Goal: Task Accomplishment & Management: Manage account settings

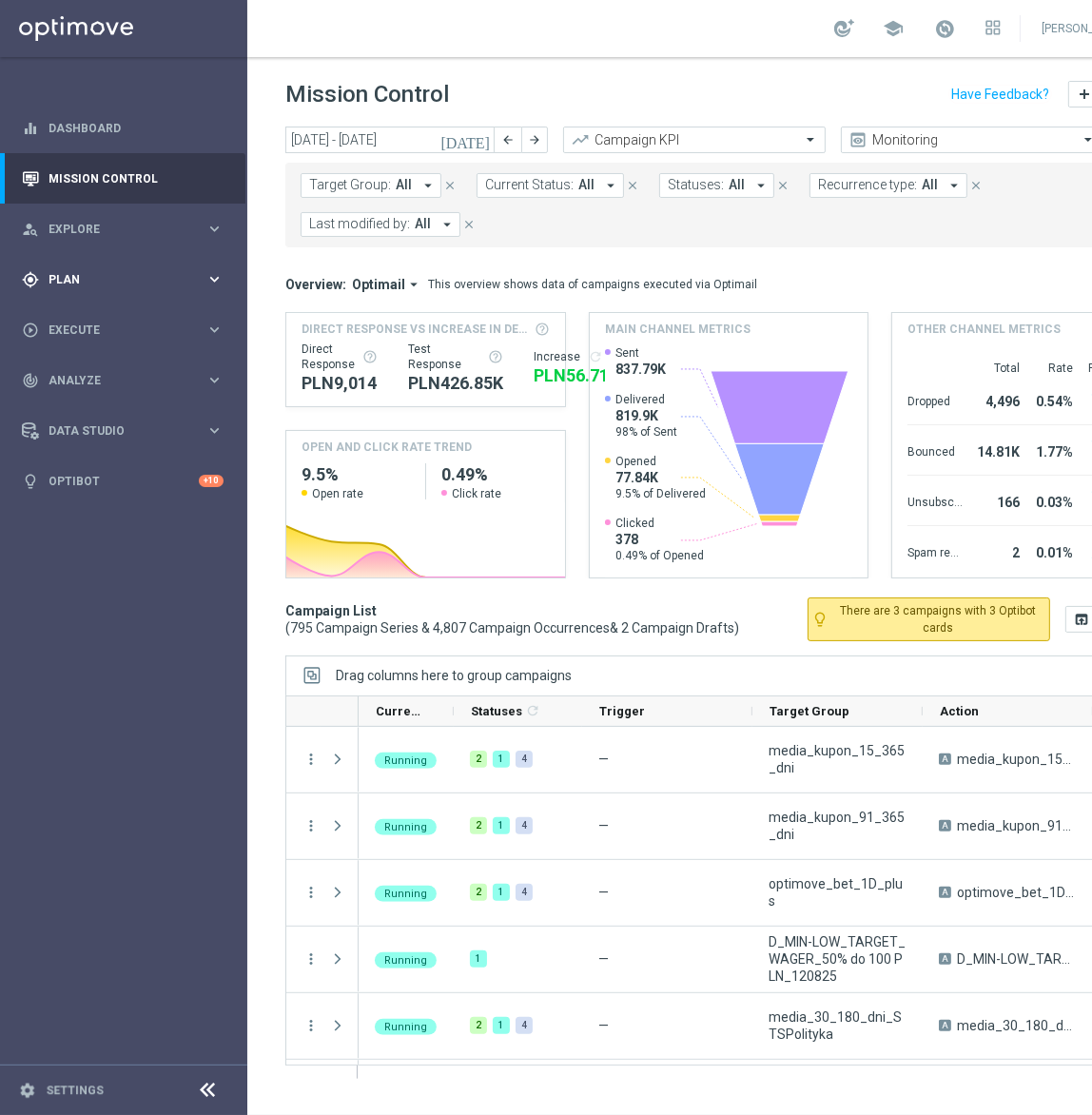
click at [89, 294] on div "gps_fixed Plan keyboard_arrow_right" at bounding box center [123, 279] width 245 height 50
click at [83, 316] on link "Target Groups" at bounding box center [124, 318] width 148 height 15
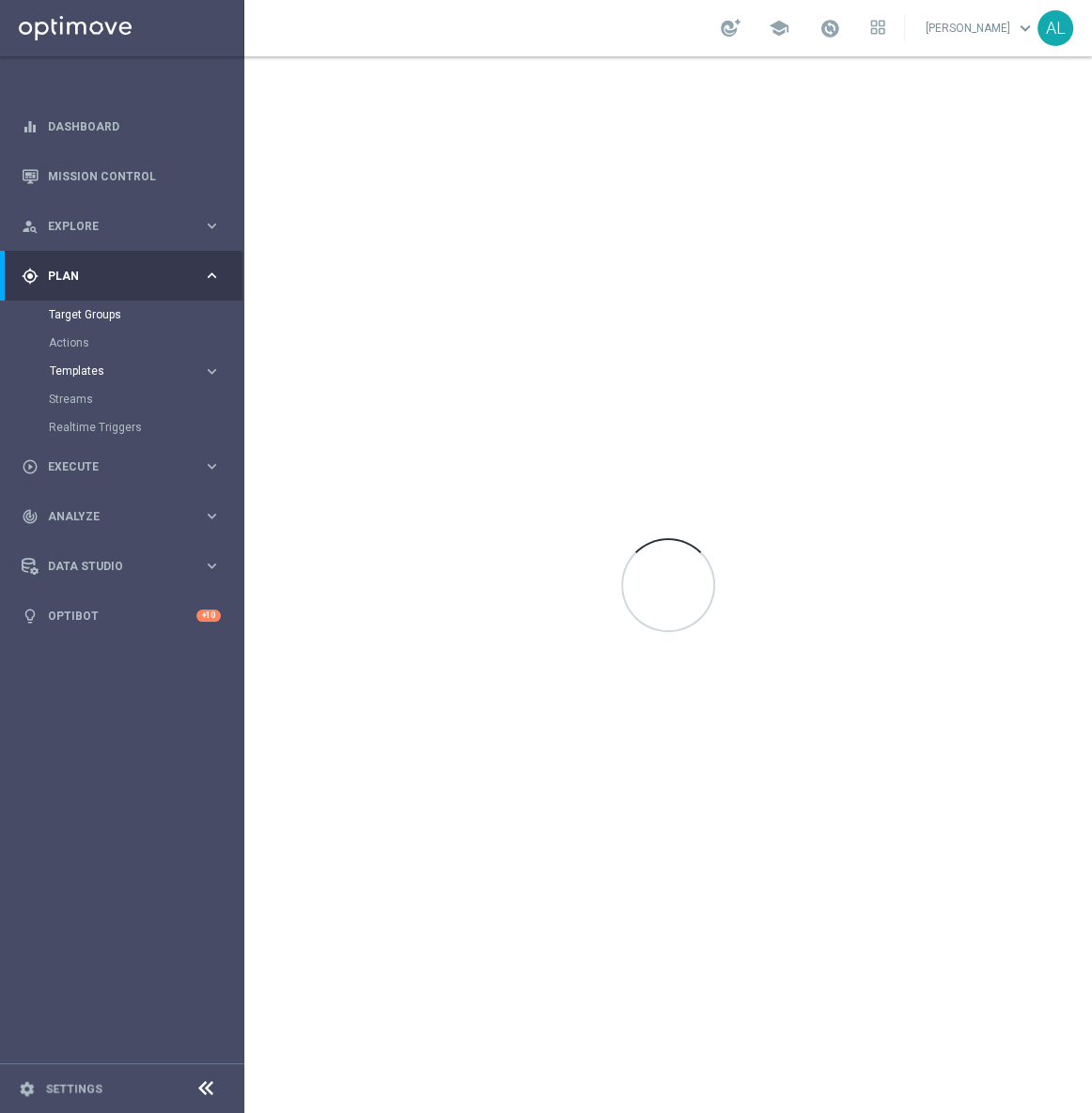
click at [90, 372] on span "Templates" at bounding box center [117, 371] width 135 height 12
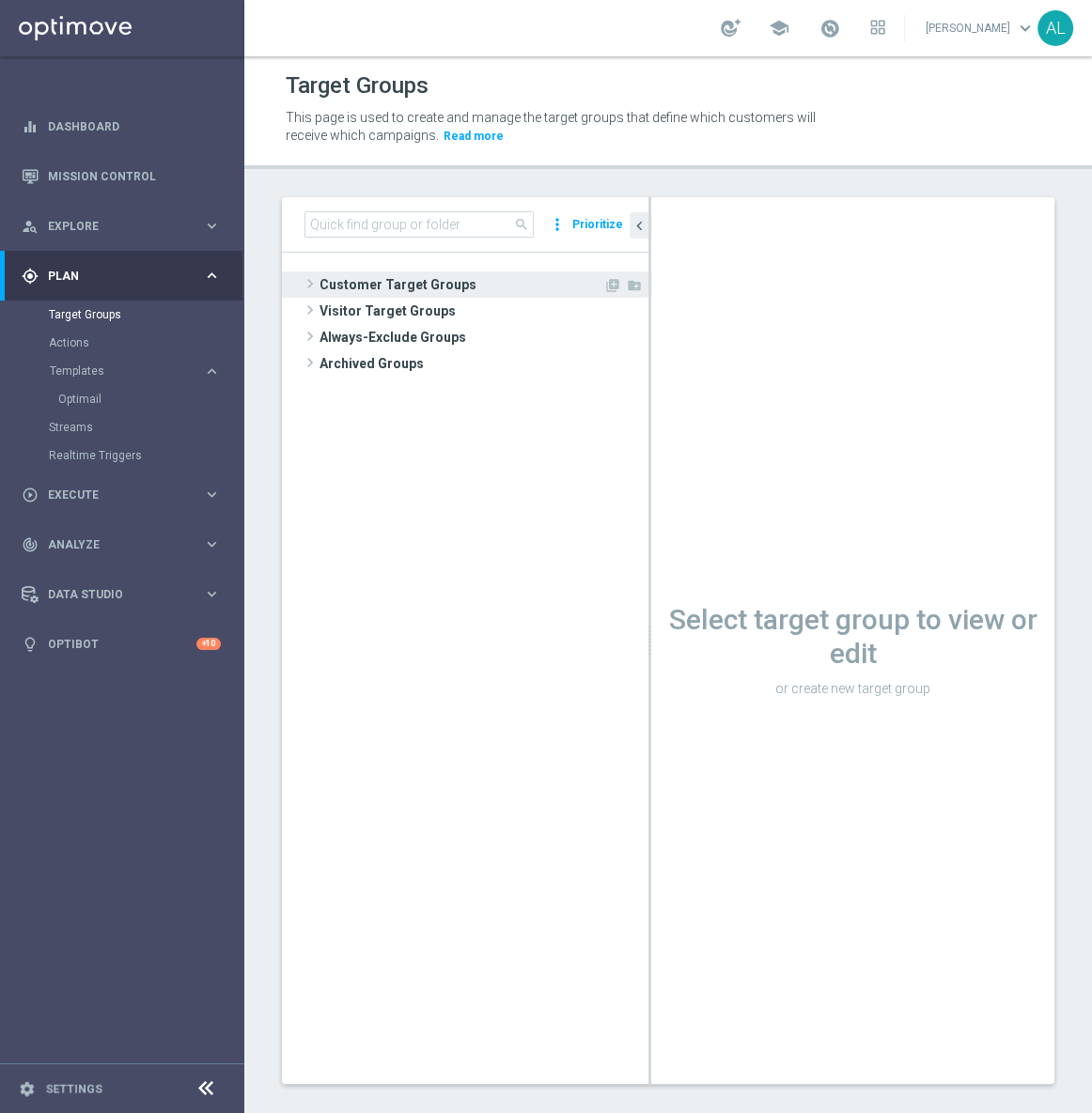
click at [329, 273] on span "Customer Target Groups" at bounding box center [461, 284] width 283 height 26
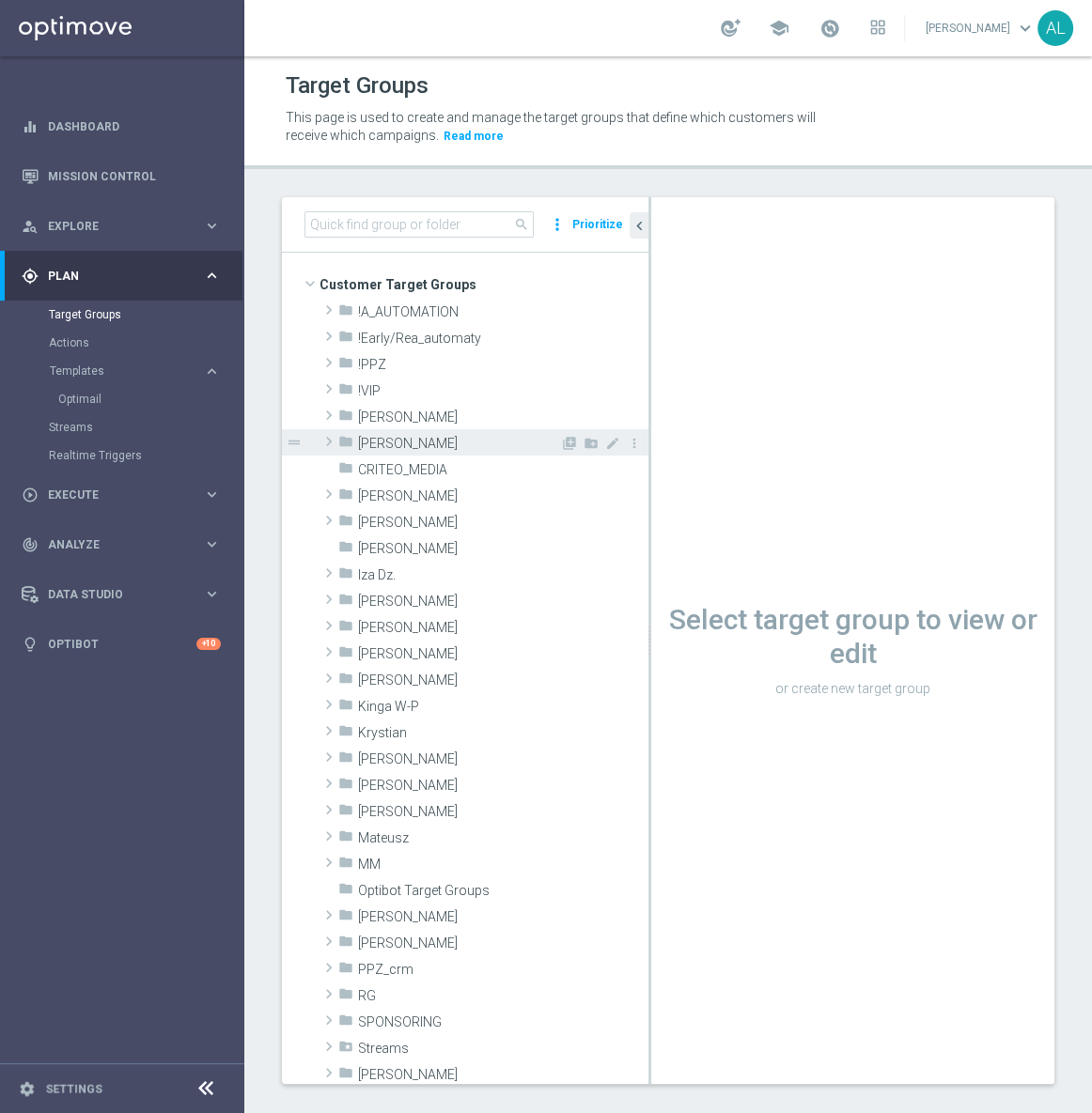
click at [406, 439] on span "[PERSON_NAME]" at bounding box center [458, 443] width 202 height 16
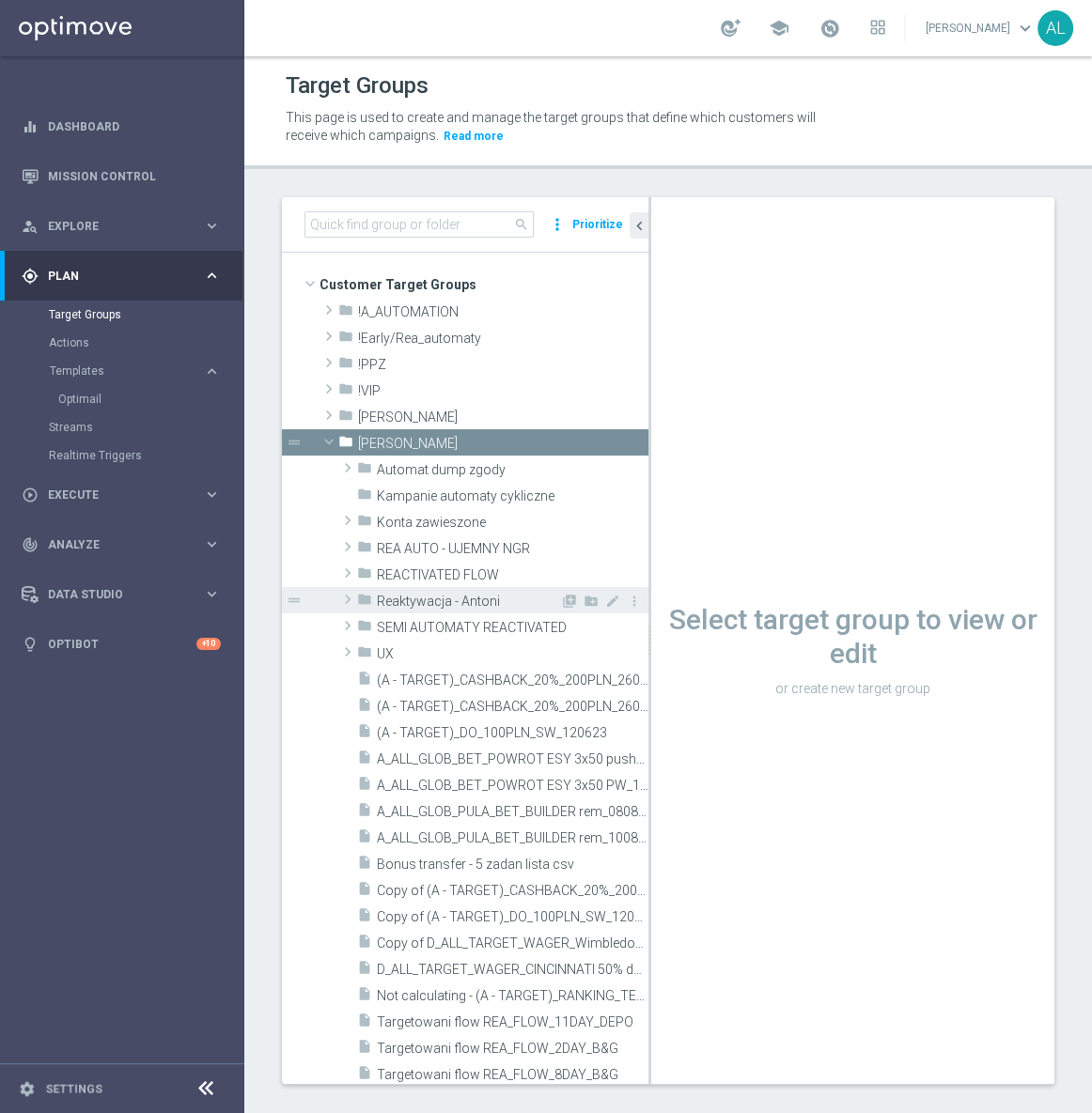
click at [452, 604] on span "Reaktywacja - Antoni" at bounding box center [469, 601] width 184 height 16
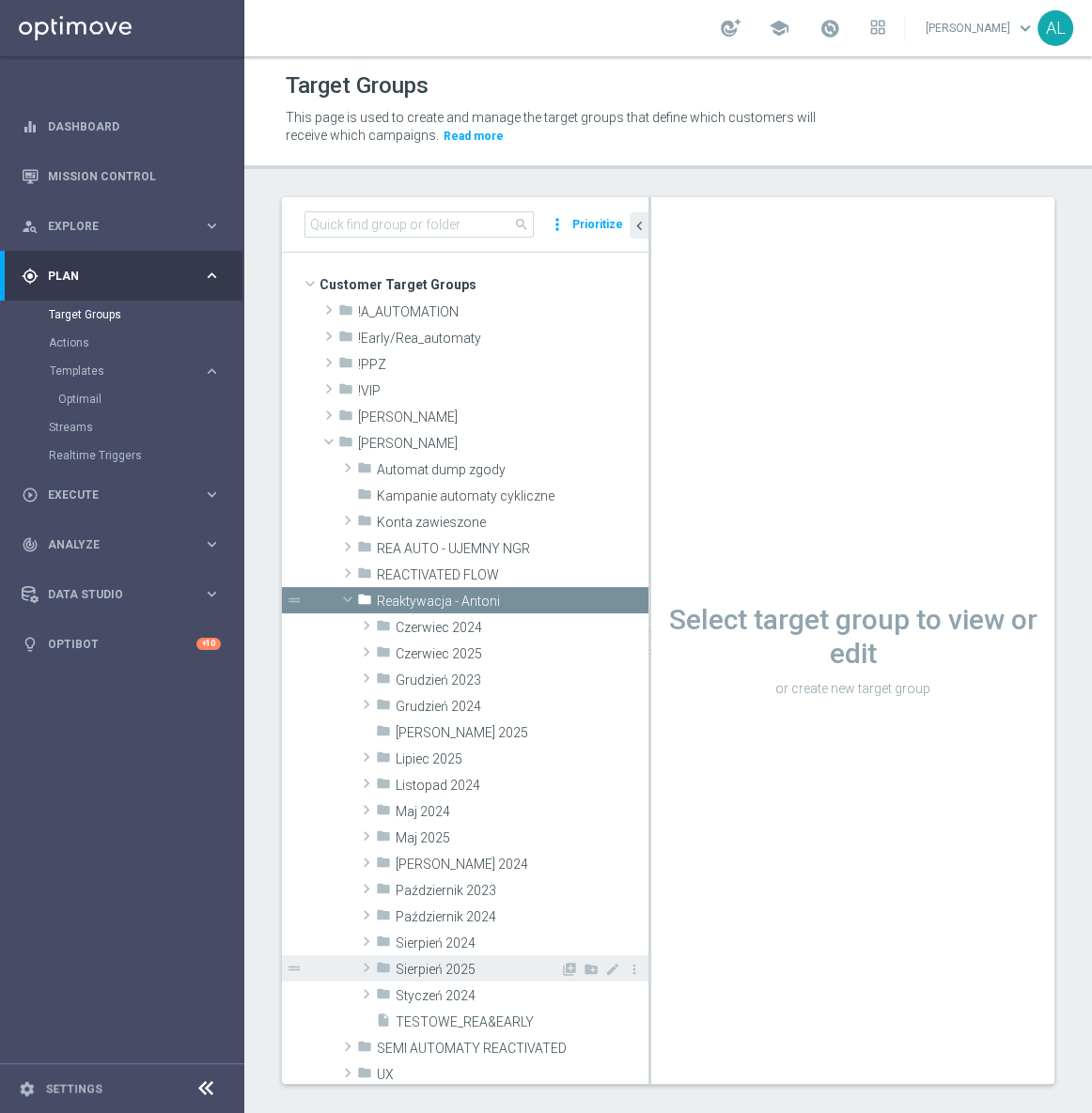
click at [423, 976] on div "folder Sierpień 2025" at bounding box center [468, 968] width 185 height 26
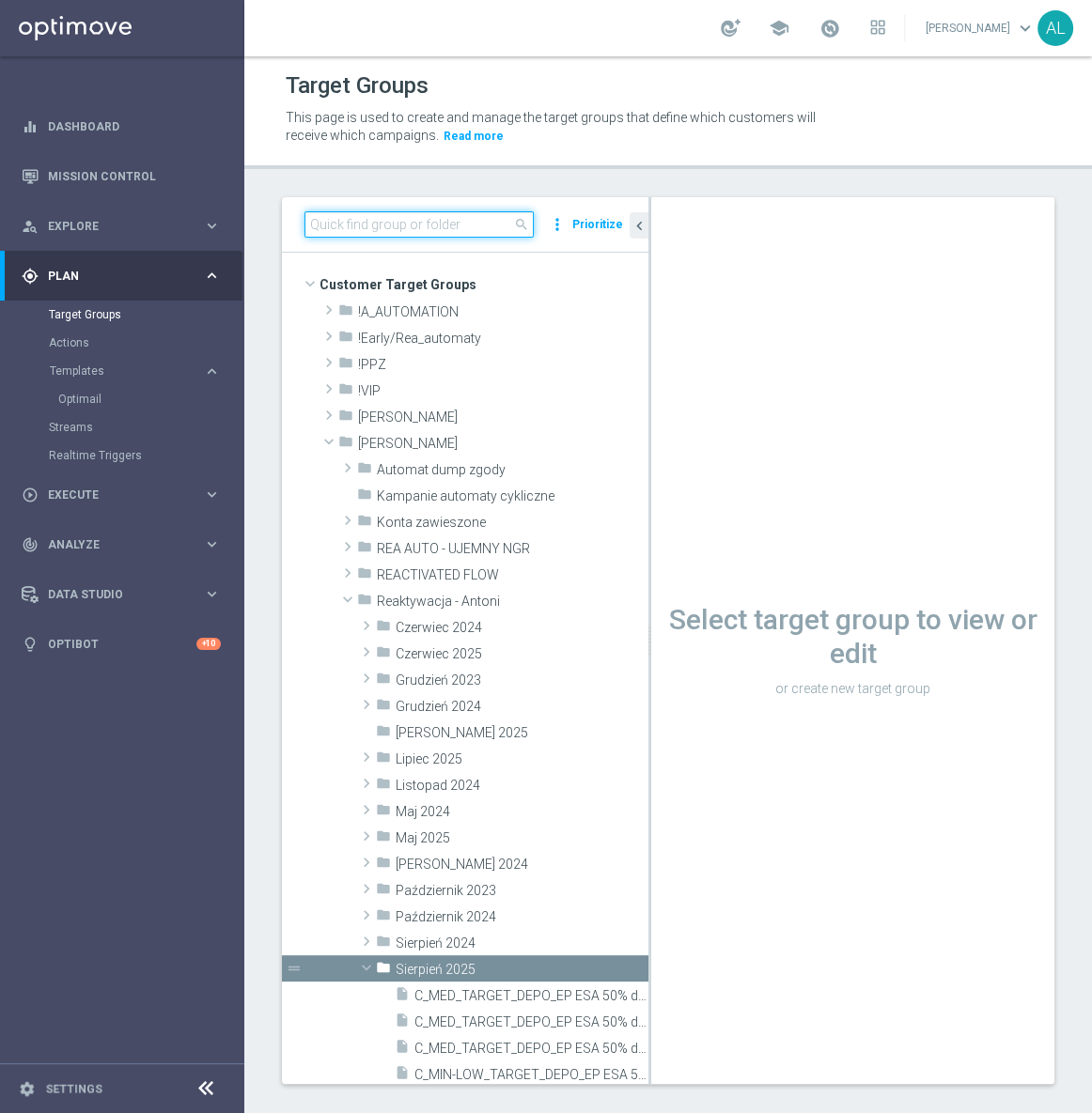
click at [439, 224] on input at bounding box center [419, 224] width 230 height 26
paste input "D_ALL_TARGET_WAGER_CINCINNATI 50% do 300 PLN_140825"
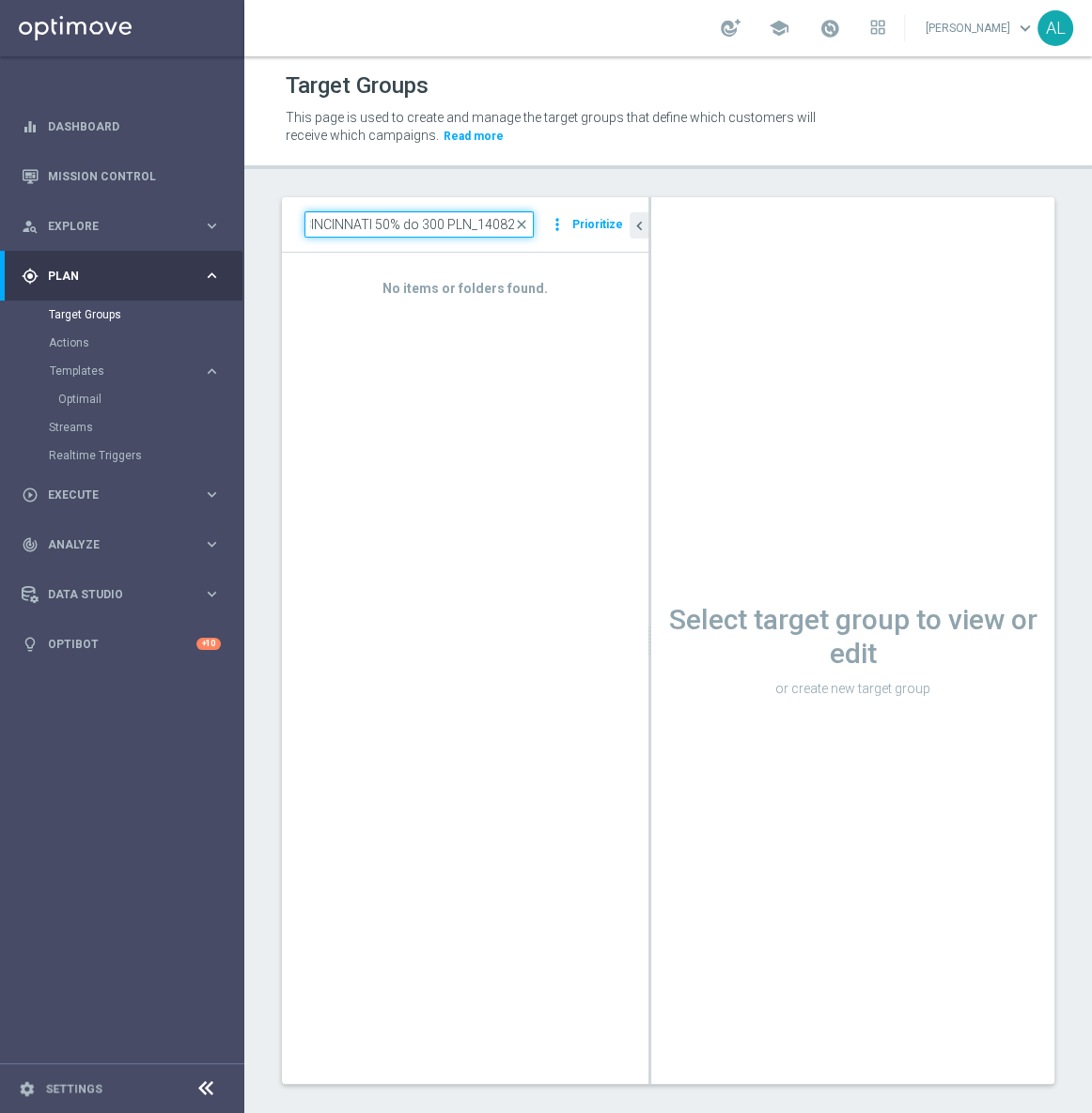
click at [490, 228] on input "D_ALL_TARGET_WAGER_CINCINNATI 50% do 300 PLN_140825" at bounding box center [419, 224] width 230 height 26
type input "D_ALL_TARGET_WAGER_CINCINNATI 50% do 300 PLN_130825"
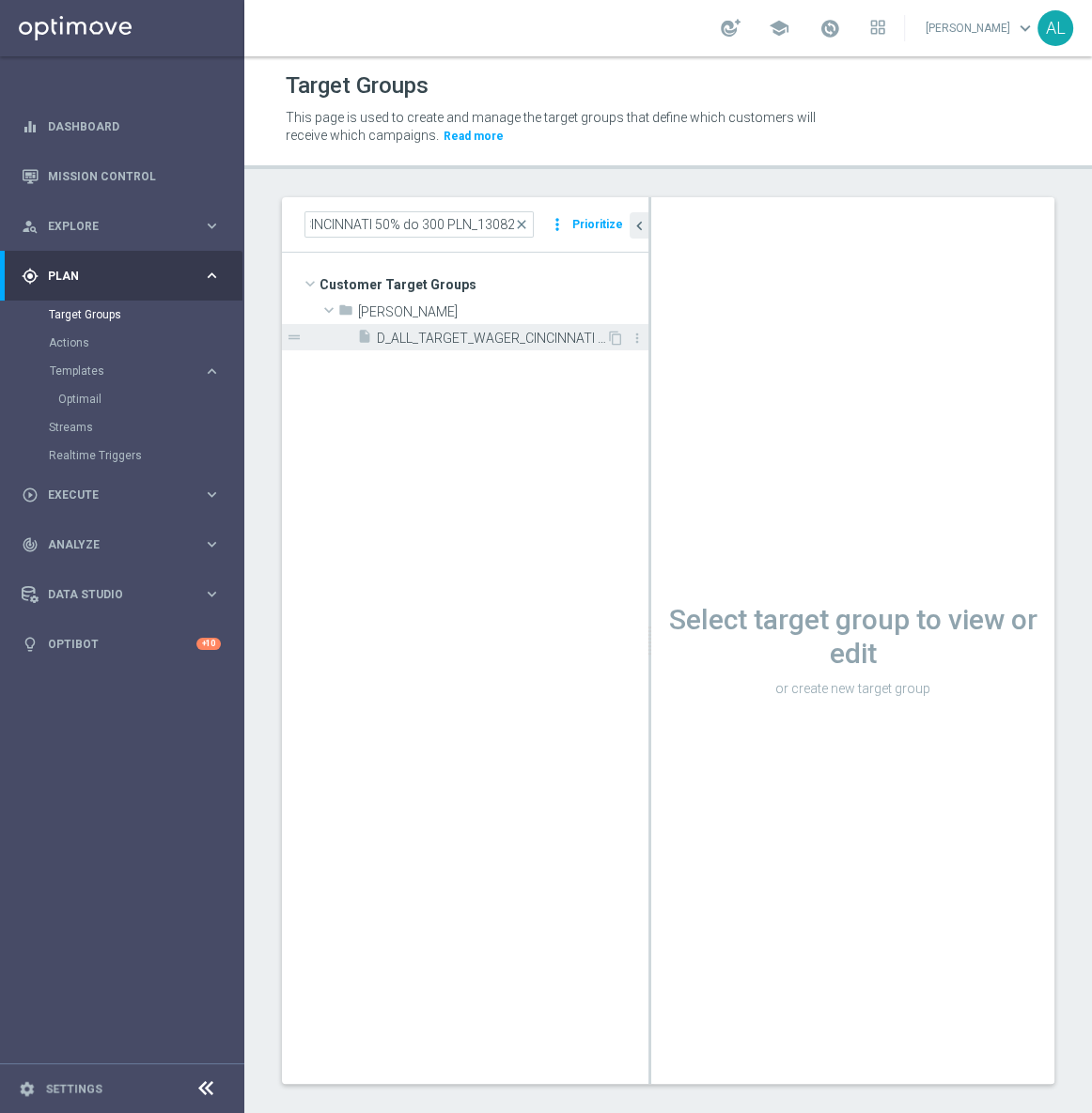
click at [442, 335] on span "D_ALL_TARGET_WAGER_CINCINNATI 50% do 300 PLN_130825" at bounding box center [491, 339] width 230 height 16
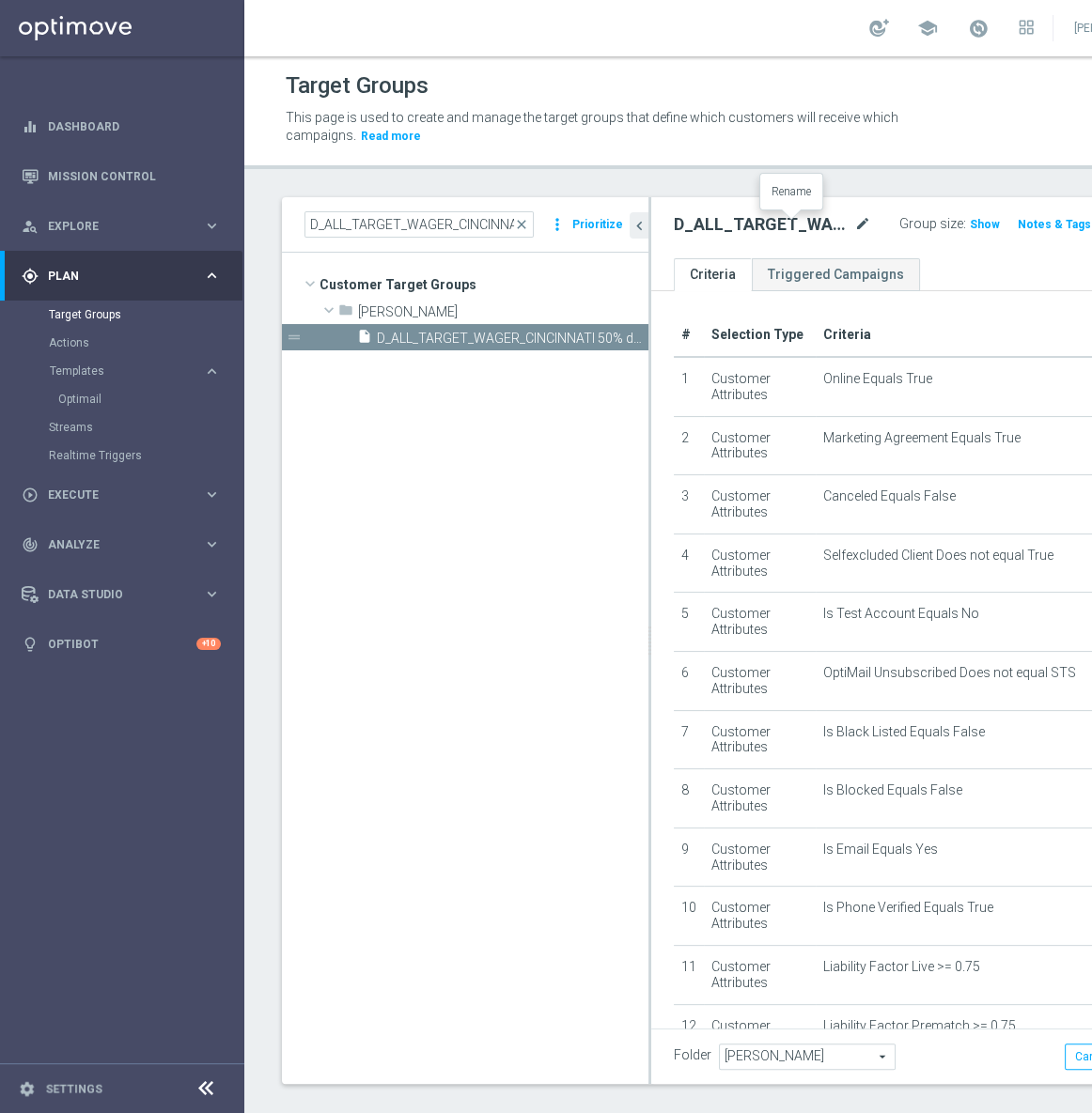
click at [854, 227] on icon "mode_edit" at bounding box center [861, 224] width 17 height 22
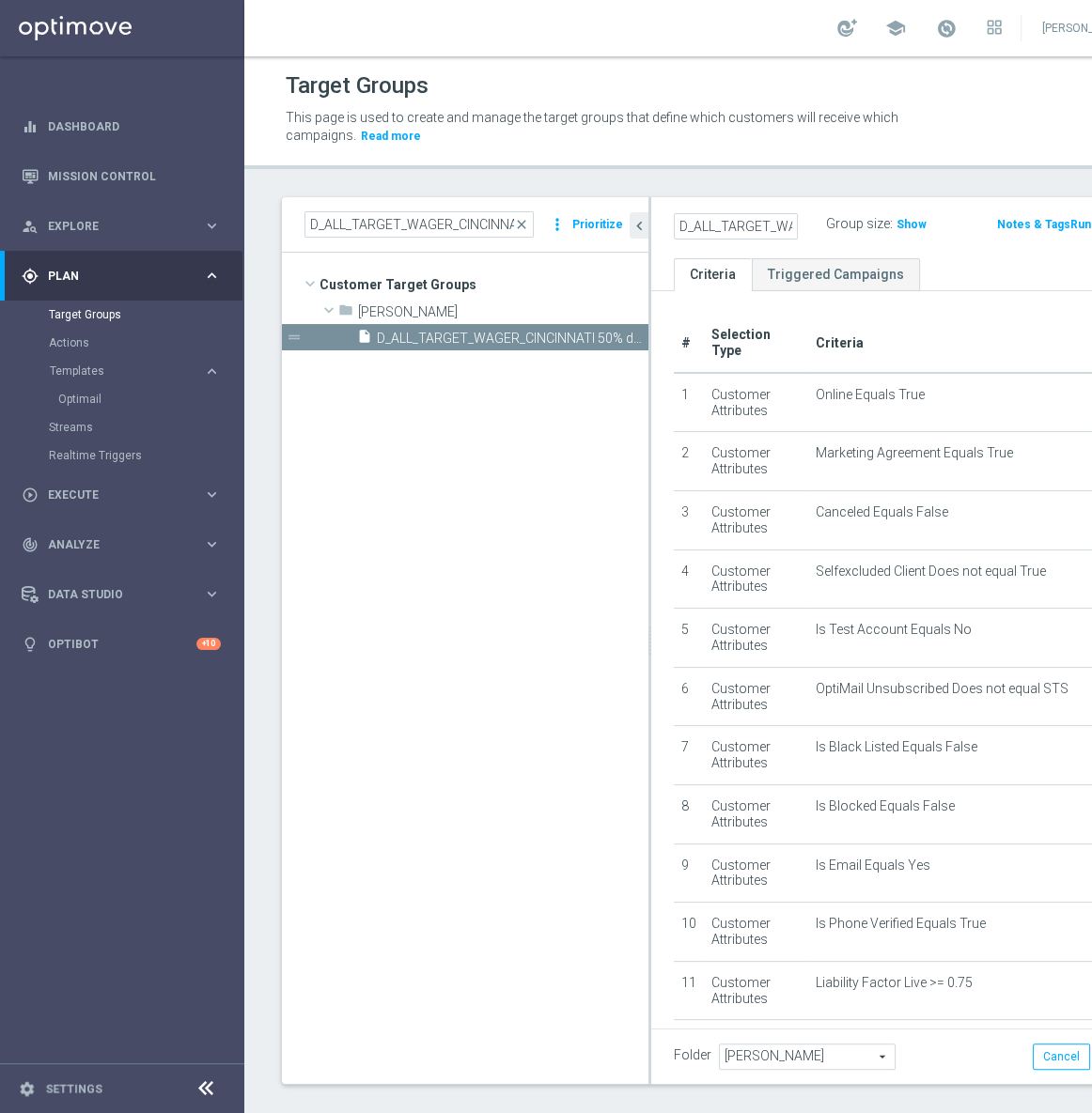
scroll to position [0, 332]
click at [695, 227] on input "D_ALL_TARGET_WAGER_CINCINNATI 50% do 300 PLN_130825" at bounding box center [735, 226] width 124 height 26
click at [686, 225] on input "D_ALL_TARGET_WAGER_CINCINNATI 50% do 300 PLN_130825" at bounding box center [735, 226] width 124 height 26
type input "D_ALL_TARGET_WAGER_CINCINNATI 50% do 300 PLN_140825"
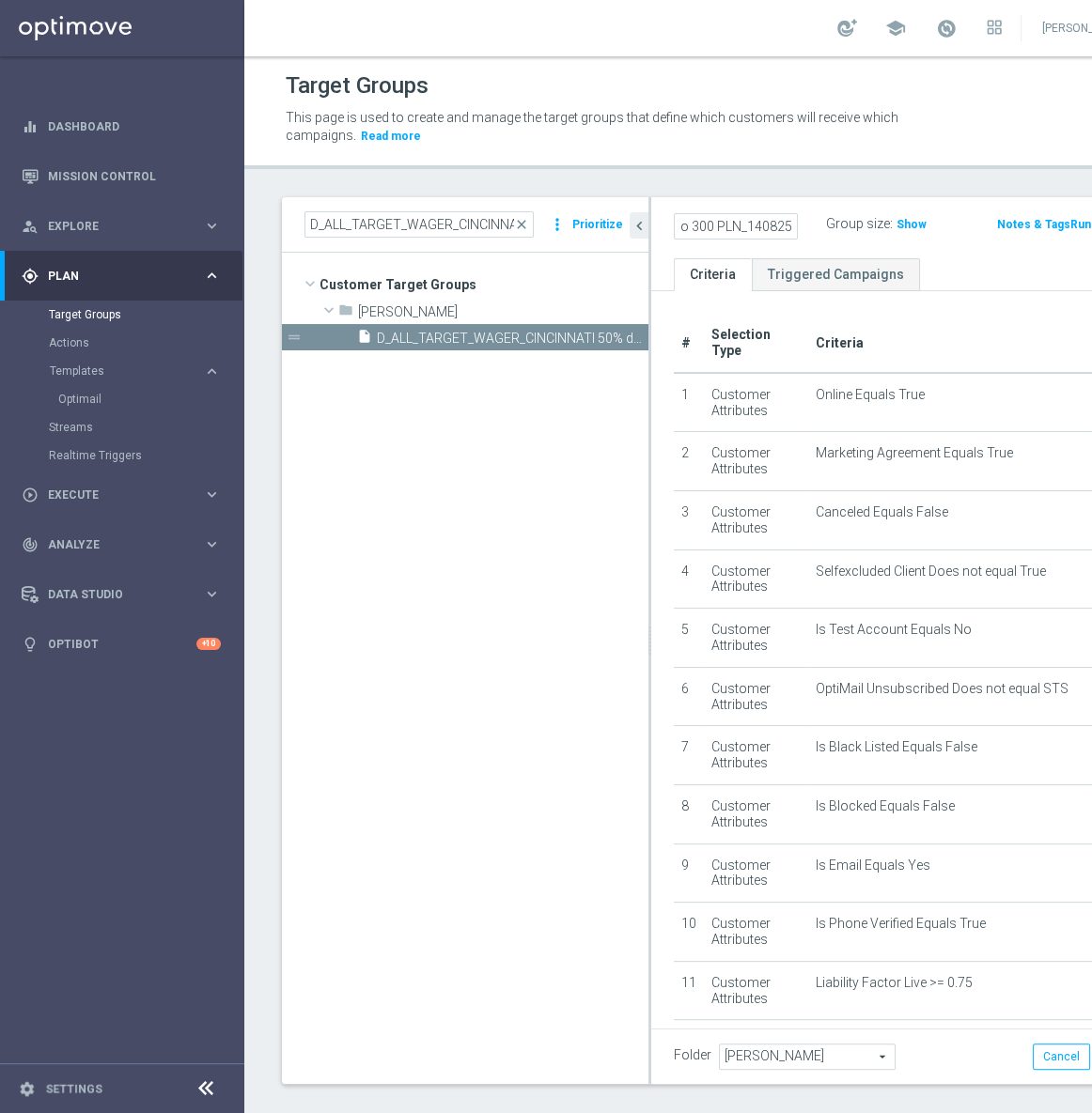
click at [586, 514] on tree-viewport "Customer Target Groups library_add create_new_folder folder" at bounding box center [465, 668] width 366 height 830
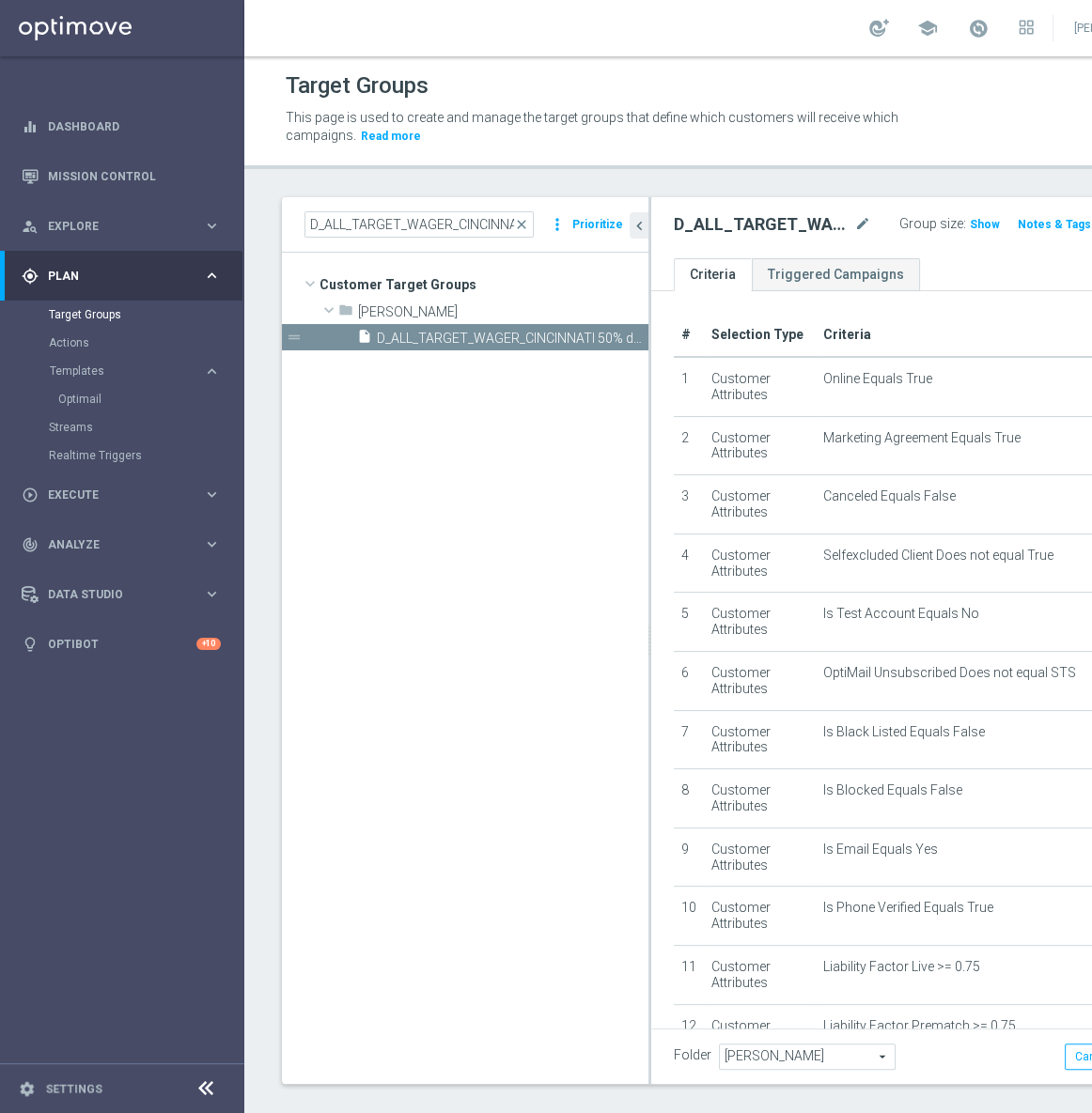
click at [854, 226] on icon "mode_edit" at bounding box center [861, 224] width 17 height 22
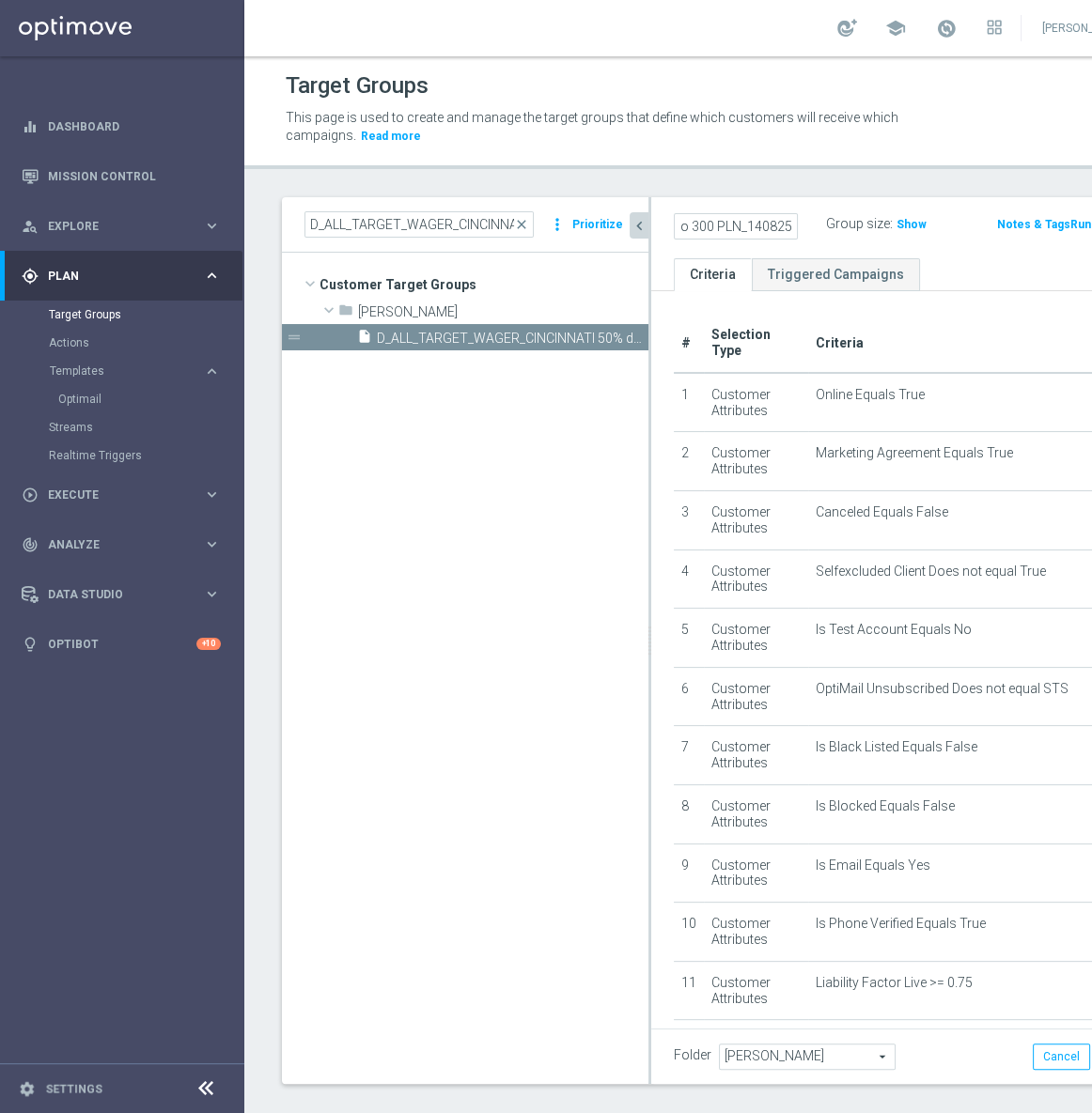
scroll to position [0, 298]
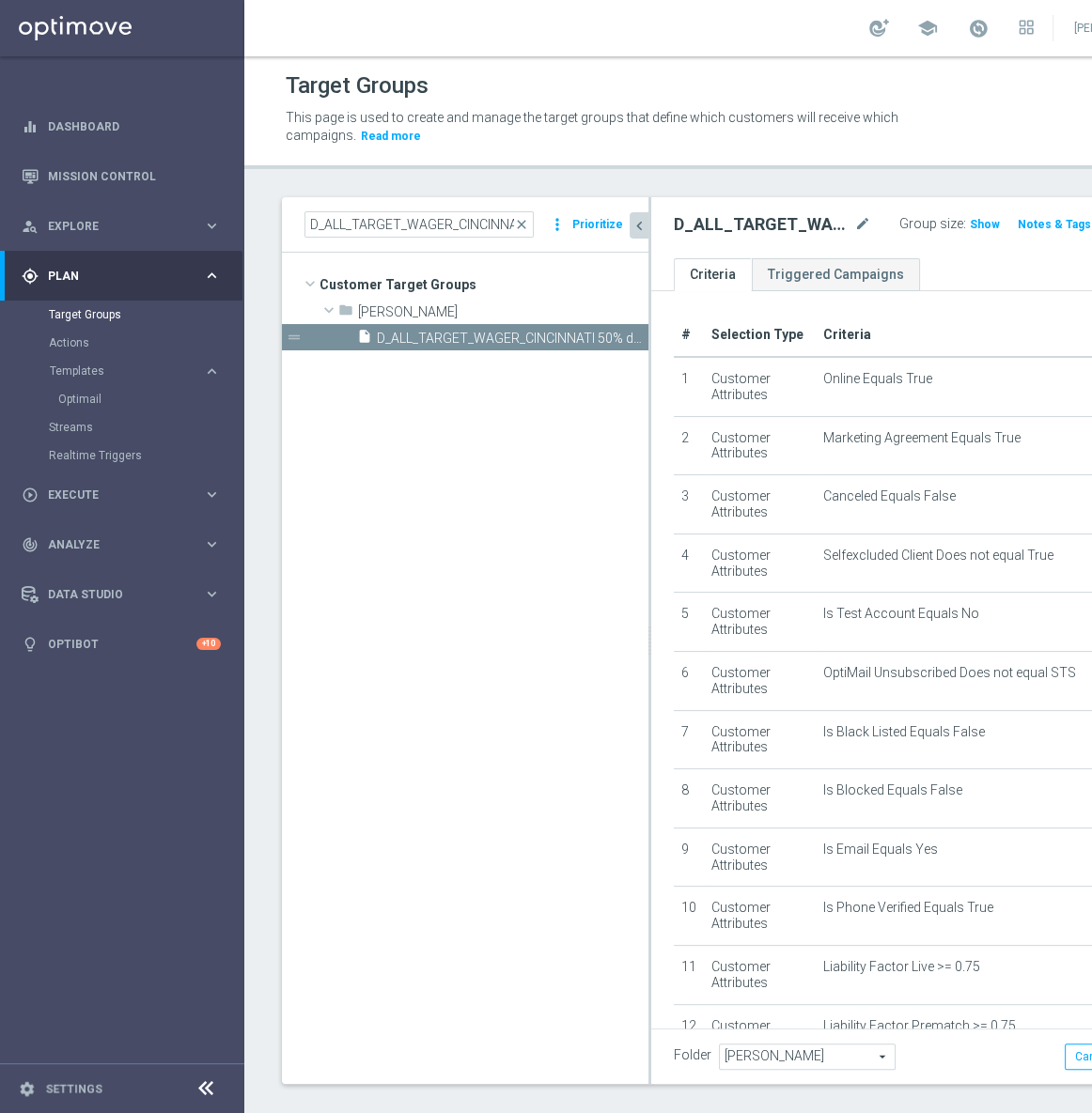
click at [635, 217] on icon "chevron_left" at bounding box center [639, 226] width 18 height 18
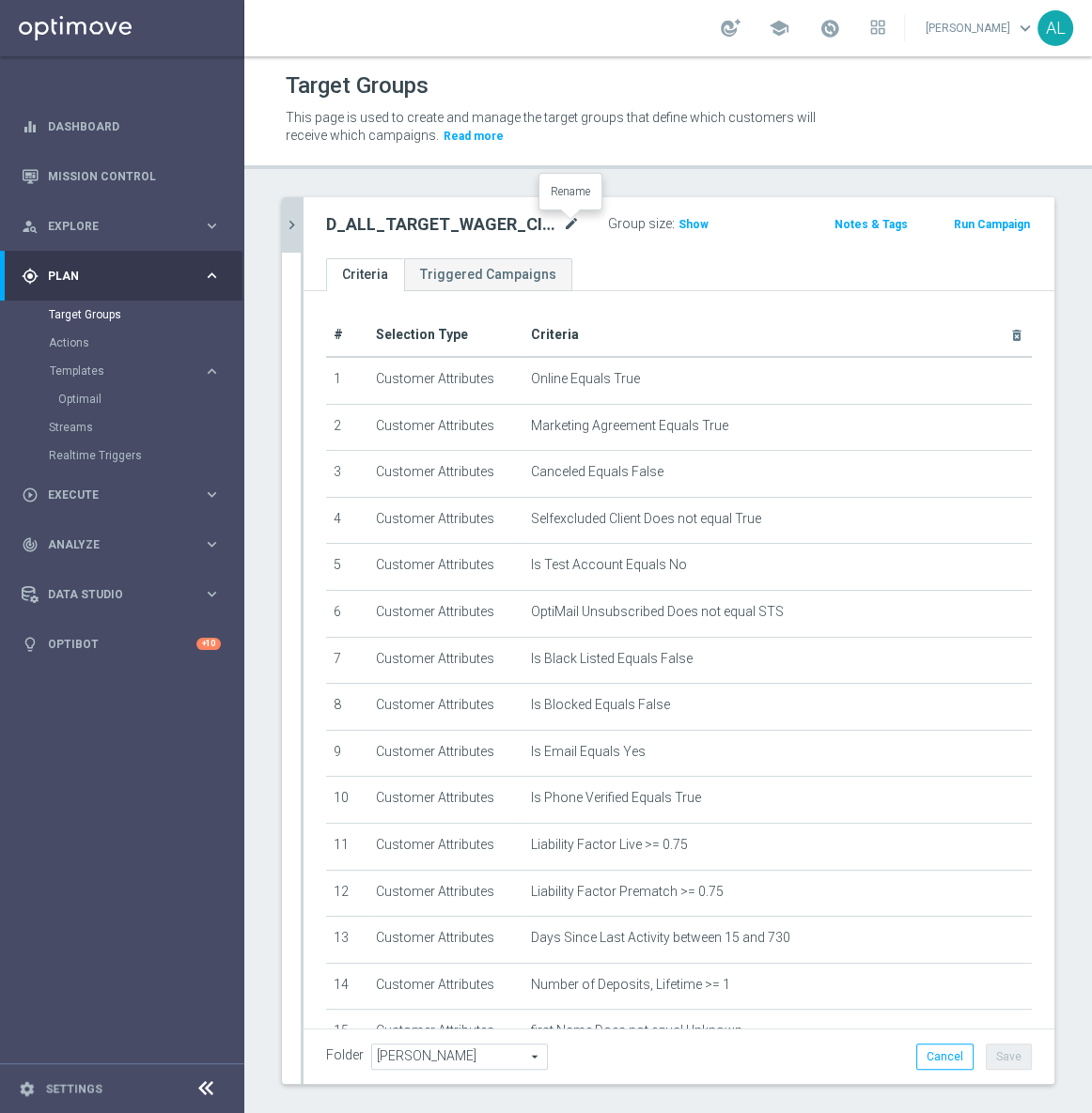
click at [564, 227] on icon "mode_edit" at bounding box center [570, 224] width 17 height 22
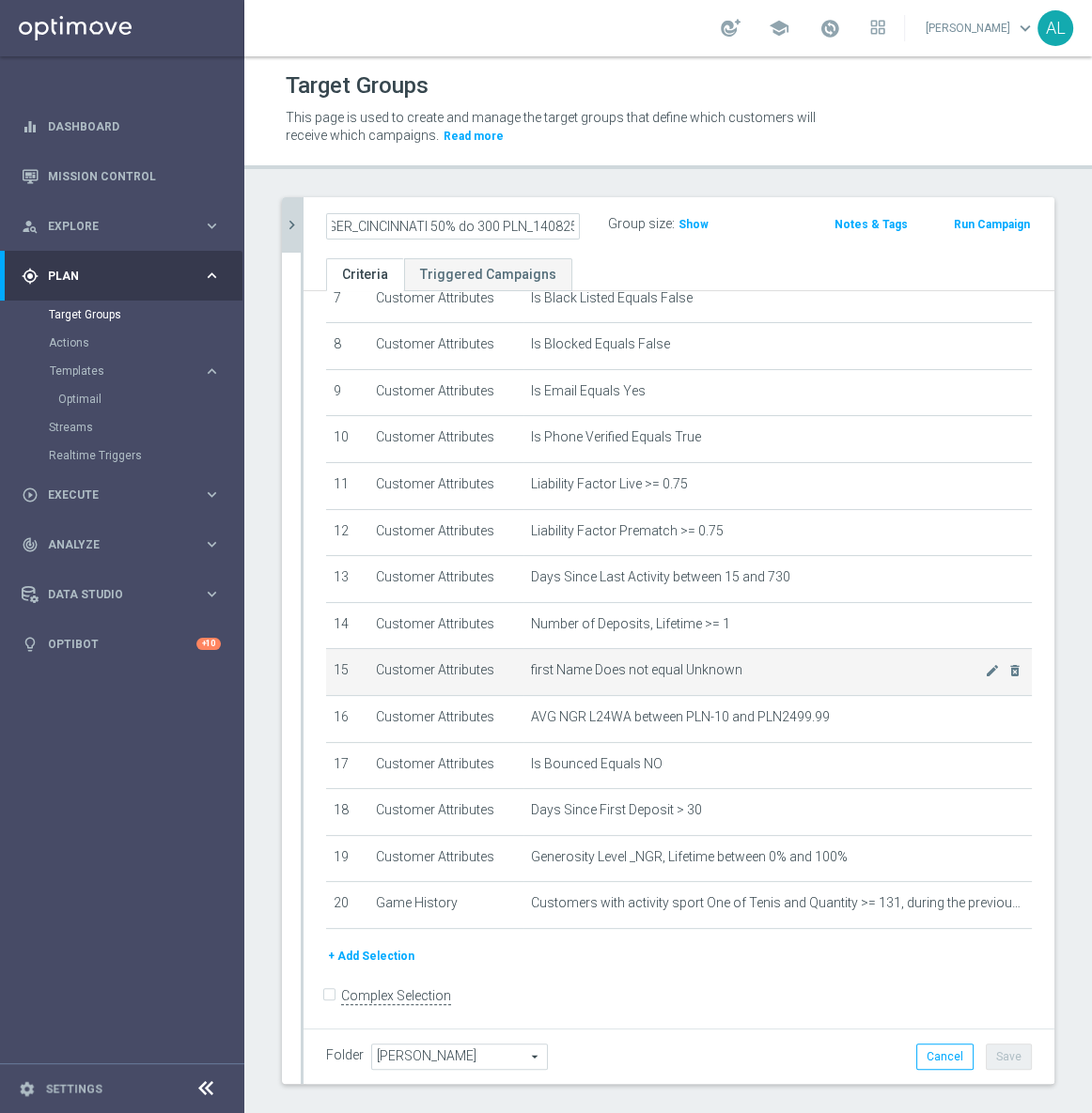
scroll to position [368, 0]
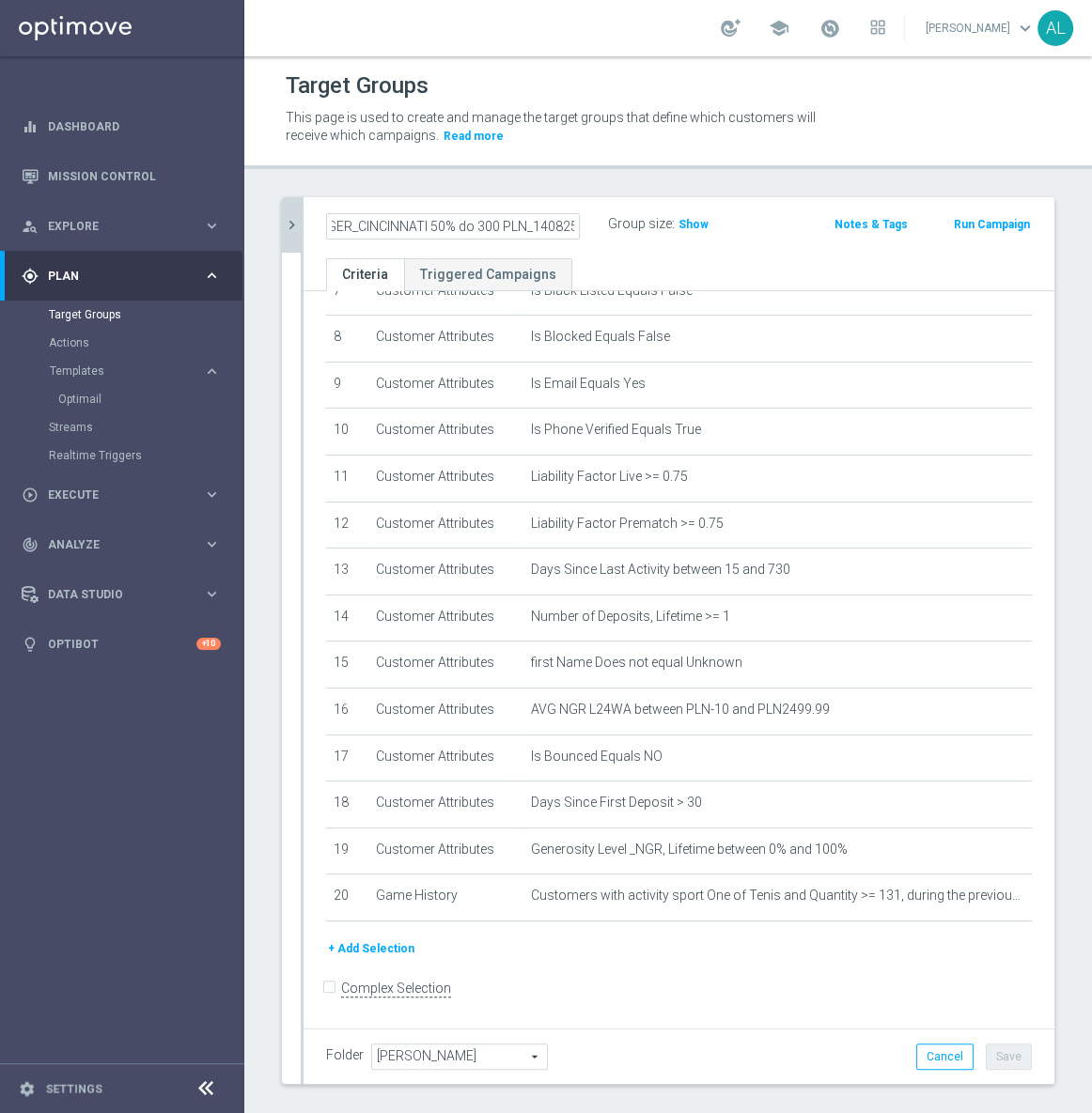
click at [295, 233] on icon "chevron_right" at bounding box center [291, 225] width 18 height 18
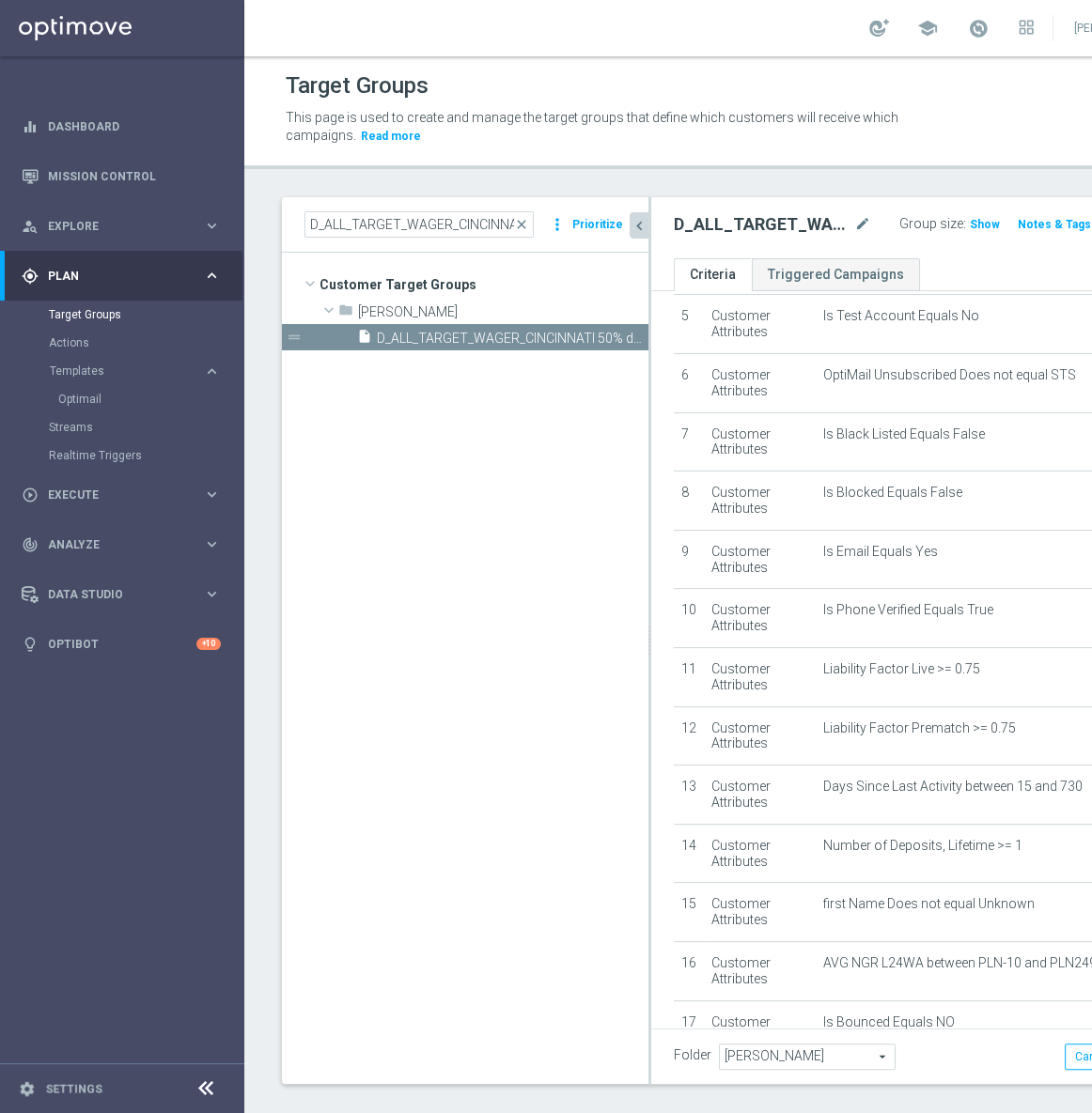
scroll to position [284, 0]
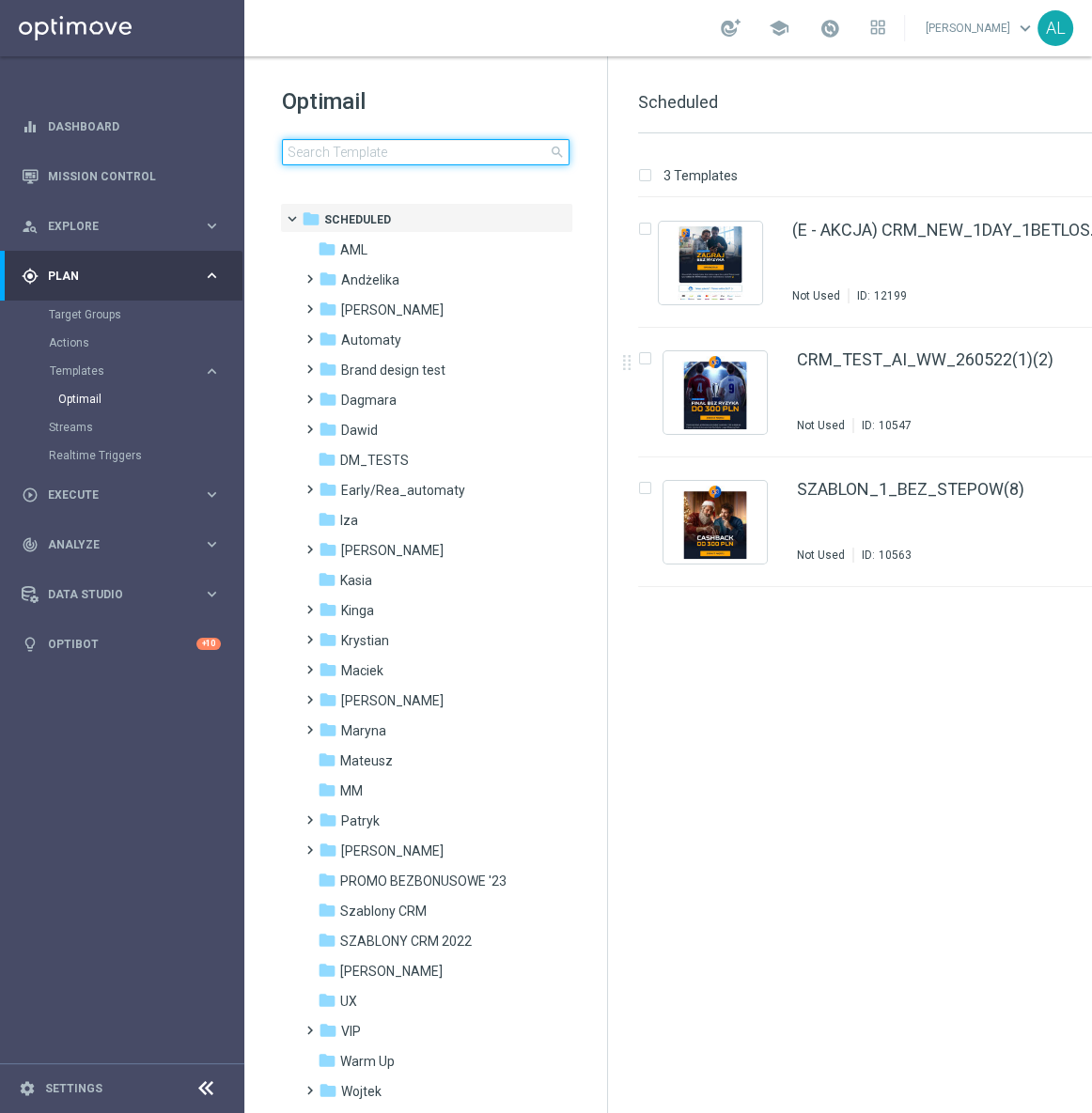
click at [354, 139] on input at bounding box center [426, 151] width 287 height 26
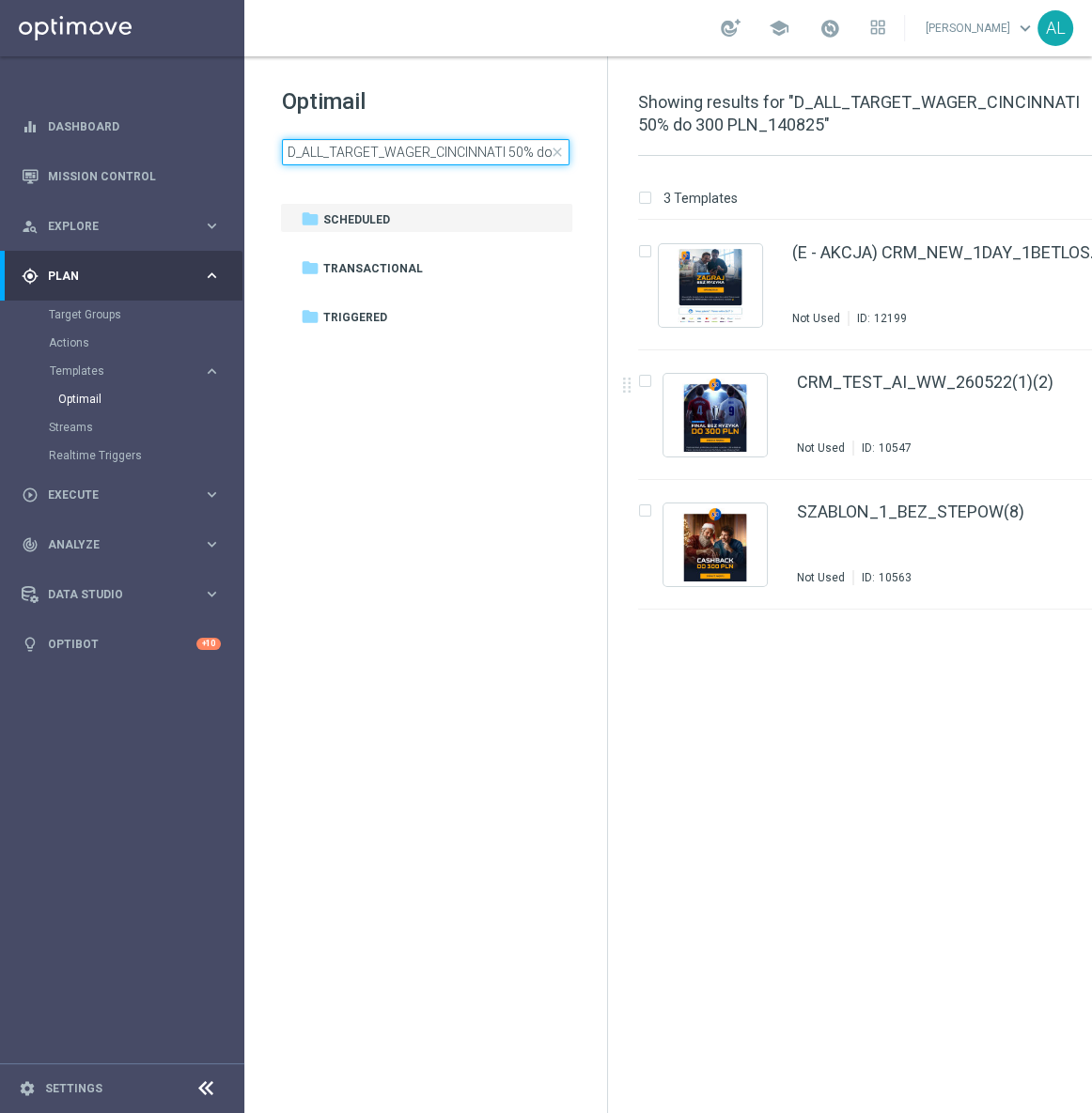
scroll to position [0, 97]
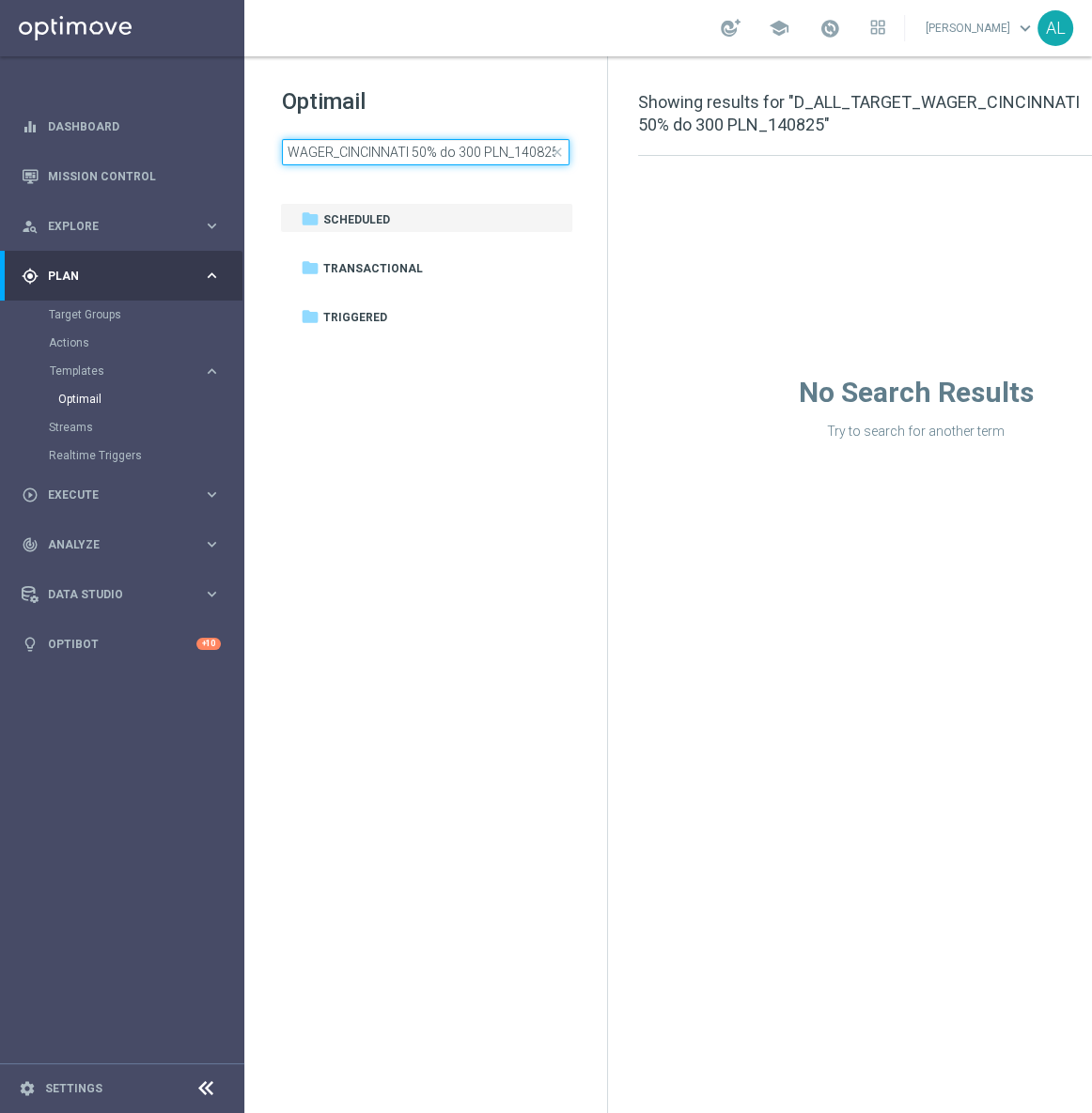
click at [520, 151] on input "D_ALL_TARGET_WAGER_CINCINNATI 50% do 300 PLN_140825" at bounding box center [426, 151] width 287 height 26
type input "D_ALL_TARGET_WAGER_CINCINNATI 50% do 300 PLN_130825"
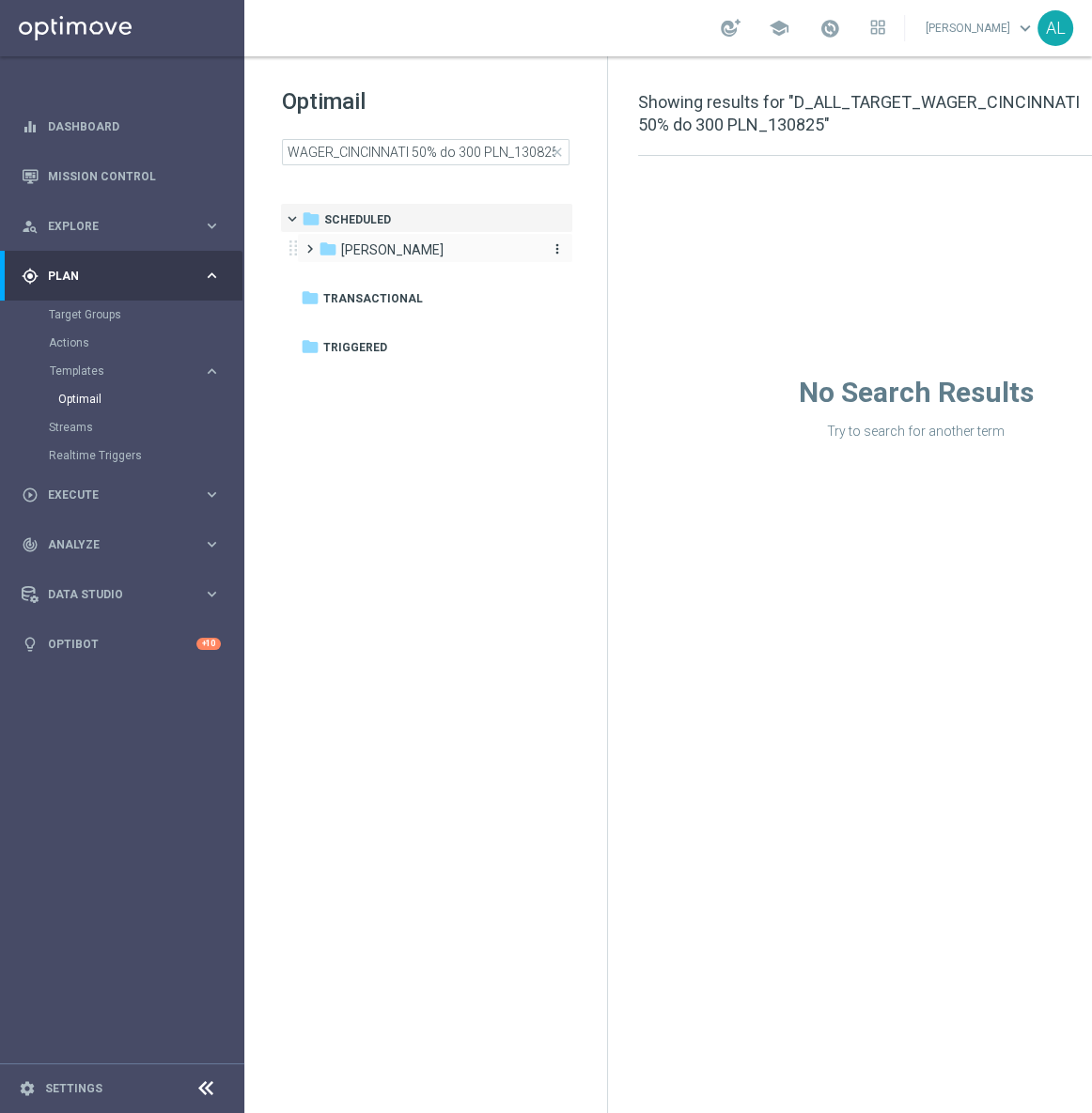
click at [443, 256] on div "folder [PERSON_NAME]" at bounding box center [426, 250] width 216 height 21
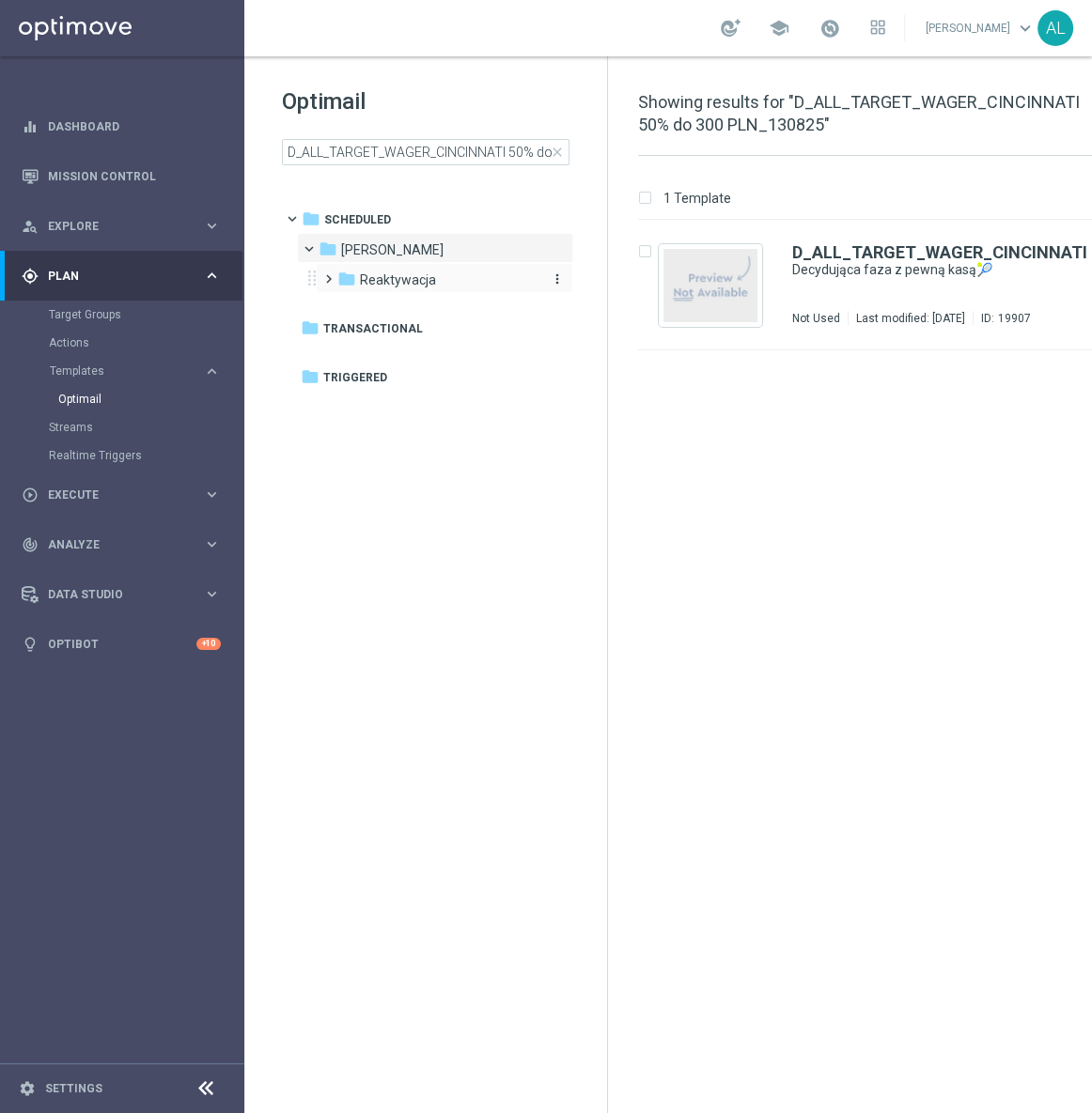
click at [427, 280] on span "Reaktywacja" at bounding box center [398, 279] width 76 height 17
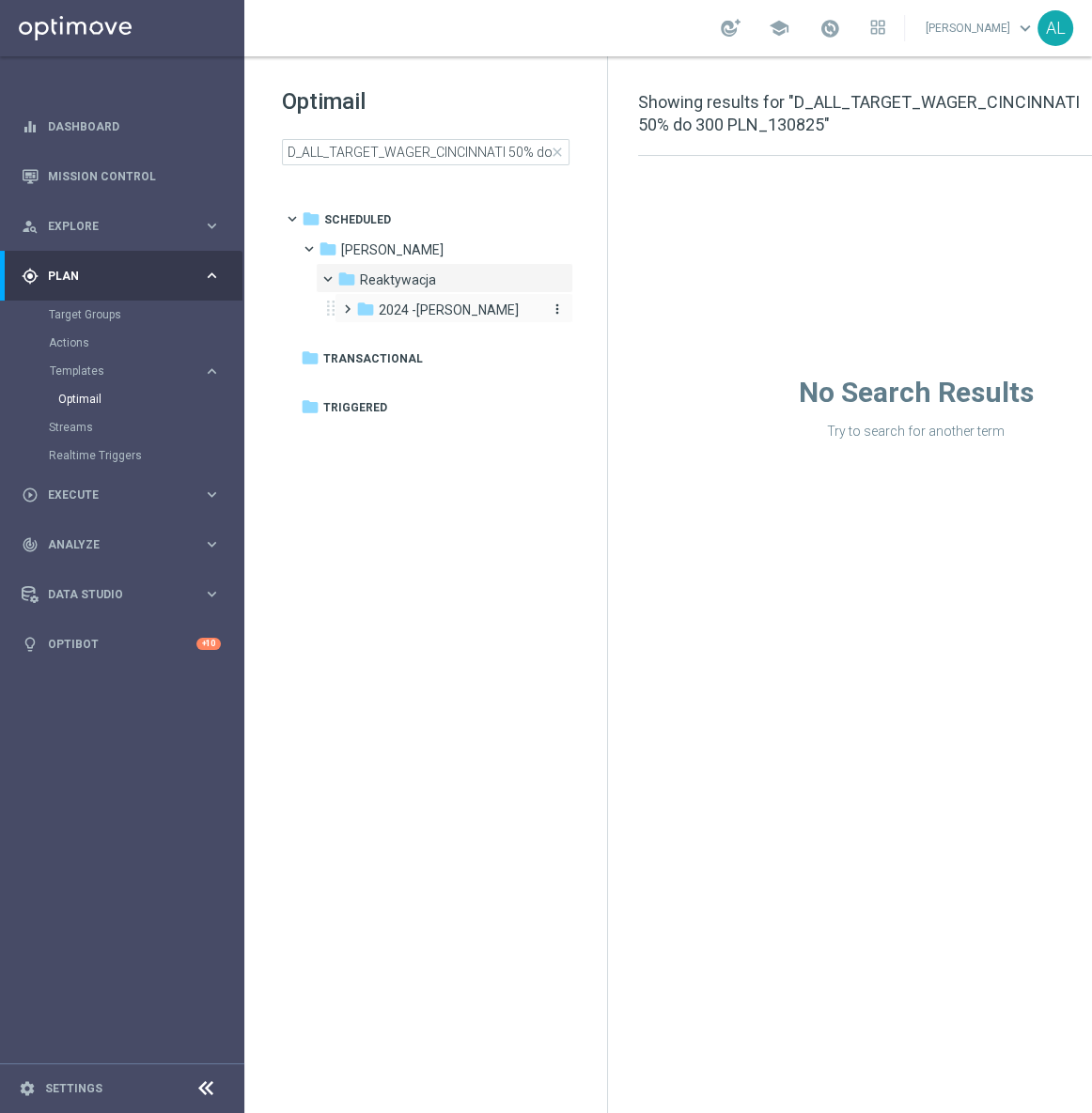
click at [375, 305] on div "folder 2024 -[PERSON_NAME]" at bounding box center [448, 310] width 185 height 21
click at [432, 336] on span "Lipiec 2024 - [PERSON_NAME]" at bounding box center [470, 340] width 147 height 17
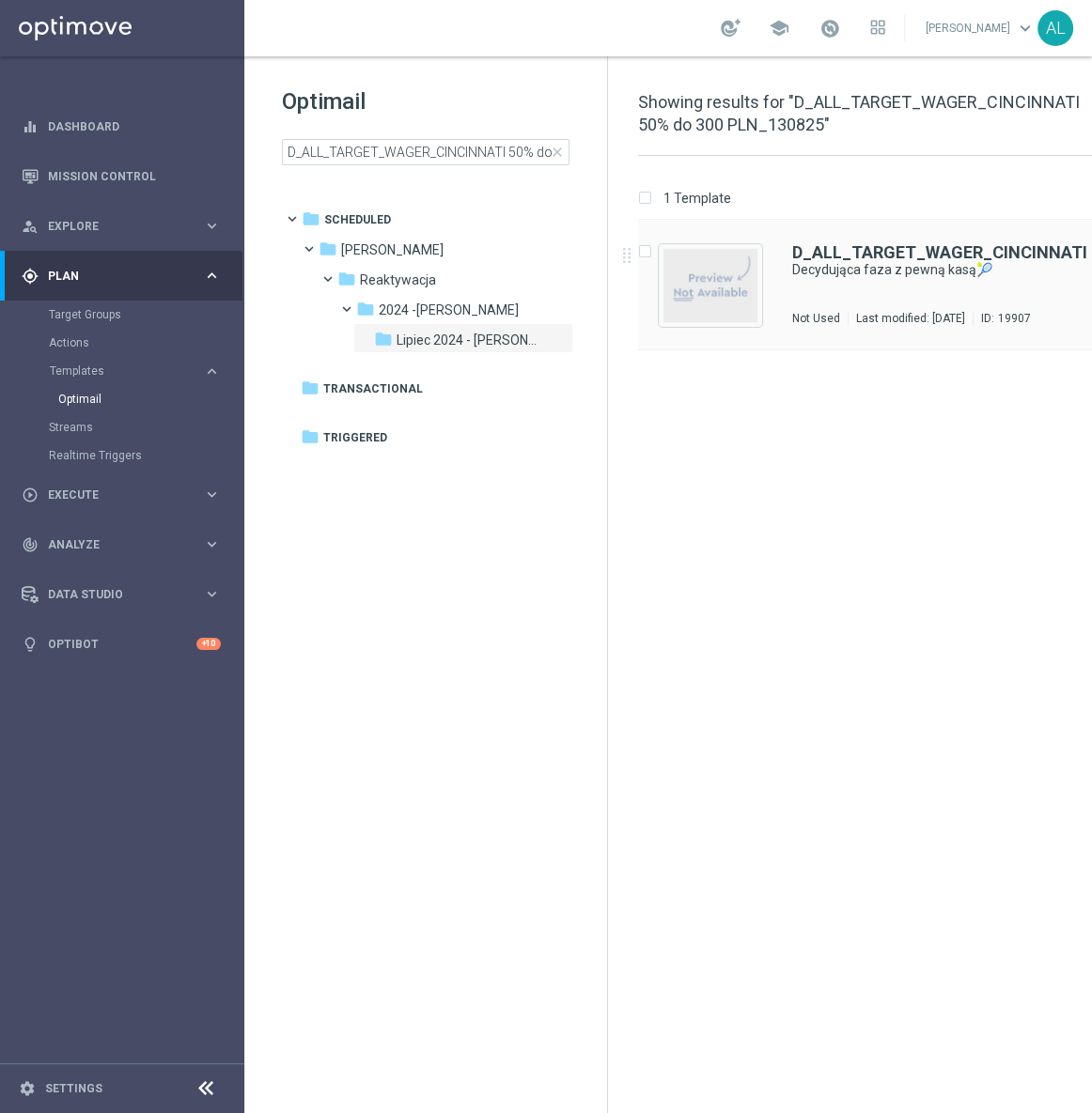
click at [852, 293] on div "D_ALL_TARGET_WAGER_CINCINNATI 50% do 300 PLN_130825 Decydująca faza z pewną kas…" at bounding box center [950, 285] width 316 height 82
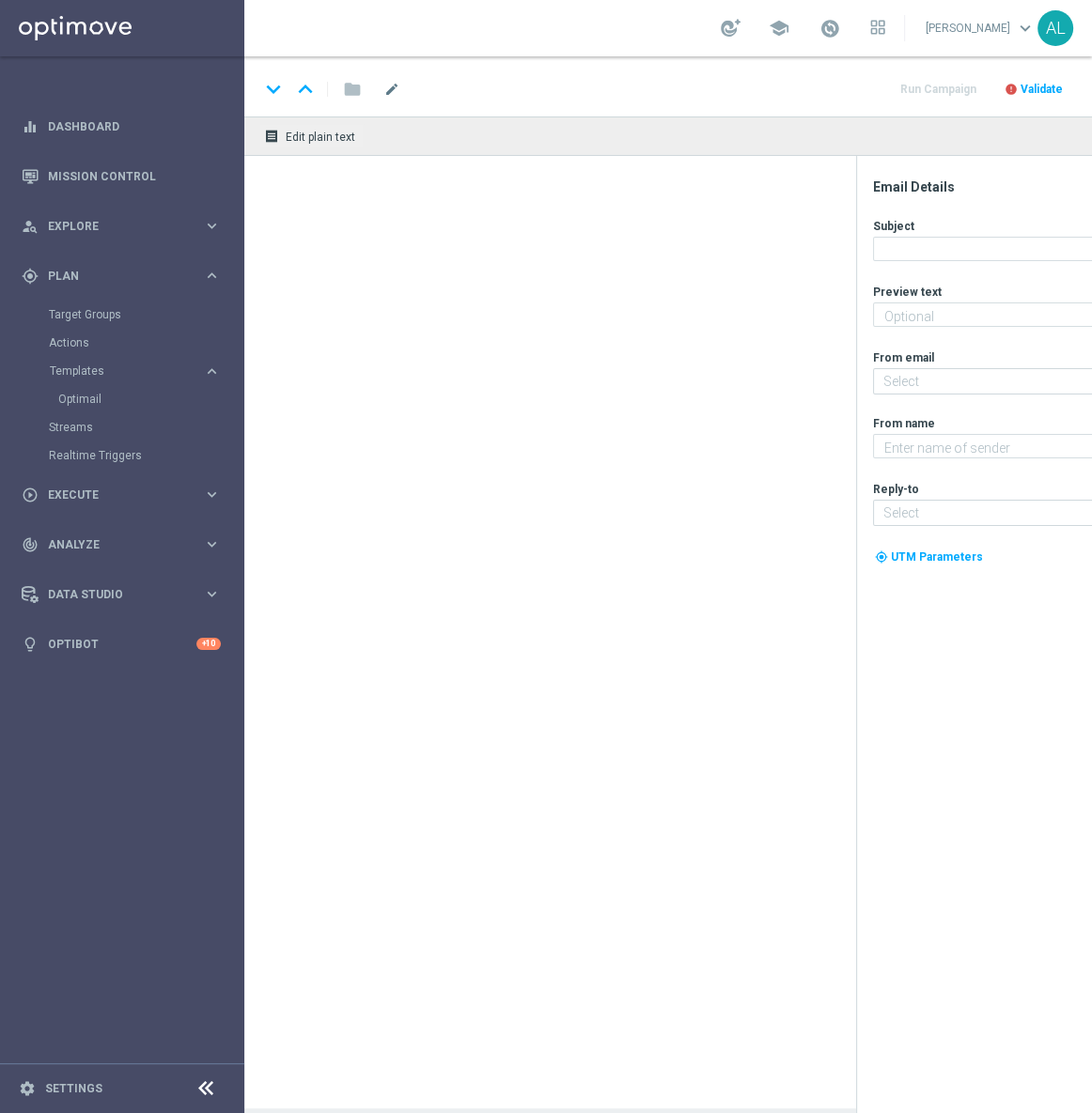
type input "D_ALL_TARGET_WAGER_CINCINNATI 50% do 300 PLN_130825"
type textarea "Graj i zgarnij nawet 300 zł ekstra! 💸"
type input "[EMAIL_ADDRESS][DOMAIN_NAME]"
type textarea "STS"
type input "[EMAIL_ADDRESS][DOMAIN_NAME]"
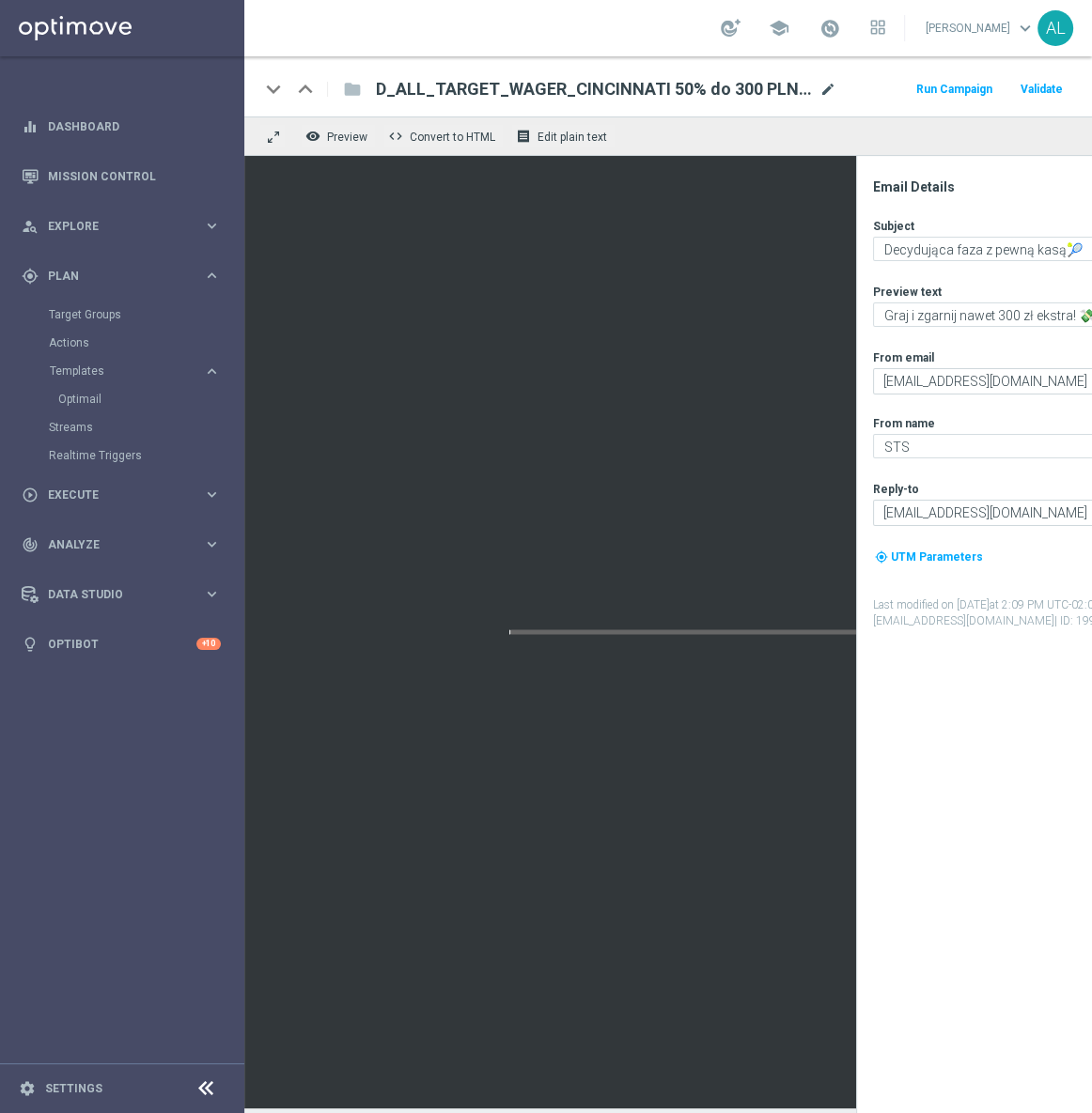
click at [825, 88] on span "mode_edit" at bounding box center [827, 89] width 17 height 17
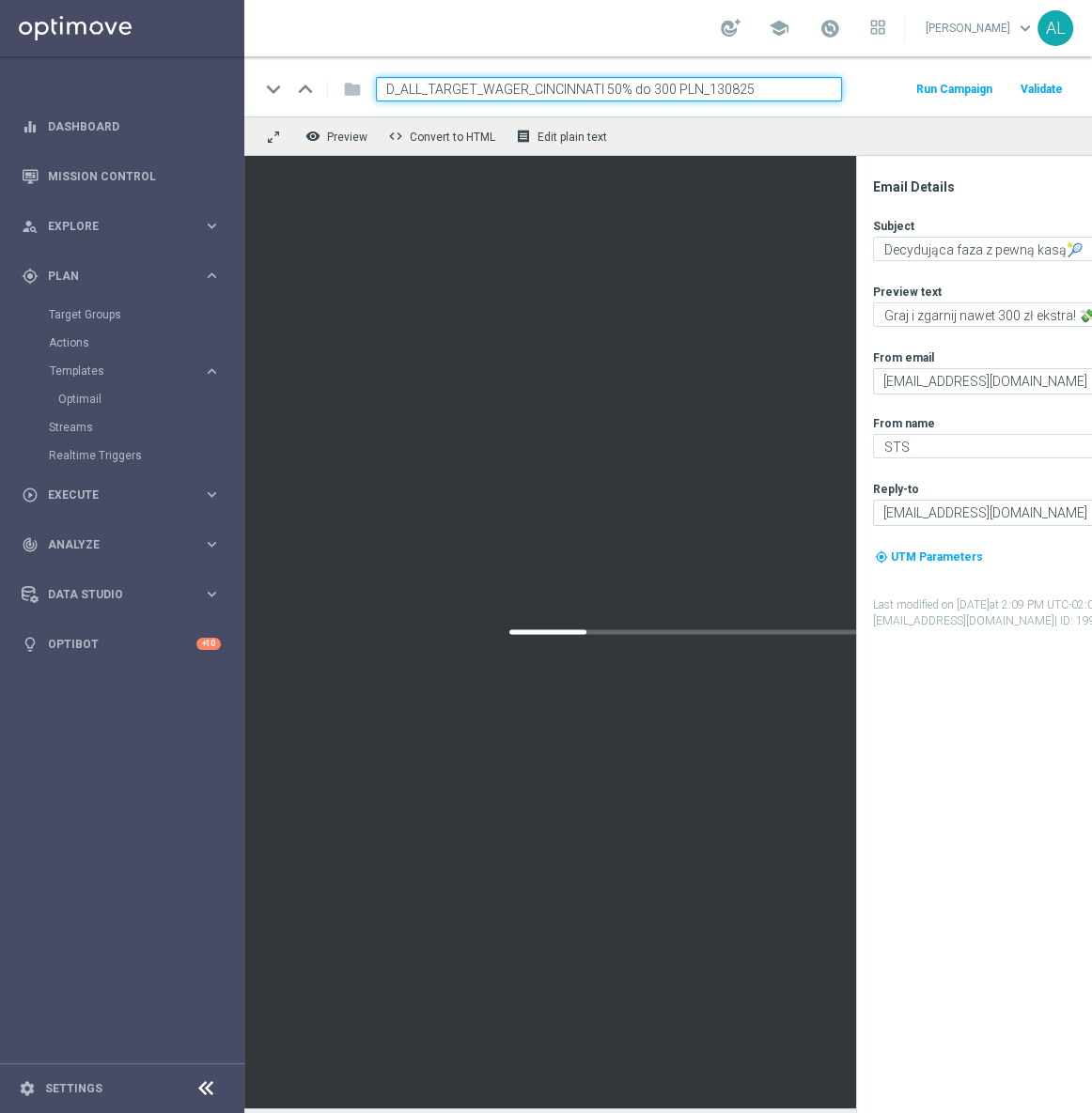
click at [716, 86] on input "D_ALL_TARGET_WAGER_CINCINNATI 50% do 300 PLN_130825" at bounding box center [609, 89] width 466 height 24
type input "D_ALL_TARGET_WAGER_CINCINNATI 50% do 300 PLN_140825"
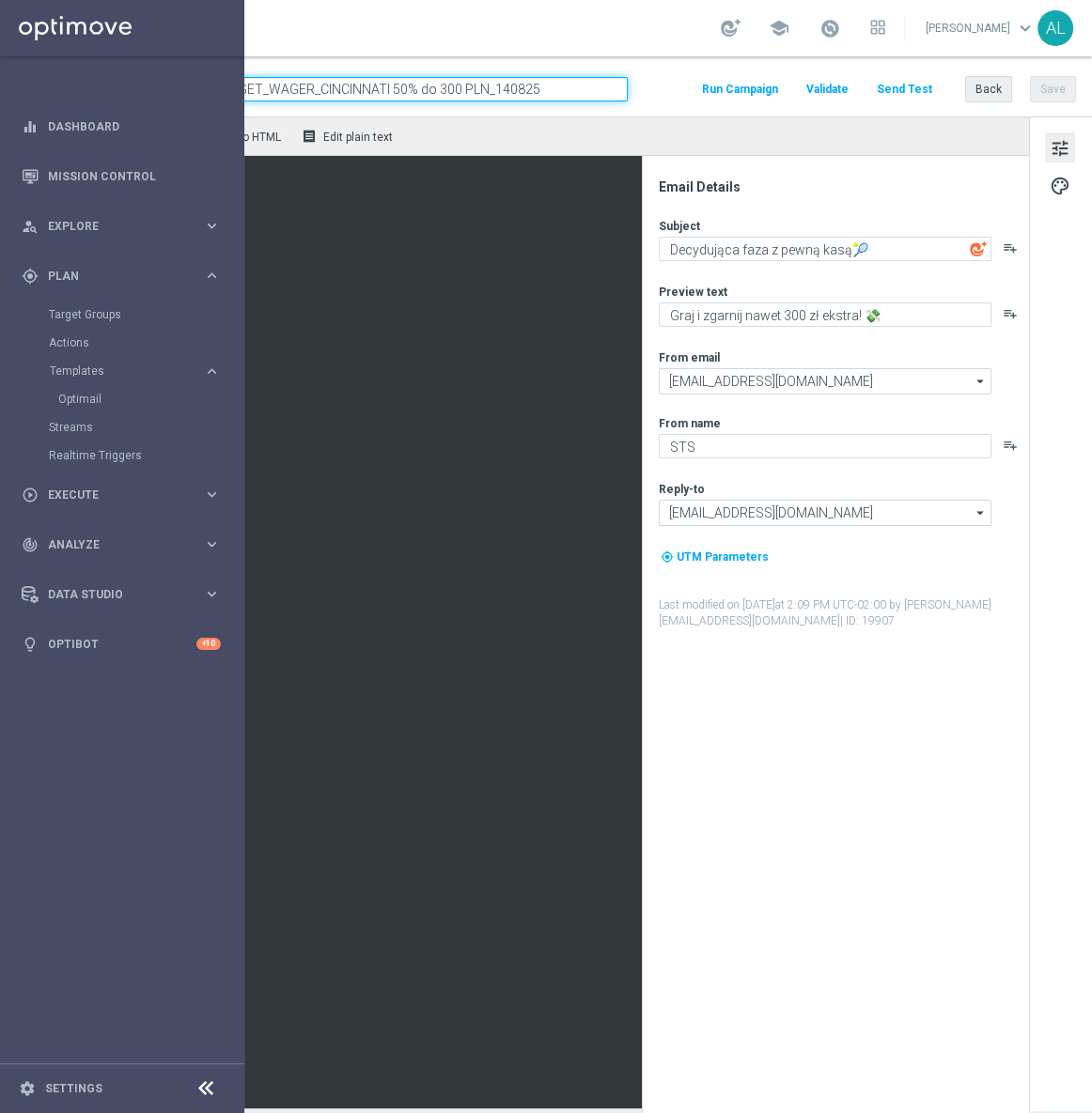
scroll to position [0, 227]
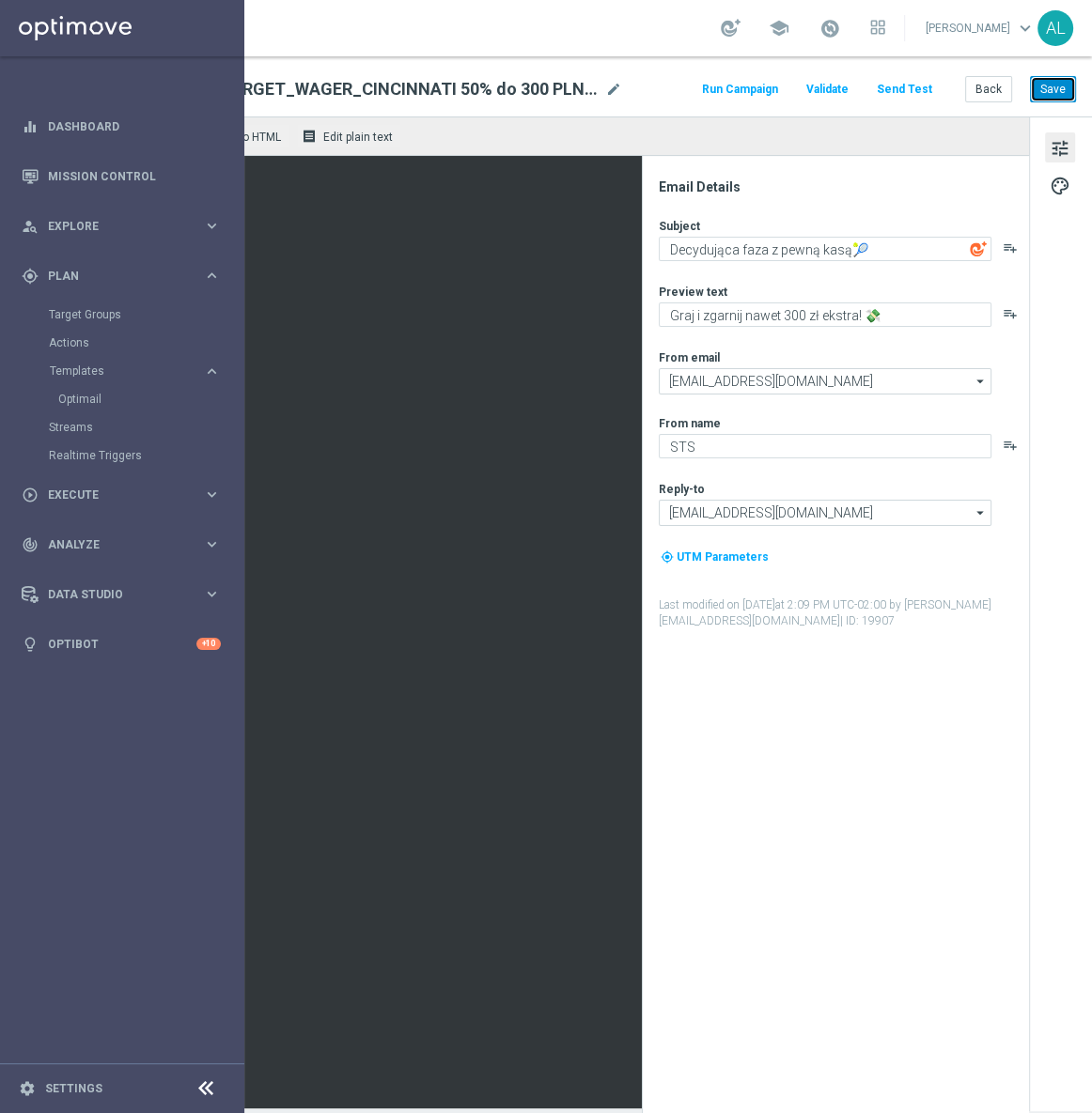
click at [1030, 92] on button "Save" at bounding box center [1052, 89] width 46 height 26
click at [1029, 92] on button "Save" at bounding box center [1052, 89] width 46 height 26
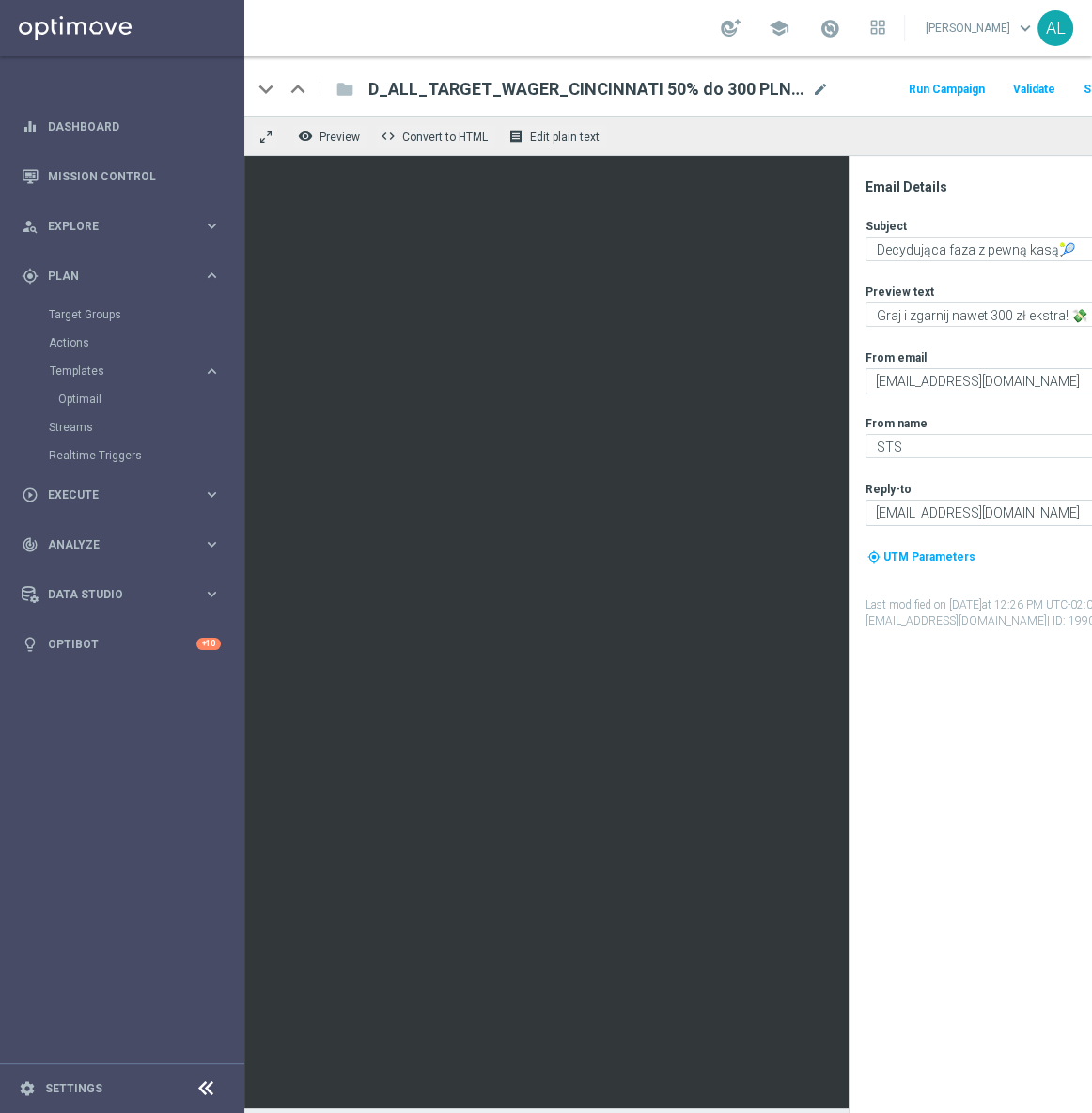
scroll to position [0, 0]
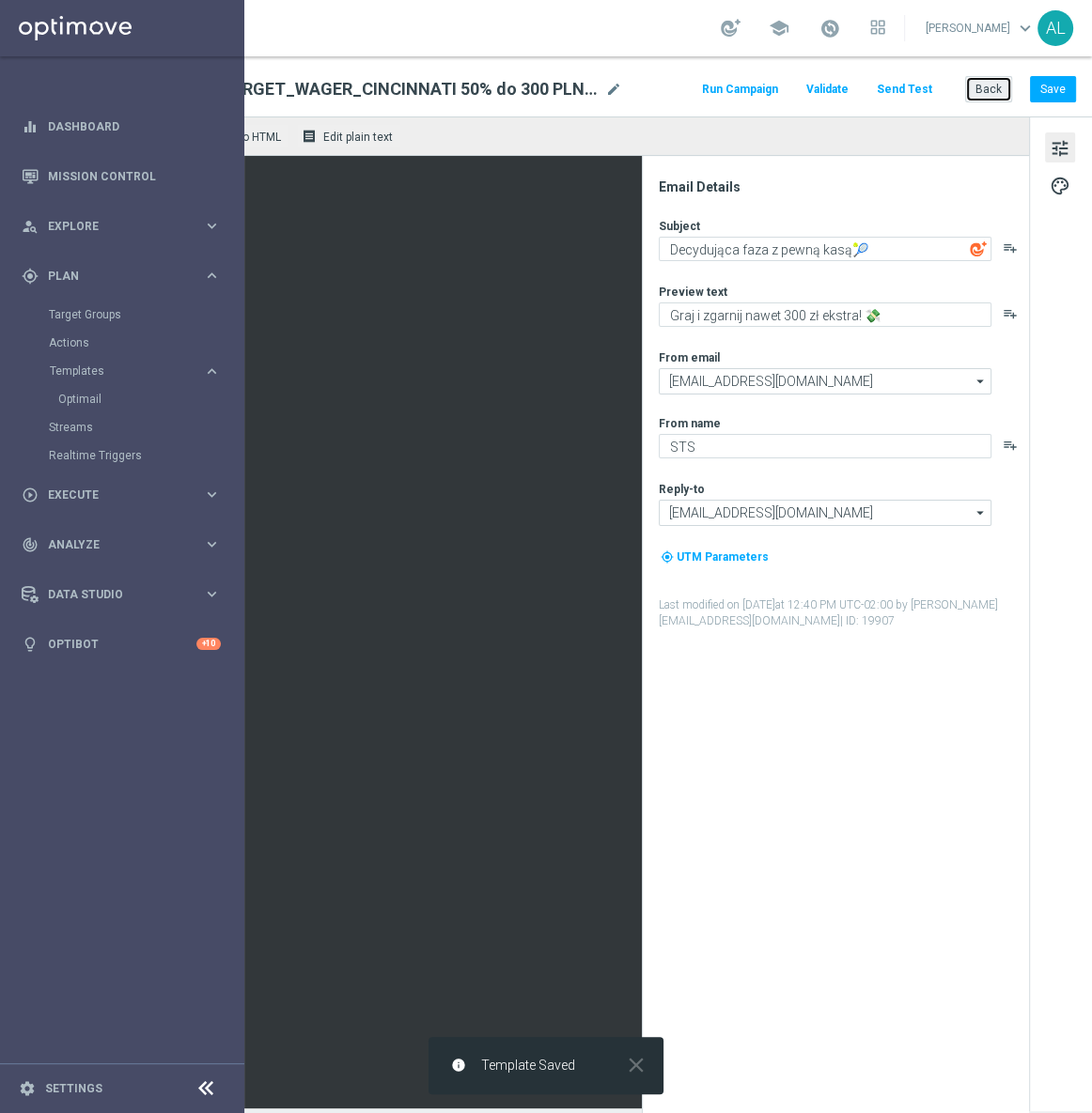
click at [969, 92] on button "Back" at bounding box center [988, 89] width 47 height 26
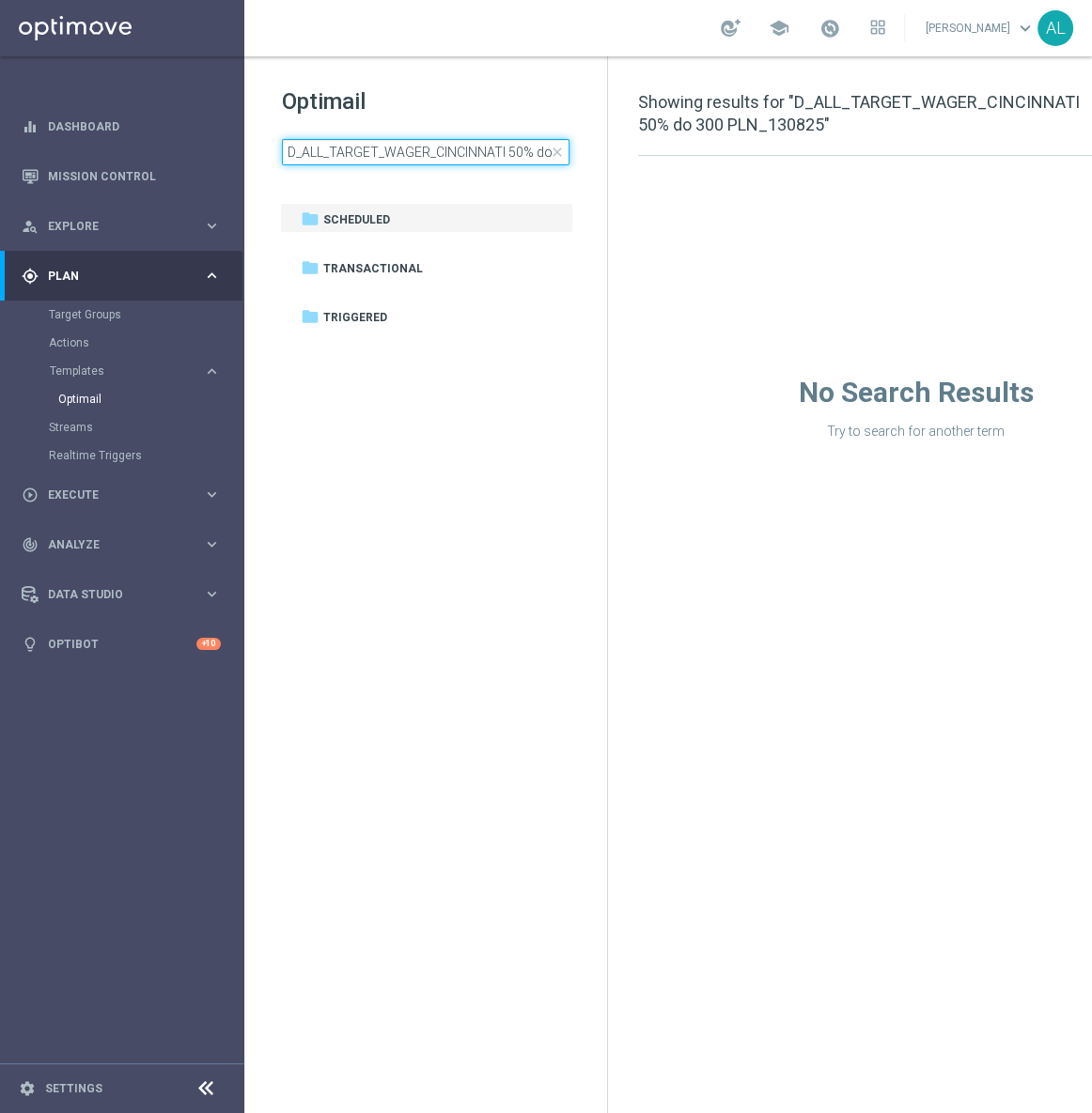
click at [516, 149] on input "D_ALL_TARGET_WAGER_CINCINNATI 50% do 300 PLN_130825" at bounding box center [426, 151] width 287 height 26
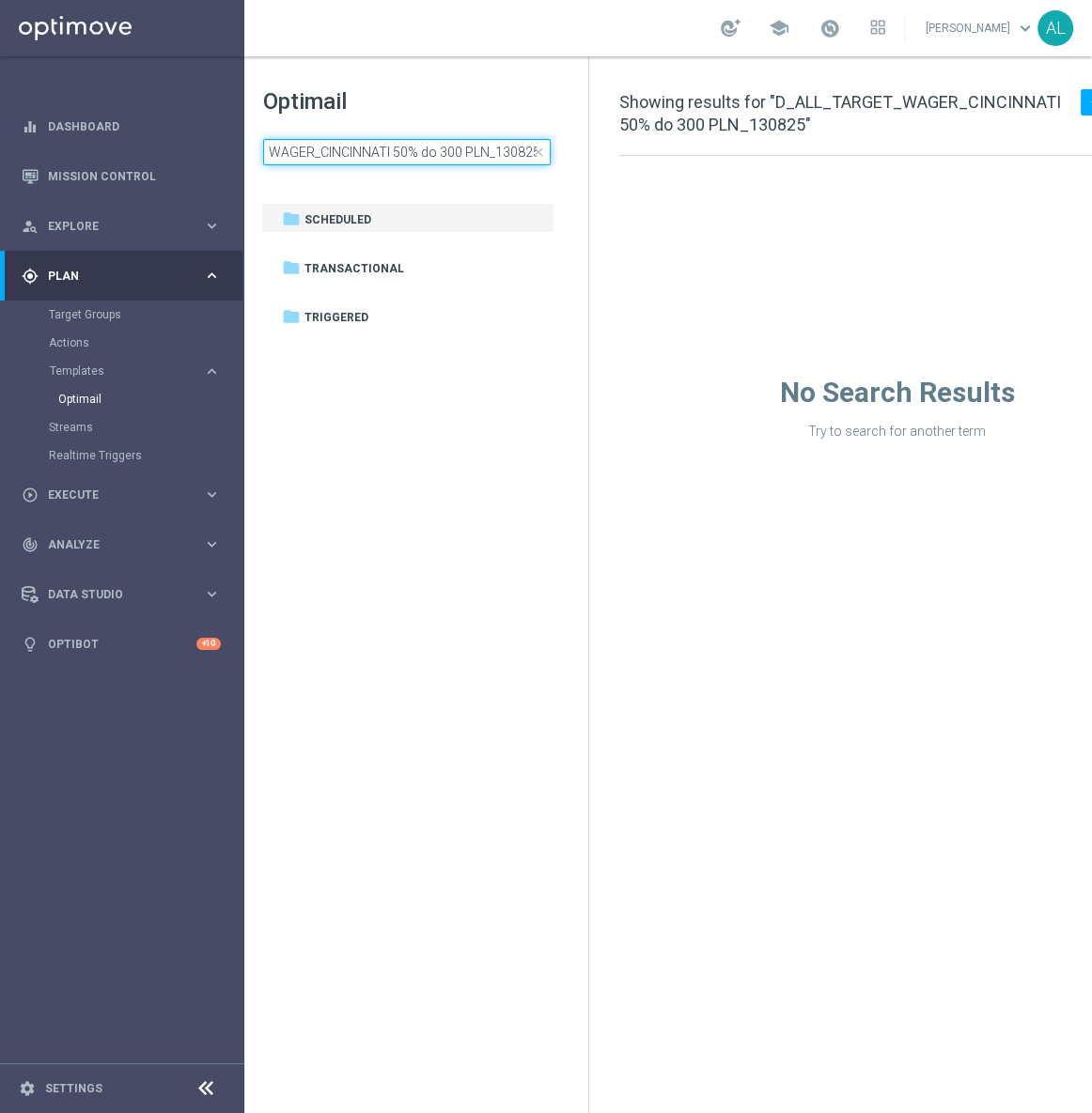
scroll to position [0, 19]
click at [504, 153] on input "D_ALL_TARGET_WAGER_CINCINNATI 50% do 300 PLN_130825" at bounding box center [406, 151] width 287 height 26
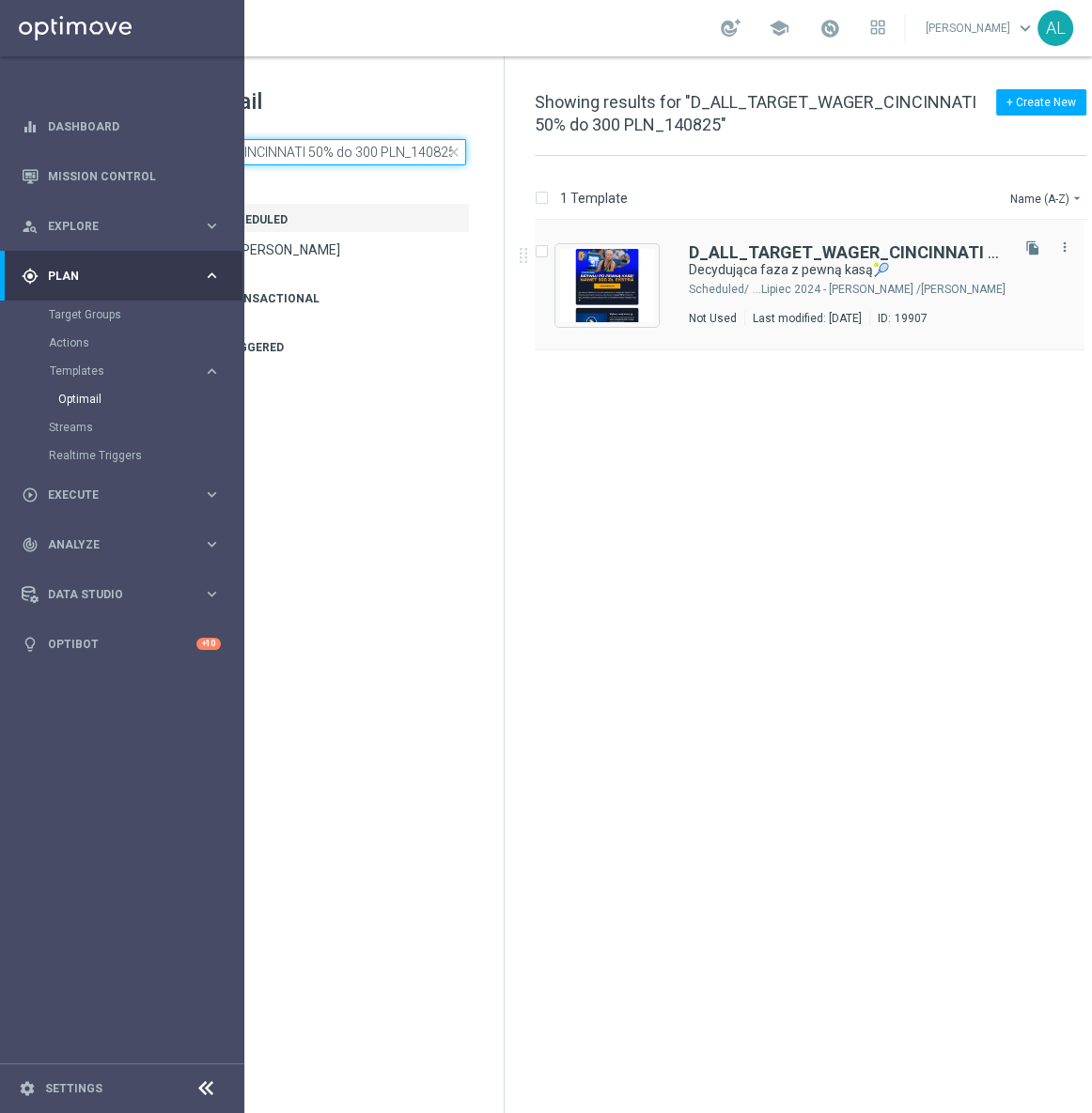
scroll to position [0, 135]
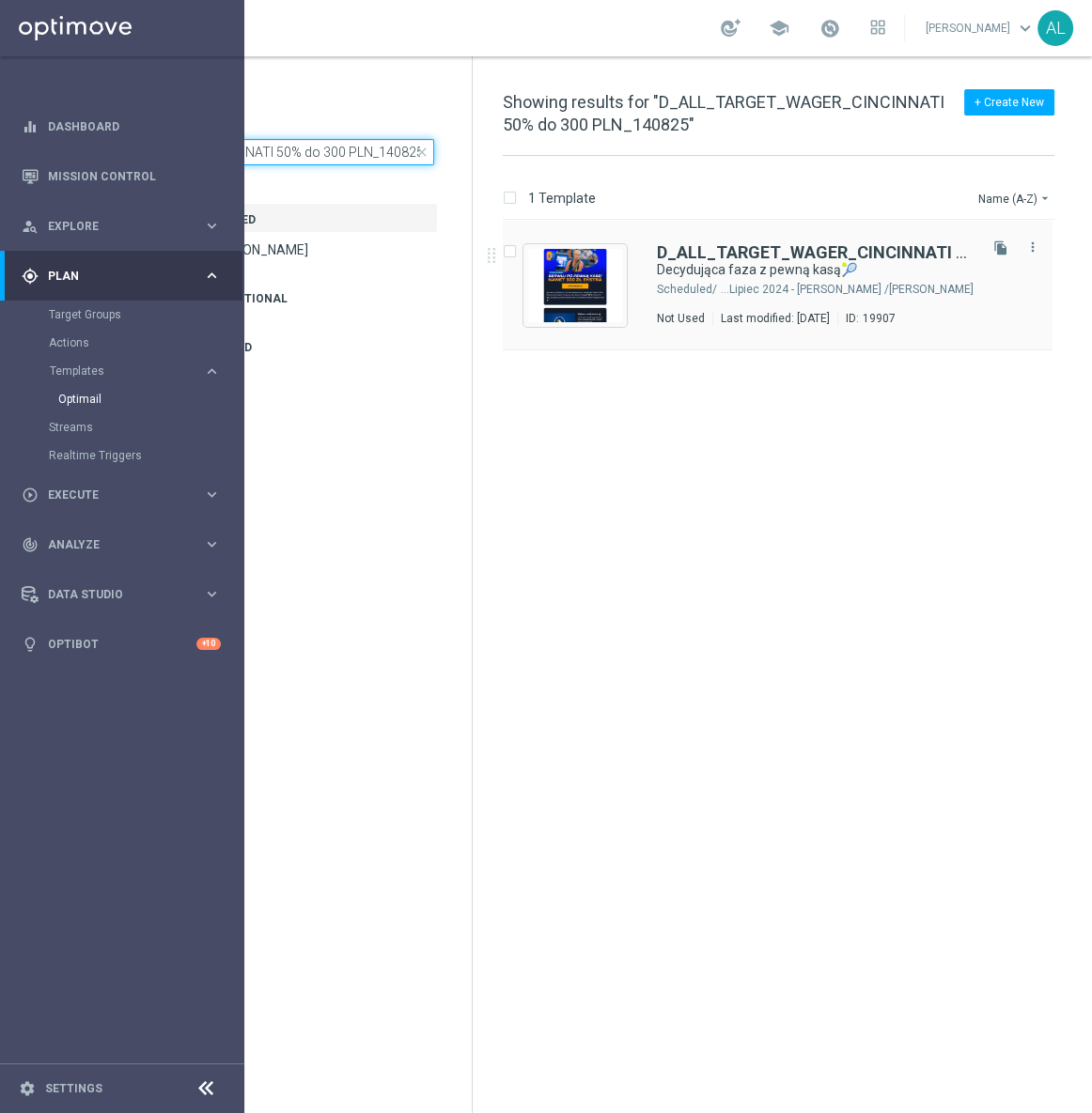
type input "D_ALL_TARGET_WAGER_CINCINNATI 50% do 300 PLN_140825"
click at [776, 303] on div "D_ALL_TARGET_WAGER_CINCINNATI 50% do 300 PLN_140825 Decydująca faza z pewną kas…" at bounding box center [815, 285] width 316 height 82
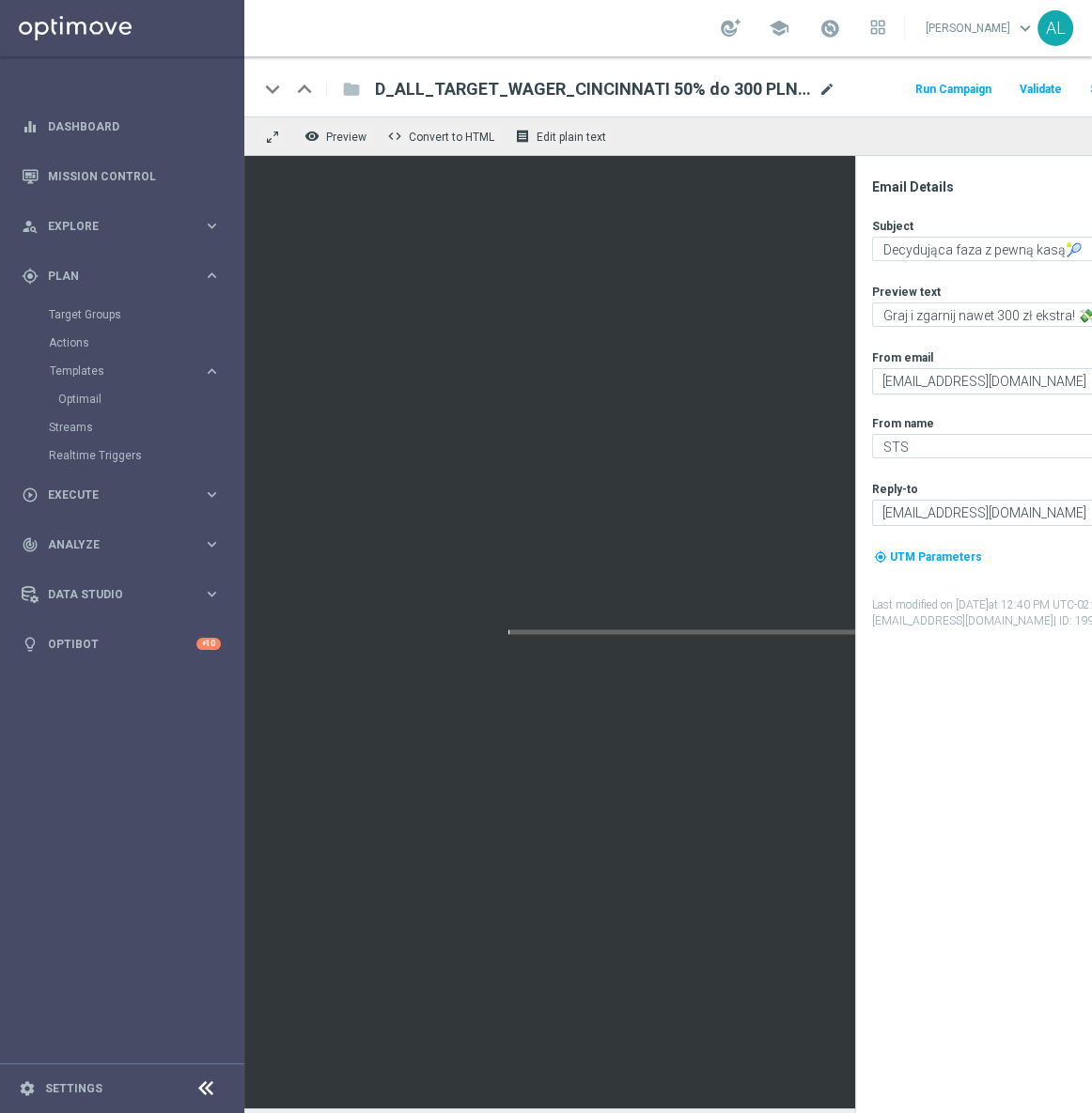
scroll to position [0, 2]
click at [819, 86] on span "mode_edit" at bounding box center [825, 89] width 17 height 17
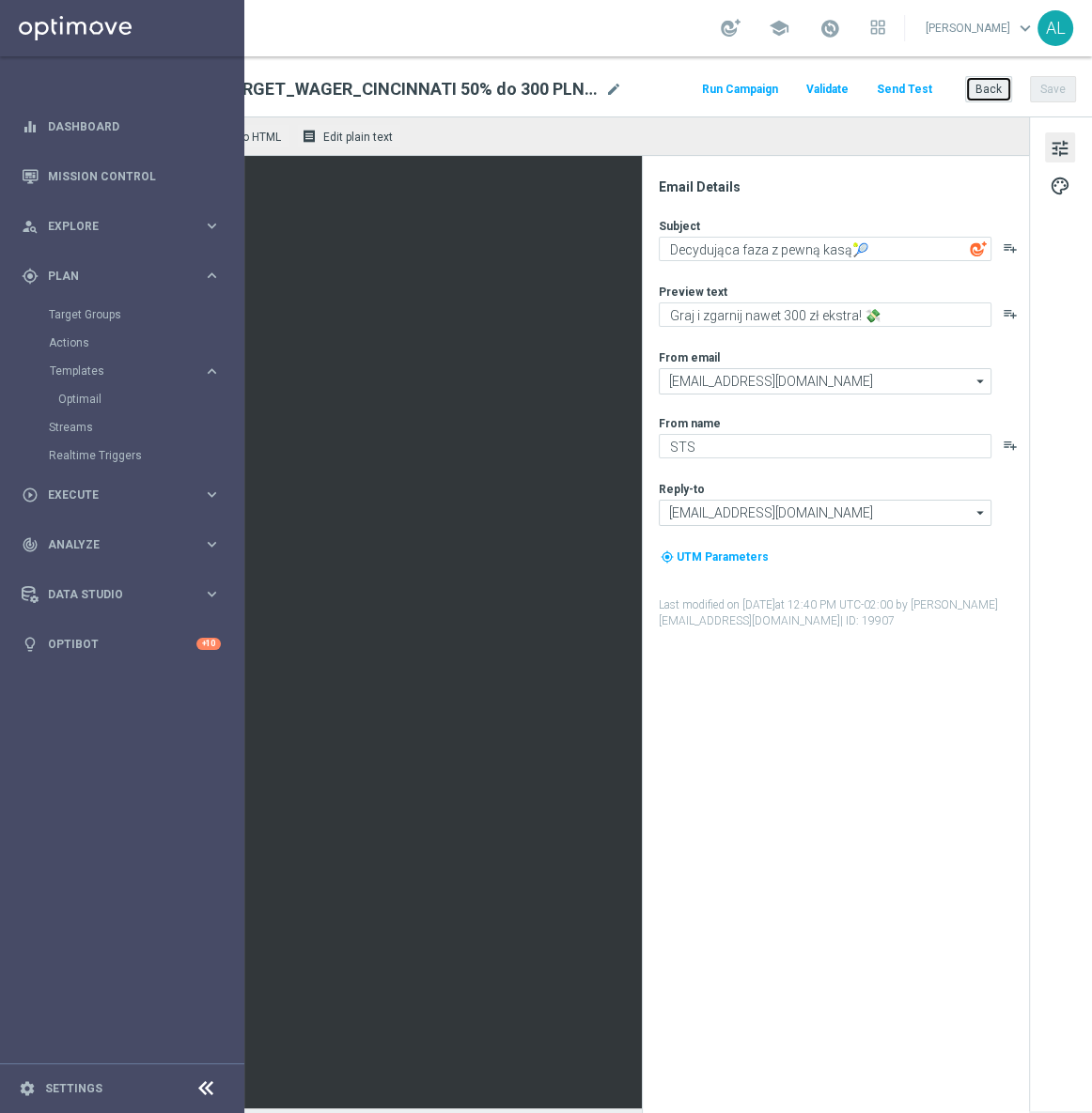
click at [978, 90] on button "Back" at bounding box center [988, 89] width 47 height 26
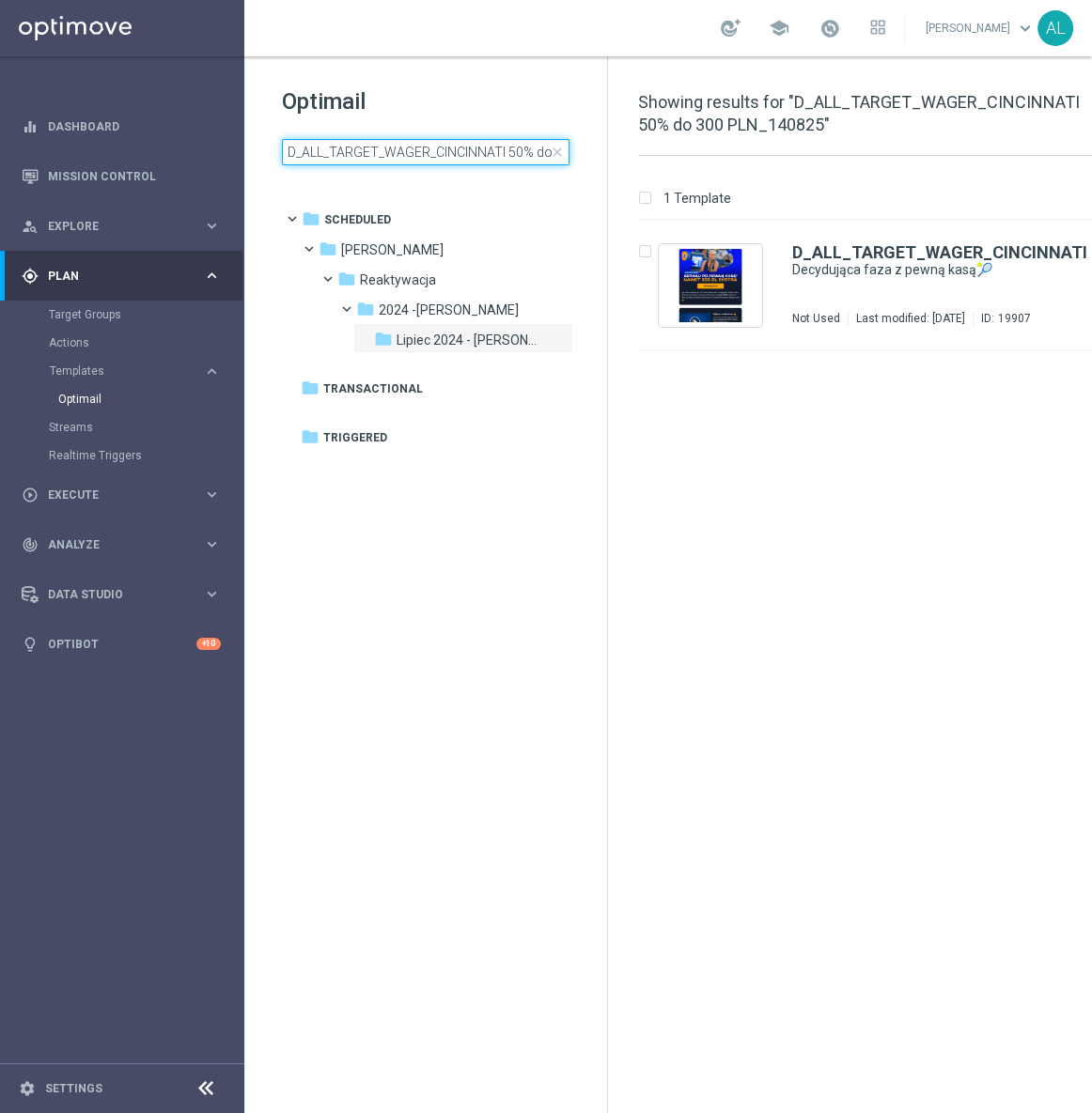
click at [429, 159] on input "D_ALL_TARGET_WAGER_CINCINNATI 50% do 300 PLN_140825" at bounding box center [426, 151] width 287 height 26
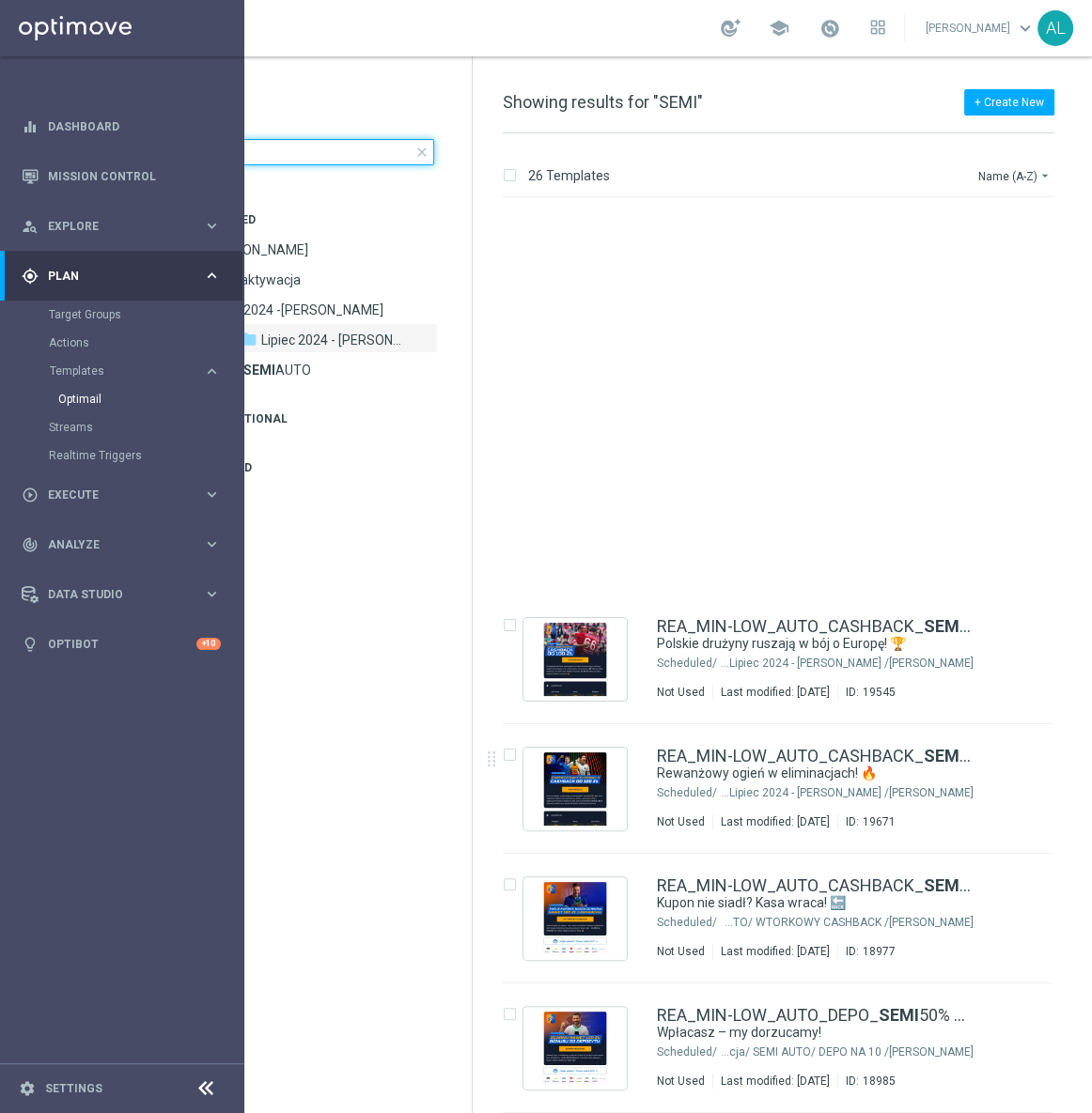
scroll to position [2454, 0]
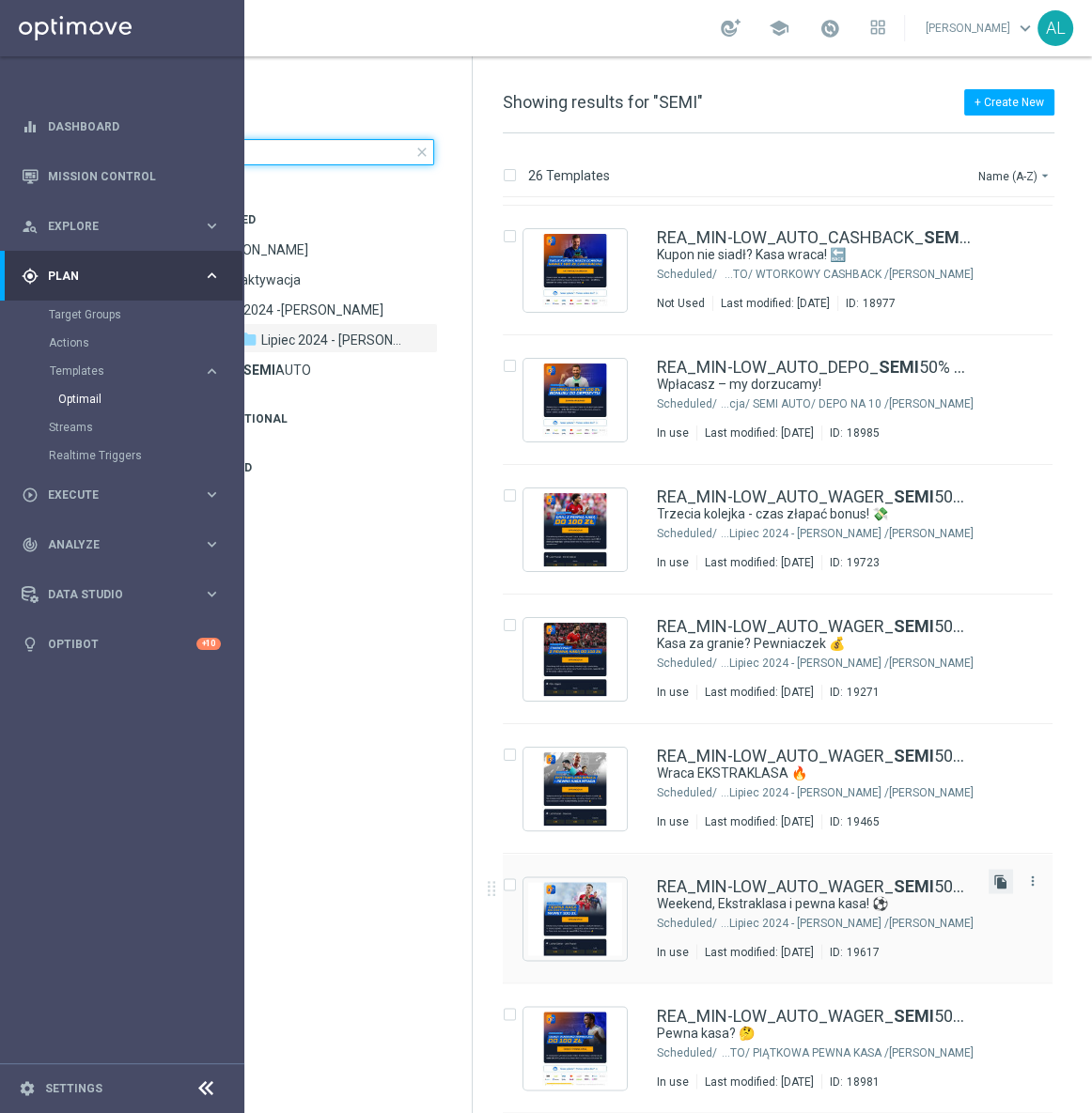
type input "SEMI"
click at [993, 878] on icon "file_copy" at bounding box center [1000, 880] width 15 height 15
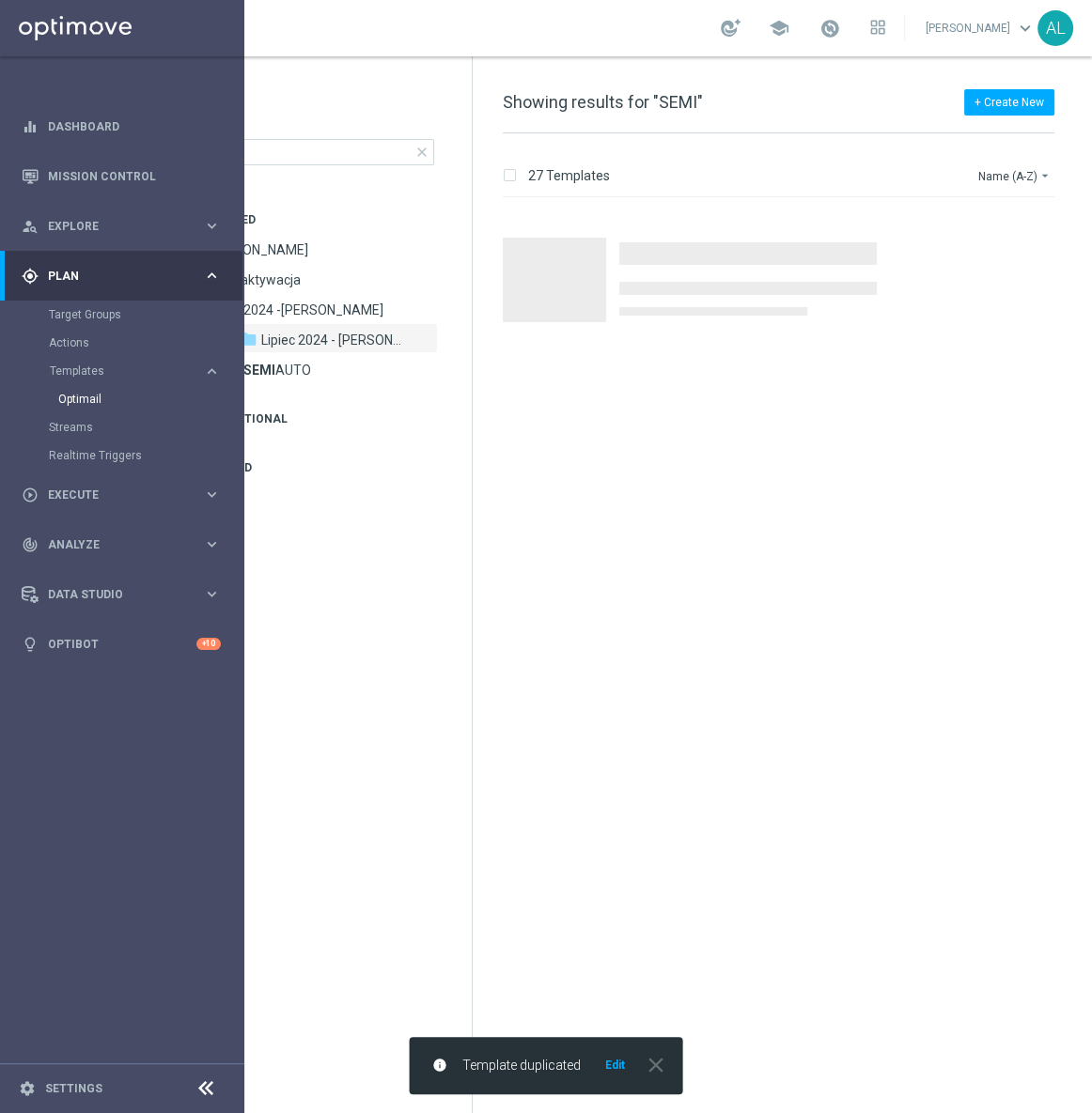
scroll to position [0, 0]
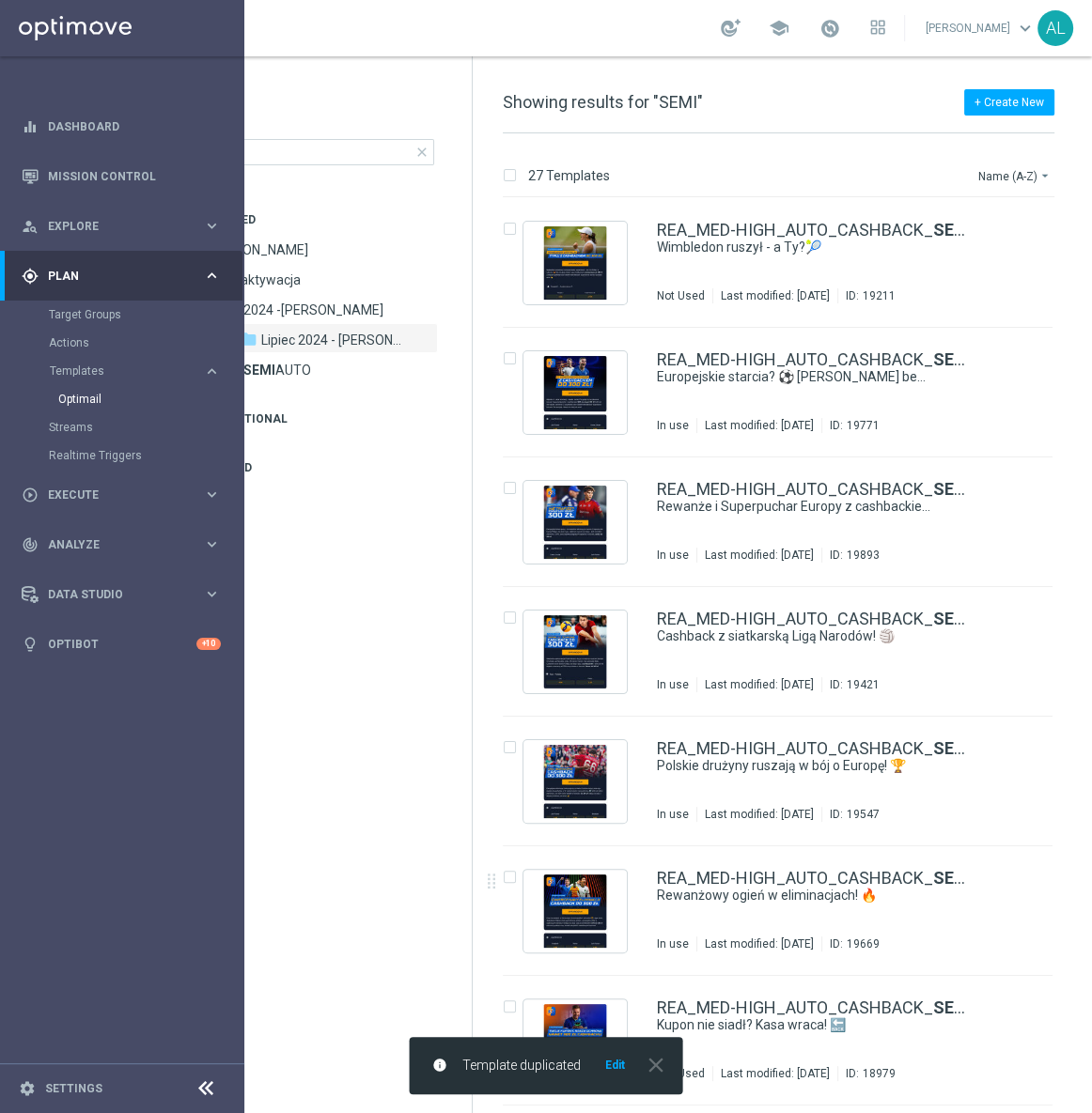
click at [620, 1076] on div "info Template duplicated Edit close" at bounding box center [546, 1065] width 273 height 58
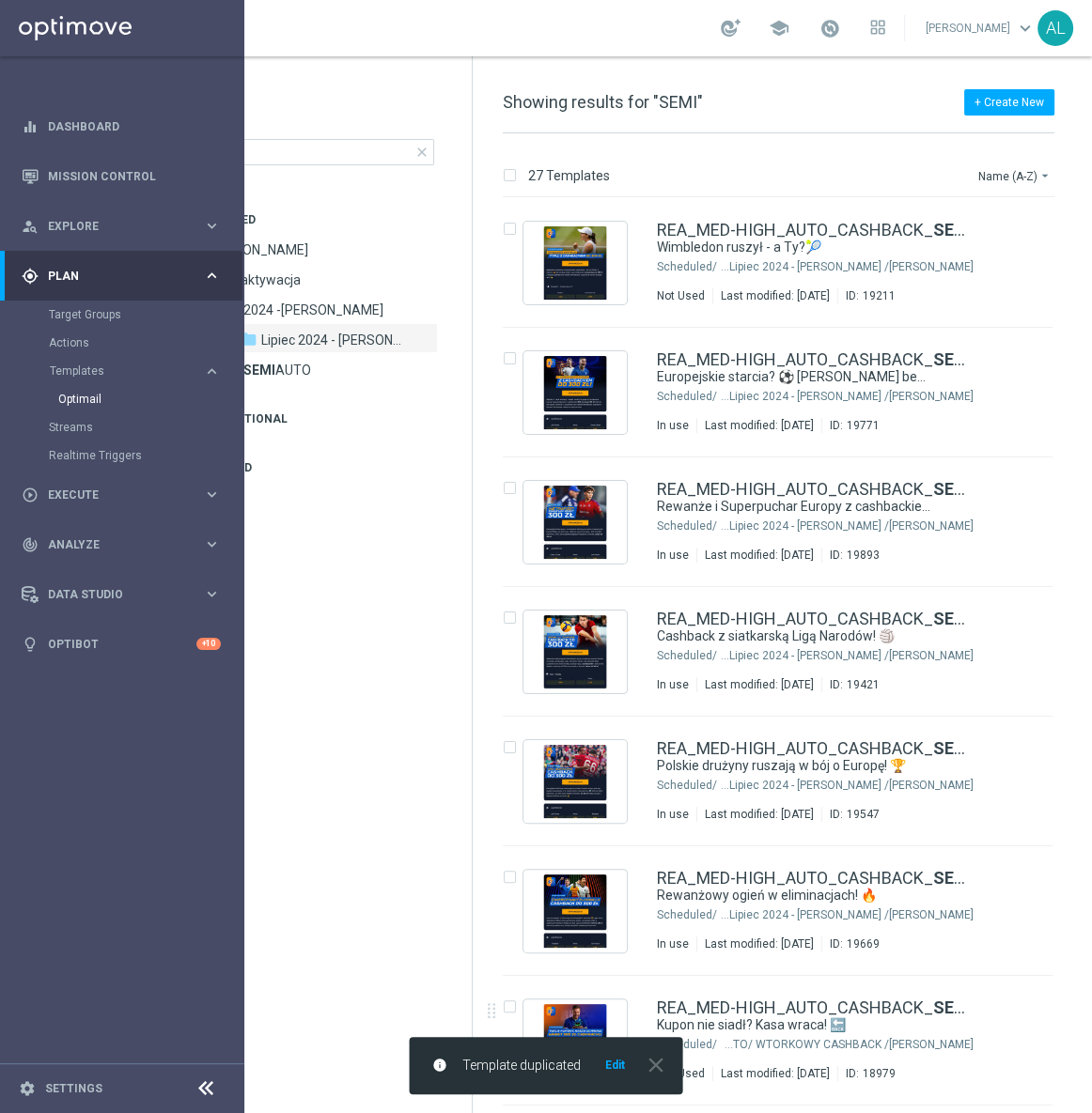
click at [611, 1068] on button "Edit" at bounding box center [614, 1064] width 23 height 15
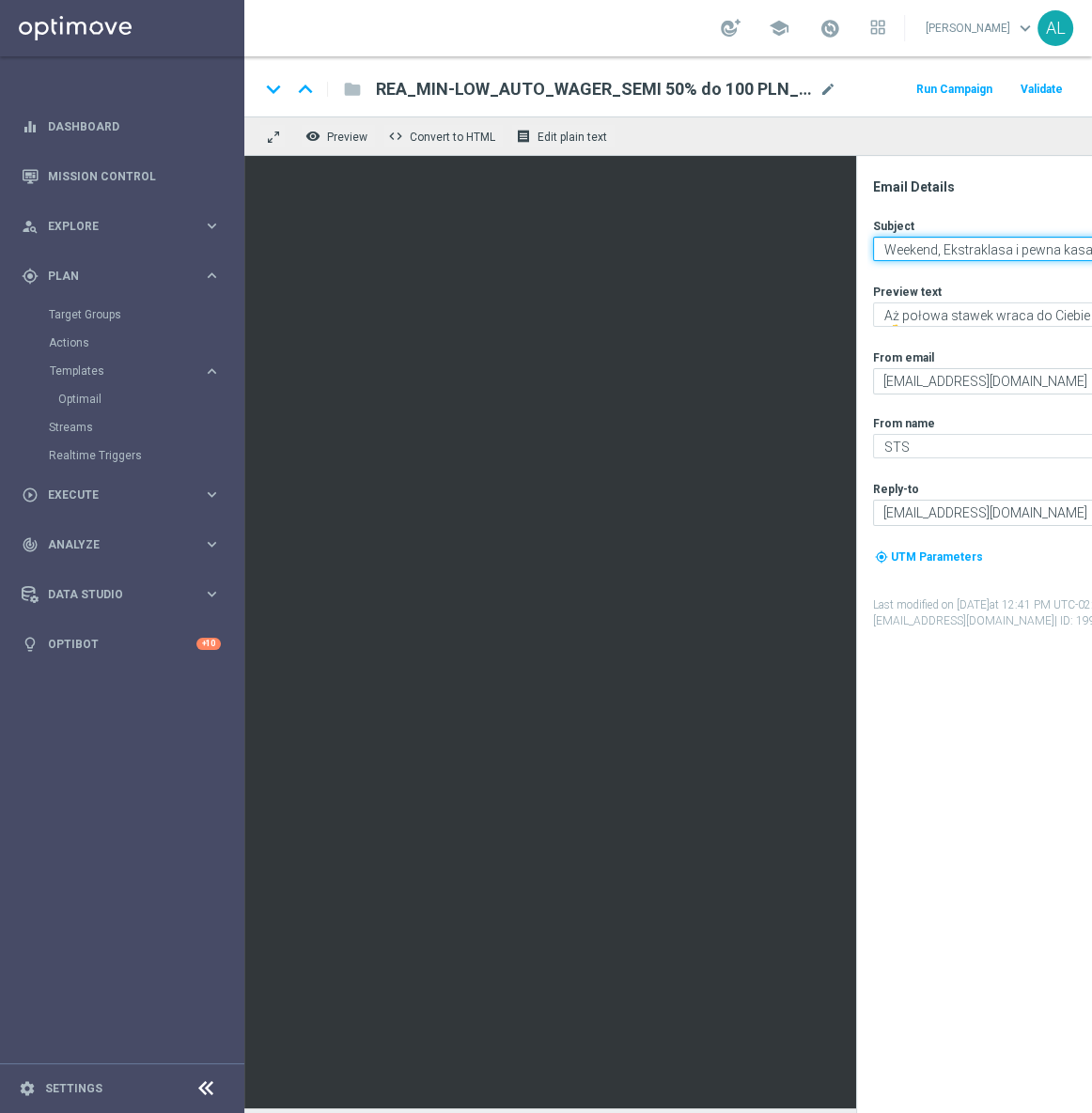
click at [946, 251] on textarea "Weekend, Ekstraklasa i pewna kasa! ⚽" at bounding box center [1038, 248] width 332 height 24
paste textarea "ielkie ligi wracają"
type textarea "Wielkie ligi wracają"
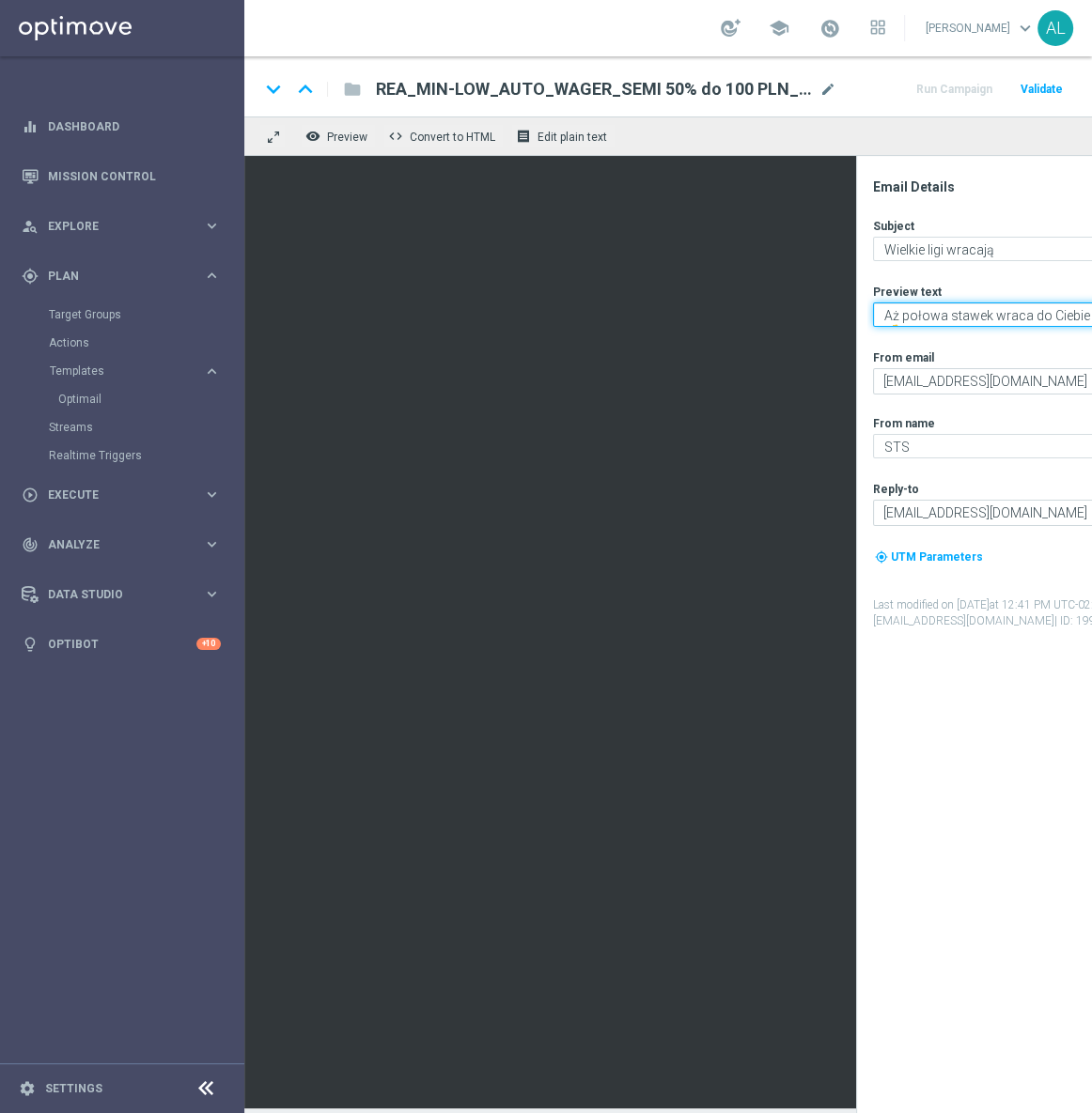
click at [890, 315] on textarea "Aż połowa stawek wraca do Ciebie - nawet do 100 zł! 💰" at bounding box center [1038, 314] width 332 height 24
type textarea "Zgarnij pewną kasę do 100 zł!"
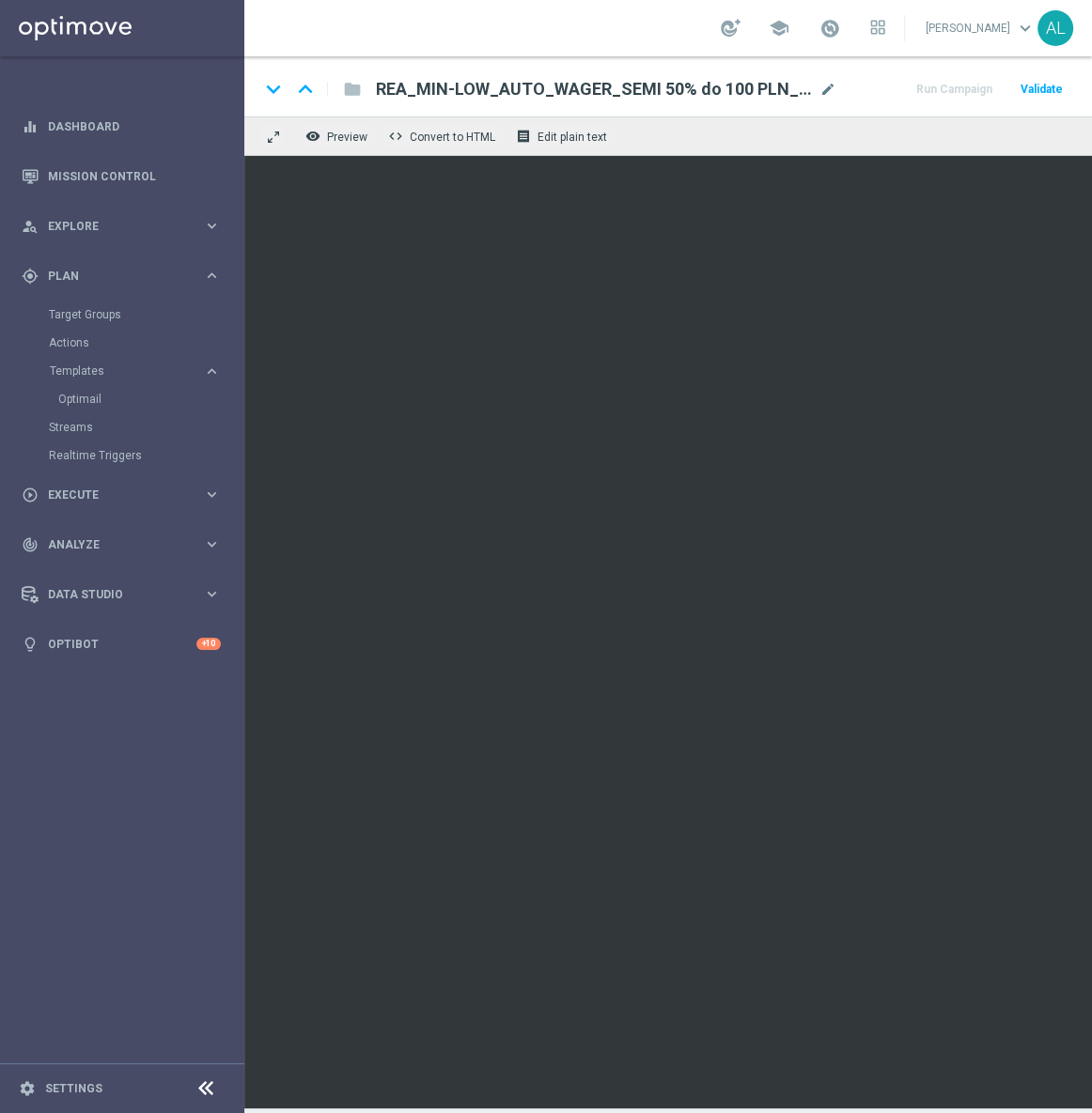
click at [817, 85] on div "REA_MIN-LOW_AUTO_WAGER_SEMI 50% do 100 PLN_250725(1) mode_edit" at bounding box center [606, 89] width 460 height 24
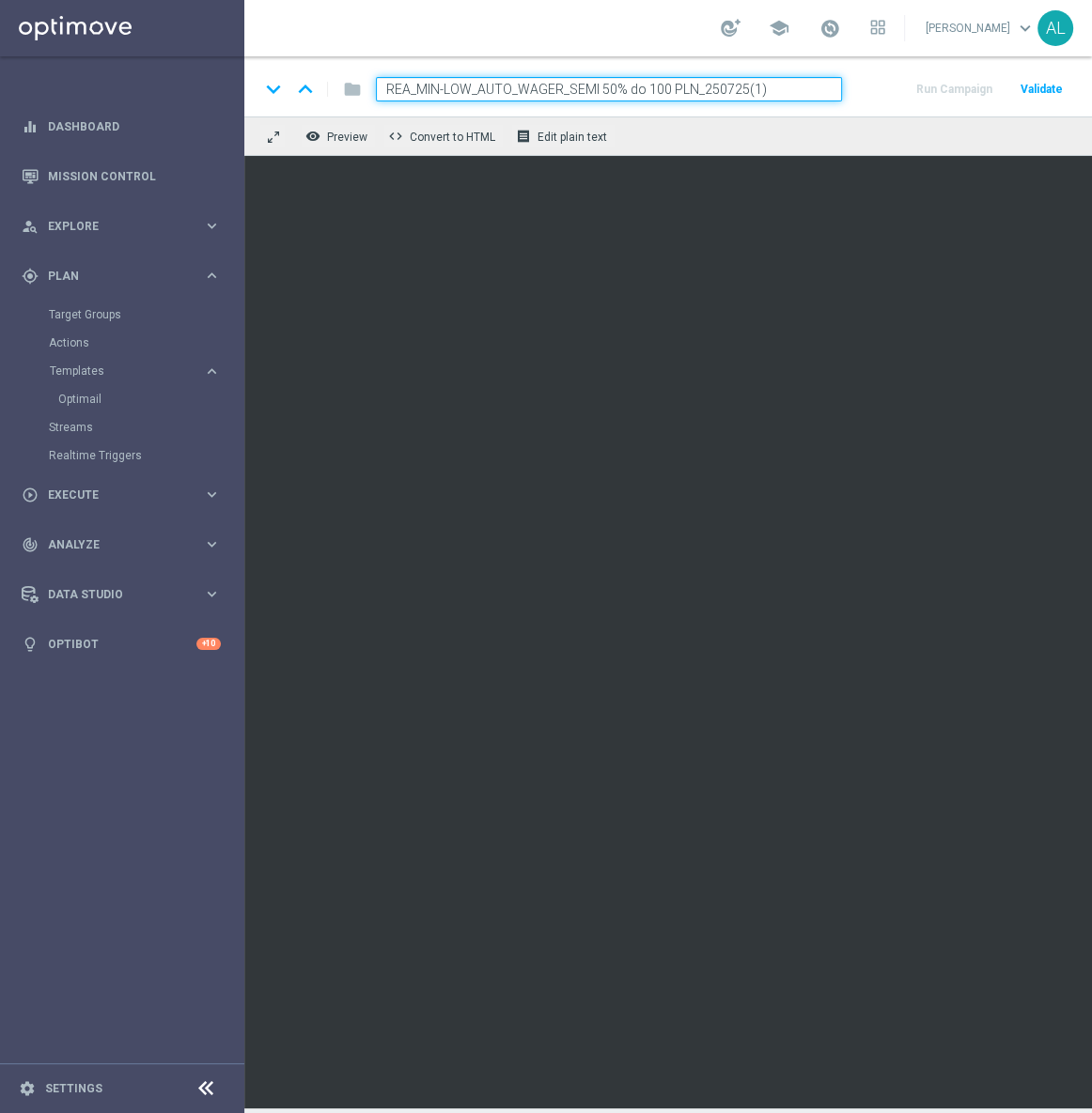
drag, startPoint x: 794, startPoint y: 89, endPoint x: 701, endPoint y: 86, distance: 93.0
click at [701, 86] on input "REA_MIN-LOW_AUTO_WAGER_SEMI 50% do 100 PLN_250725(1)" at bounding box center [609, 89] width 466 height 24
type input "REA_MIN-LOW_AUTO_WAGER_SEMI 50% do 100 PLN_150825"
click at [860, 121] on div "remove_red_eye Preview code Convert to HTML receipt Edit plain text" at bounding box center [743, 136] width 998 height 39
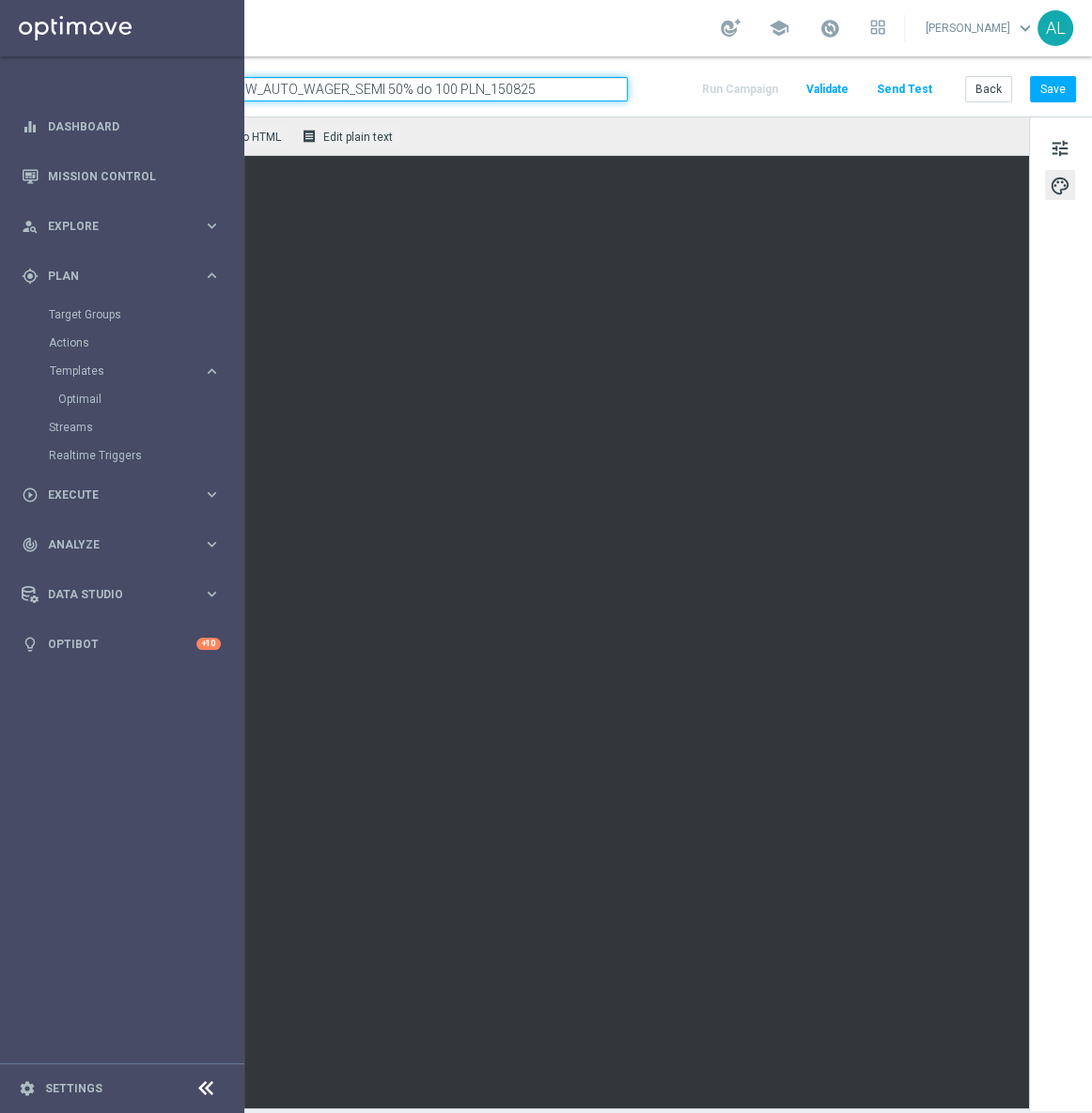
scroll to position [0, 227]
click at [1049, 144] on span "tune" at bounding box center [1059, 147] width 21 height 24
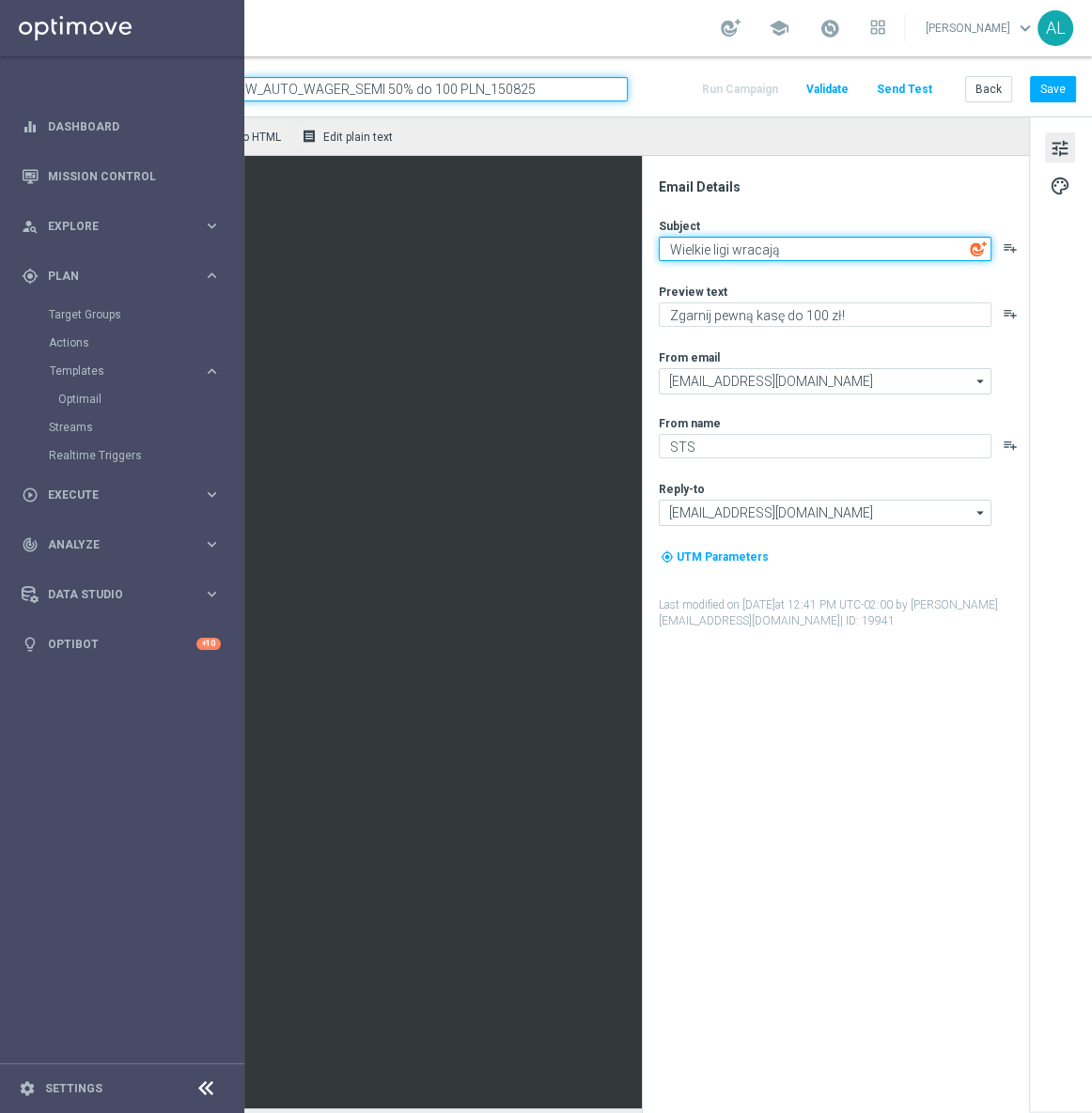
click at [819, 250] on textarea "Wielkie ligi wracają" at bounding box center [824, 248] width 332 height 24
click at [842, 243] on textarea "Wielkie ligi wracają" at bounding box center [824, 248] width 332 height 24
paste textarea "⚽"
click at [808, 256] on textarea "Wielkie ligi wracają ⚽" at bounding box center [824, 248] width 332 height 24
paste textarea "⚽"
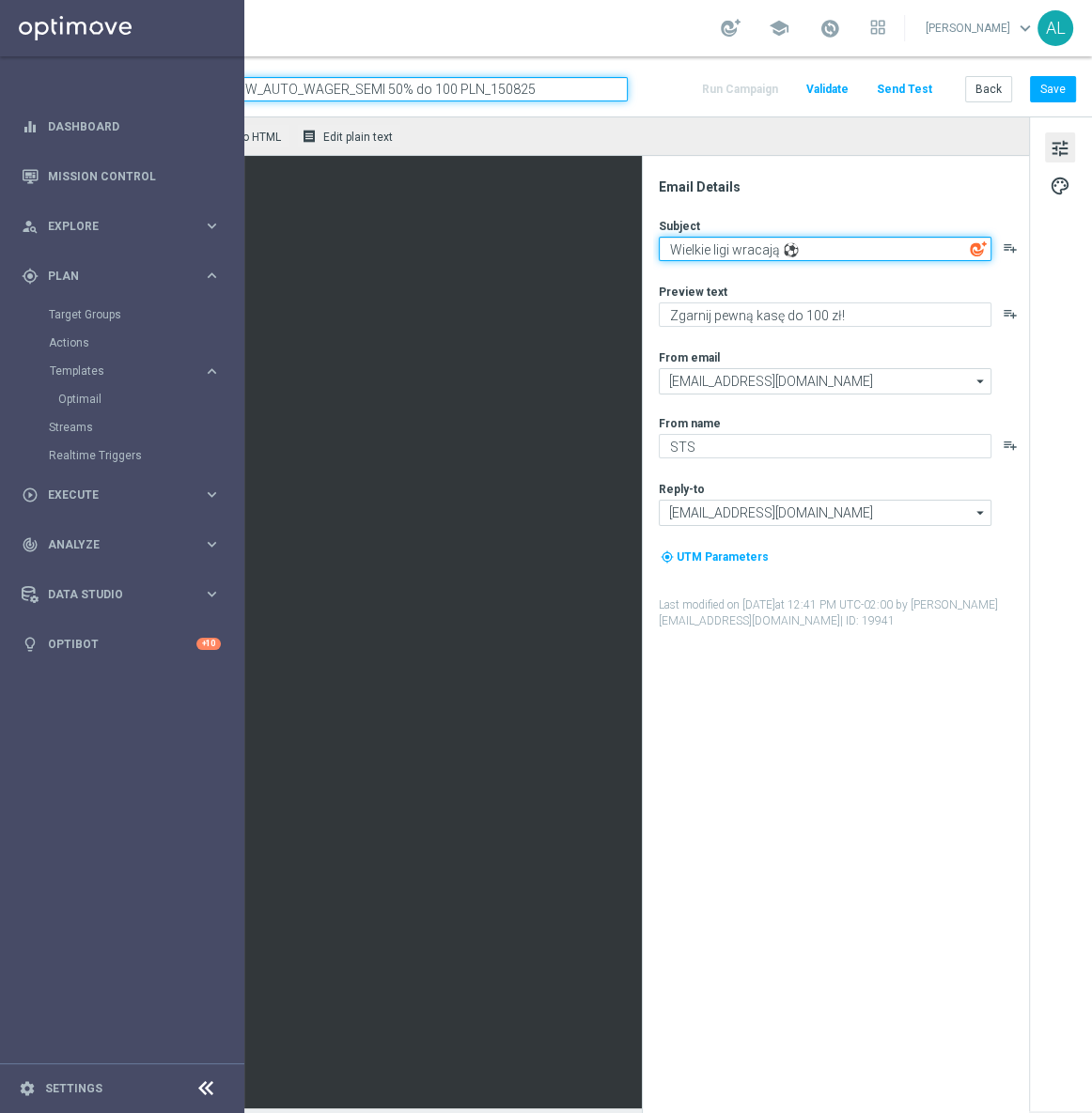
click at [794, 252] on textarea "Wielkie ligi wracają ⚽" at bounding box center [824, 248] width 332 height 24
paste textarea "🔥"
type textarea "Wielkie ligi wracają ⚽🔥"
click at [897, 329] on div "Subject Wielkie ligi wracają ⚽🔥 playlist_add Preview text Zgarnij pewną kasę do…" at bounding box center [842, 423] width 368 height 411
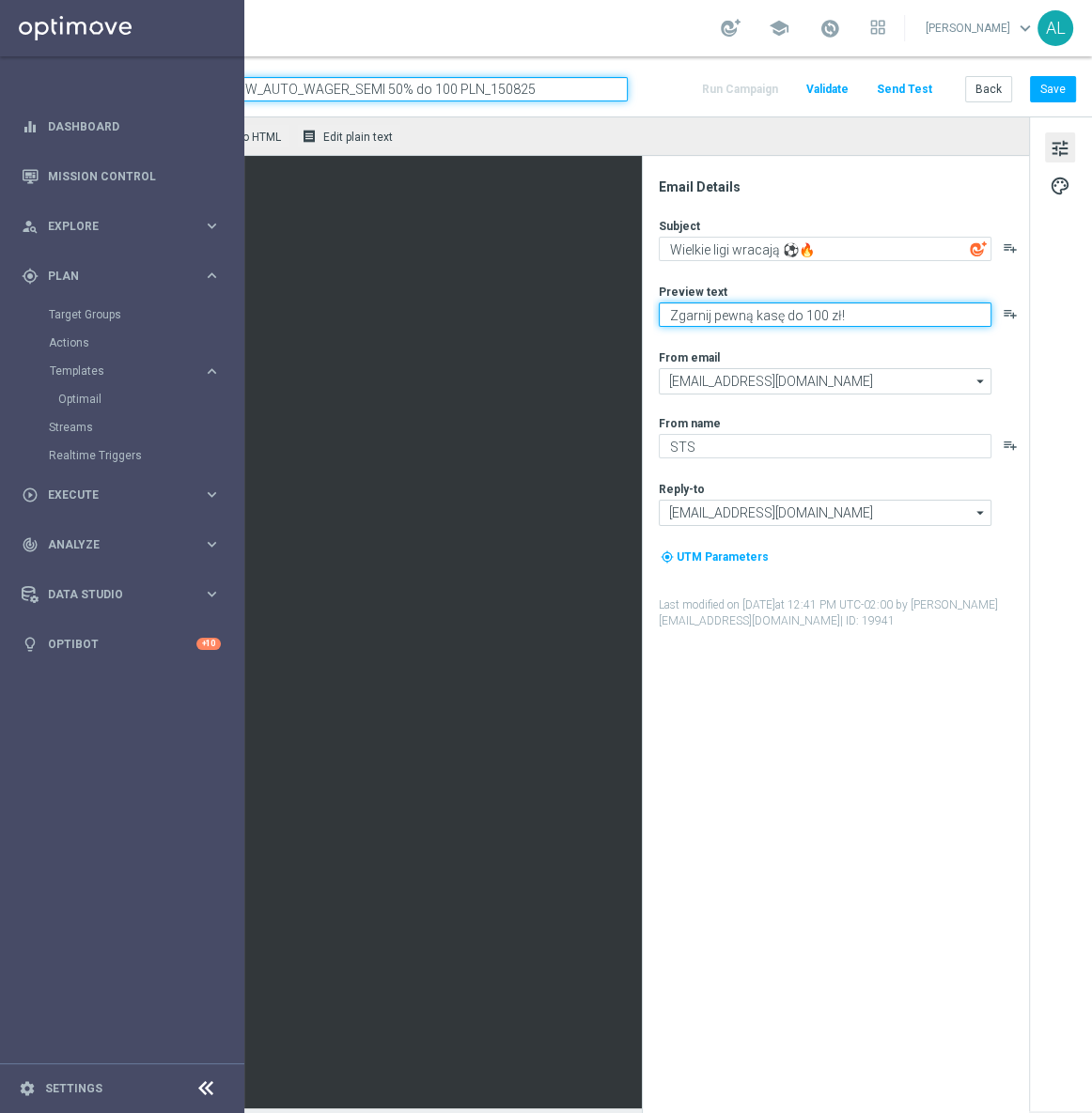
click at [899, 309] on textarea "Zgarnij pewną kasę do 100 zł!" at bounding box center [824, 314] width 332 height 24
click at [868, 309] on textarea "Zgarnij pewną kasę do 100 zł!" at bounding box center [824, 314] width 332 height 24
paste textarea "💸"
type textarea "Zgarnij pewną kasę do 100 zł!💸"
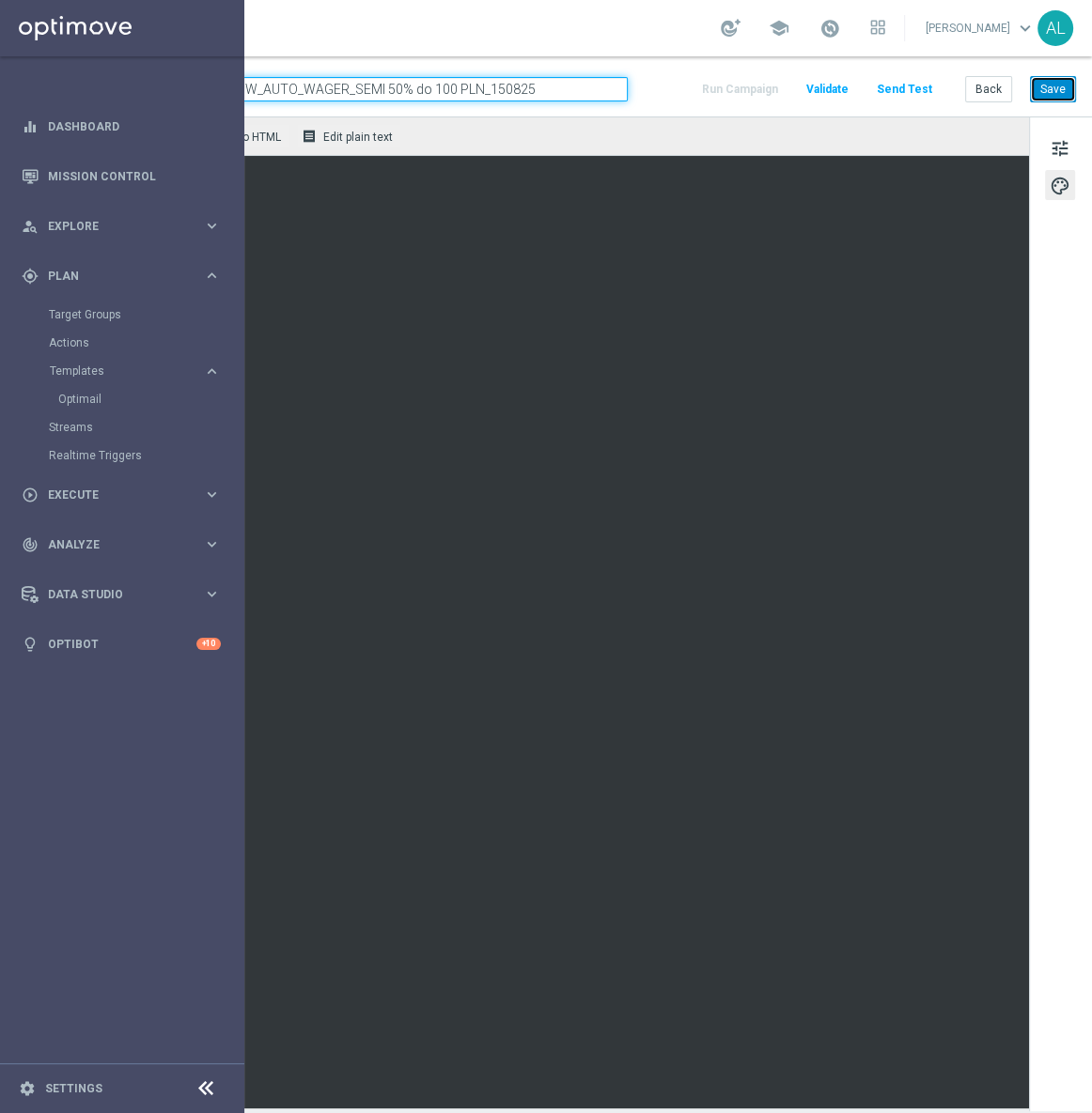
click at [1047, 90] on button "Save" at bounding box center [1052, 89] width 46 height 26
click at [1041, 77] on button "Save" at bounding box center [1052, 89] width 46 height 26
click at [1050, 86] on button "Save" at bounding box center [1052, 89] width 46 height 26
click at [1040, 95] on button "Save" at bounding box center [1052, 89] width 46 height 26
click at [976, 76] on button "Back" at bounding box center [988, 89] width 47 height 26
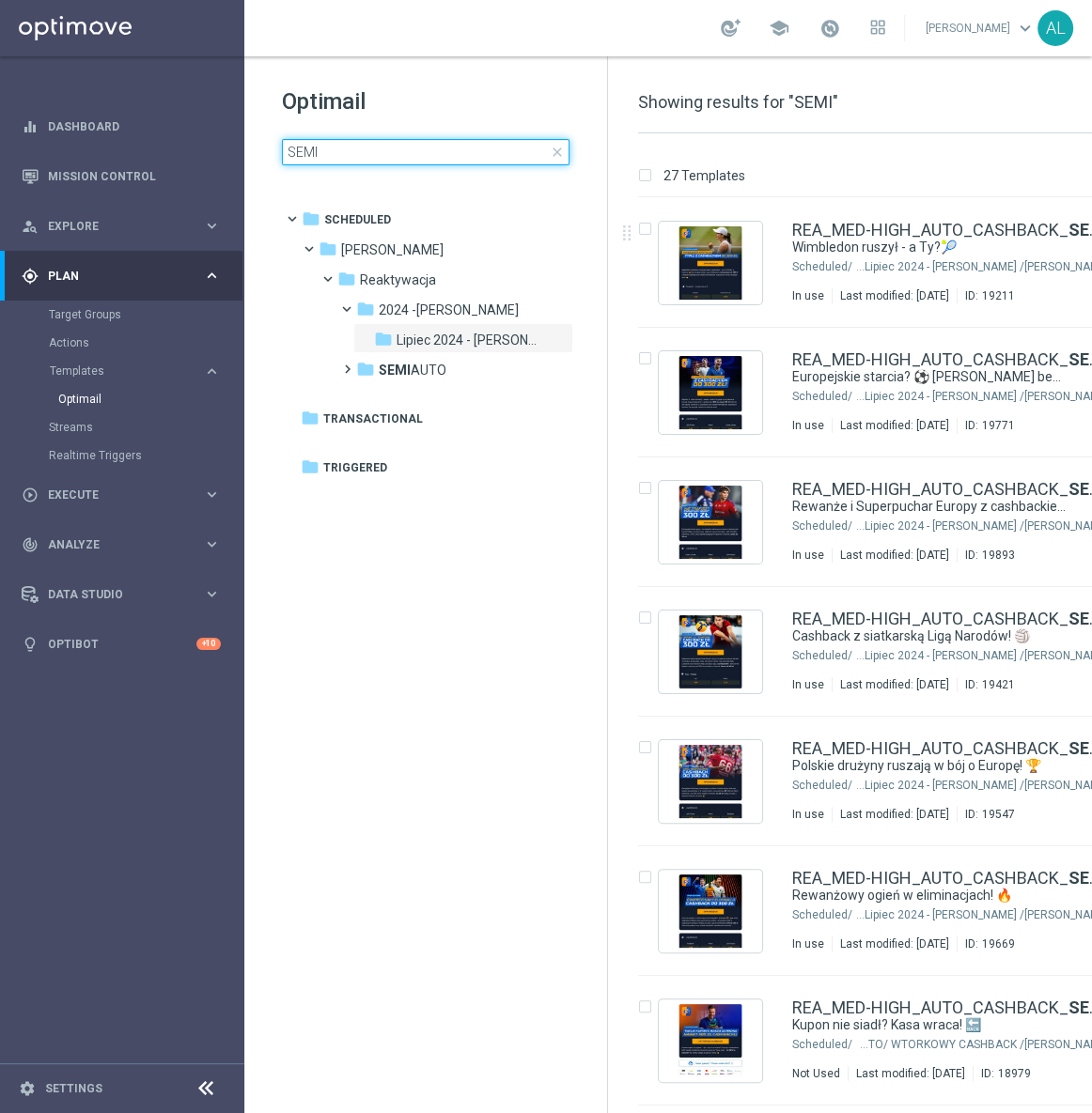
click at [361, 150] on input "SEMI" at bounding box center [426, 151] width 287 height 26
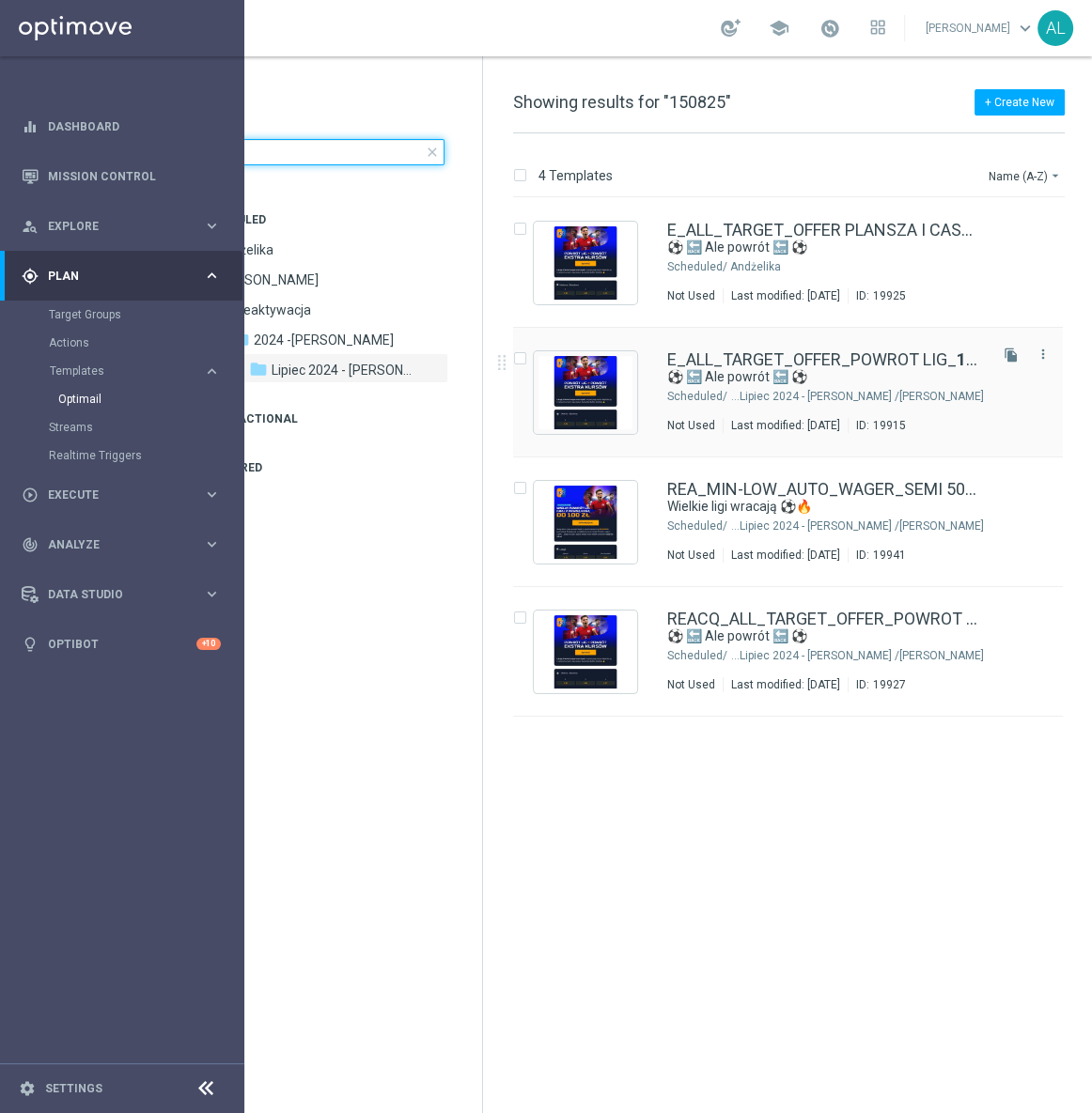
scroll to position [0, 135]
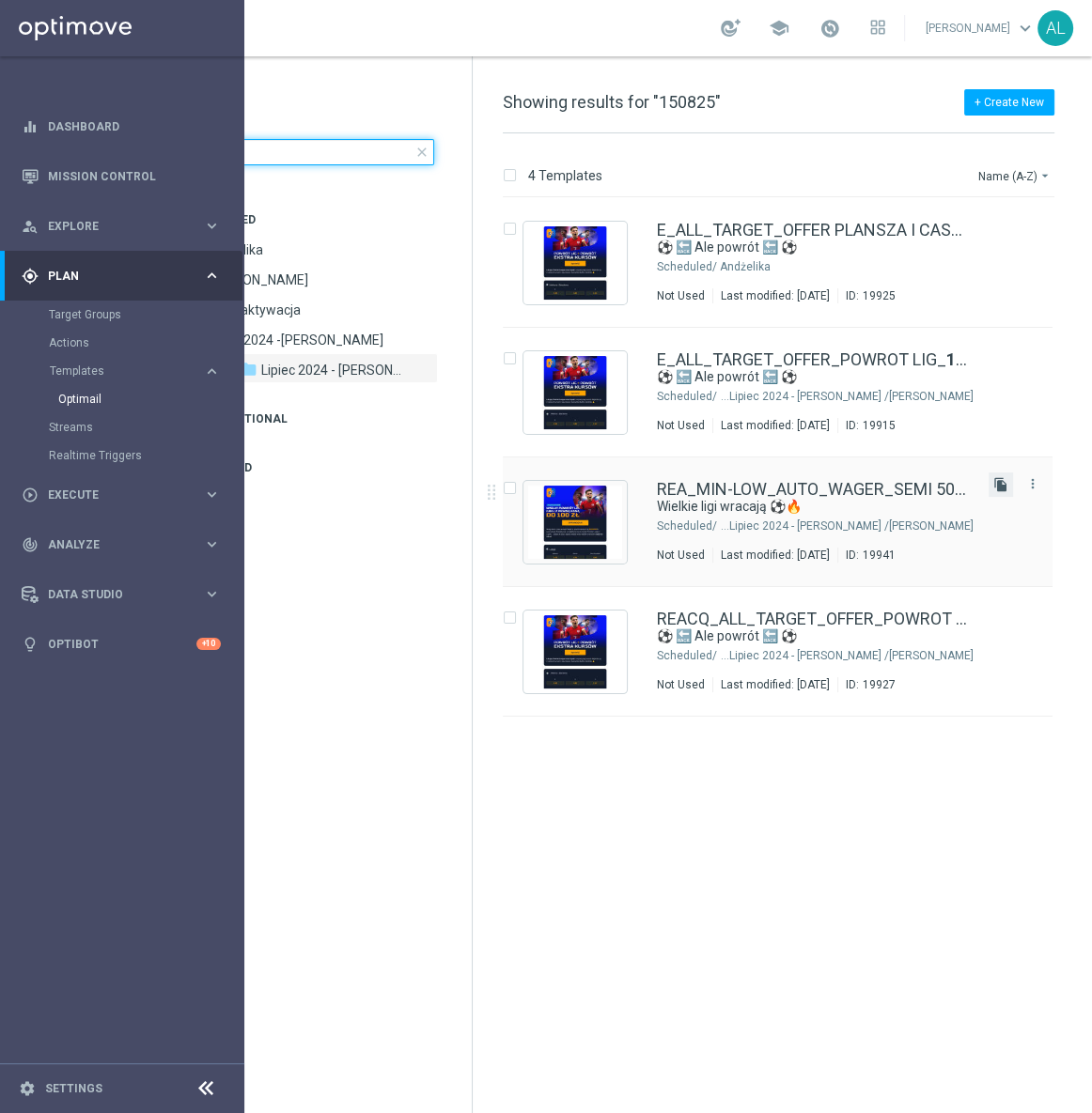
type input "150825"
click at [995, 486] on icon "file_copy" at bounding box center [1000, 484] width 15 height 15
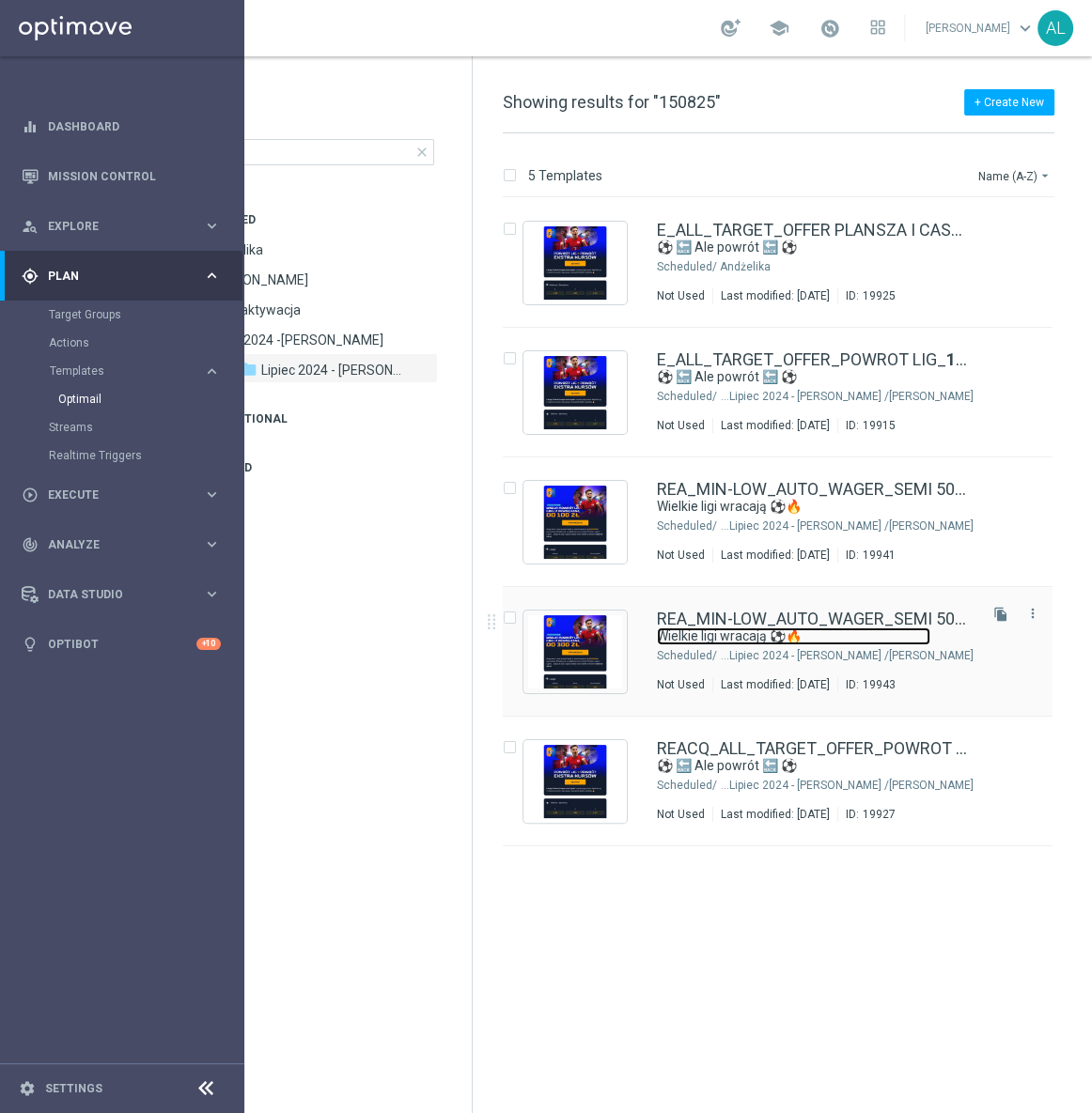
click at [763, 639] on link "Wielkie ligi wracają ⚽🔥" at bounding box center [793, 636] width 273 height 18
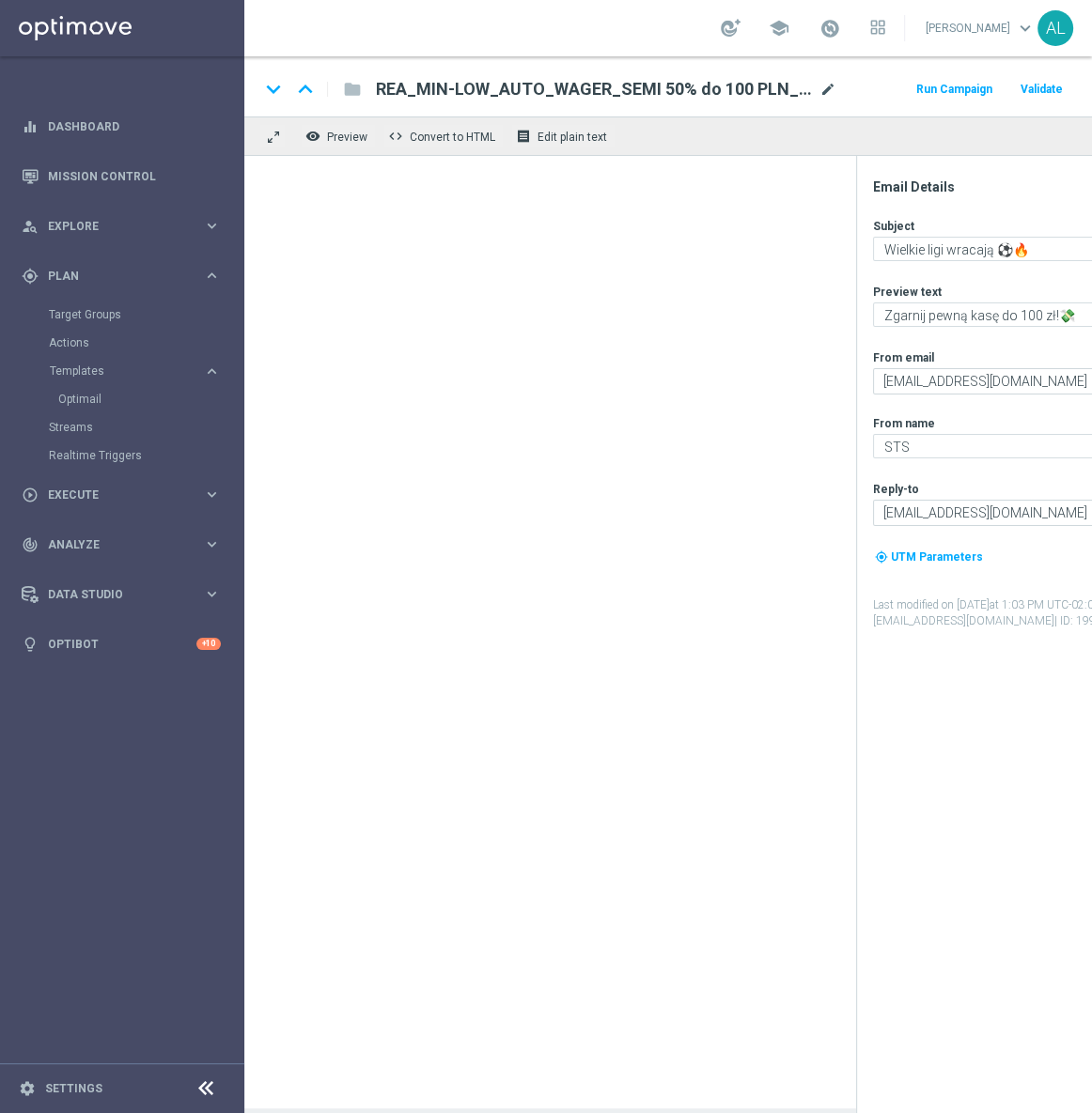
click at [828, 87] on span "mode_edit" at bounding box center [827, 89] width 17 height 17
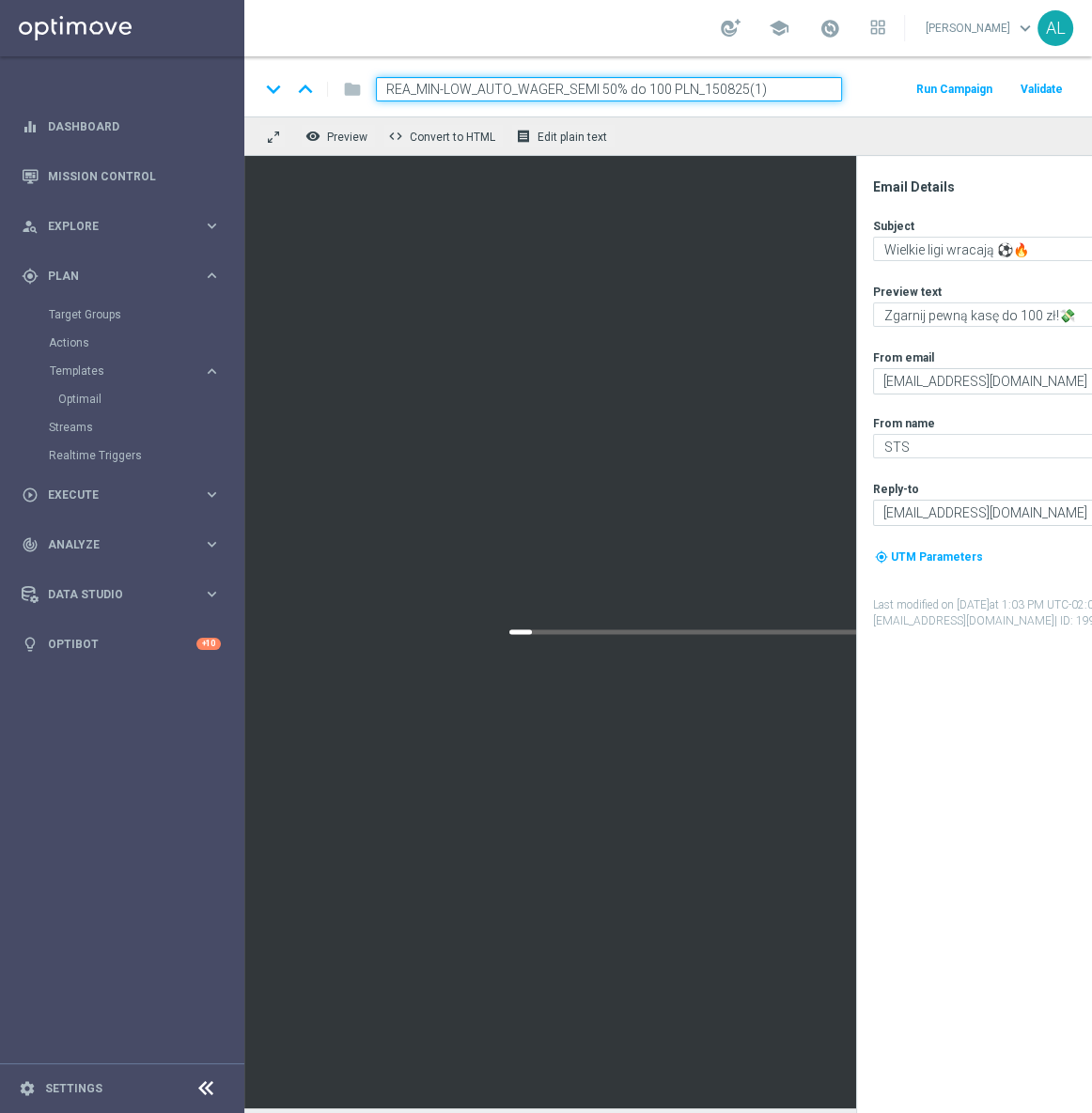
drag, startPoint x: 779, startPoint y: 86, endPoint x: 742, endPoint y: 89, distance: 37.1
click at [742, 89] on input "REA_MIN-LOW_AUTO_WAGER_SEMI 50% do 100 PLN_150825(1)" at bounding box center [609, 89] width 466 height 24
click at [649, 90] on input "REA_MIN-LOW_AUTO_WAGER_SEMI 50% do 100 PLN_150825" at bounding box center [609, 89] width 466 height 24
drag, startPoint x: 465, startPoint y: 85, endPoint x: 420, endPoint y: 87, distance: 45.0
click at [420, 87] on input "REA_MIN-LOW_AUTO_WAGER_SEMI 50% do 300 PLN_150825" at bounding box center [609, 89] width 466 height 24
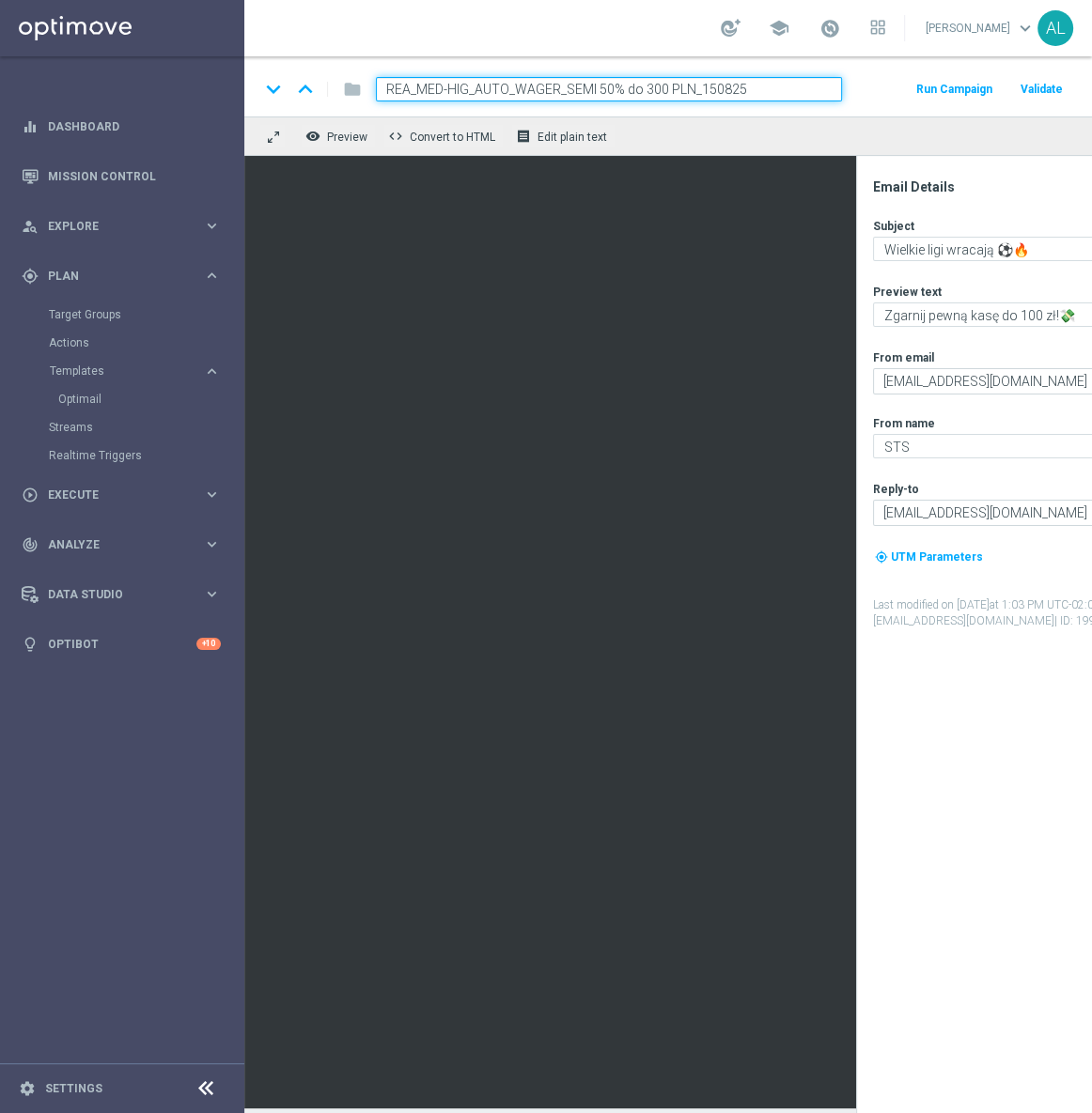
type input "REA_MED-HIGH_AUTO_WAGER_SEMI 50% do 300 PLN_150825"
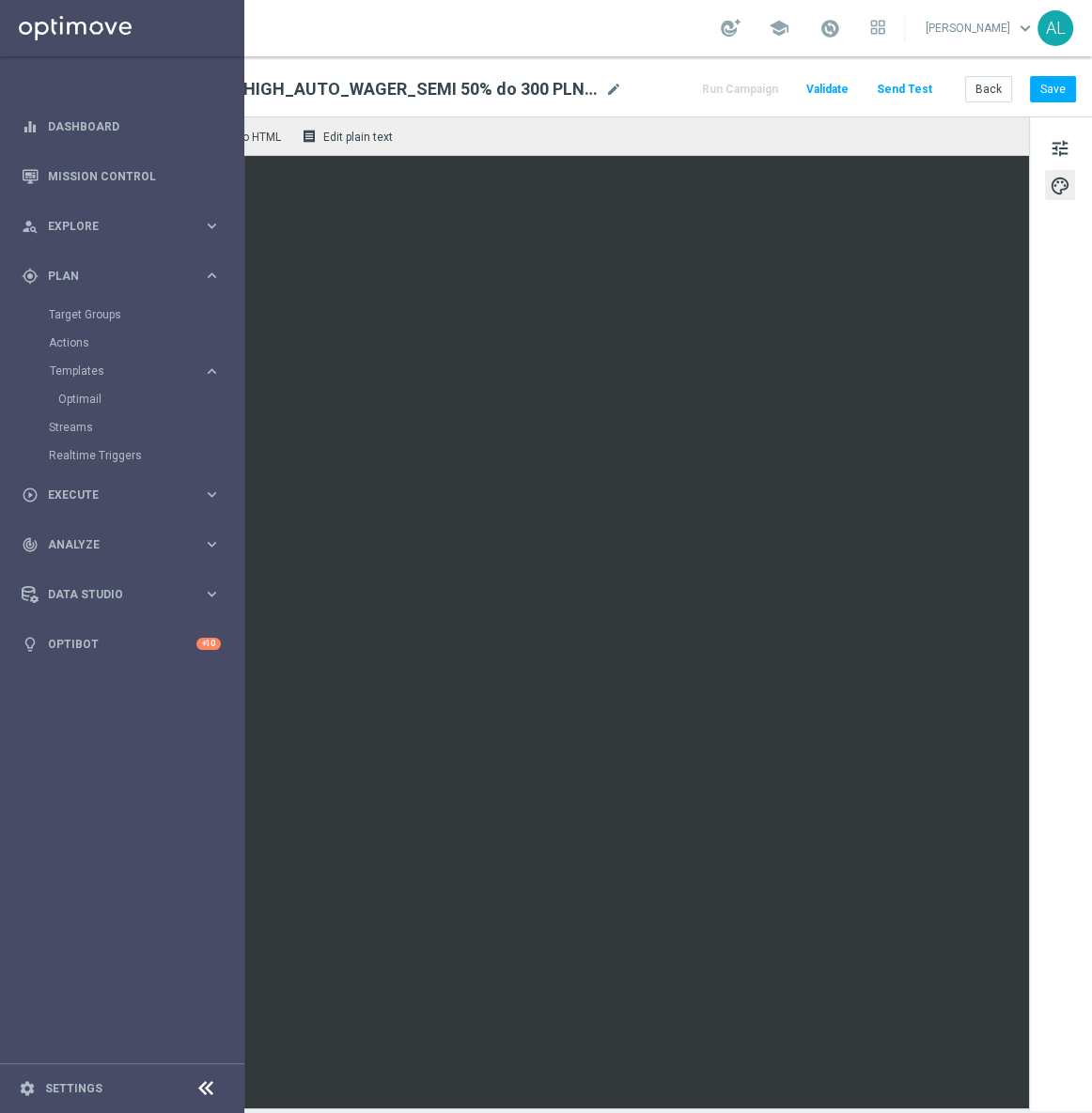
scroll to position [0, 227]
click at [1044, 93] on button "Save" at bounding box center [1052, 89] width 46 height 26
click at [1049, 155] on span "tune" at bounding box center [1059, 147] width 21 height 24
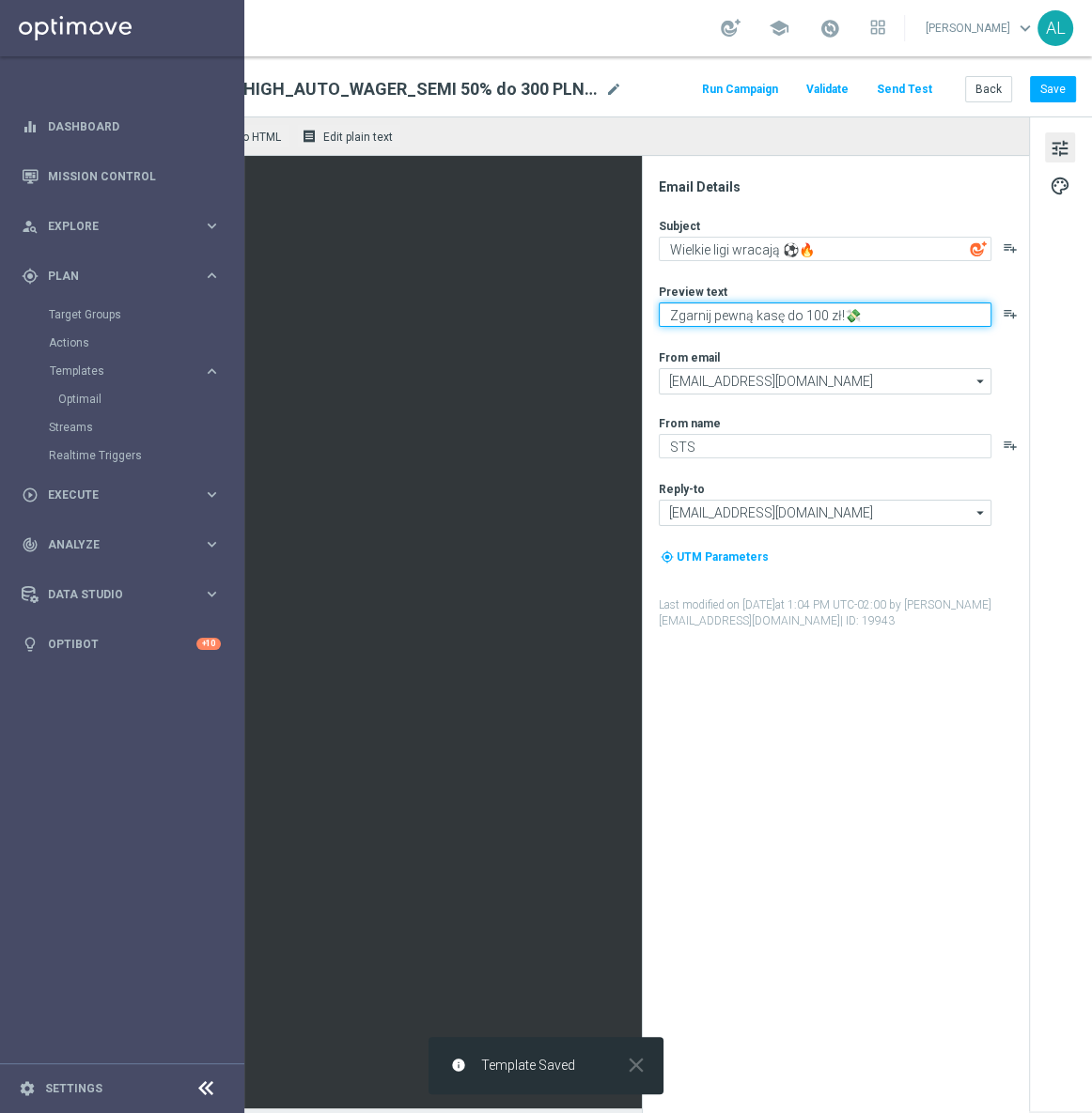
click at [789, 310] on textarea "Zgarnij pewną kasę do 100 zł!💸" at bounding box center [824, 314] width 332 height 24
type textarea "Zgarnij pewną kasę do 300 zł!💸"
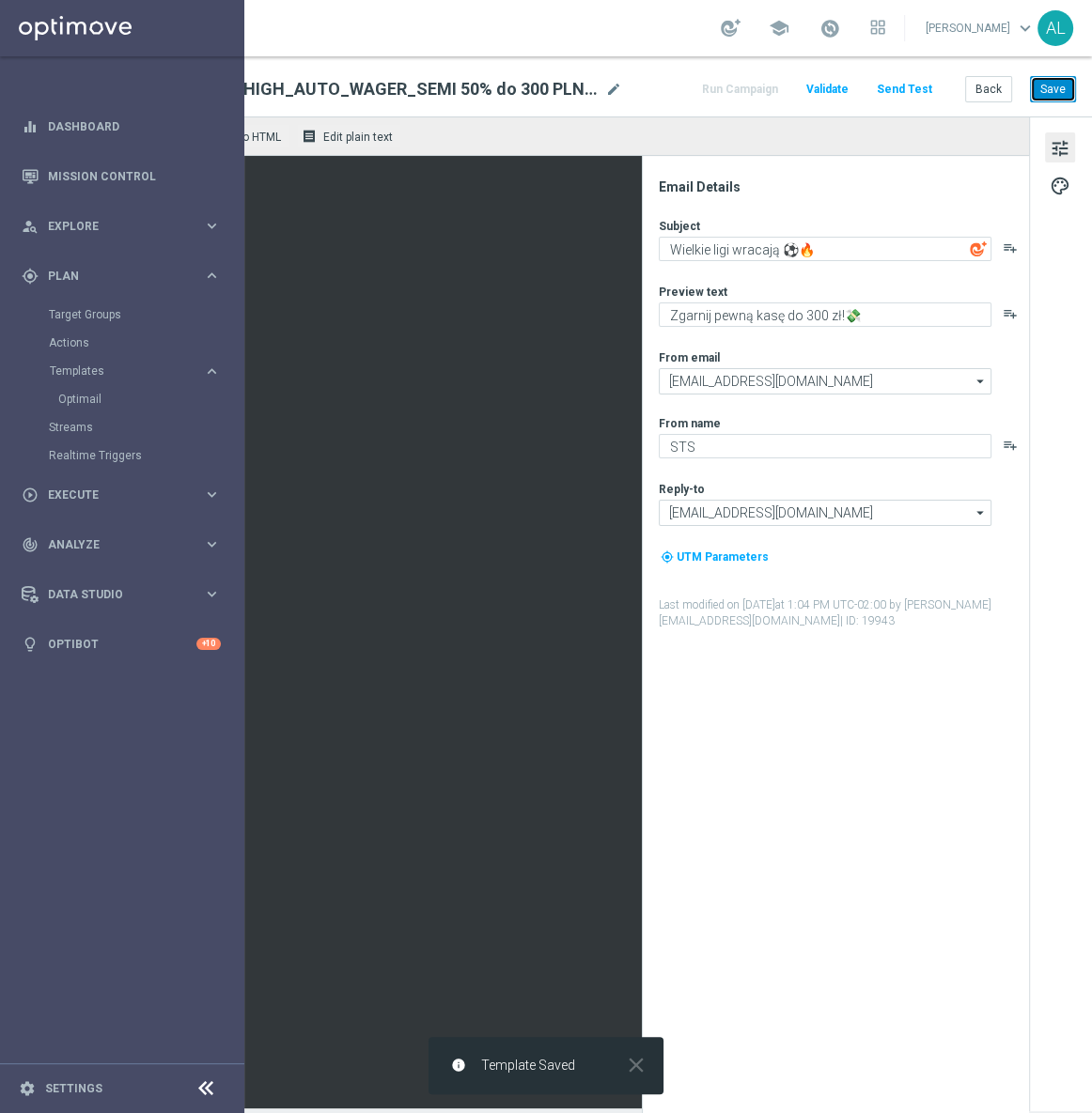
click at [1053, 82] on button "Save" at bounding box center [1052, 89] width 46 height 26
click at [1044, 77] on button "Save" at bounding box center [1052, 89] width 46 height 26
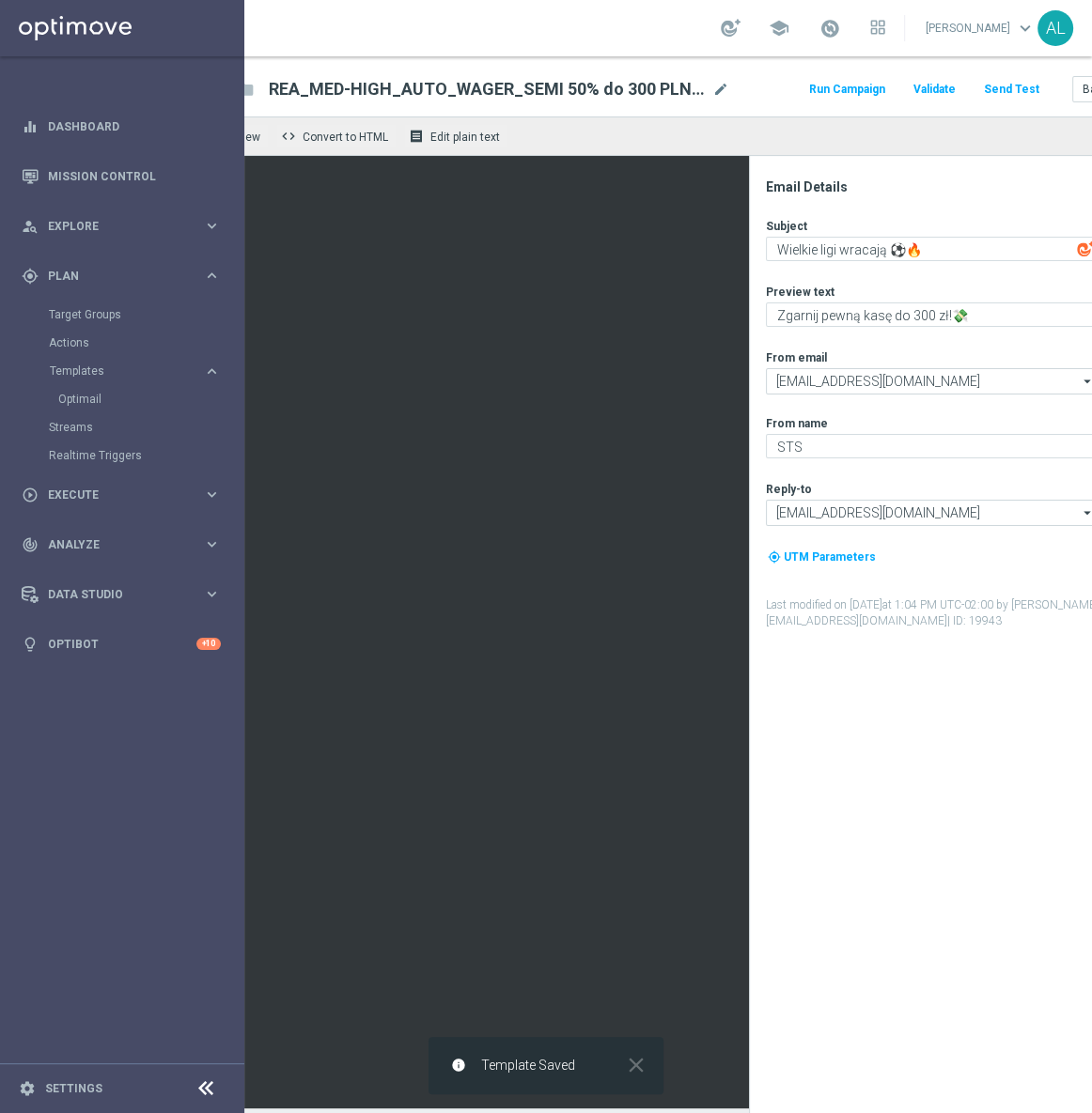
scroll to position [0, 0]
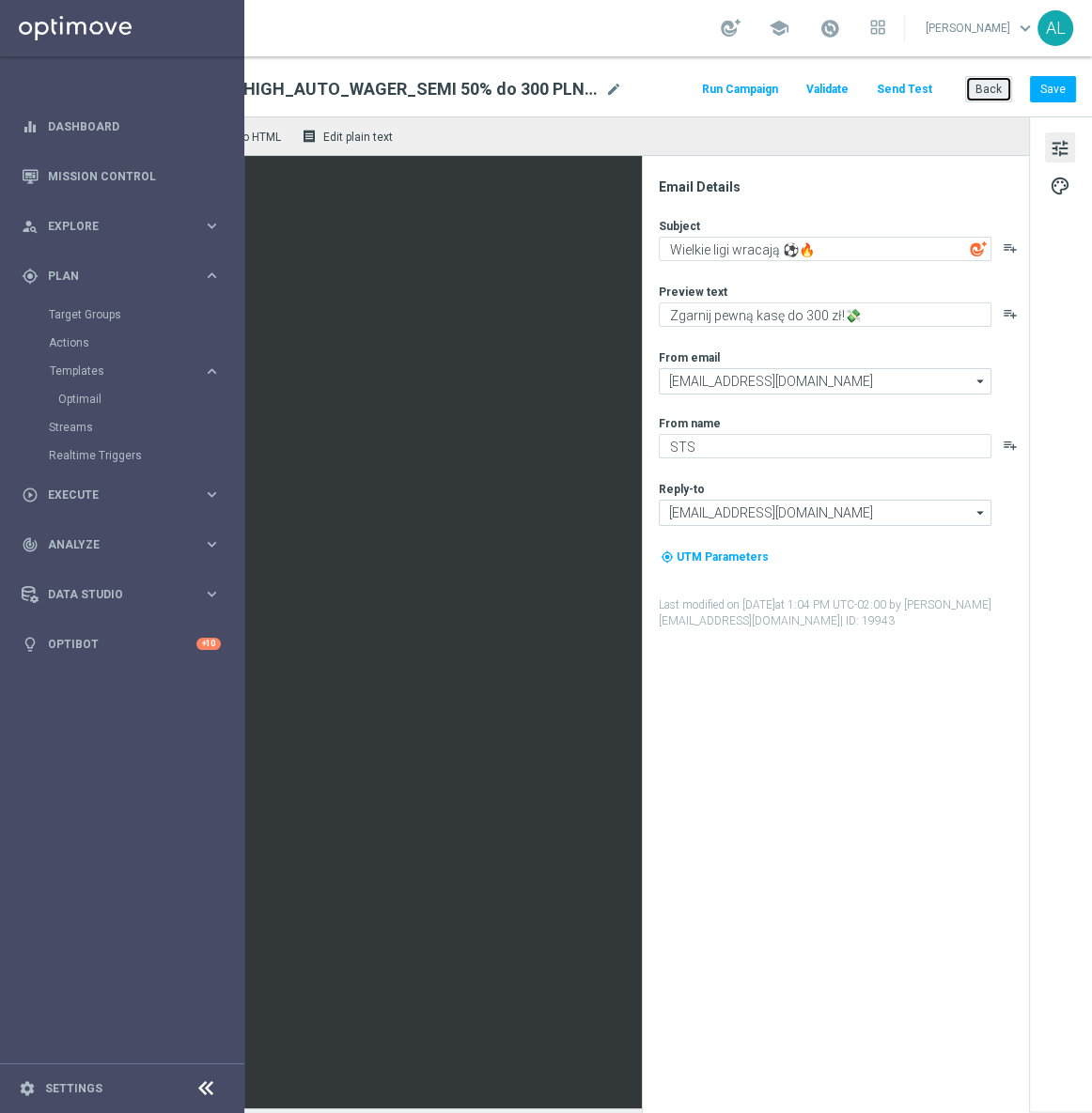
click at [982, 101] on button "Back" at bounding box center [988, 89] width 47 height 26
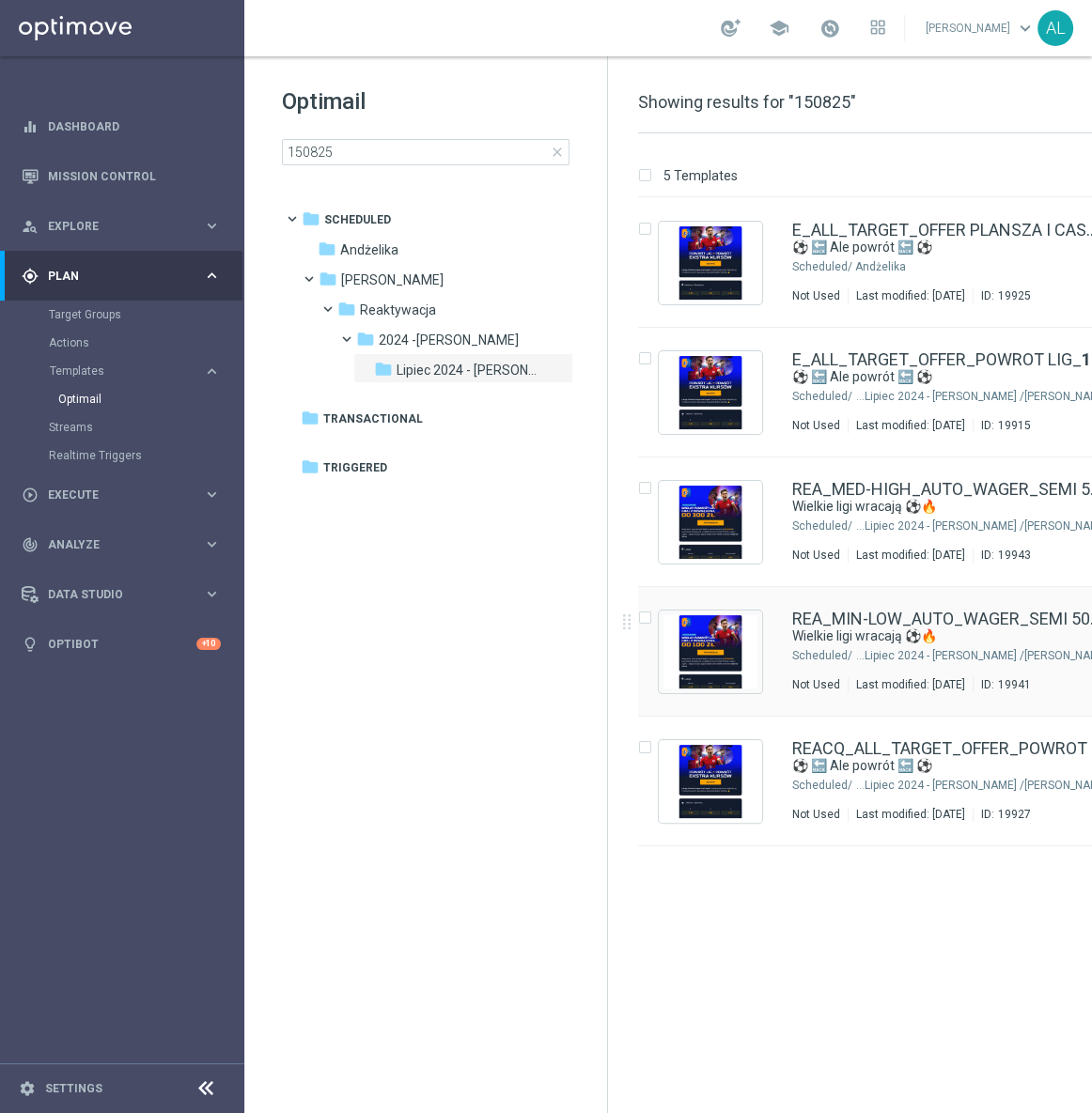
click at [879, 652] on div "[PERSON_NAME]/ Reaktywacja/ 2024 -[PERSON_NAME]/ Lipiec 2024 - [PERSON_NAME]" at bounding box center [982, 655] width 254 height 15
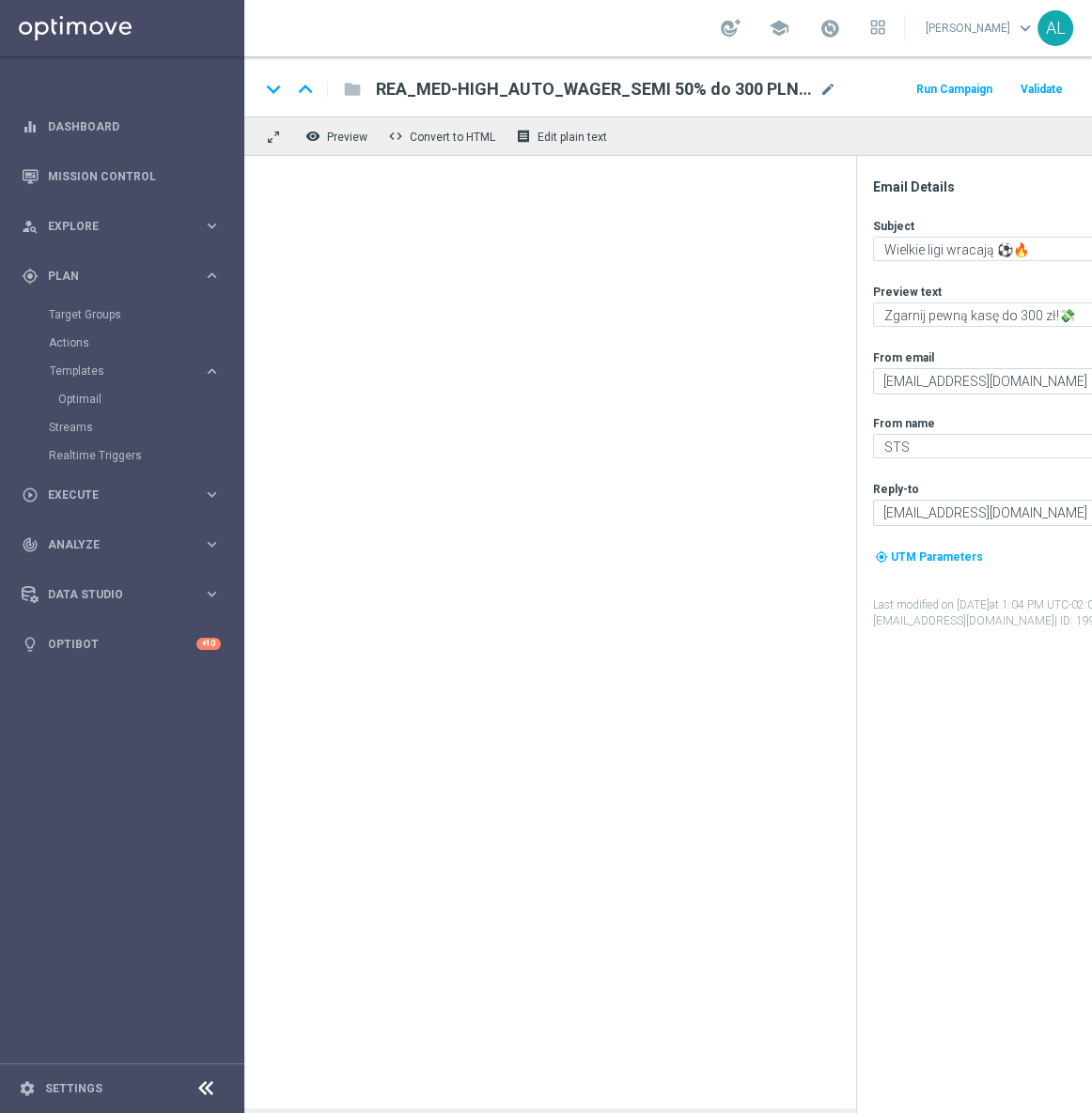
type textarea "Zgarnij pewną kasę do 100 zł!💸"
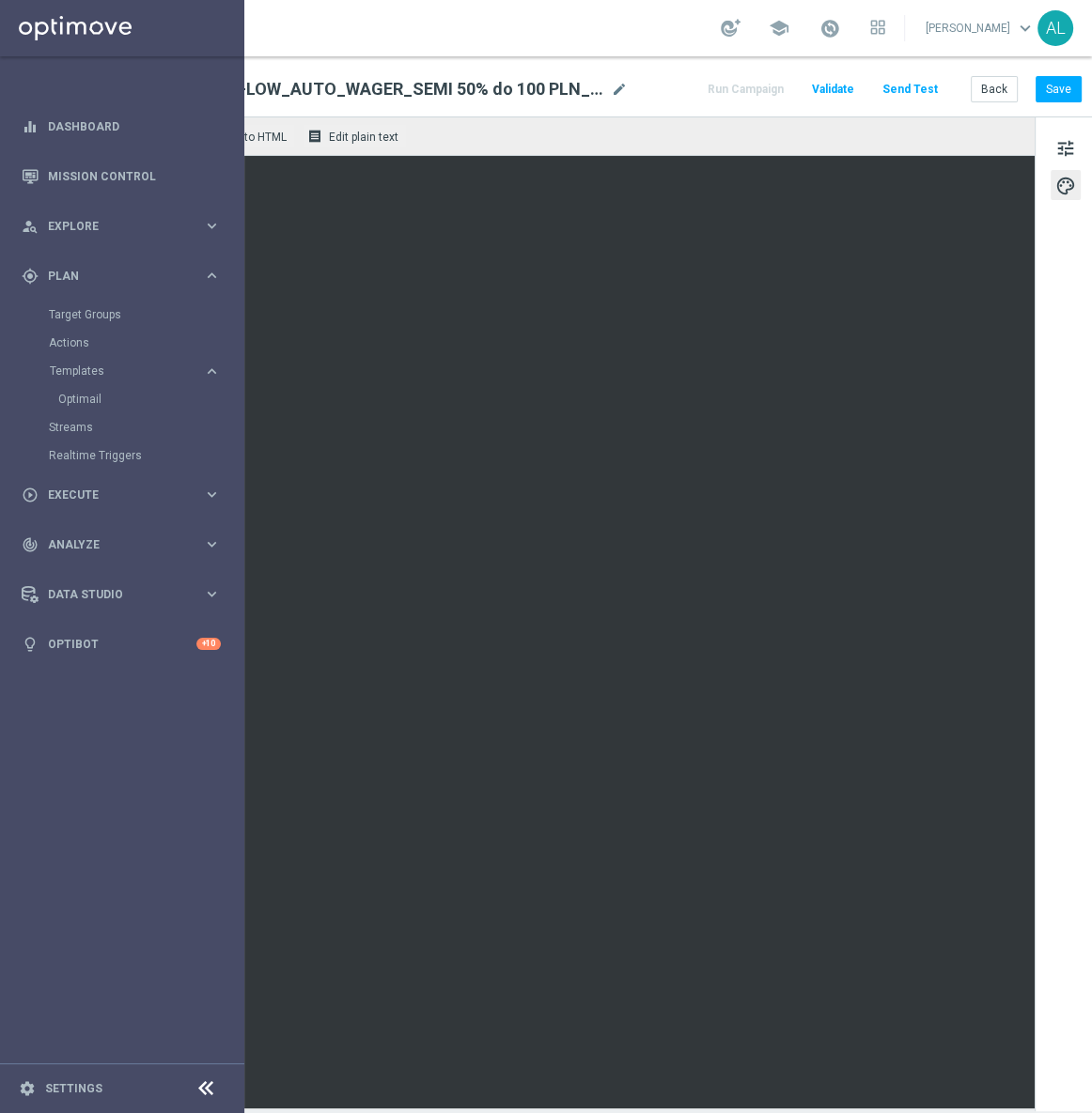
scroll to position [0, 227]
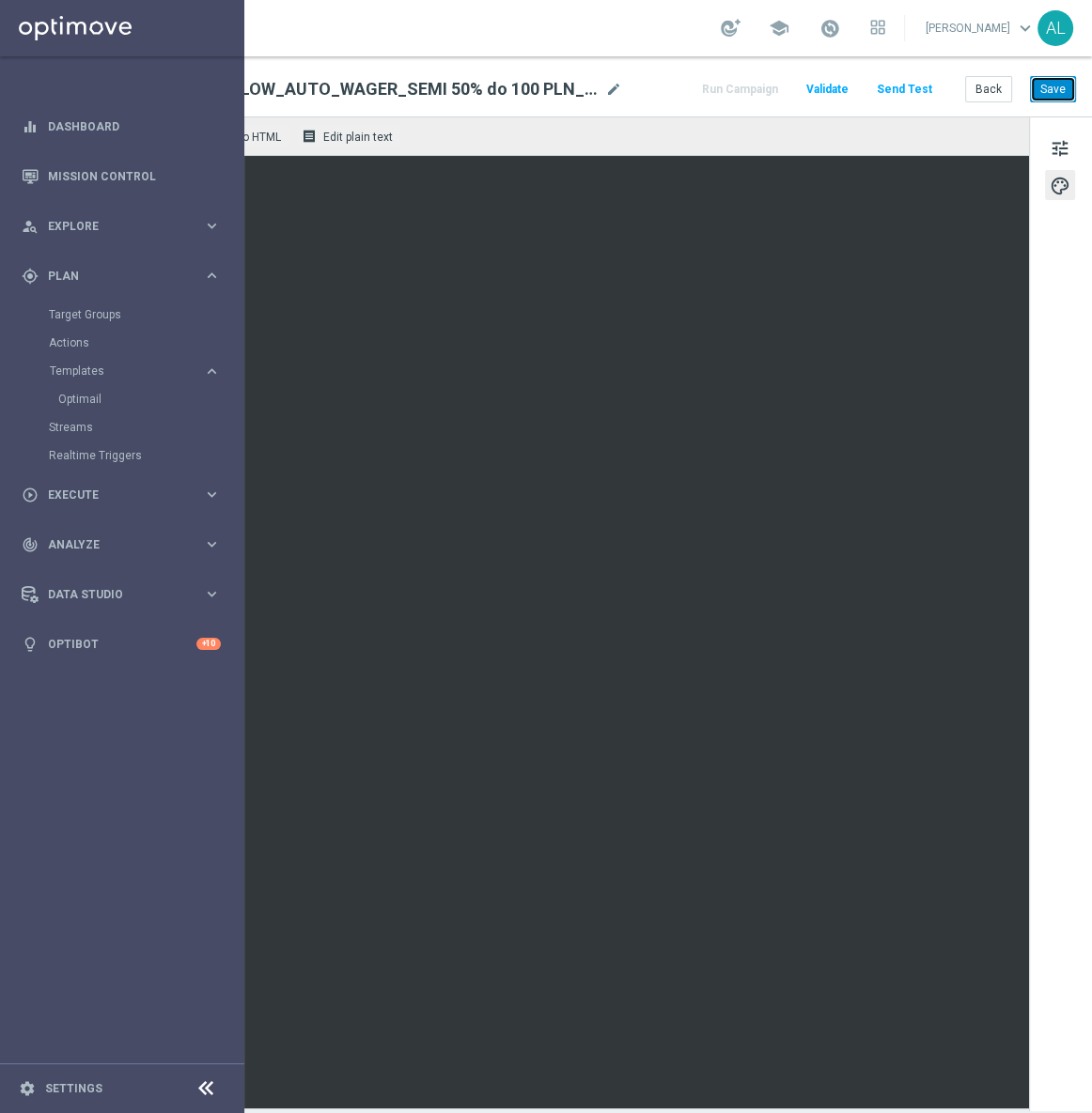
click at [1047, 94] on button "Save" at bounding box center [1052, 89] width 46 height 26
click at [1040, 86] on button "Save" at bounding box center [1052, 89] width 46 height 26
click at [987, 82] on button "Back" at bounding box center [988, 89] width 47 height 26
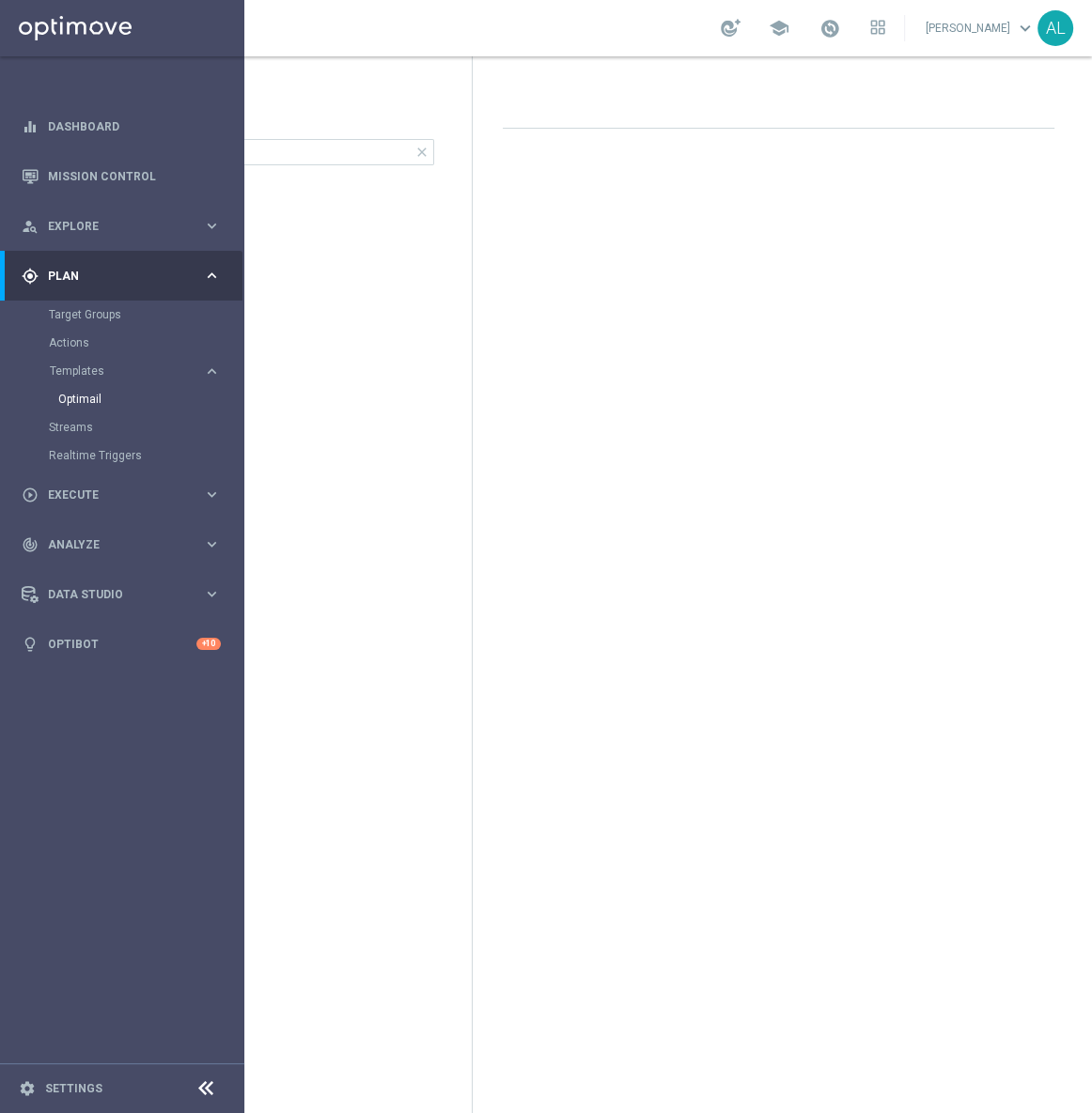
scroll to position [0, 135]
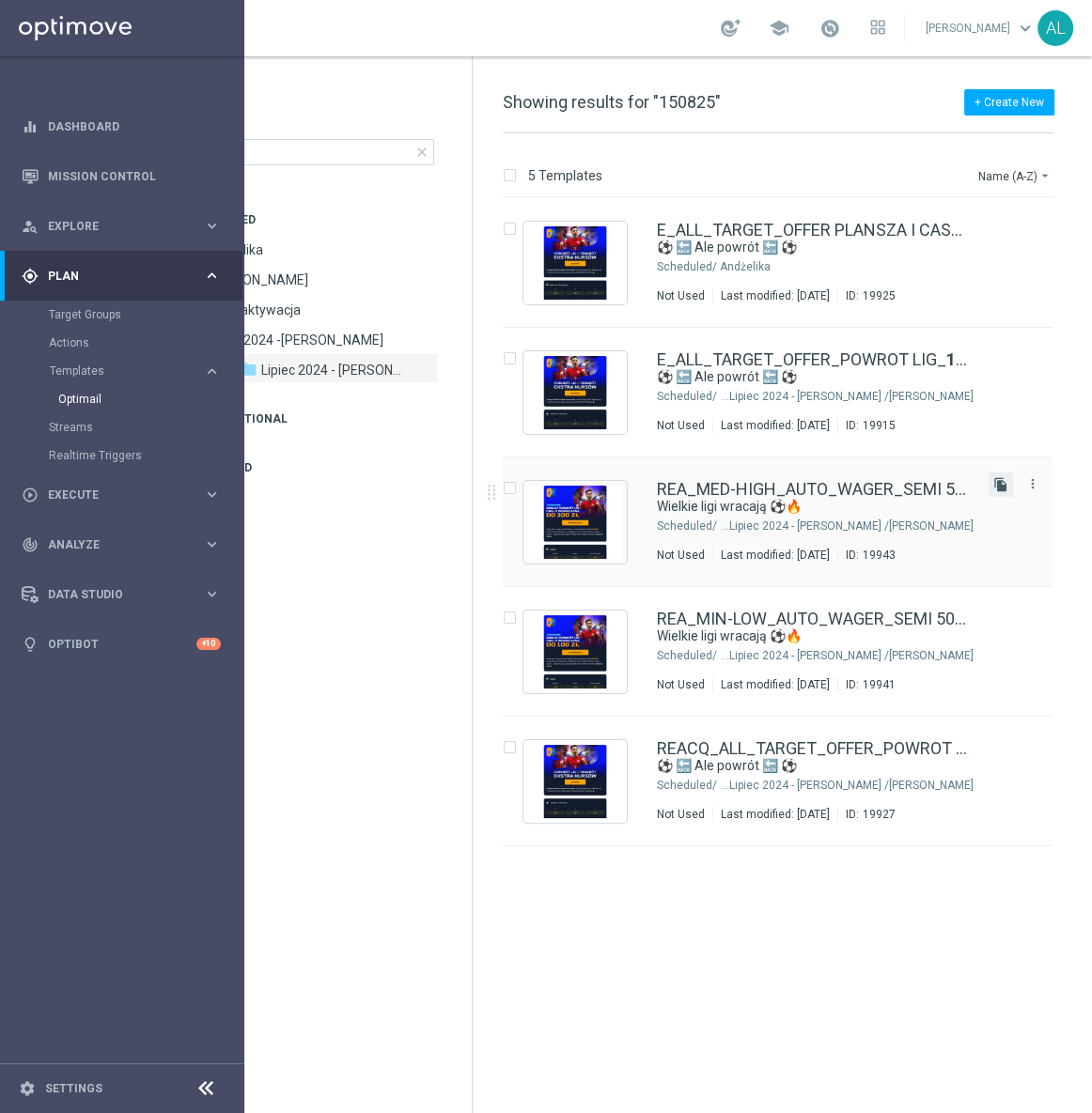
click at [995, 480] on icon "file_copy" at bounding box center [1000, 484] width 15 height 15
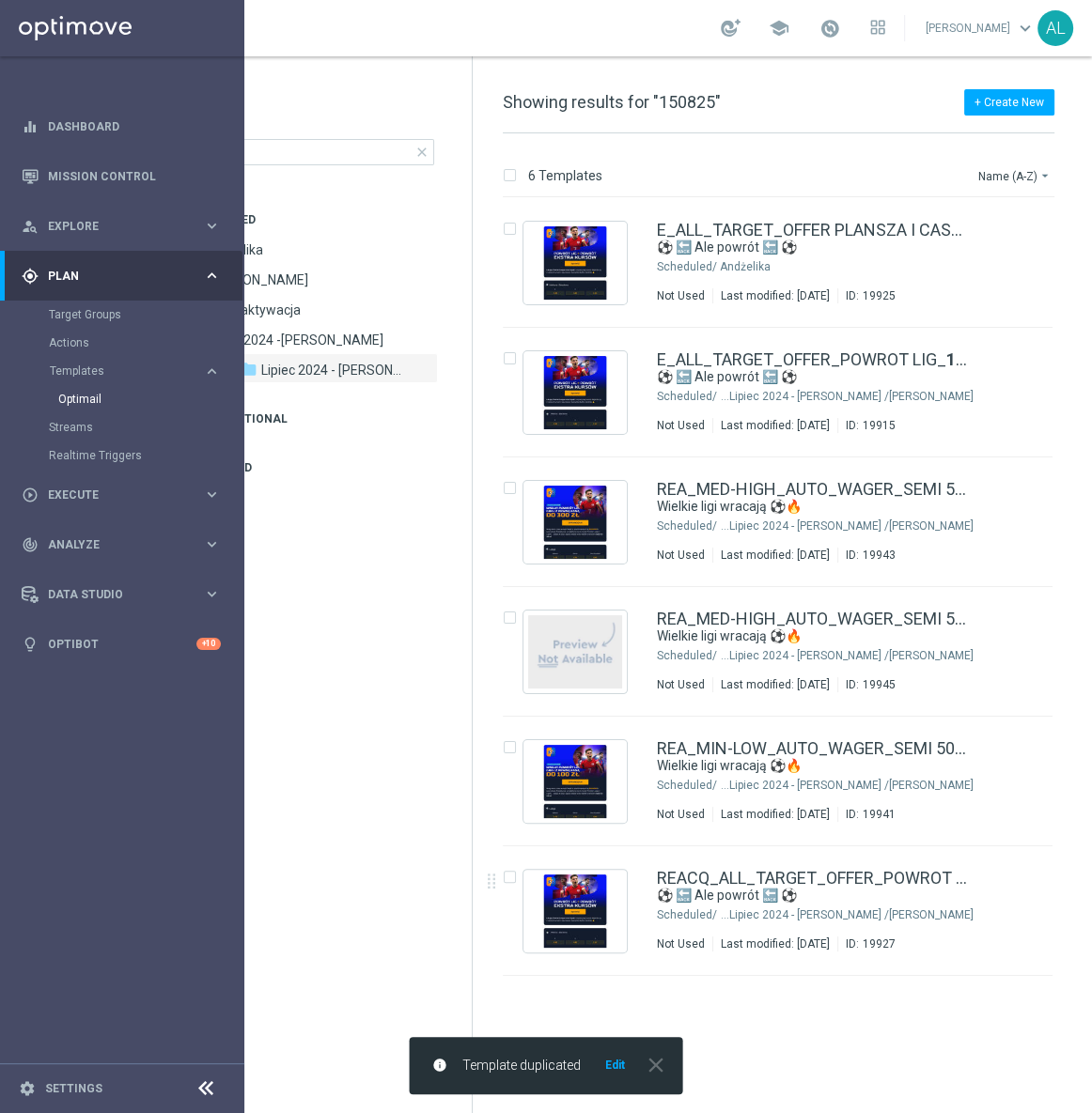
click at [615, 1067] on button "Edit" at bounding box center [614, 1064] width 23 height 15
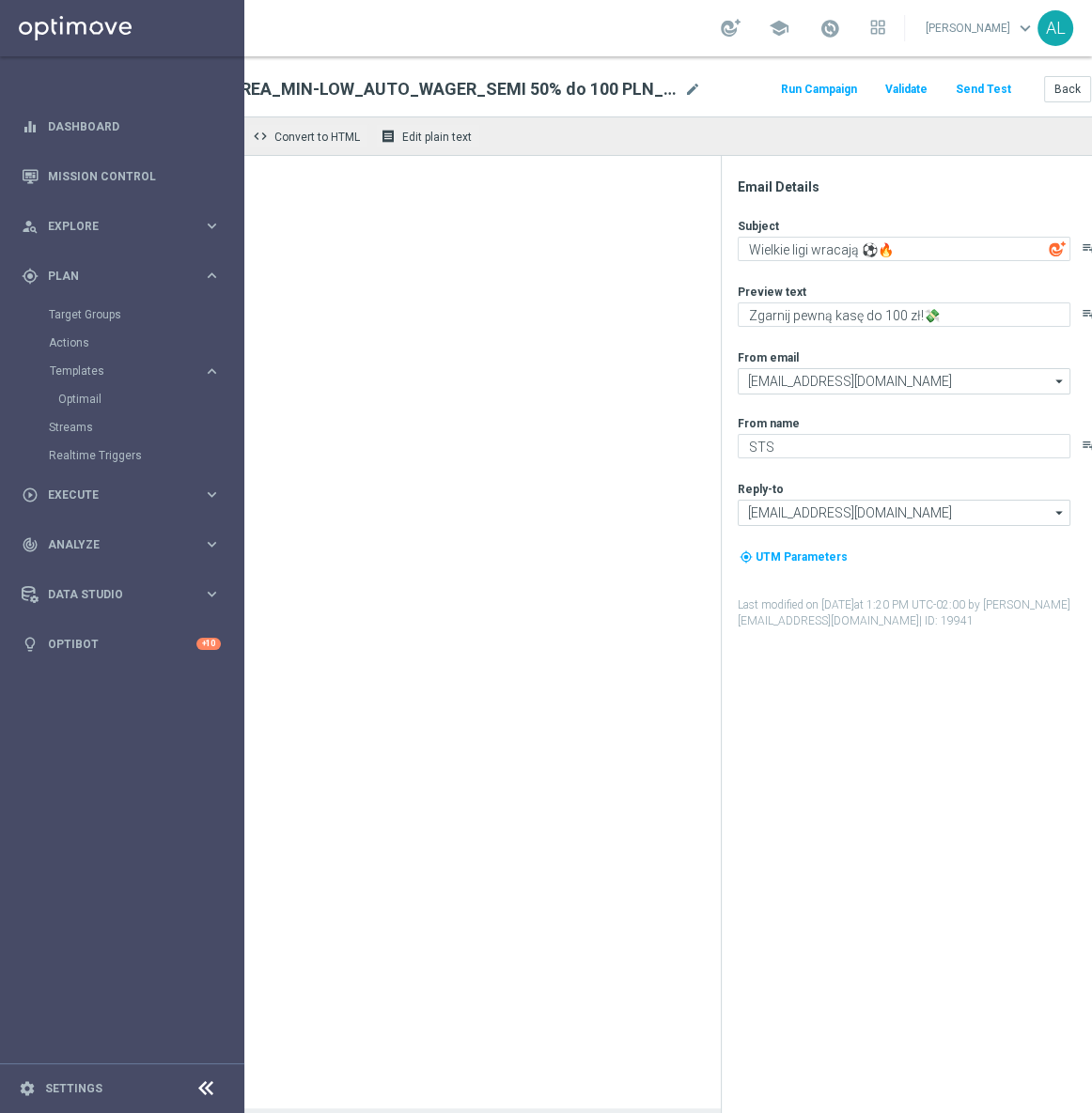
type textarea "Zgarnij pewną kasę do 300 zł!💸"
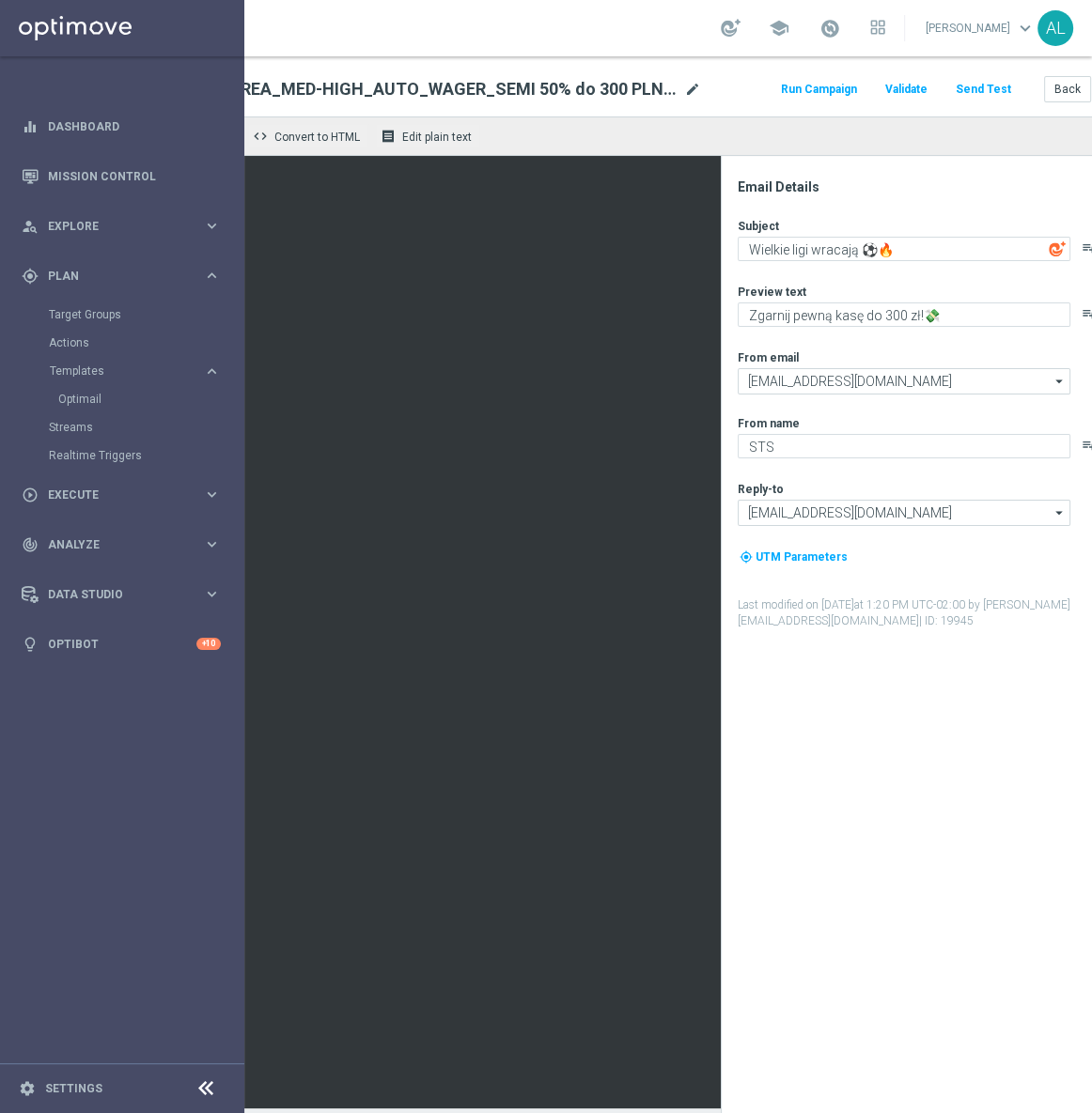
drag, startPoint x: 700, startPoint y: 93, endPoint x: 687, endPoint y: 95, distance: 13.2
click at [698, 93] on div "keyboard_arrow_down keyboard_arrow_up folder REA_MED-HIGH_AUTO_WAGER_SEMI 50% d…" at bounding box center [639, 89] width 1030 height 24
click at [687, 95] on span "mode_edit" at bounding box center [692, 89] width 17 height 17
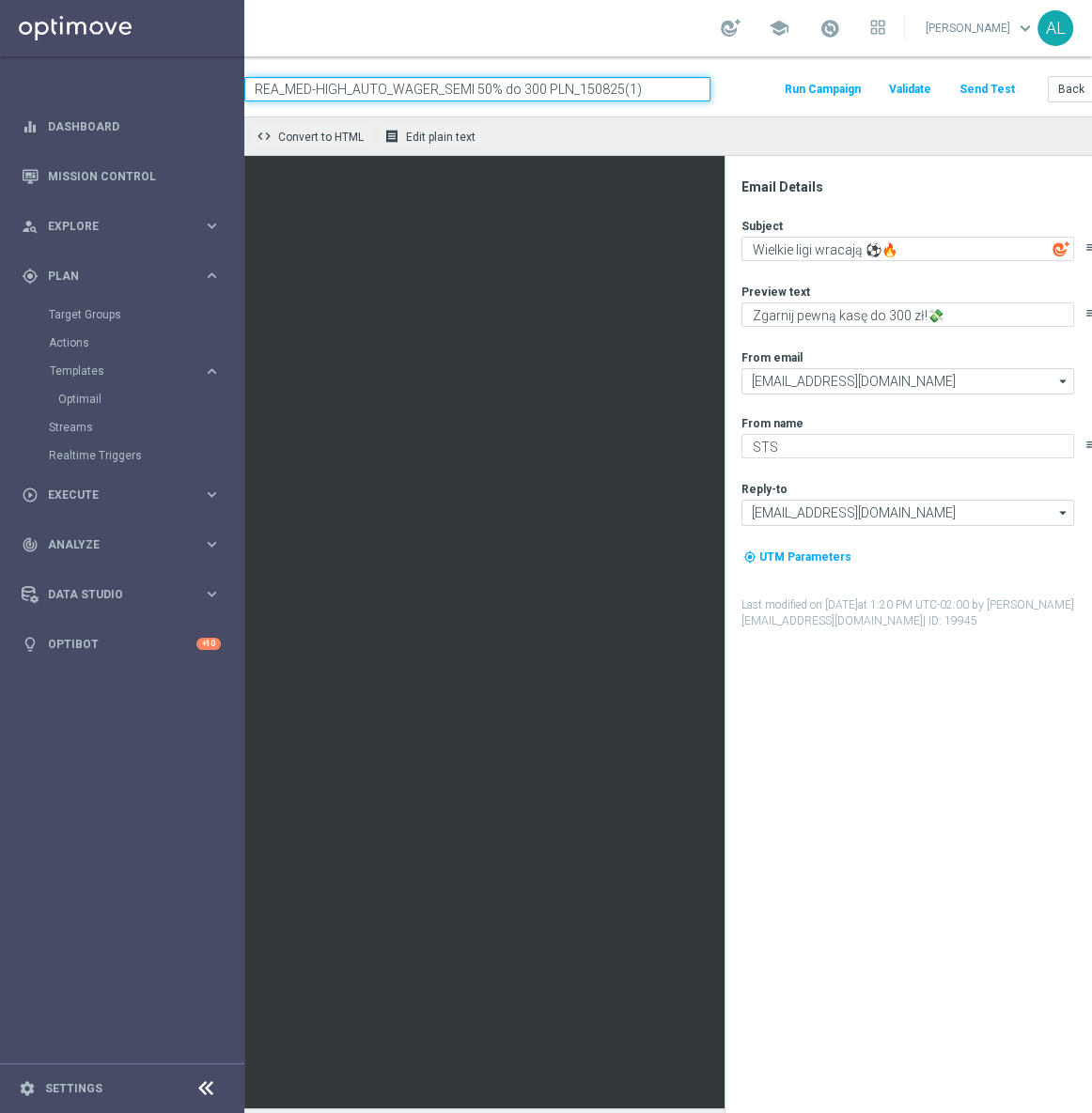
paste input "D_PREM-PEXTRA_TARGET_DEPO_POWROT LIG 100% do 1000 PLN_140825"
type input "D_PREM-PEXTRA_TARGET_DEPO_POWROT LIG 100% do 1000 PLN_140825"
click at [738, 97] on div "keyboard_arrow_down keyboard_arrow_up folder D_PREM-PEXTRA_TARGET_DEPO_POWROT L…" at bounding box center [643, 89] width 1030 height 24
drag, startPoint x: 945, startPoint y: 312, endPoint x: 736, endPoint y: 323, distance: 209.3
click at [737, 323] on div "Email Details Subject Wielkie ligi wracają ⚽🔥 playlist_add Preview text Zgarnij…" at bounding box center [922, 645] width 374 height 934
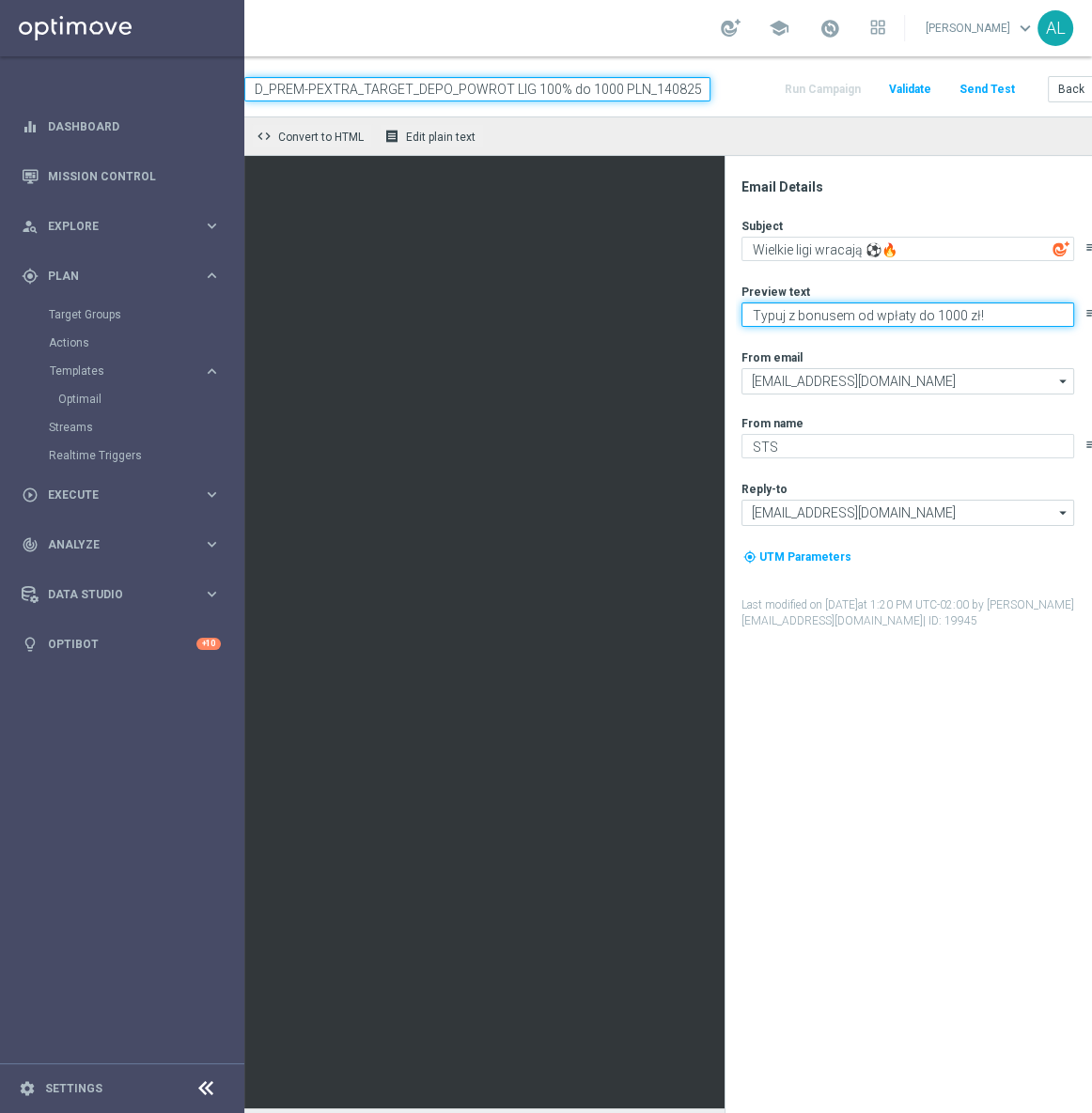
type textarea "Typuj z bonusem od wpłaty do 1000 zł!"
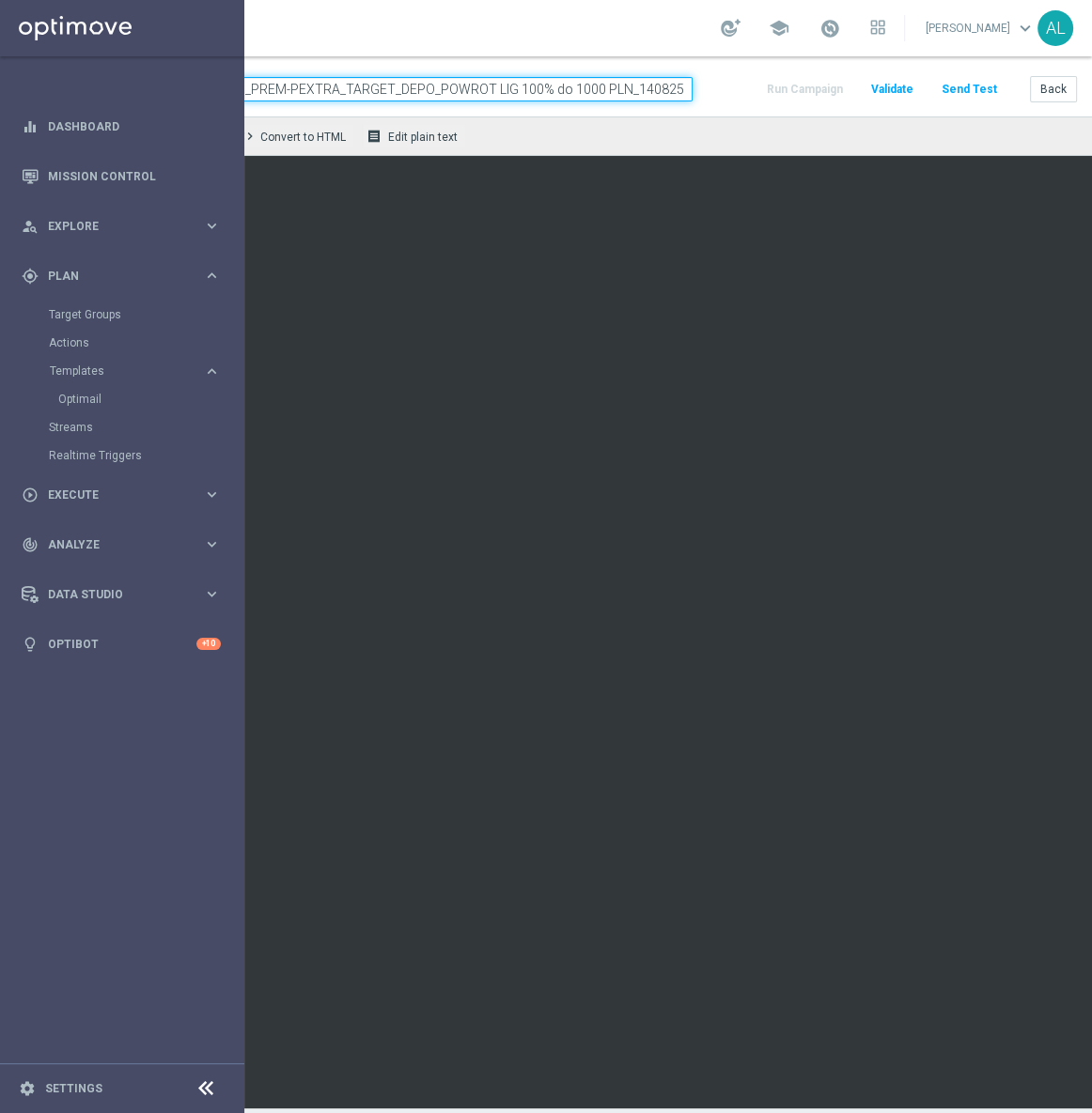
scroll to position [0, 227]
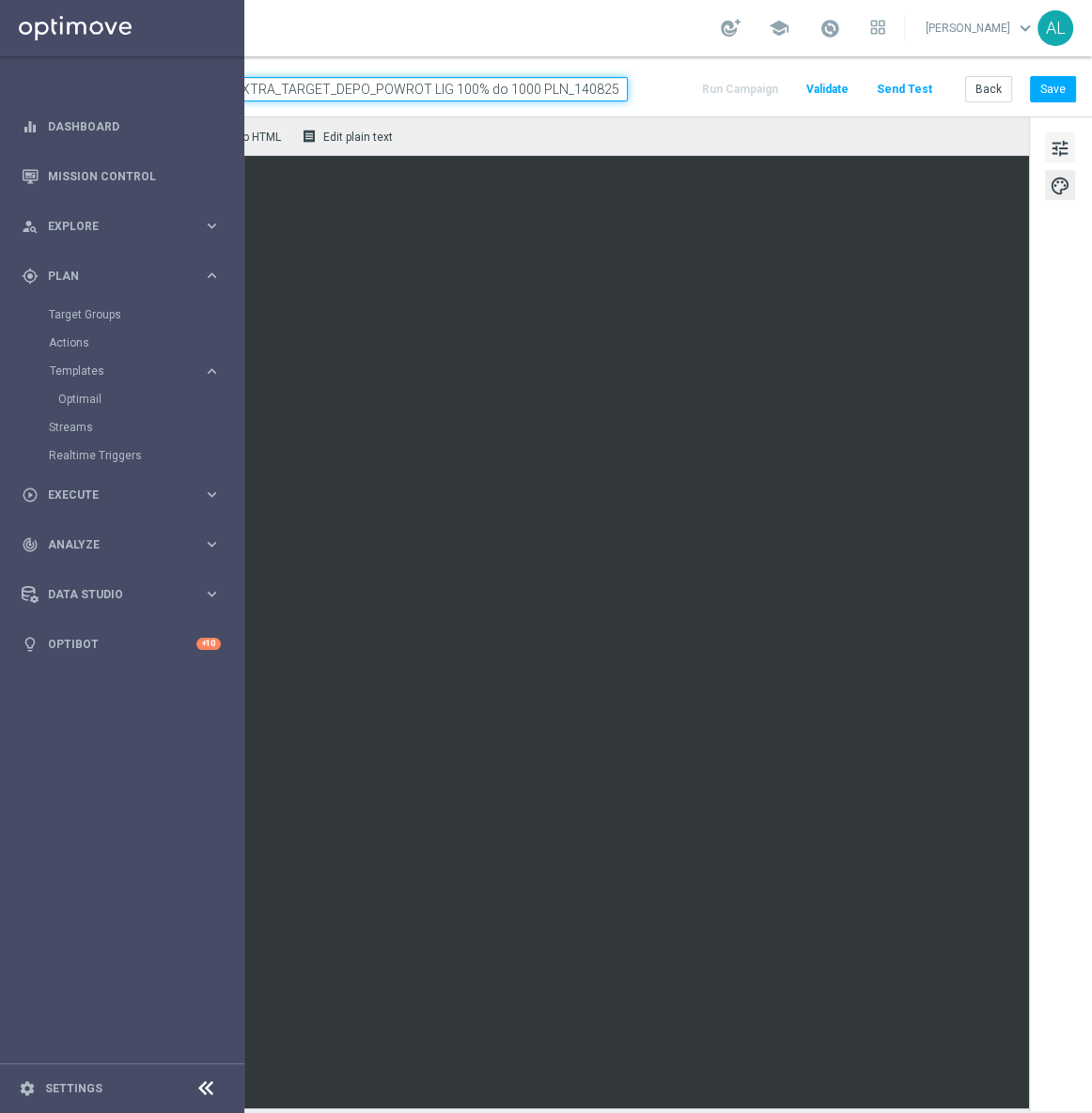
click at [1049, 159] on span "tune" at bounding box center [1059, 147] width 21 height 24
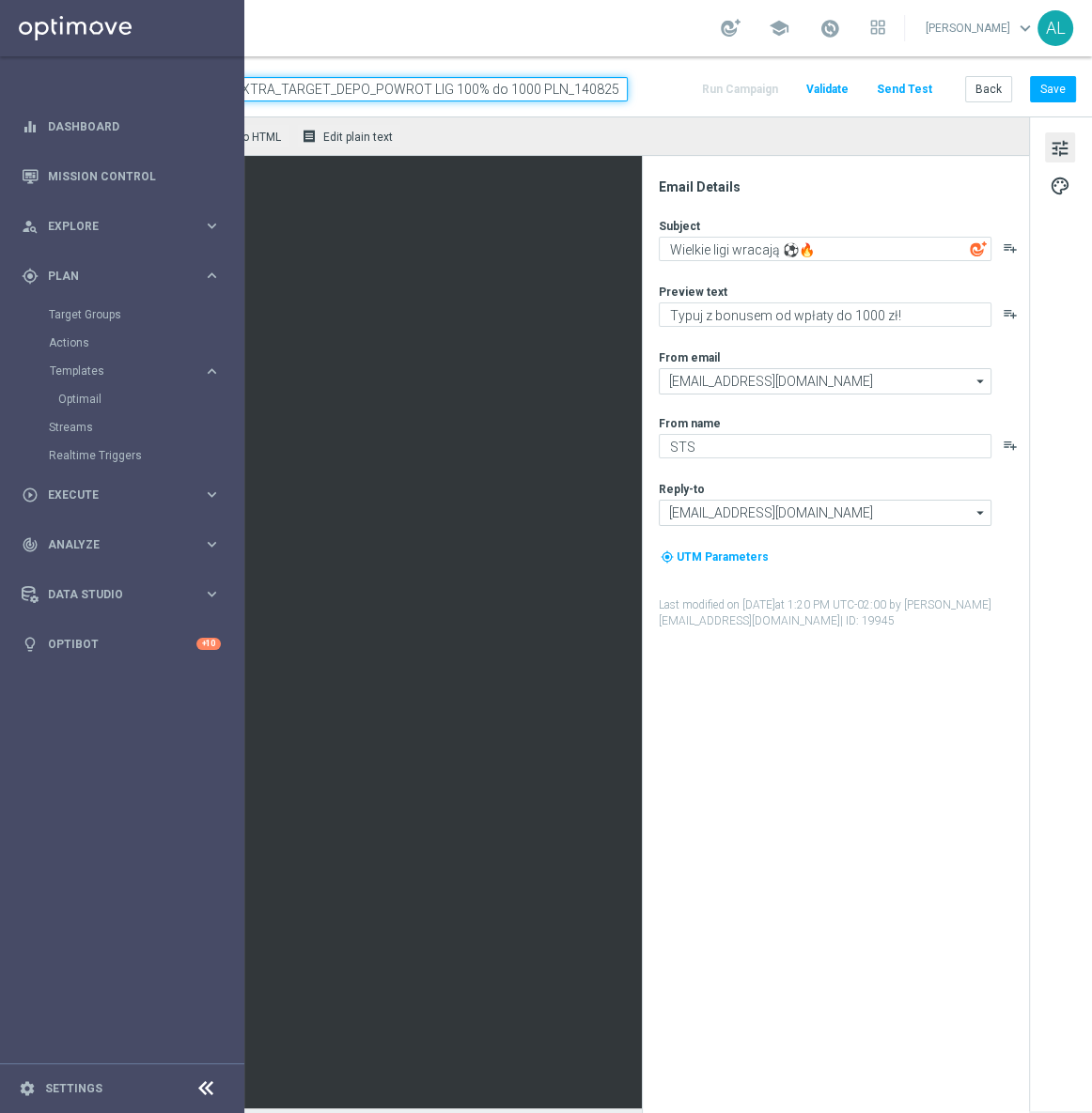
click at [782, 365] on div "From email [EMAIL_ADDRESS][DOMAIN_NAME] [EMAIL_ADDRESS][DOMAIN_NAME] arrow_drop…" at bounding box center [842, 371] width 368 height 43
drag, startPoint x: 777, startPoint y: 380, endPoint x: 769, endPoint y: 402, distance: 23.4
click at [777, 381] on input "[EMAIL_ADDRESS][DOMAIN_NAME]" at bounding box center [824, 381] width 332 height 26
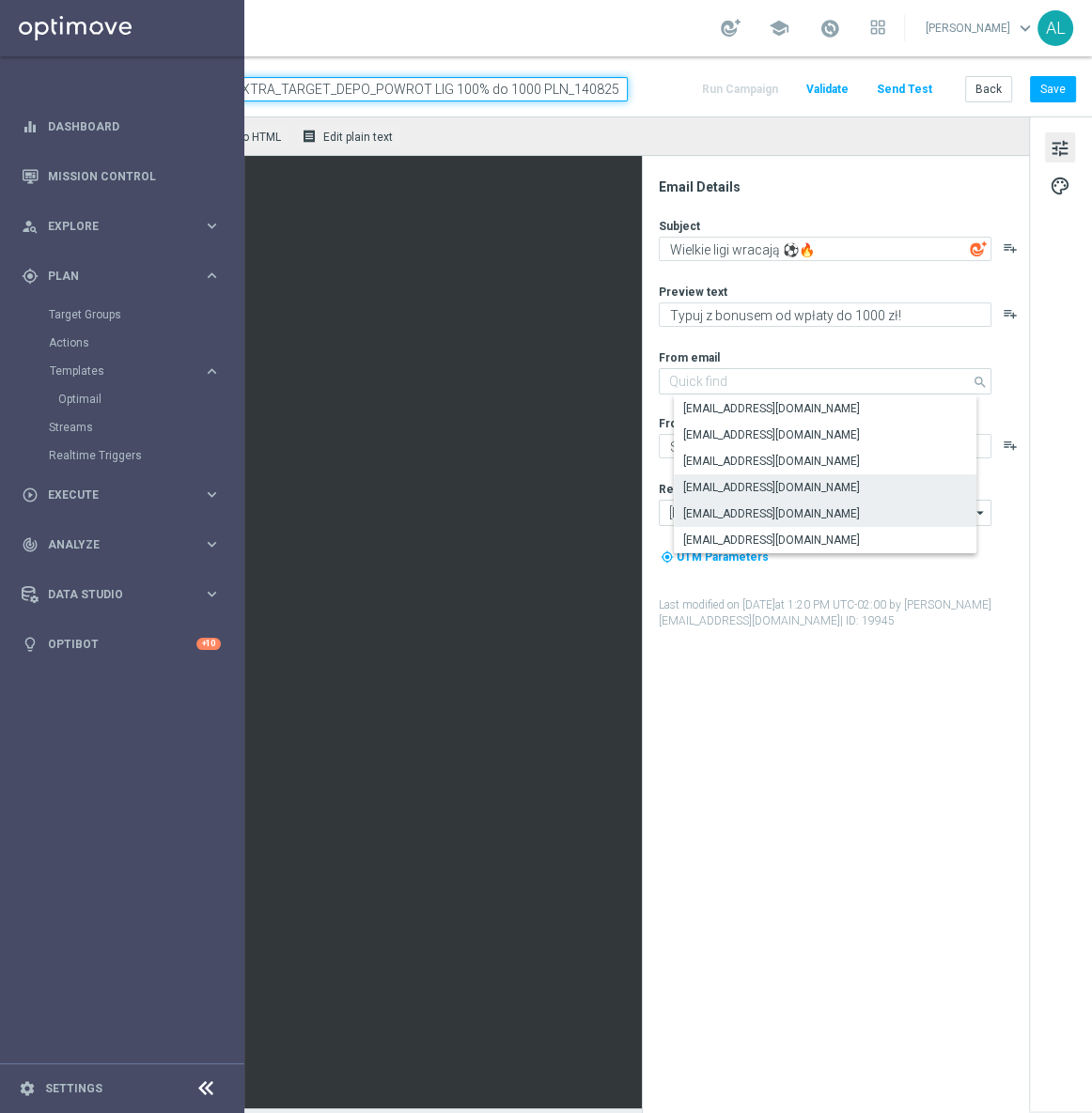
click at [732, 515] on div "[EMAIL_ADDRESS][DOMAIN_NAME]" at bounding box center [771, 513] width 177 height 17
type input "[EMAIL_ADDRESS][DOMAIN_NAME]"
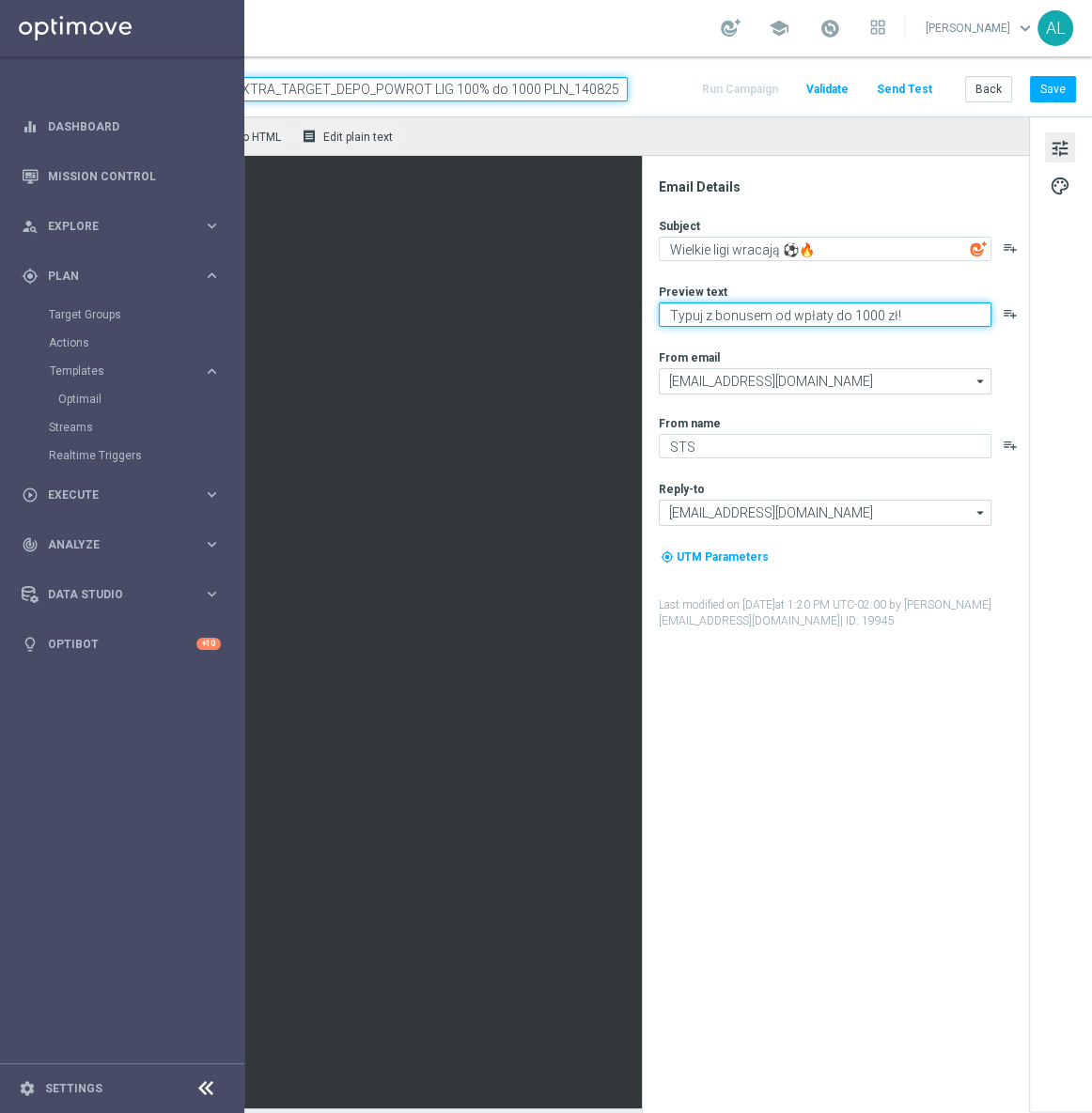
click at [920, 316] on textarea "Typuj z bonusem od wpłaty do 1000 zł!" at bounding box center [824, 314] width 332 height 24
click at [899, 314] on textarea "Typuj z bonusem od wpłaty do 1000 zł!" at bounding box center [824, 314] width 332 height 24
paste textarea "💸"
type textarea "Typuj z bonusem od wpłaty do 1000 zł! 💸"
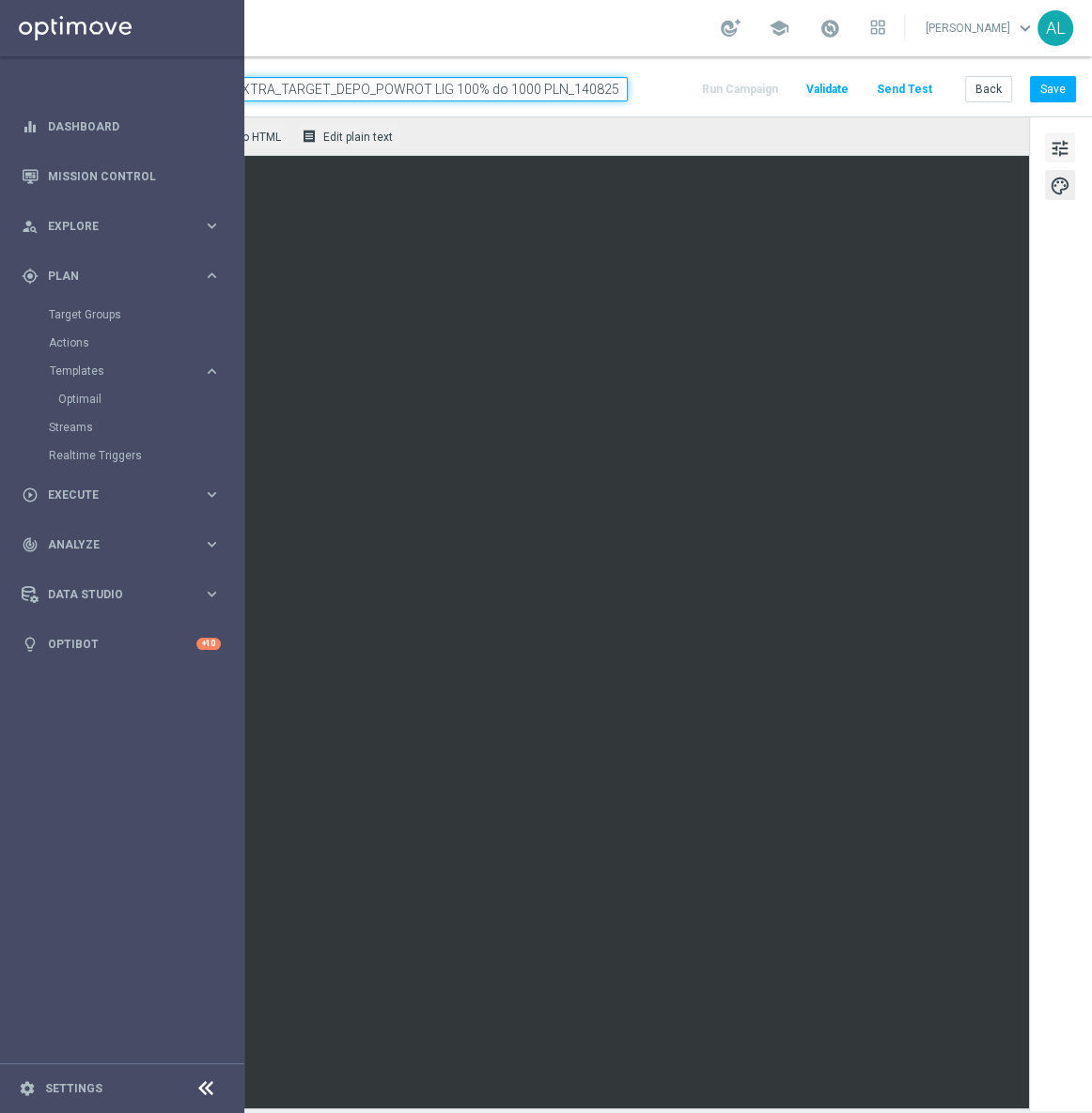
click at [1051, 142] on span "tune" at bounding box center [1059, 147] width 21 height 24
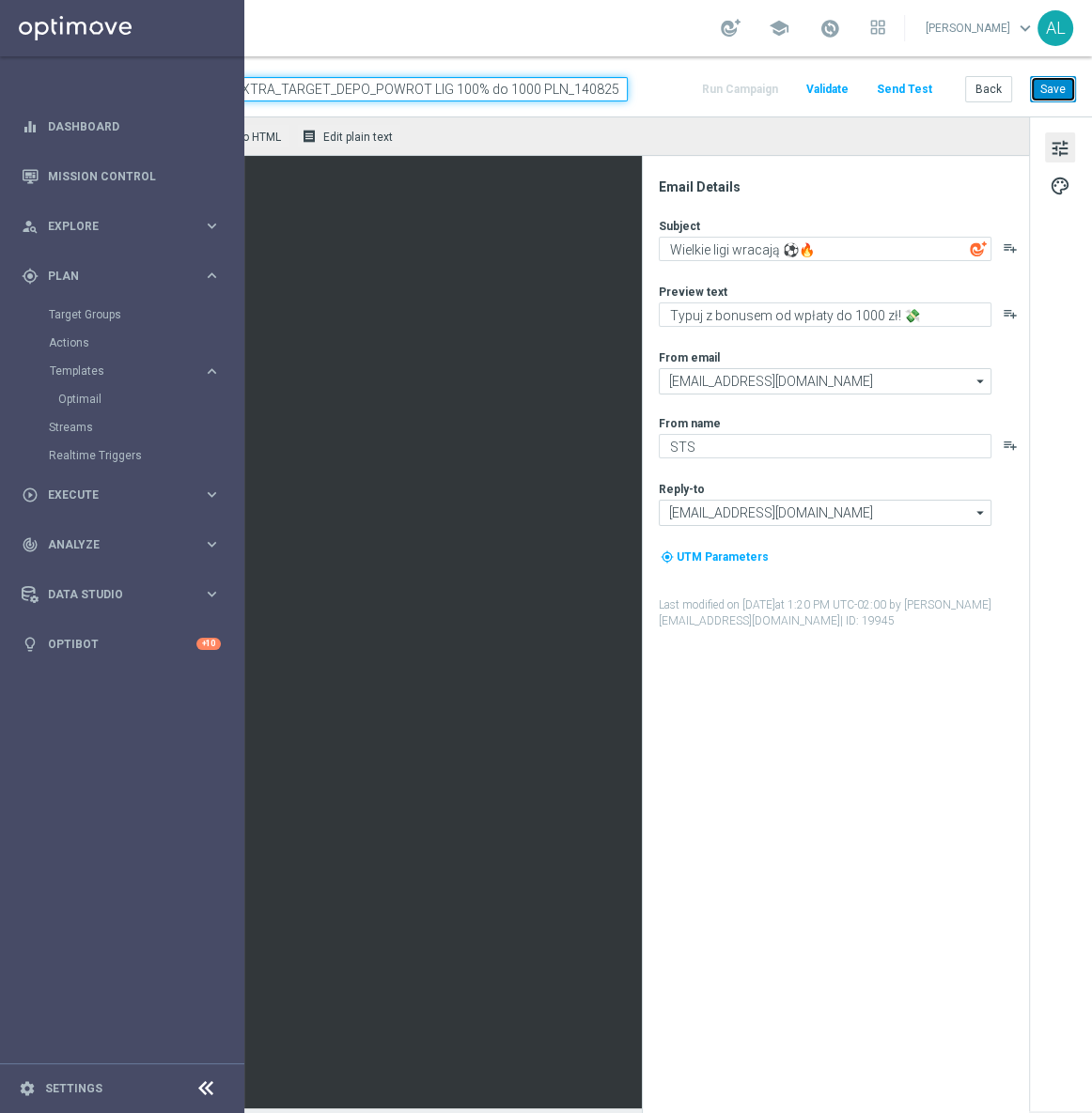
click at [1029, 86] on button "Save" at bounding box center [1052, 89] width 46 height 26
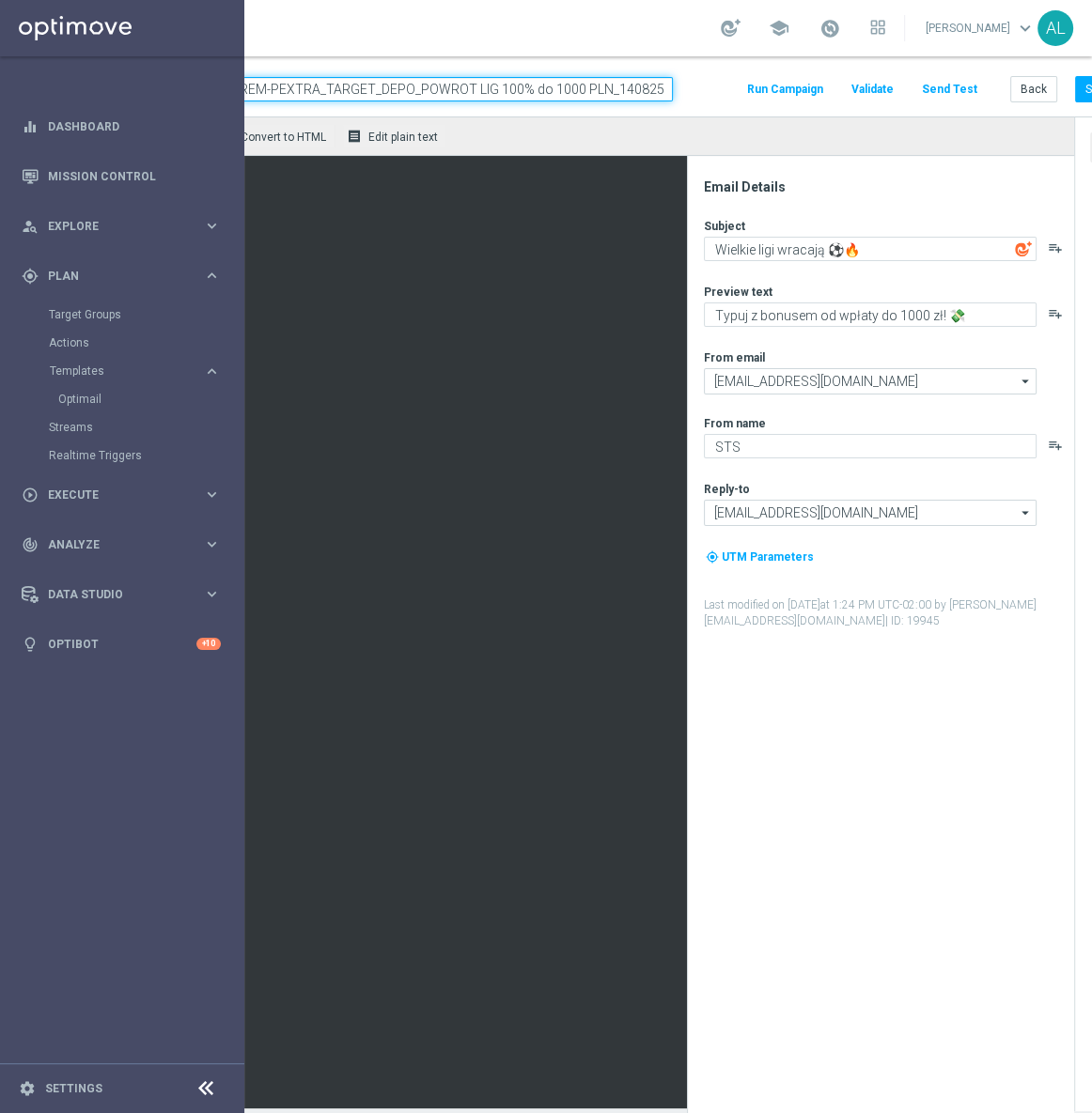
scroll to position [0, 141]
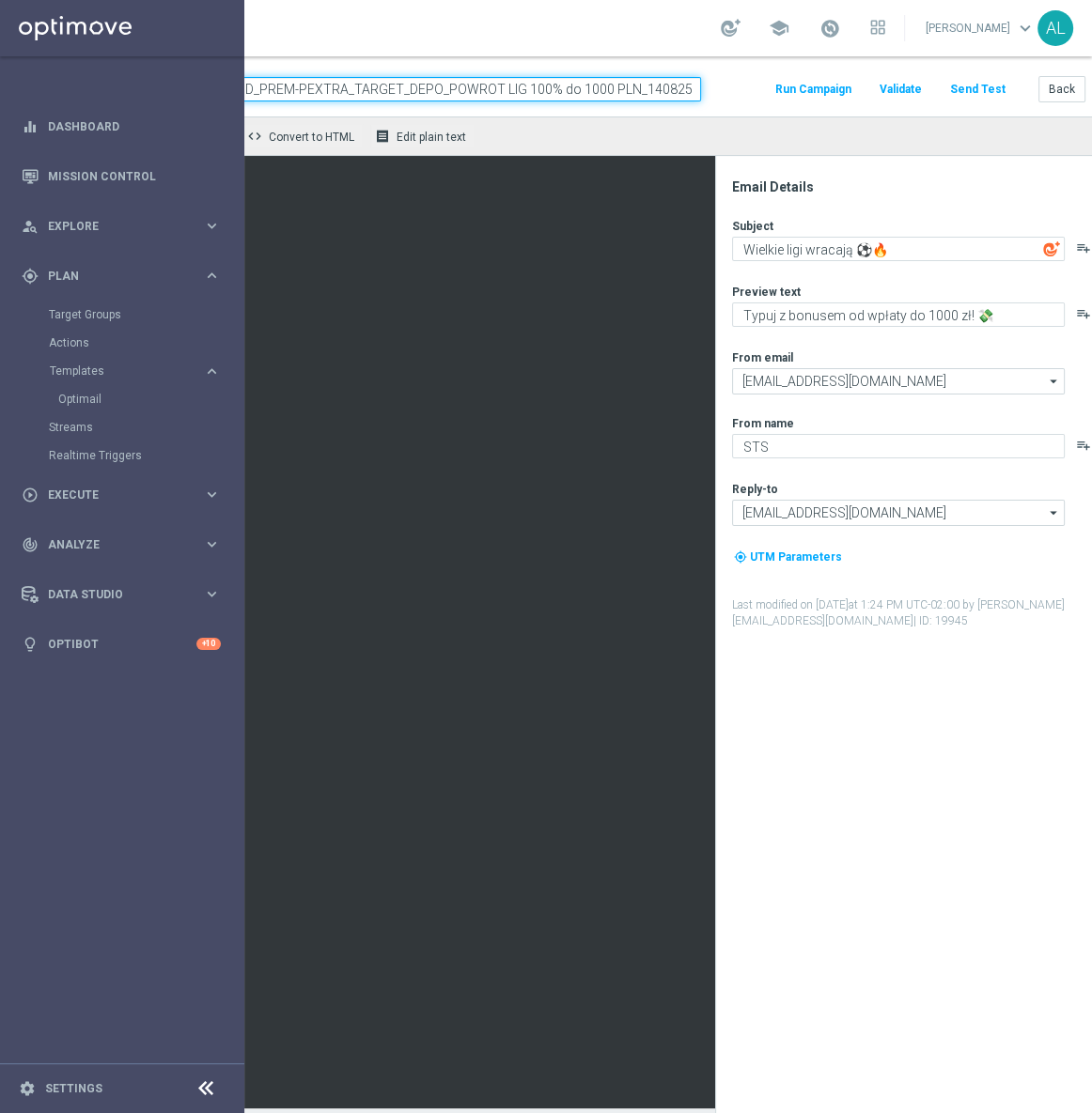
click at [965, 89] on button "Send Test" at bounding box center [977, 90] width 62 height 25
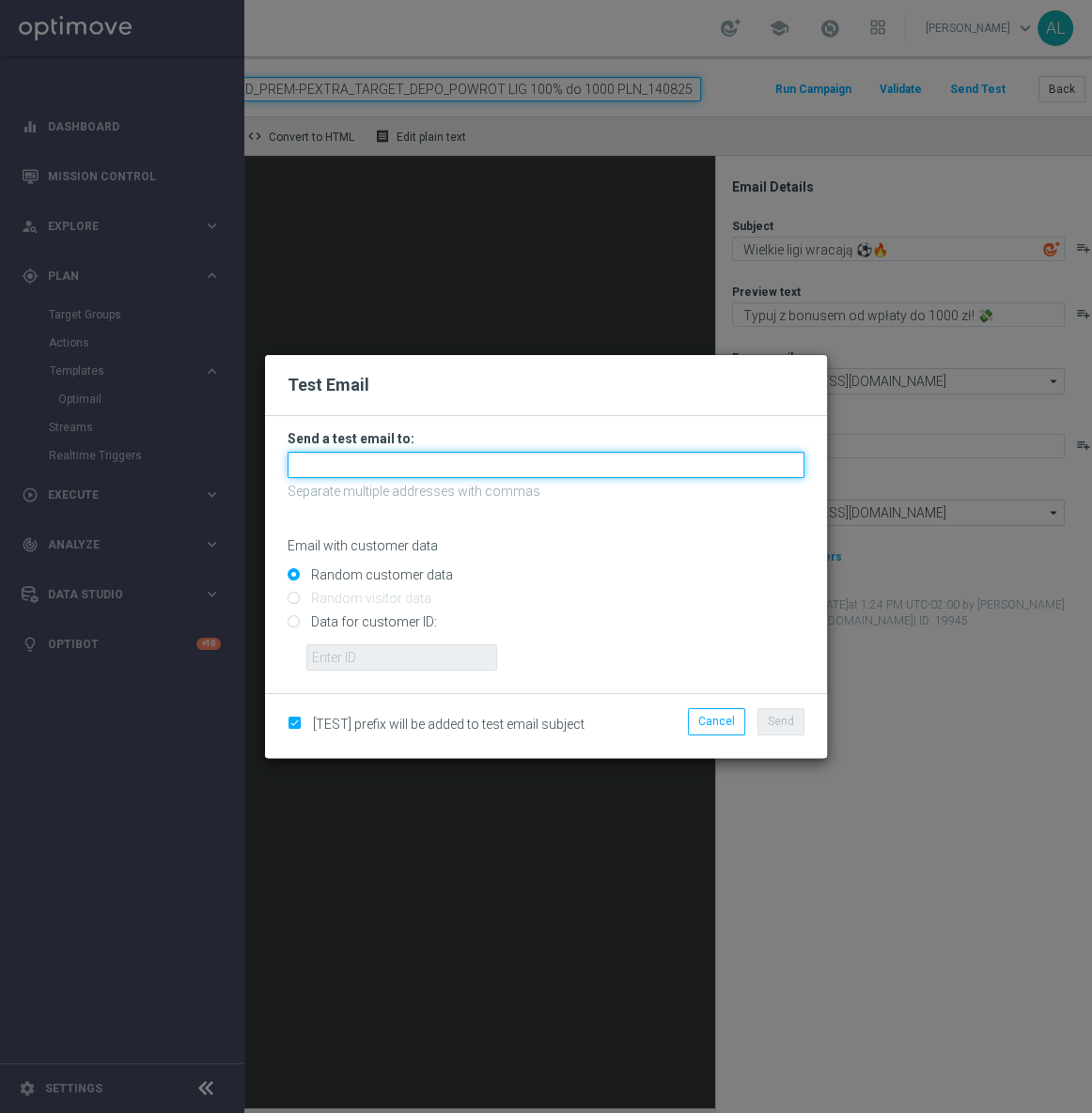
click at [533, 460] on input "text" at bounding box center [545, 465] width 517 height 26
paste input "[PERSON_NAME][EMAIL_ADDRESS][DOMAIN_NAME],[DOMAIN_NAME][EMAIL_ADDRESS][PERSON_N…"
type input "[PERSON_NAME][EMAIL_ADDRESS][DOMAIN_NAME],[DOMAIN_NAME][EMAIL_ADDRESS][PERSON_N…"
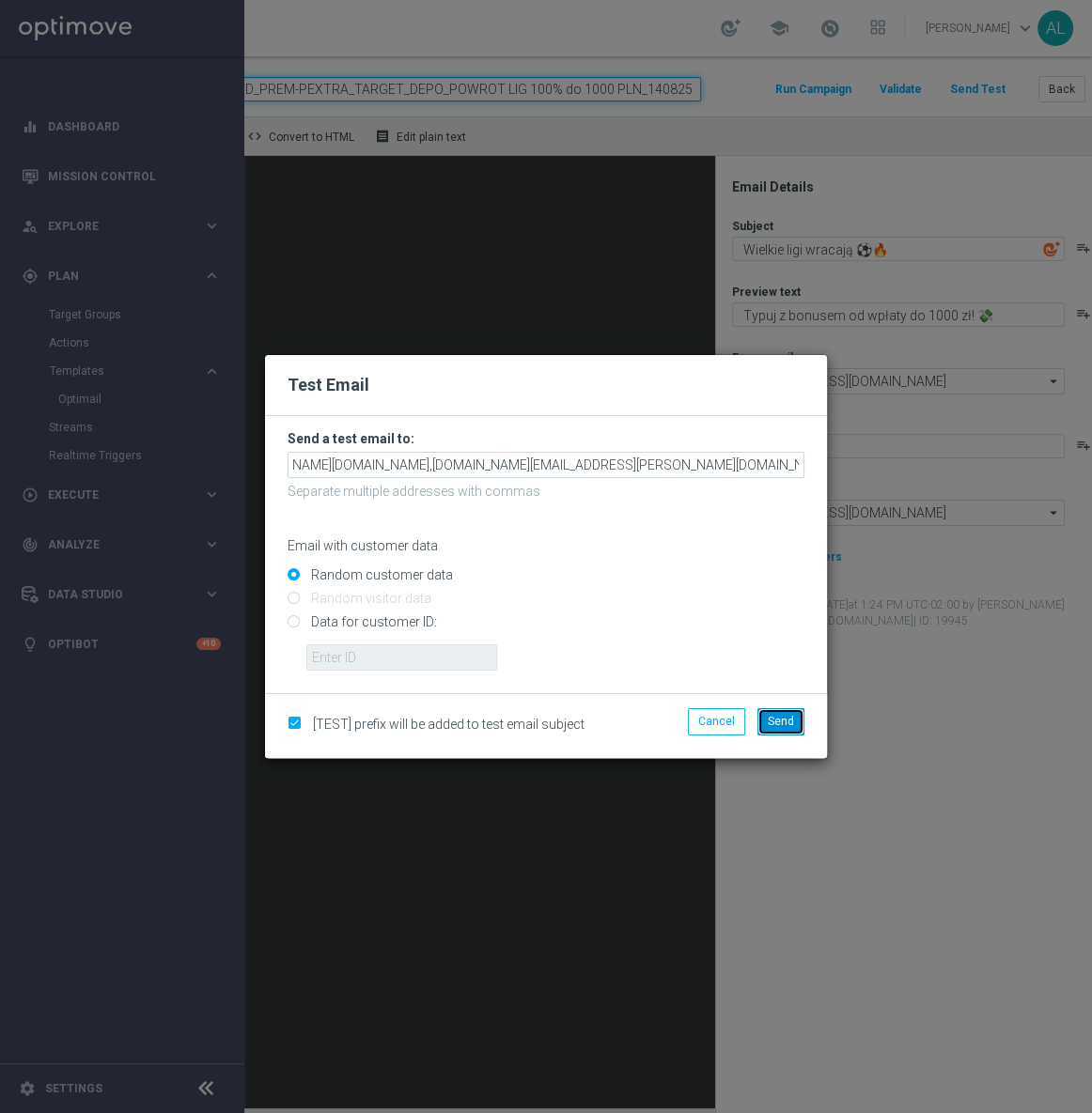
click at [773, 723] on span "Send" at bounding box center [780, 721] width 26 height 13
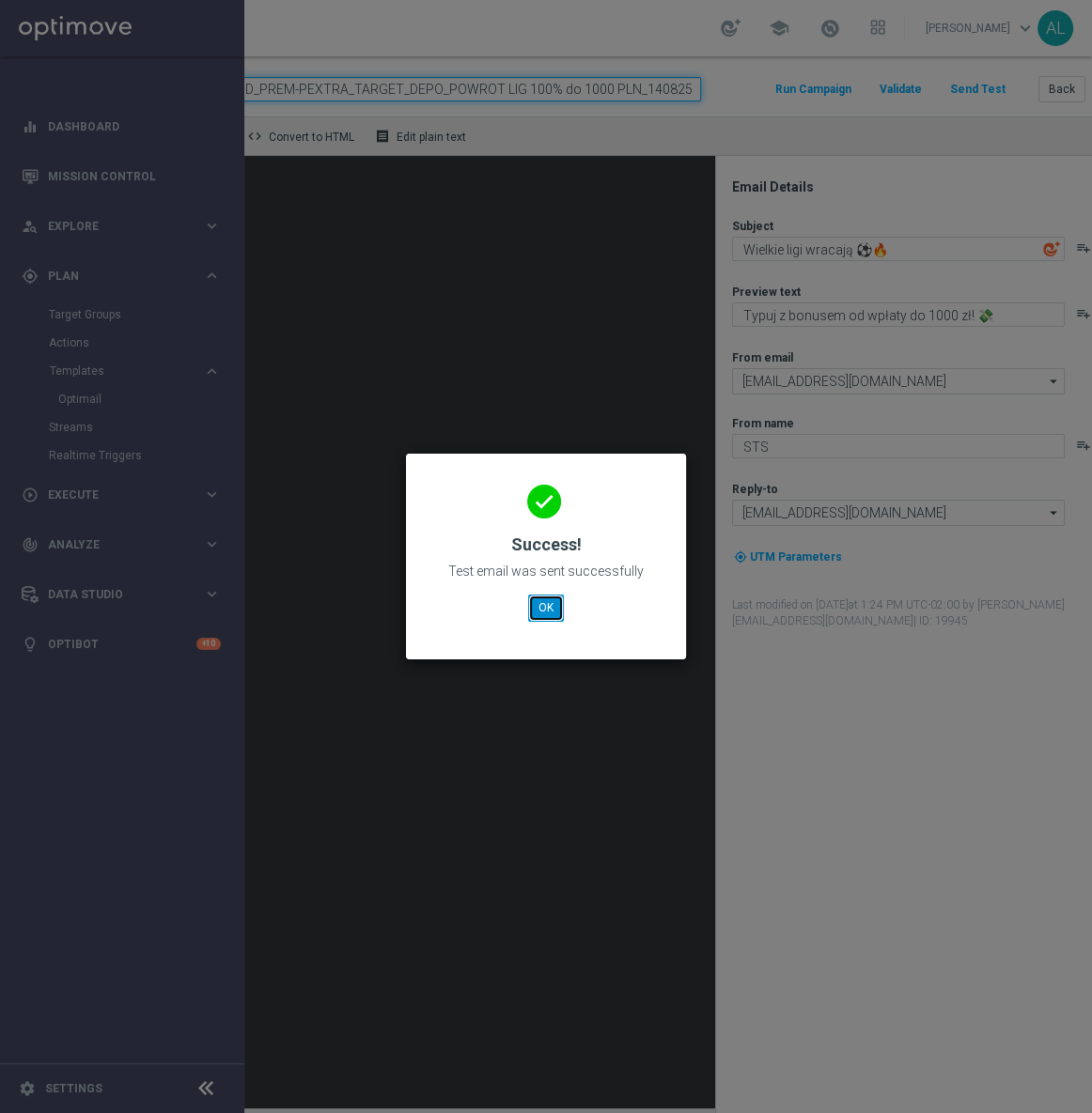
click at [542, 604] on button "OK" at bounding box center [546, 607] width 36 height 26
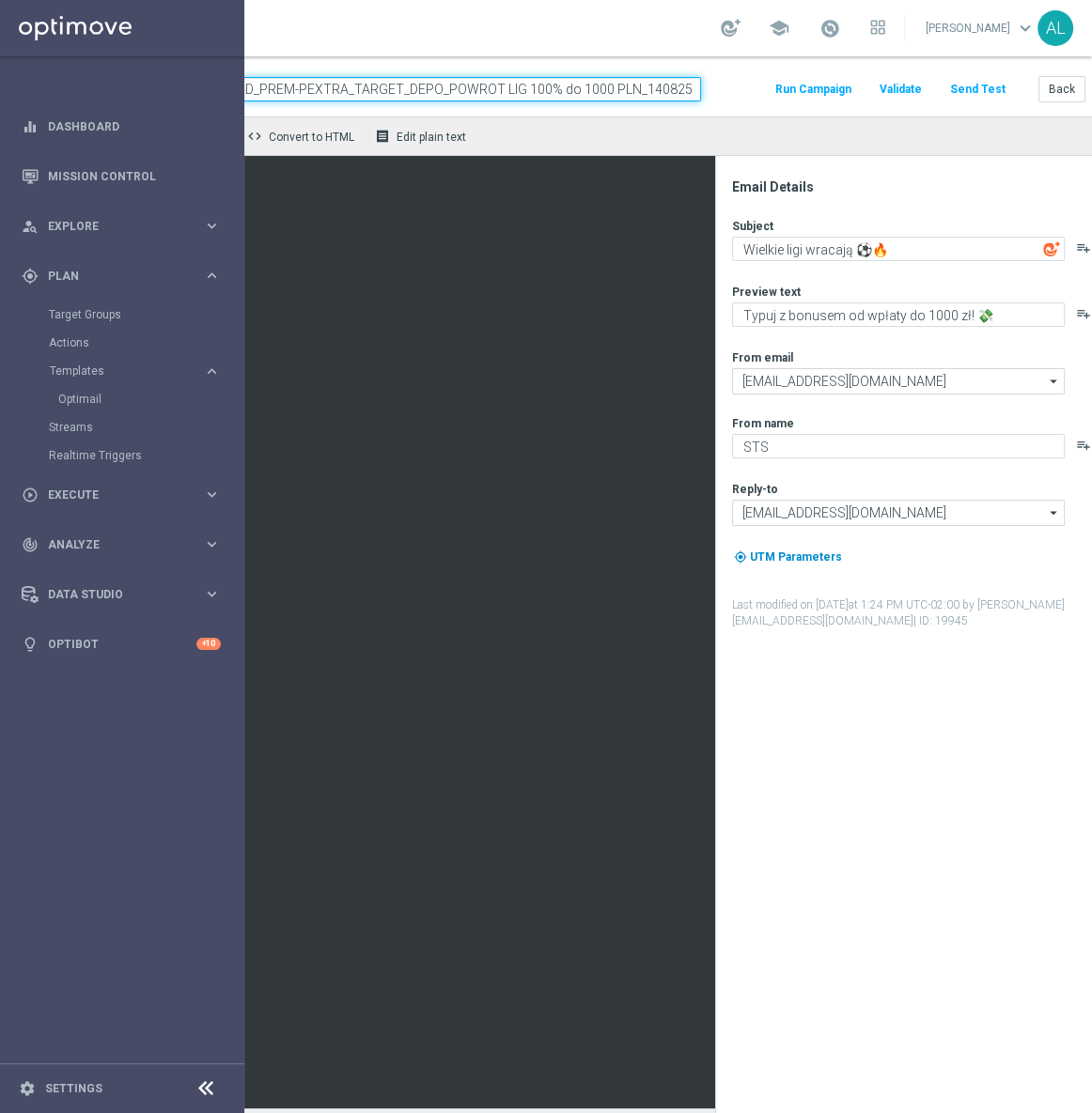
scroll to position [0, 227]
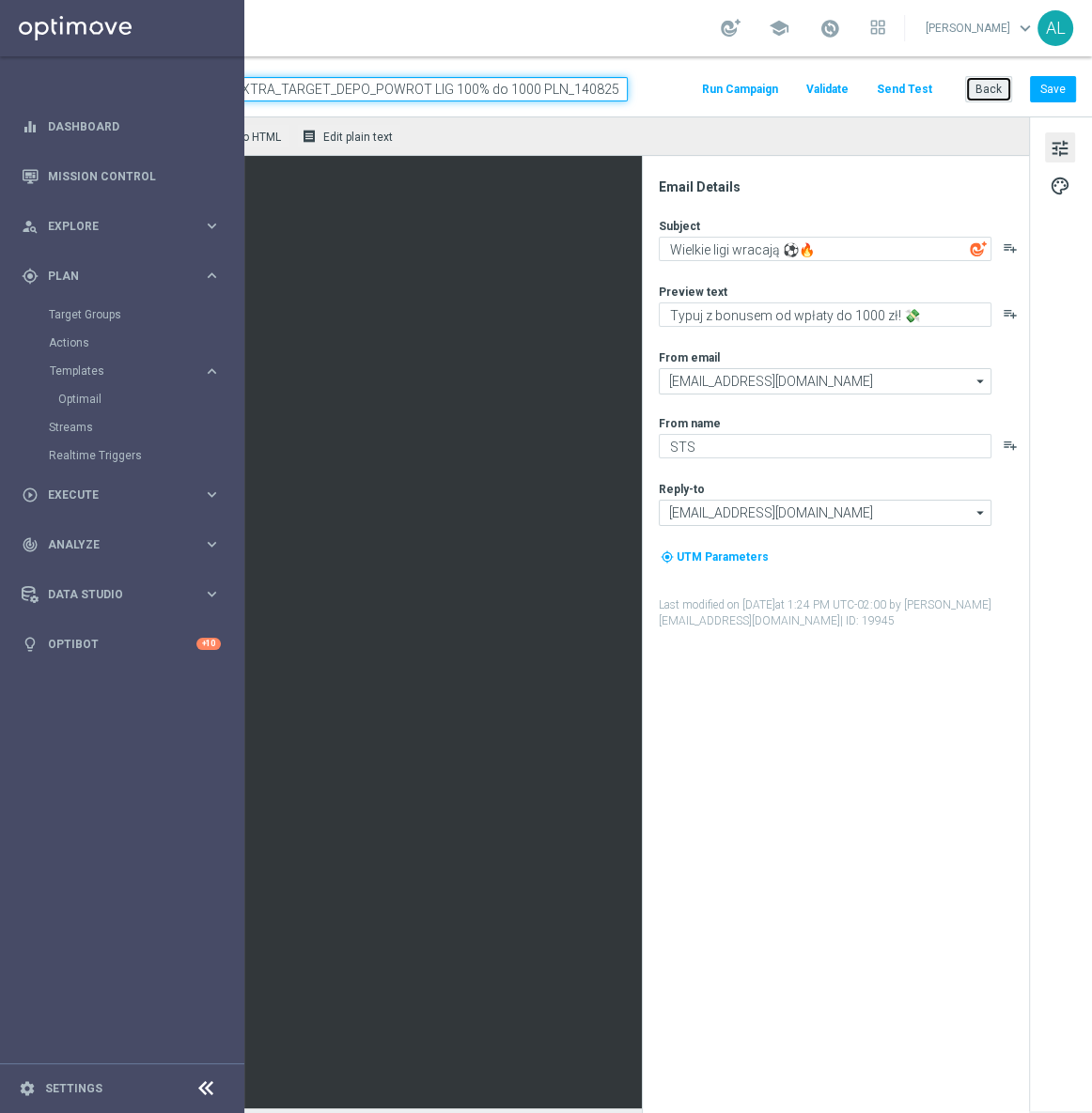
click at [972, 83] on button "Back" at bounding box center [988, 89] width 47 height 26
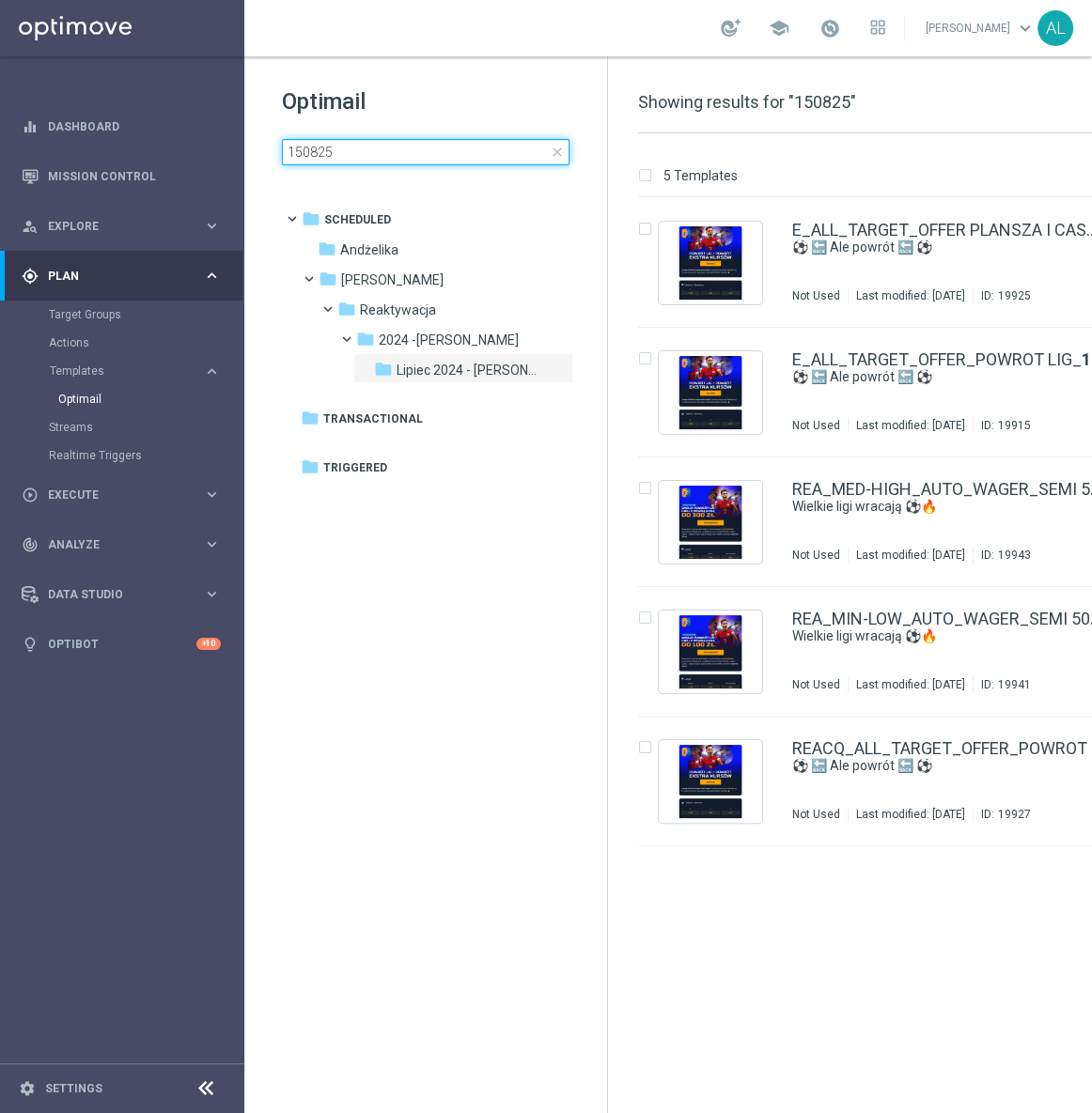
click at [292, 158] on input "150825" at bounding box center [426, 151] width 287 height 26
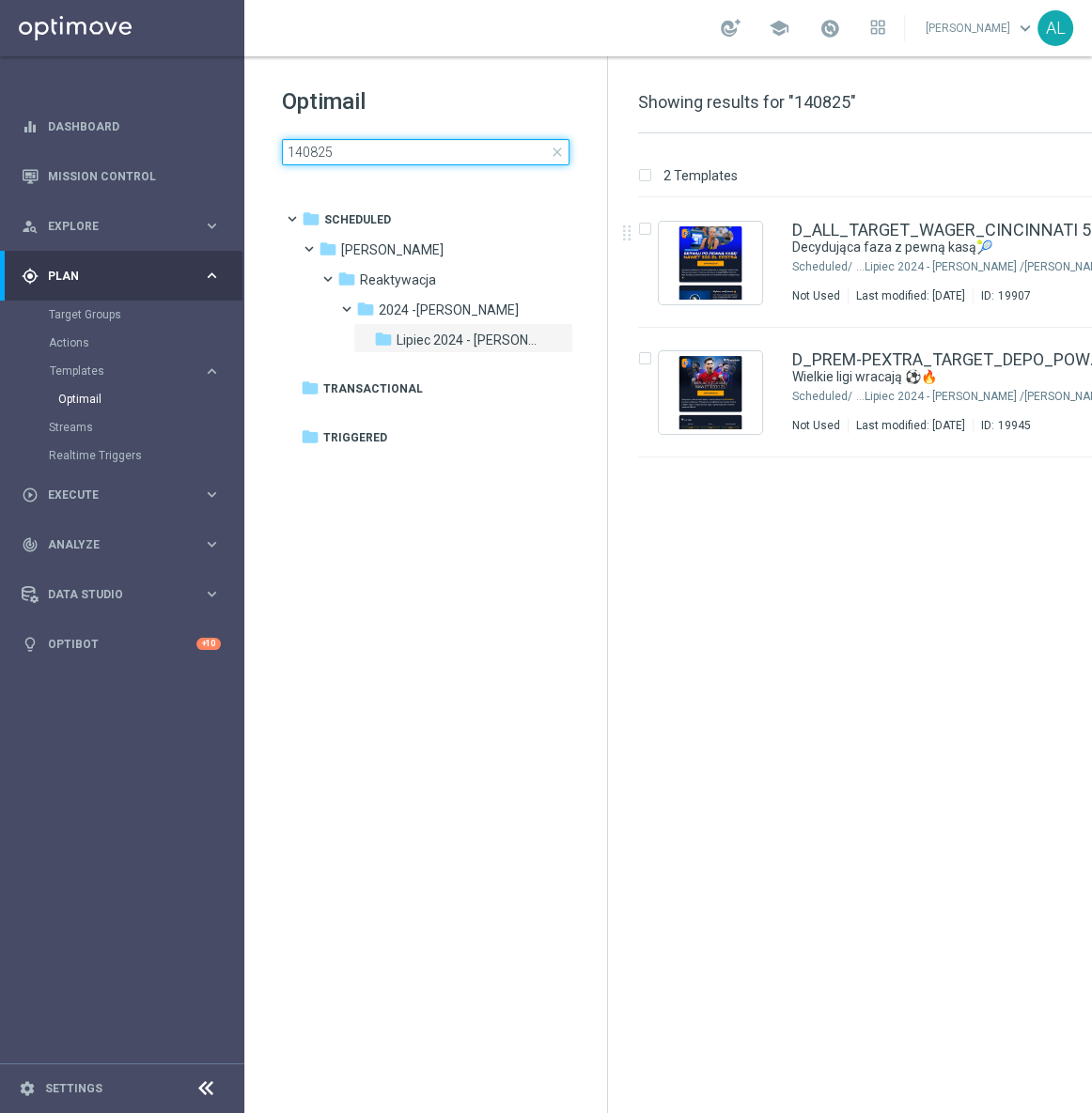
click at [301, 156] on input "140825" at bounding box center [426, 151] width 287 height 26
type input "150825"
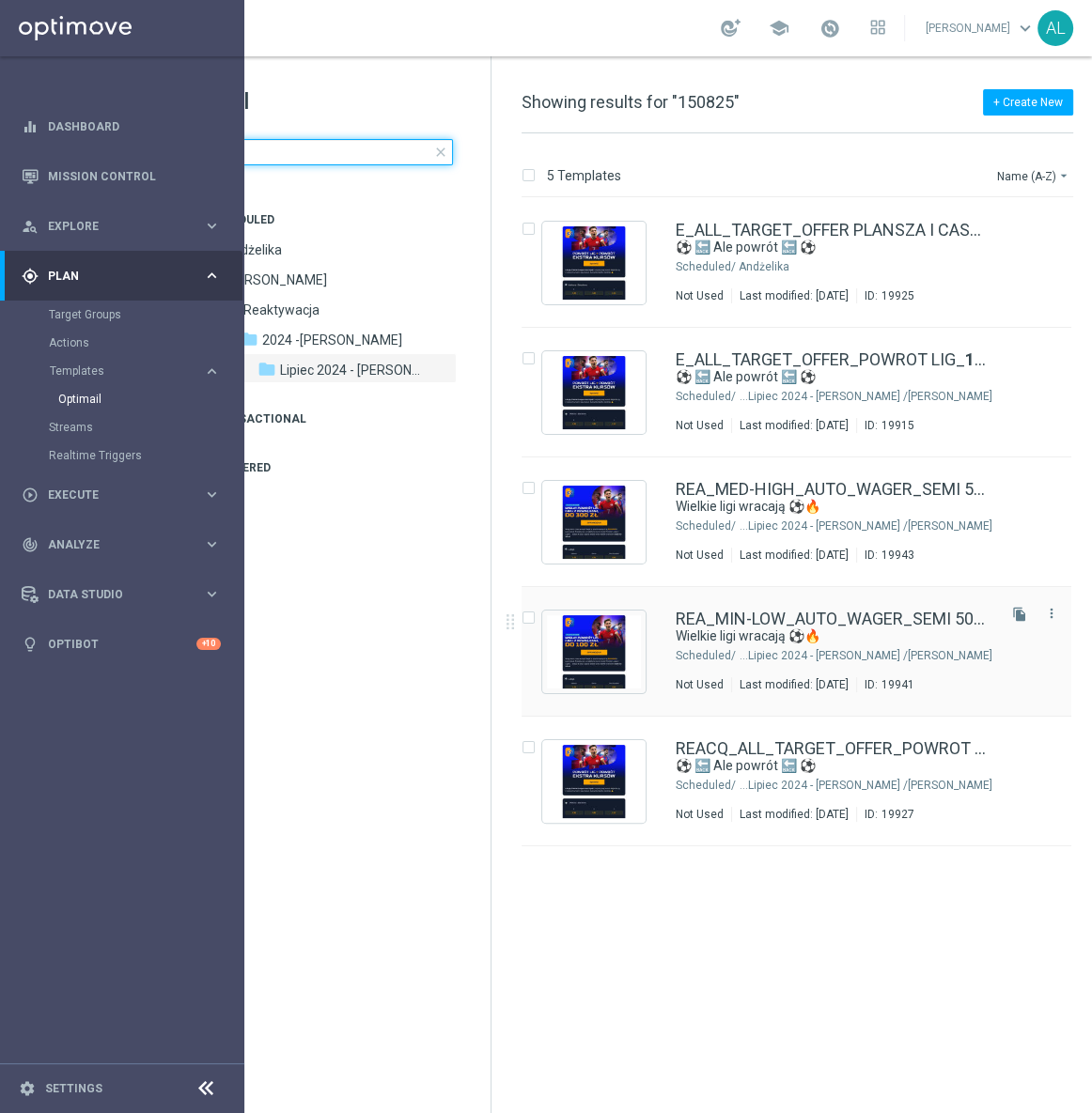
scroll to position [0, 135]
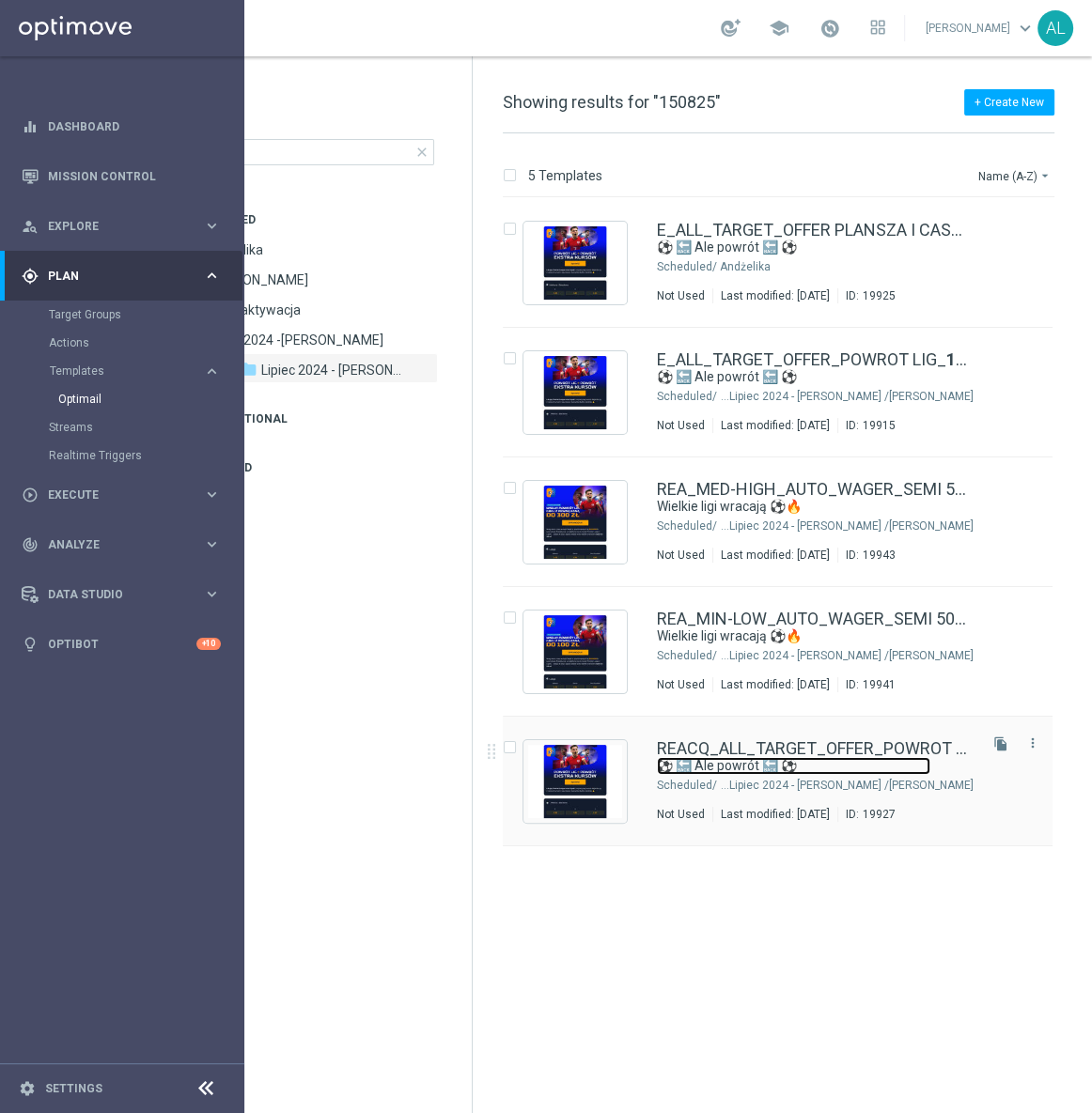
click at [728, 768] on link "⚽ 🔙 Ale powrót 🔙 ⚽" at bounding box center [793, 765] width 273 height 18
click at [729, 768] on link "⚽ 🔙 Ale powrót 🔙 ⚽" at bounding box center [793, 765] width 273 height 18
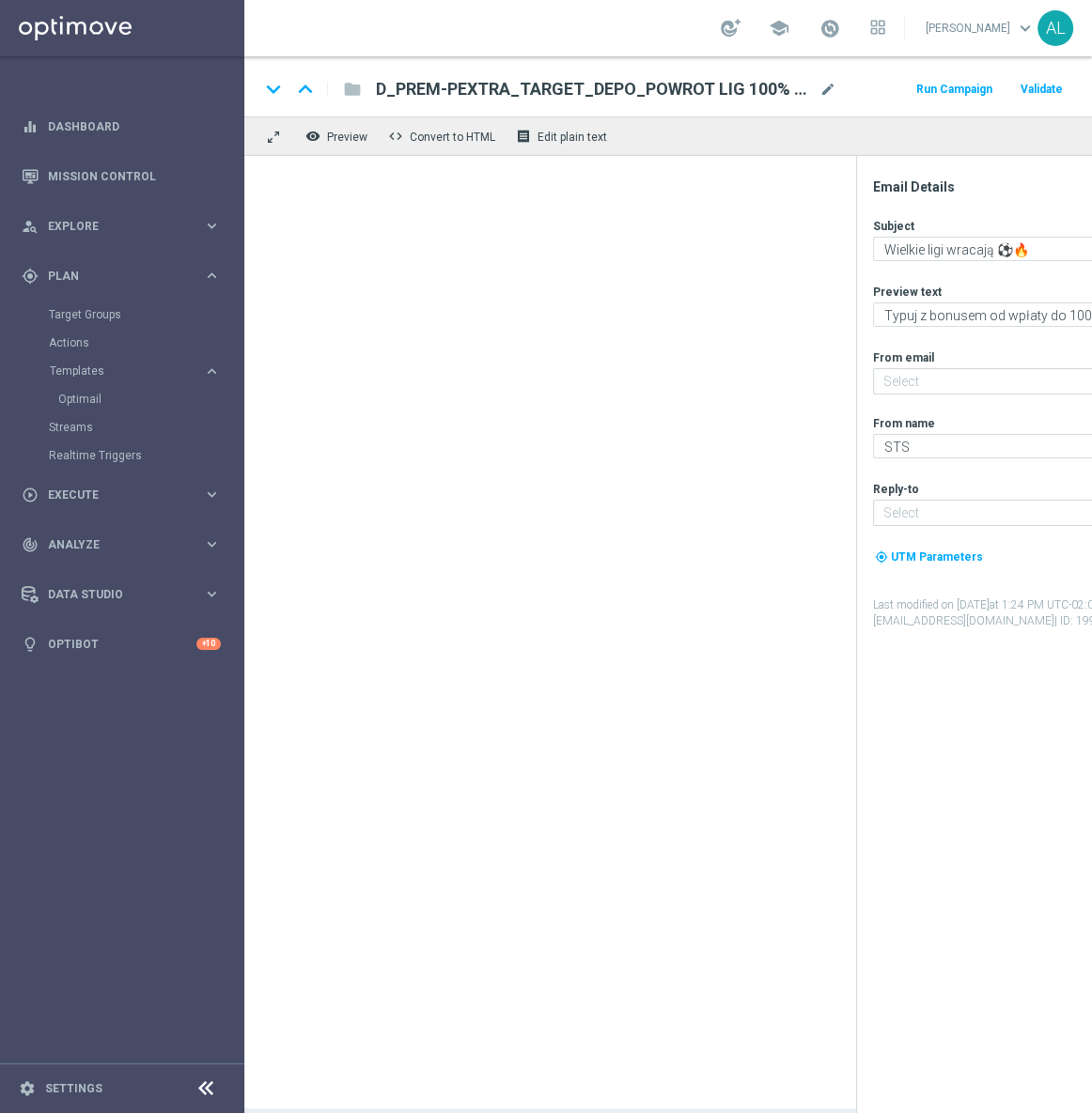
type input "[EMAIL_ADDRESS][DOMAIN_NAME]"
type textarea "⚽ 🔙 Ale powrót 🔙 ⚽"
type textarea "Trójka wspaniałych wraca do gry - sprawdź 🔥🔥🔥"
type input "[EMAIL_ADDRESS][DOMAIN_NAME]"
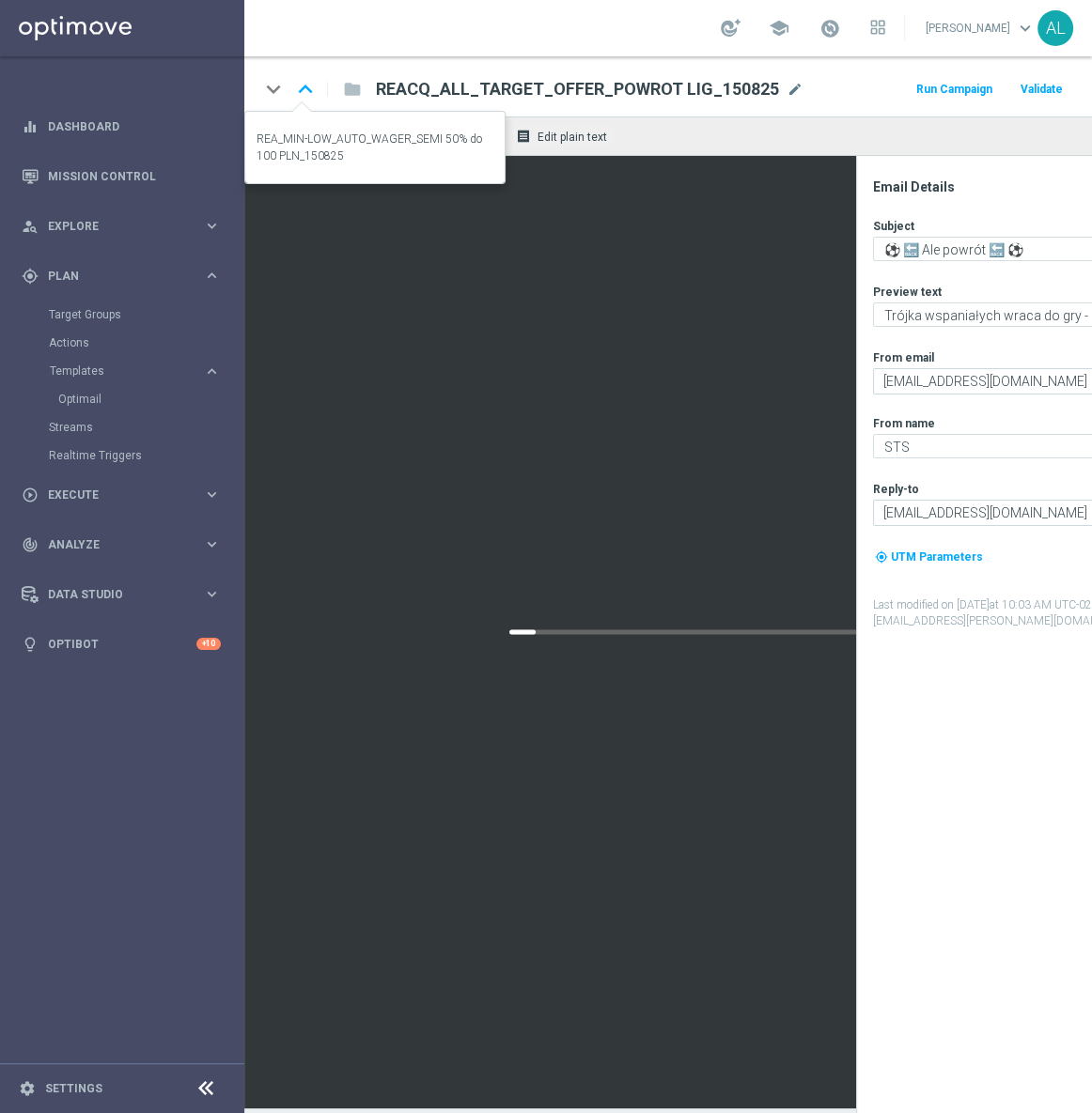
click at [307, 95] on icon "keyboard_arrow_up" at bounding box center [305, 89] width 28 height 28
type textarea "Wielkie ligi wracają ⚽🔥"
type textarea "Zgarnij pewną kasę do 100 zł!💸"
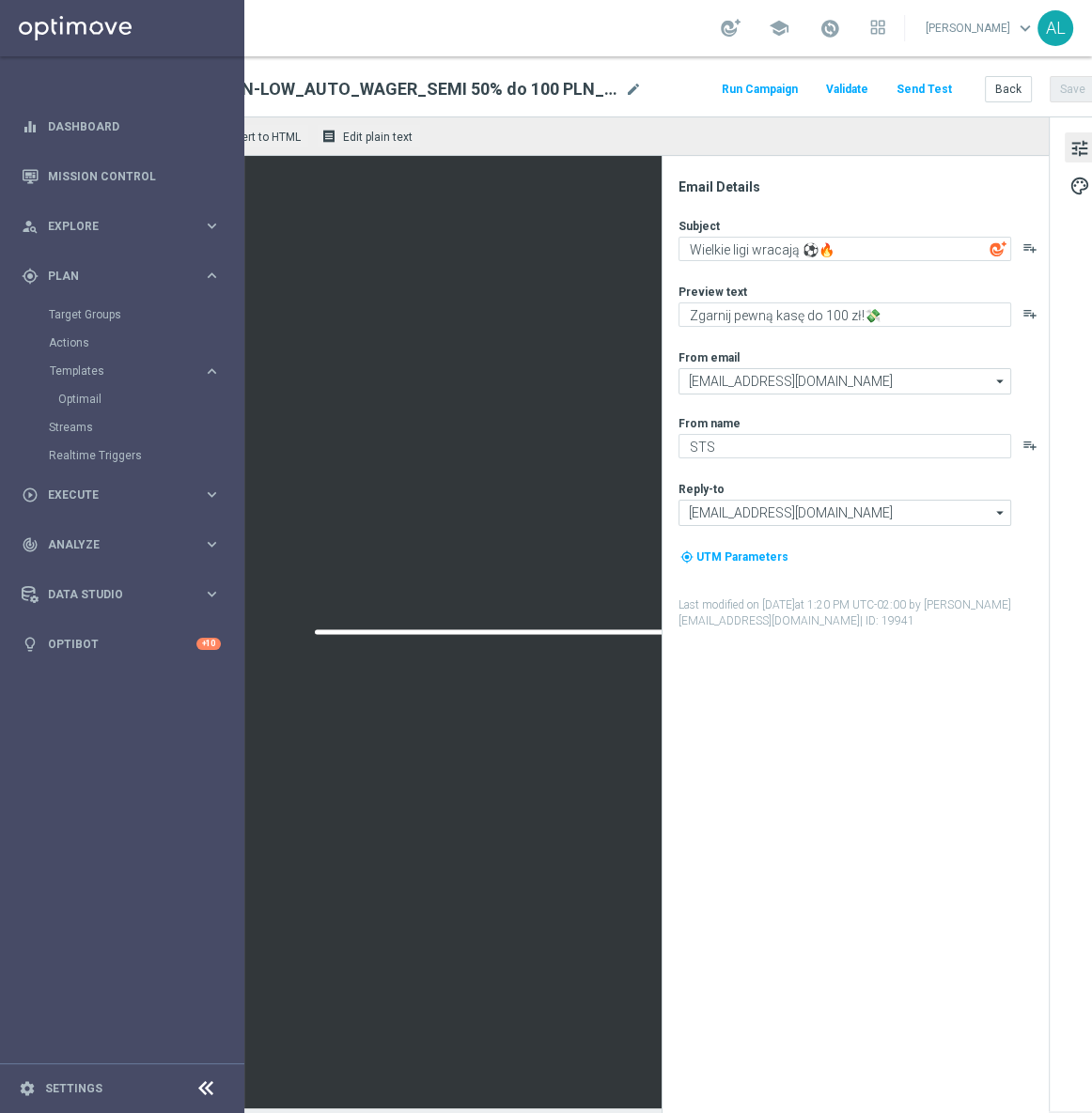
scroll to position [0, 227]
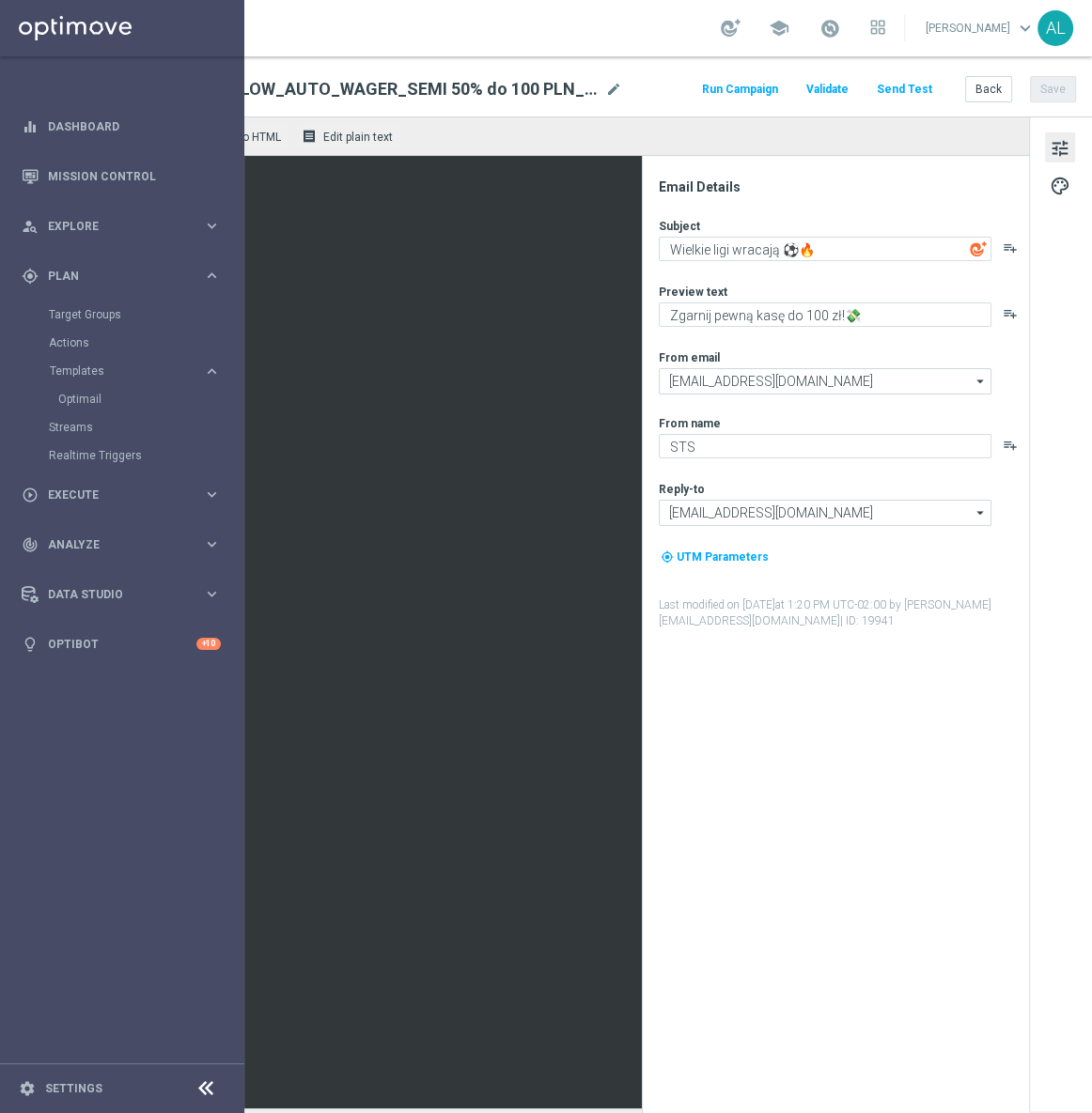
click at [873, 87] on button "Send Test" at bounding box center [903, 90] width 62 height 25
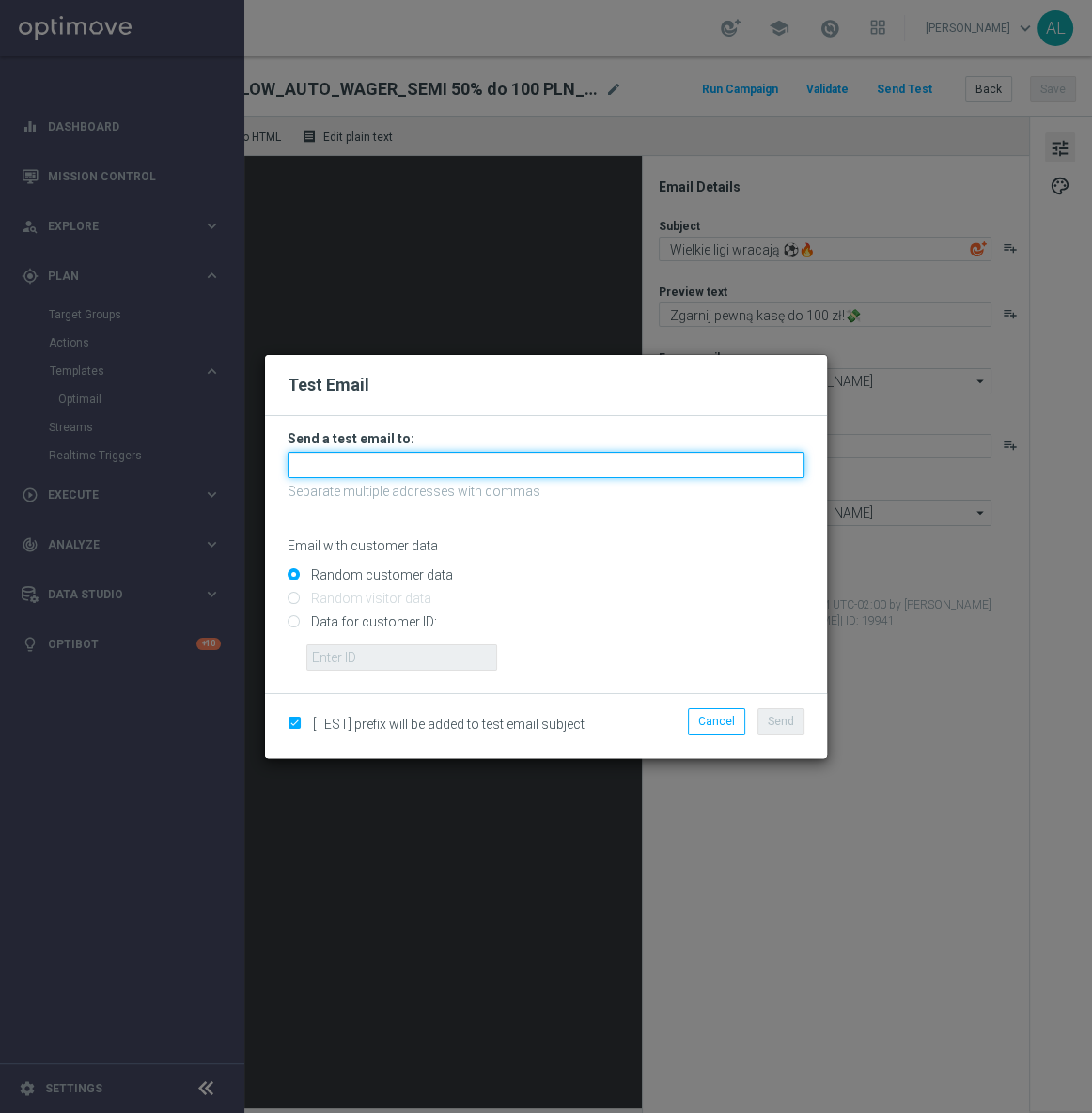
click at [348, 472] on input "text" at bounding box center [545, 465] width 517 height 26
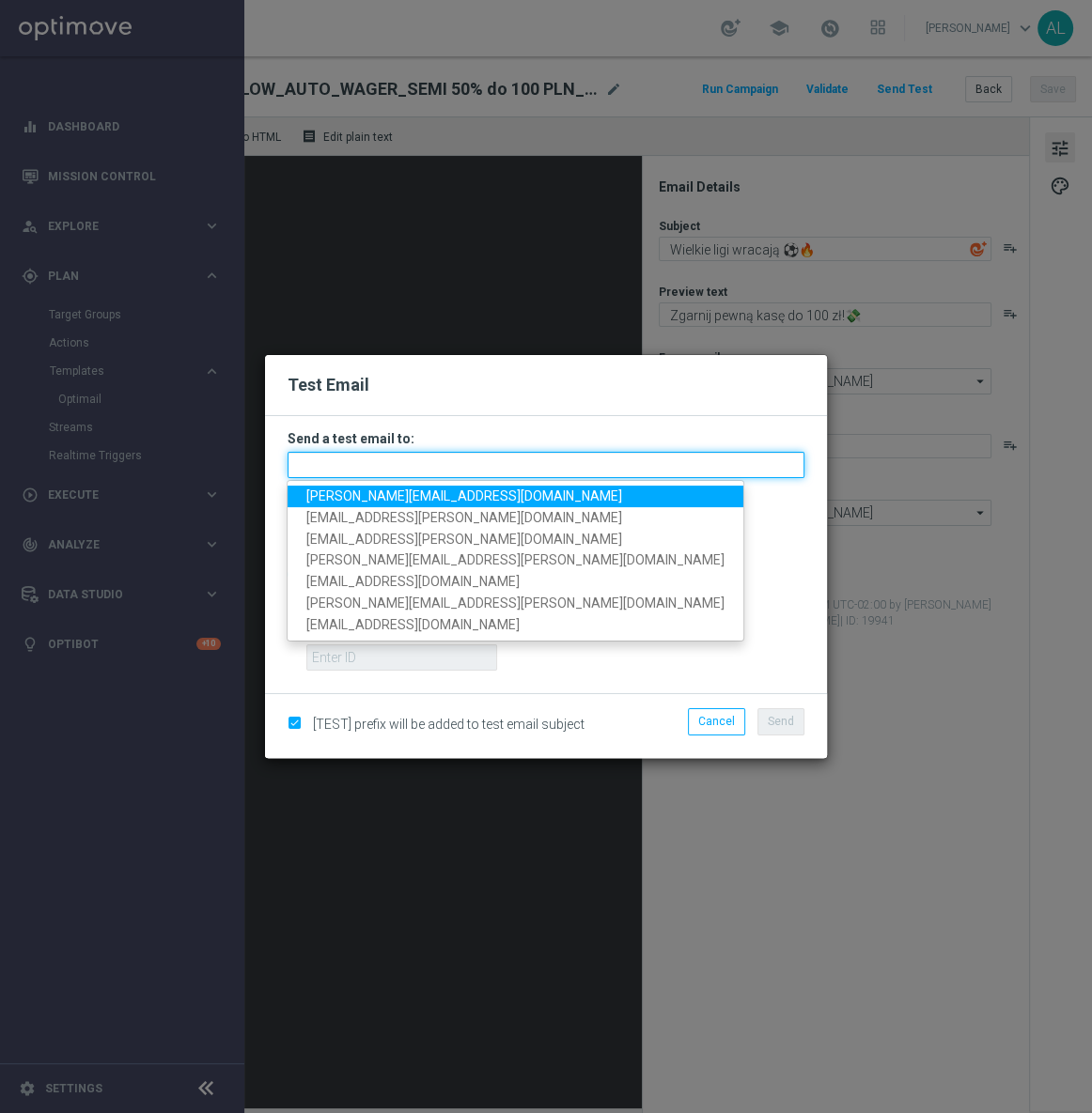
paste input "[PERSON_NAME][EMAIL_ADDRESS][DOMAIN_NAME],[DOMAIN_NAME][EMAIL_ADDRESS][PERSON_N…"
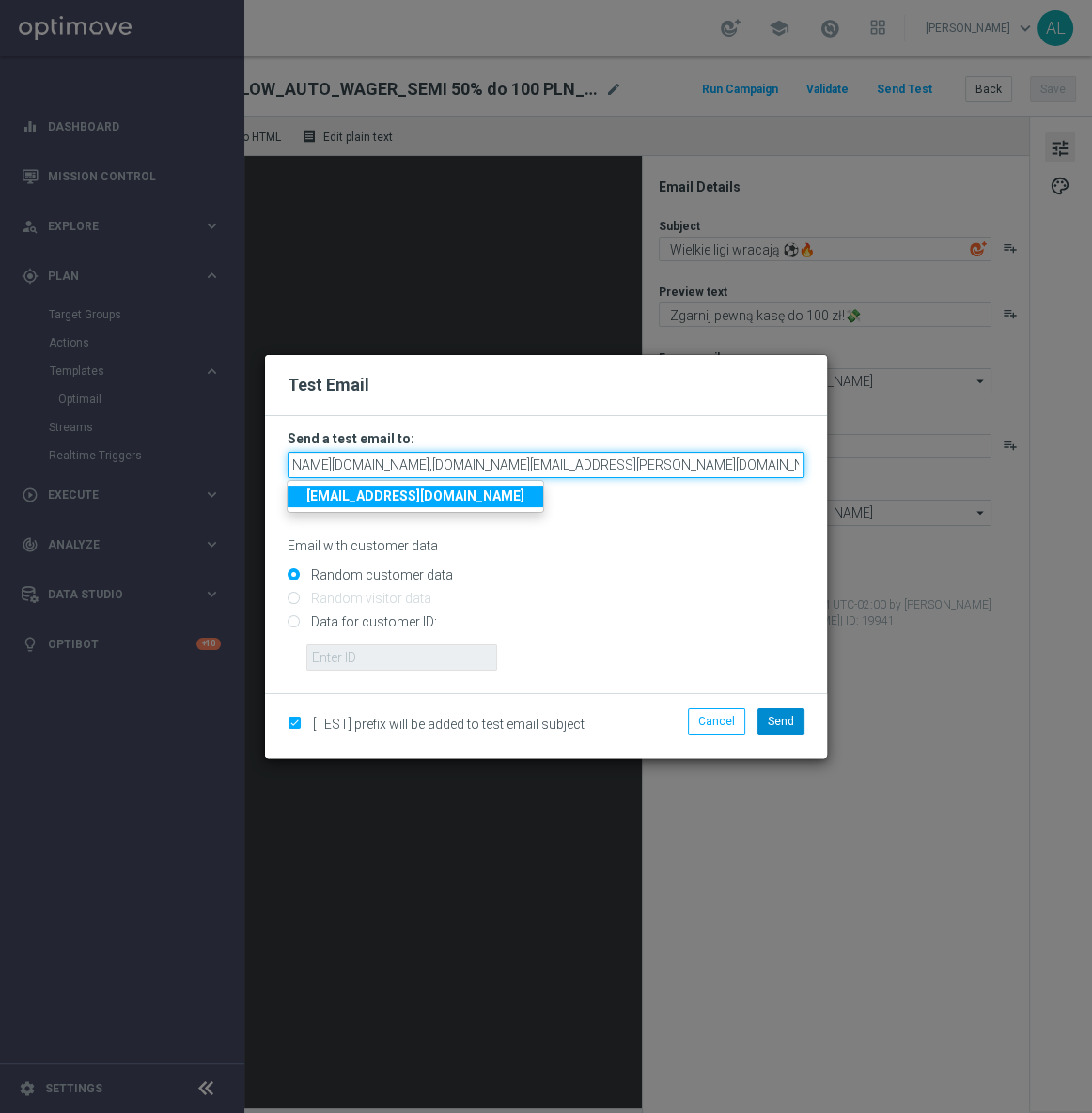
type input "[PERSON_NAME][EMAIL_ADDRESS][DOMAIN_NAME],[DOMAIN_NAME][EMAIL_ADDRESS][PERSON_N…"
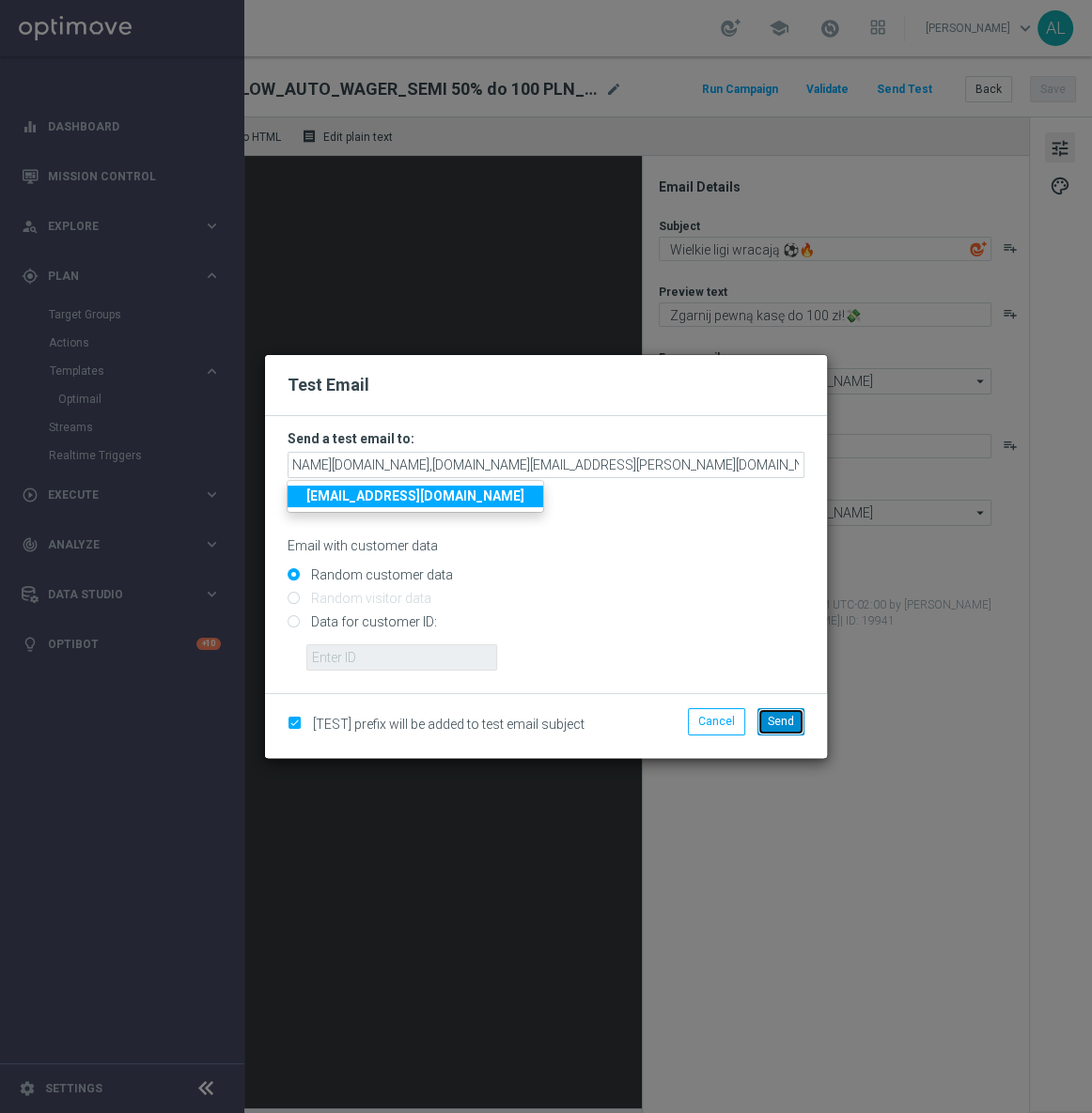
click at [777, 724] on span "Send" at bounding box center [780, 721] width 26 height 13
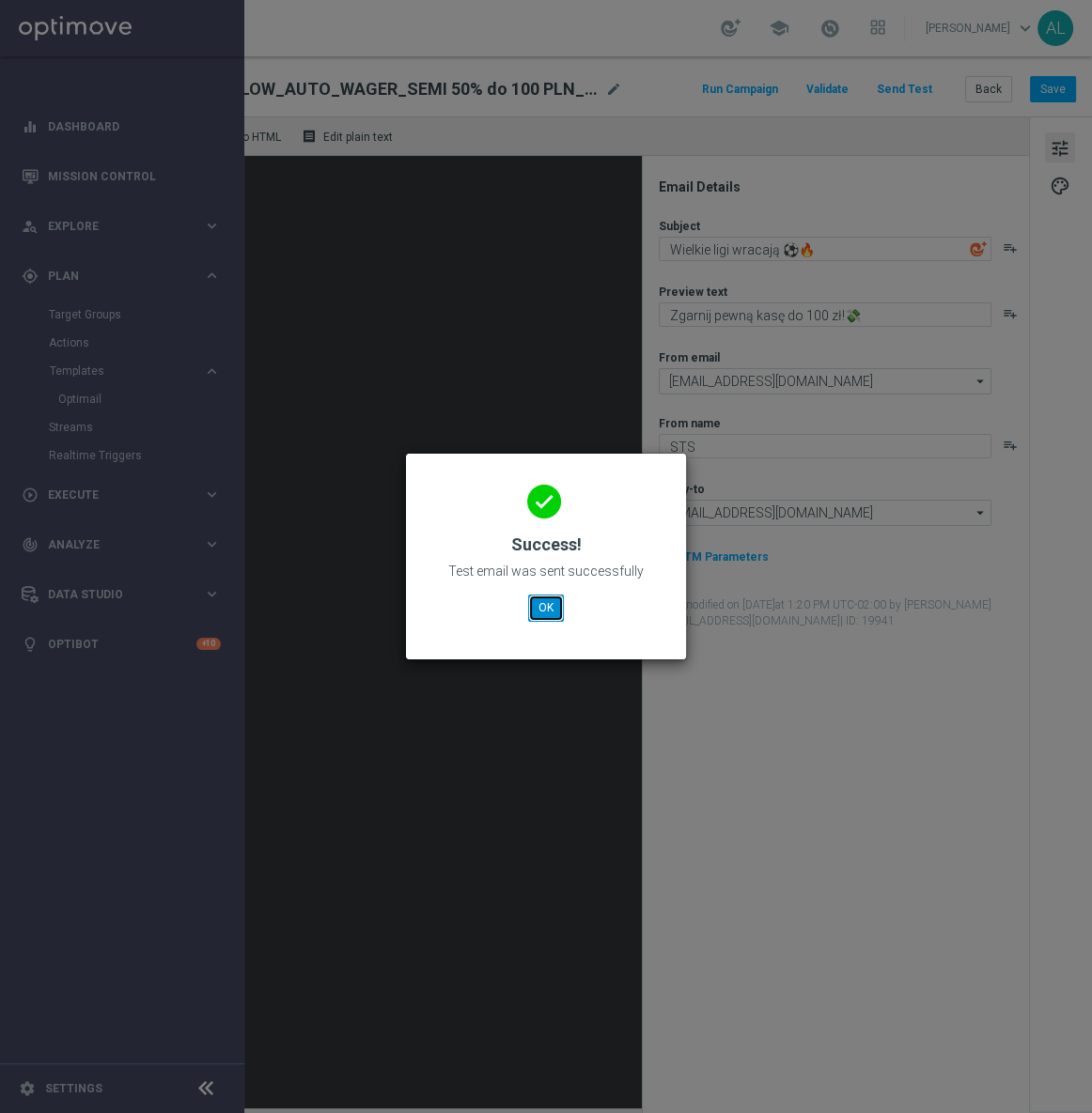
click at [559, 604] on button "OK" at bounding box center [546, 607] width 36 height 26
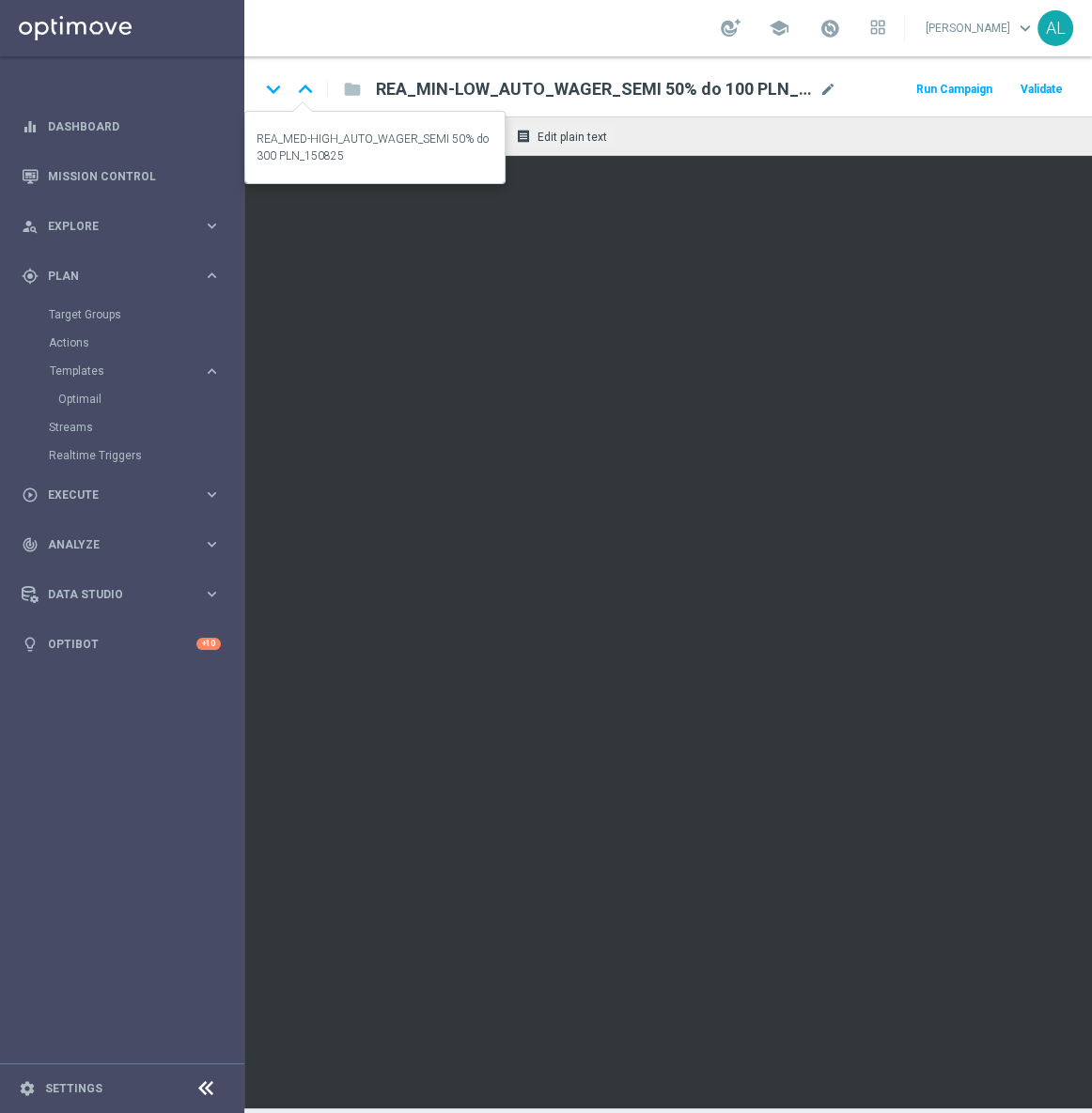
click at [298, 87] on icon "keyboard_arrow_up" at bounding box center [305, 89] width 28 height 28
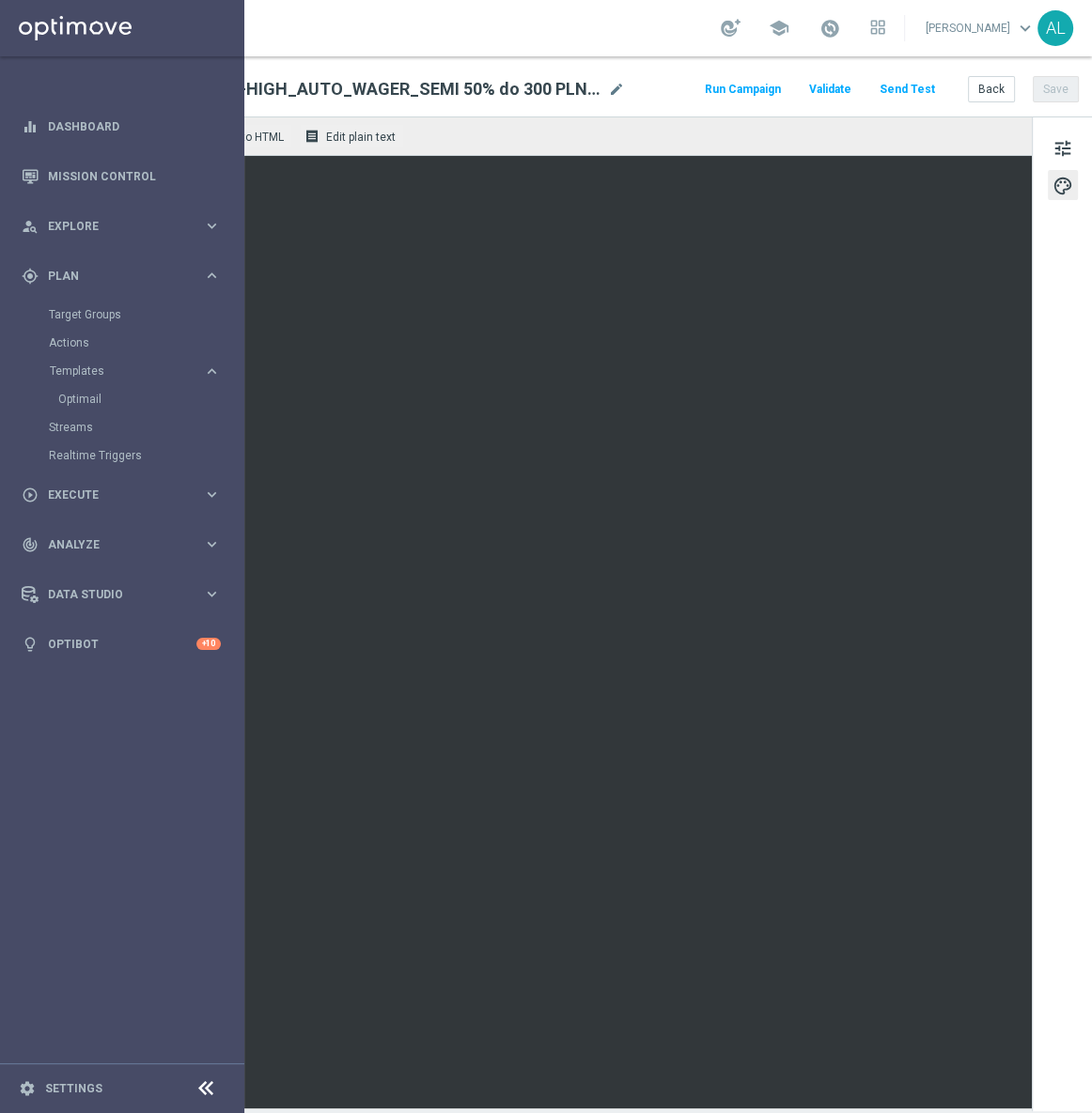
scroll to position [0, 227]
click at [877, 84] on button "Send Test" at bounding box center [903, 90] width 62 height 25
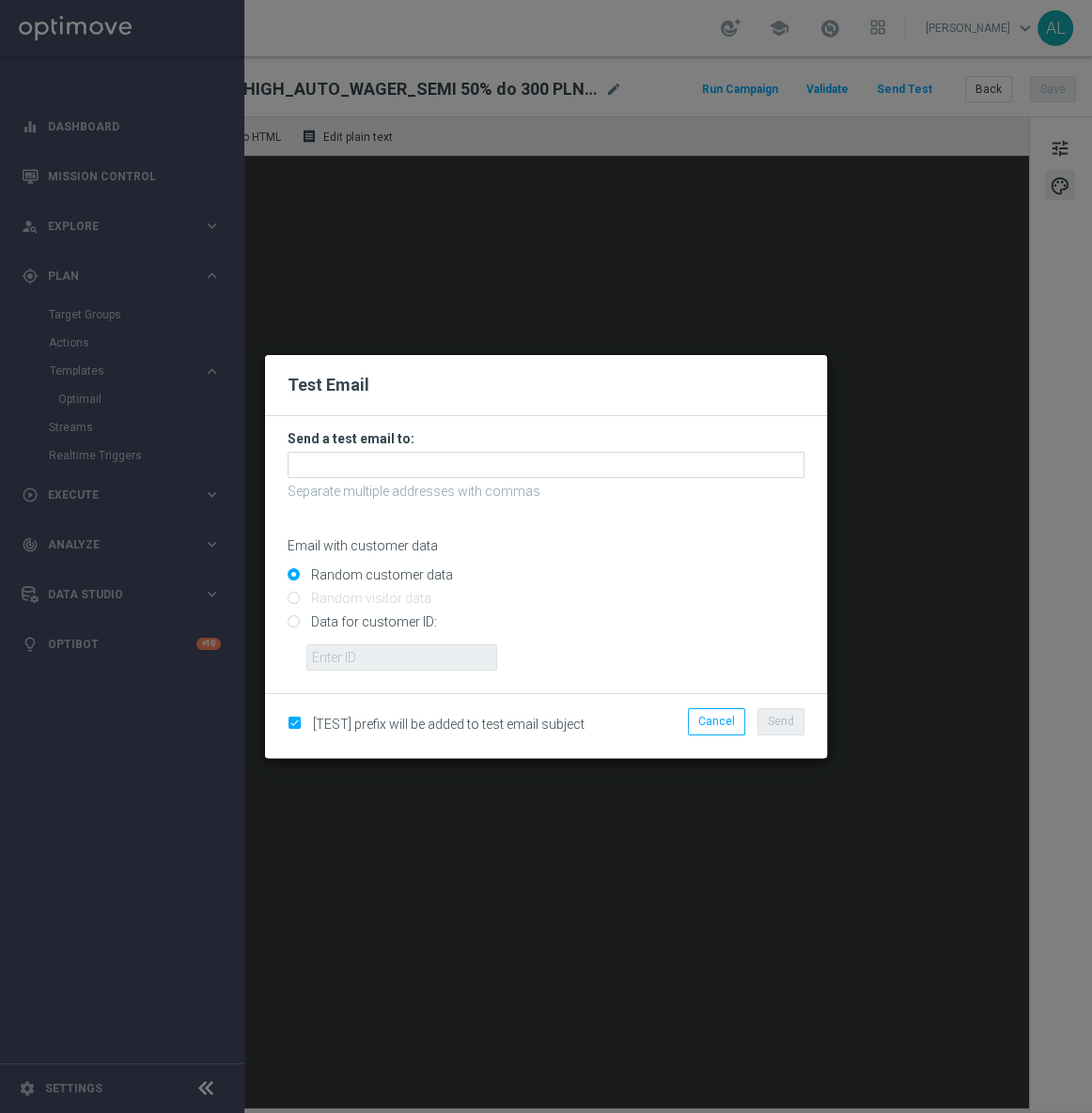
click at [396, 486] on p "Separate multiple addresses with commas" at bounding box center [545, 490] width 517 height 17
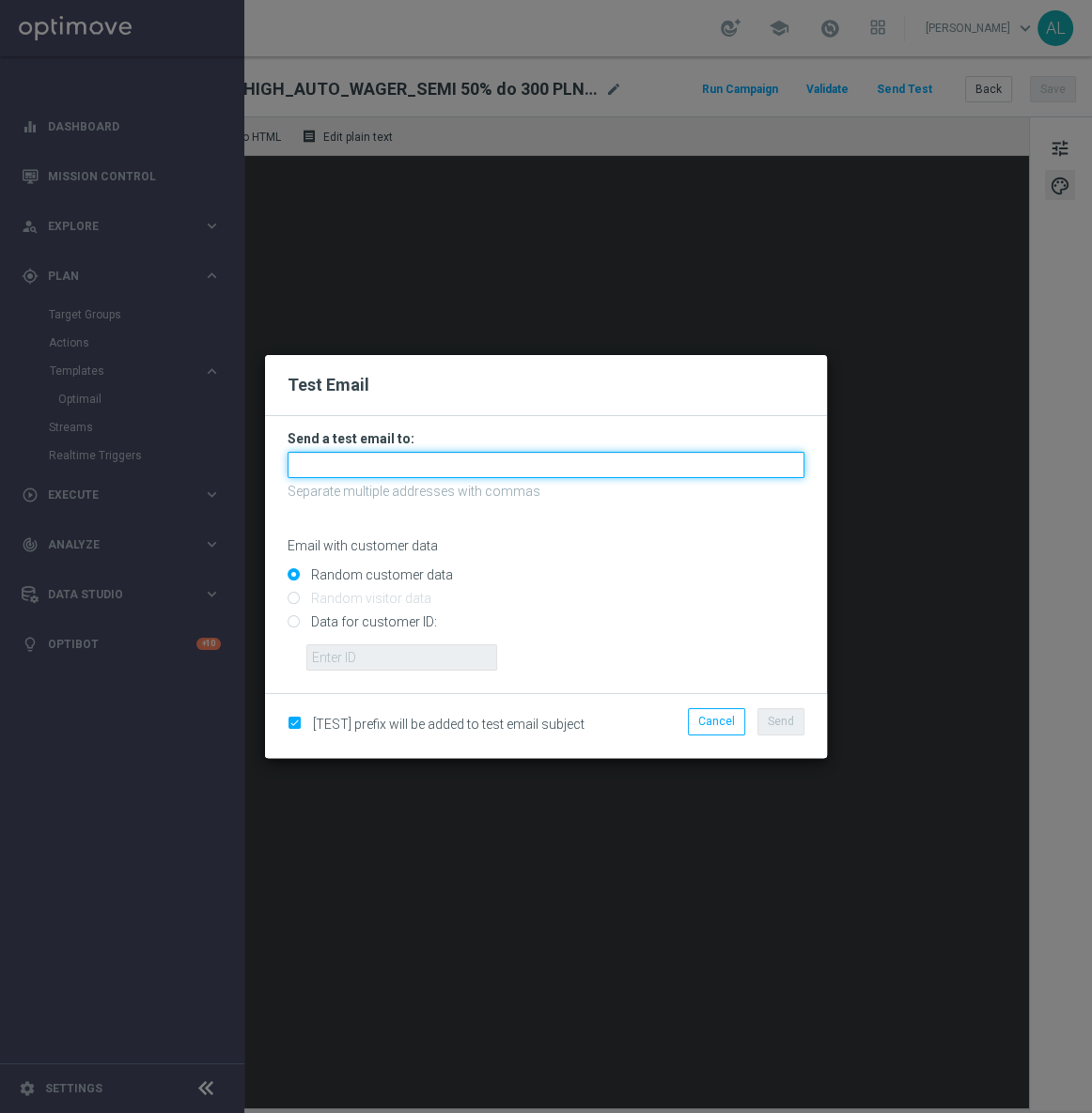
click at [405, 468] on input "text" at bounding box center [545, 465] width 517 height 26
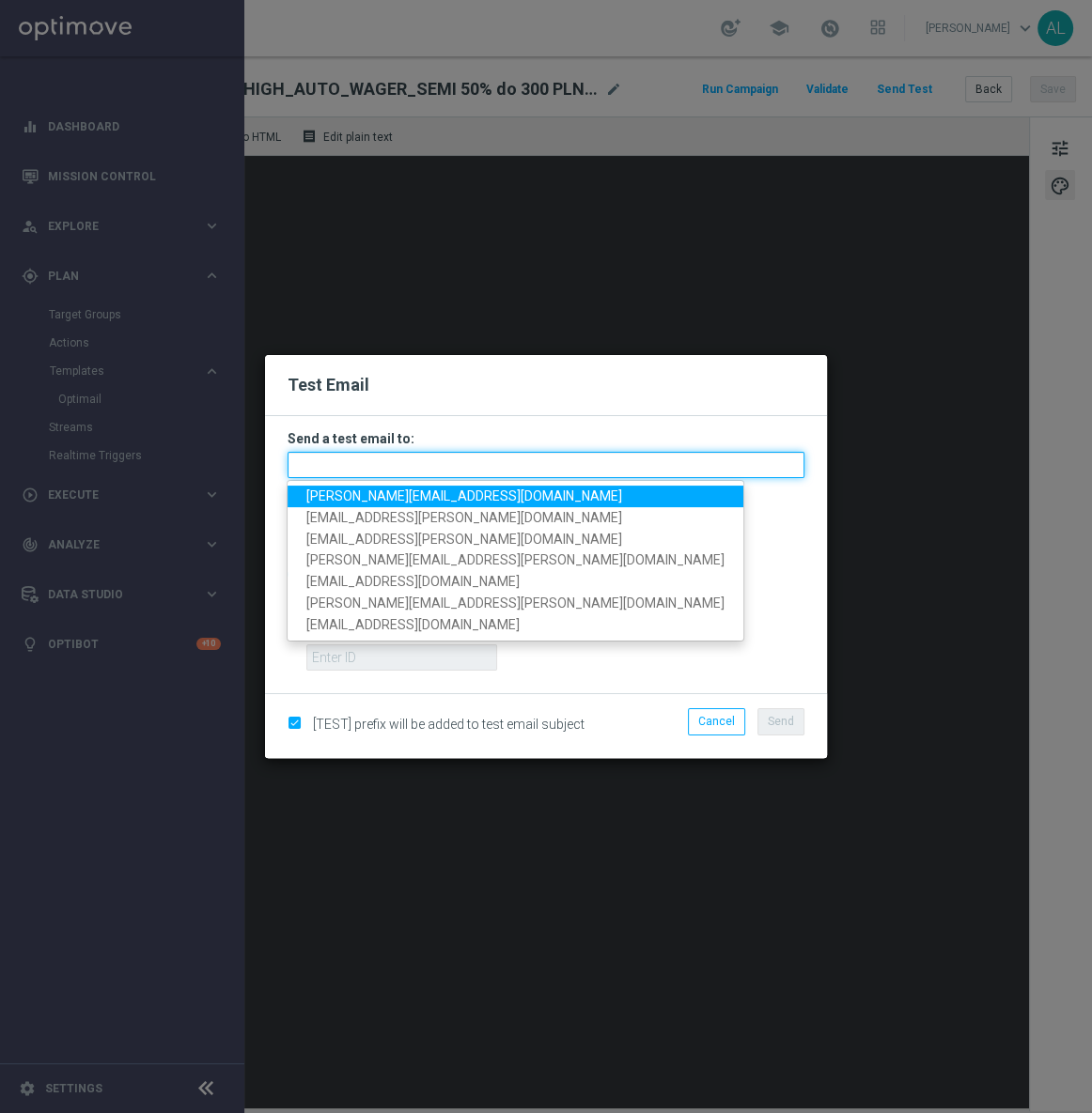
paste input "[PERSON_NAME][EMAIL_ADDRESS][DOMAIN_NAME],[DOMAIN_NAME][EMAIL_ADDRESS][PERSON_N…"
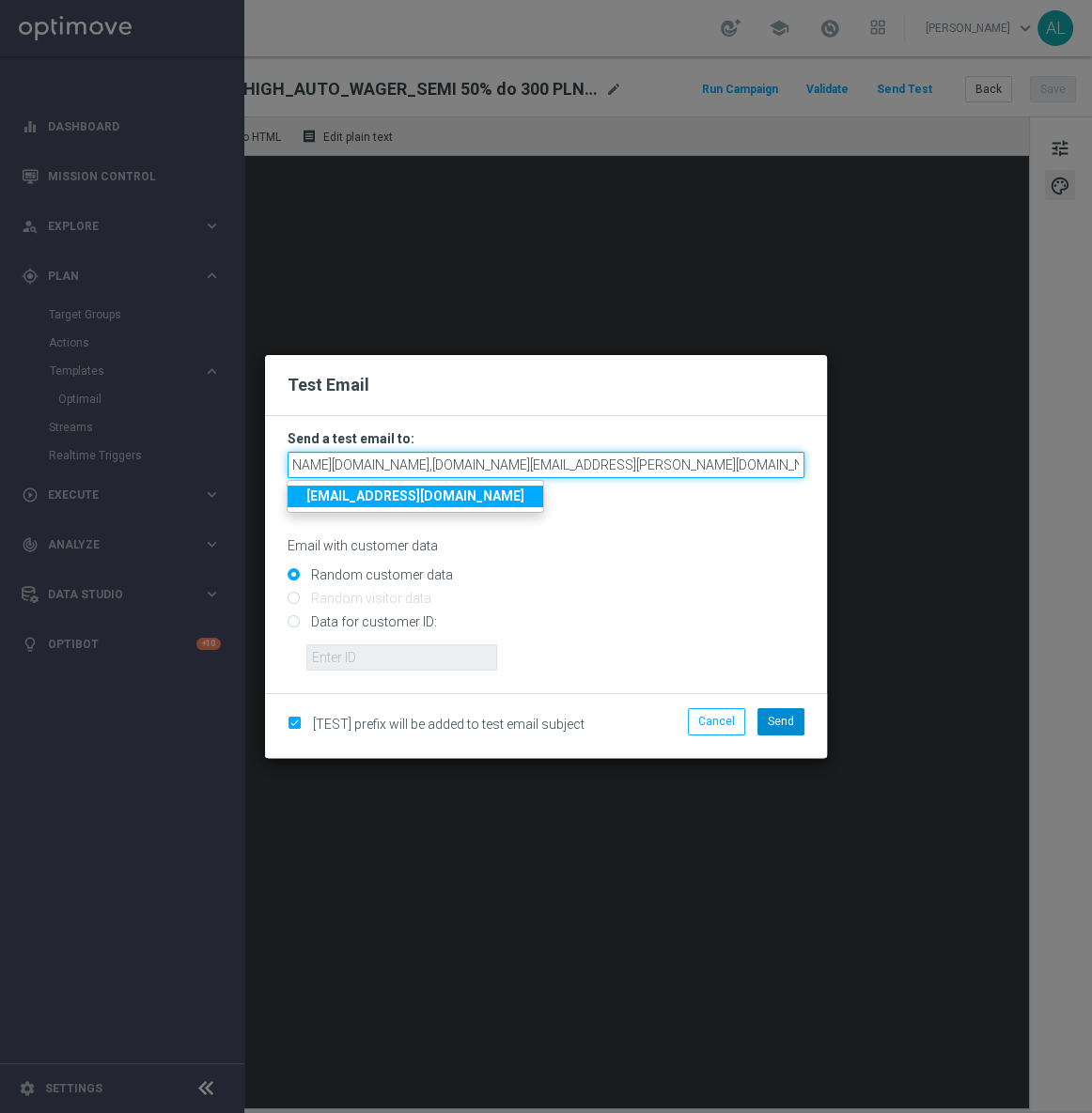
type input "[PERSON_NAME][EMAIL_ADDRESS][DOMAIN_NAME],[DOMAIN_NAME][EMAIL_ADDRESS][PERSON_N…"
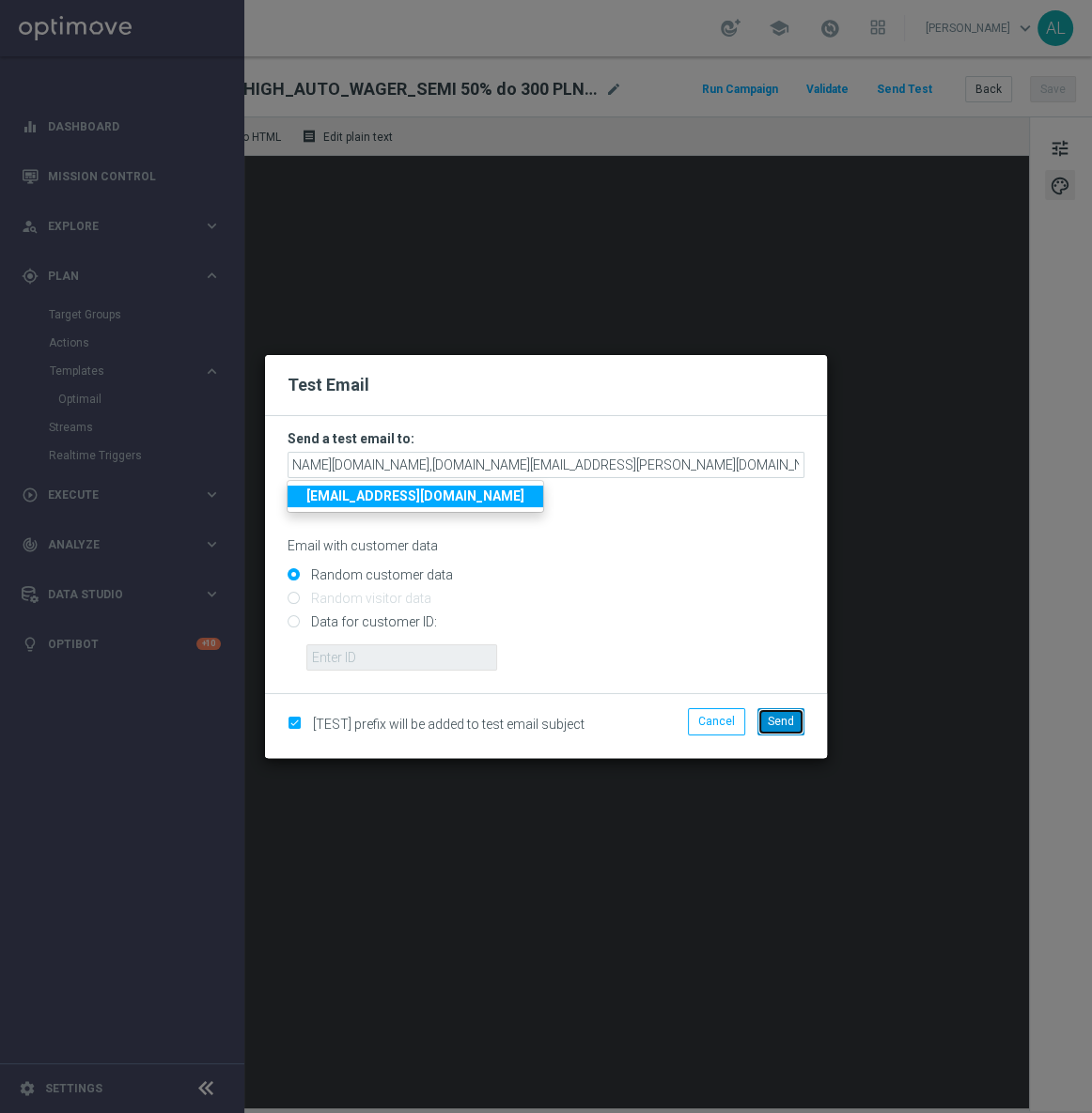
click at [788, 727] on button "Send" at bounding box center [780, 721] width 47 height 26
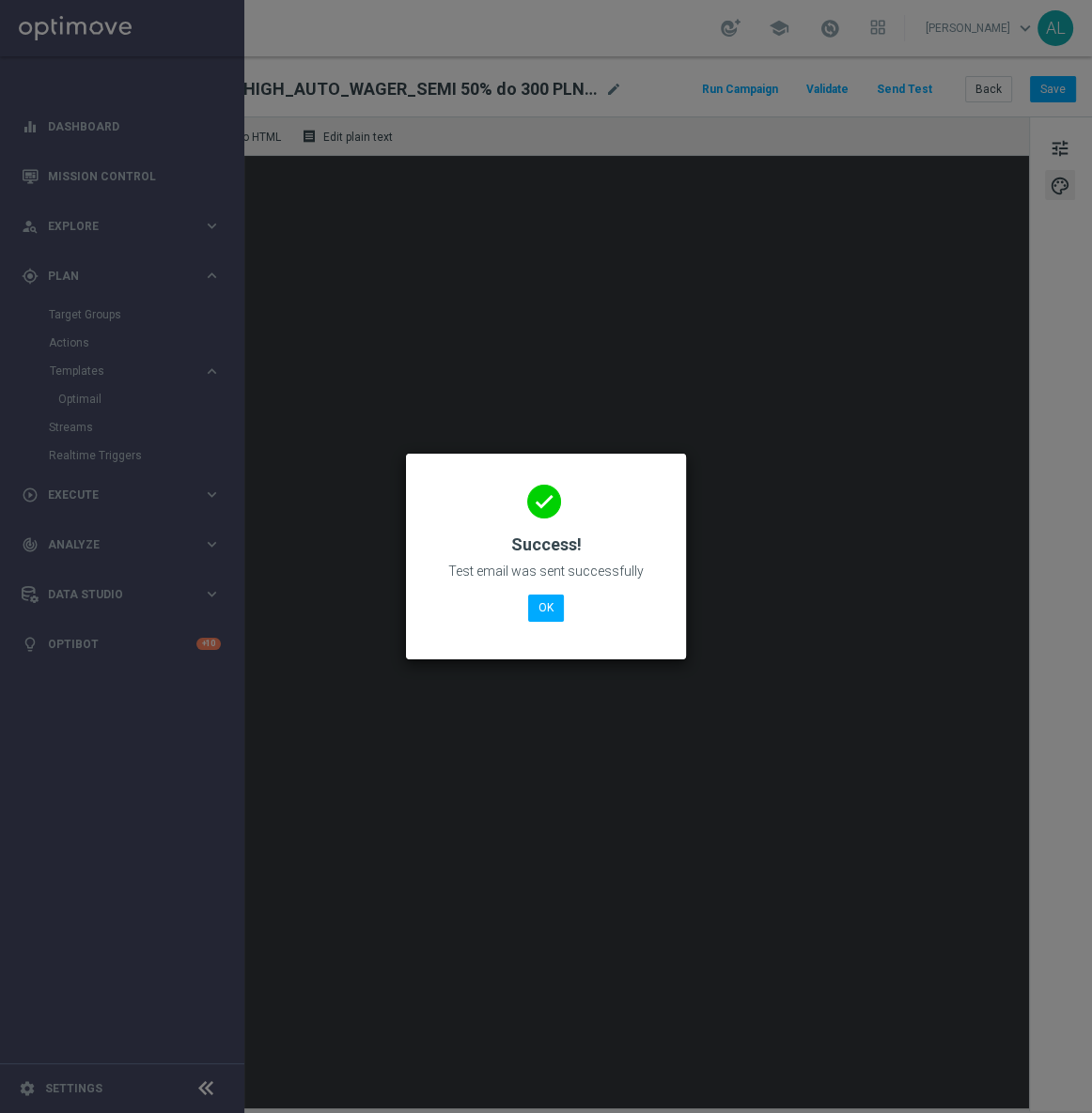
click at [556, 626] on div "done Success! Test email was sent successfully OK" at bounding box center [546, 553] width 234 height 163
click at [547, 610] on button "OK" at bounding box center [546, 607] width 36 height 26
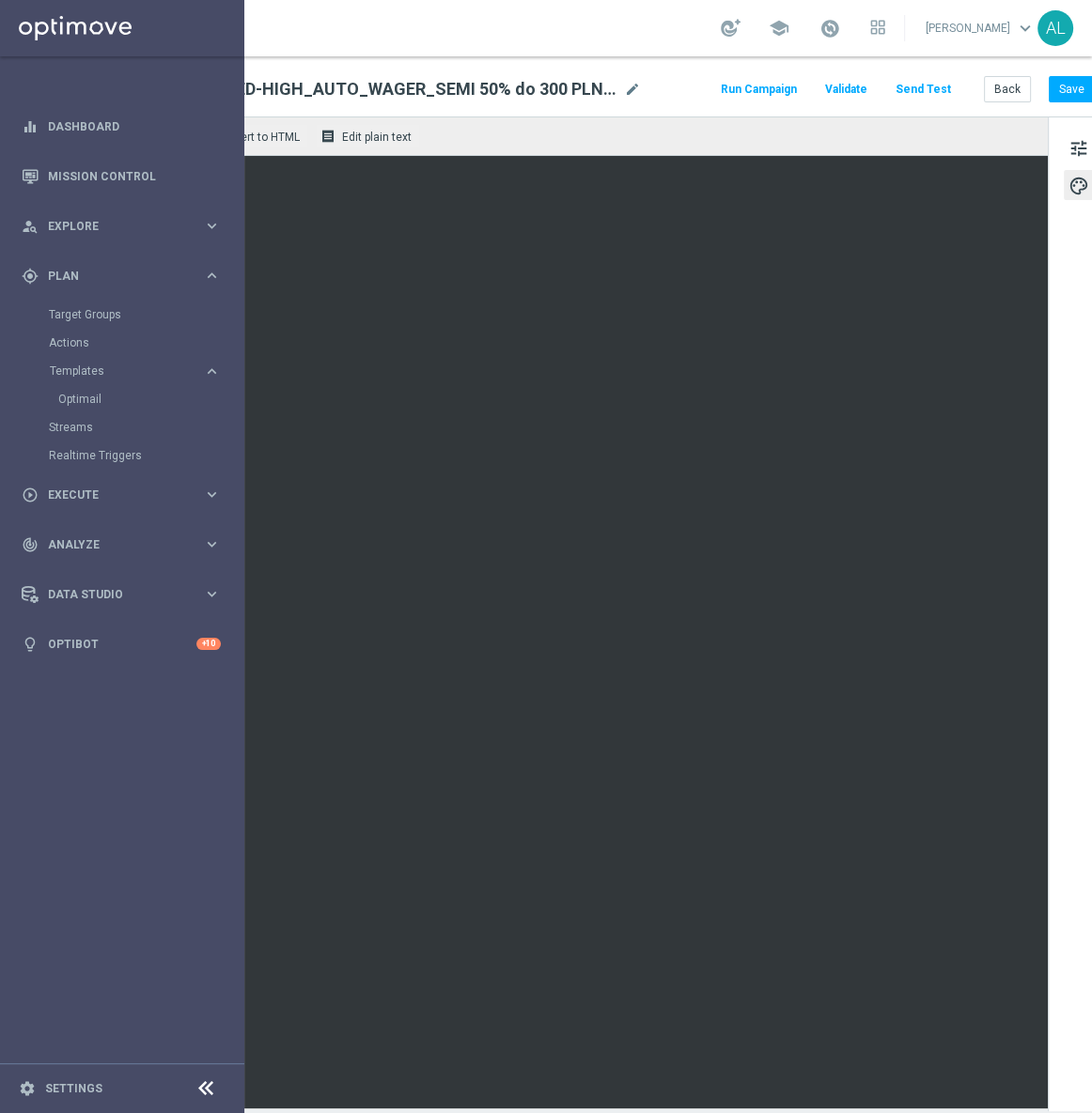
scroll to position [0, 227]
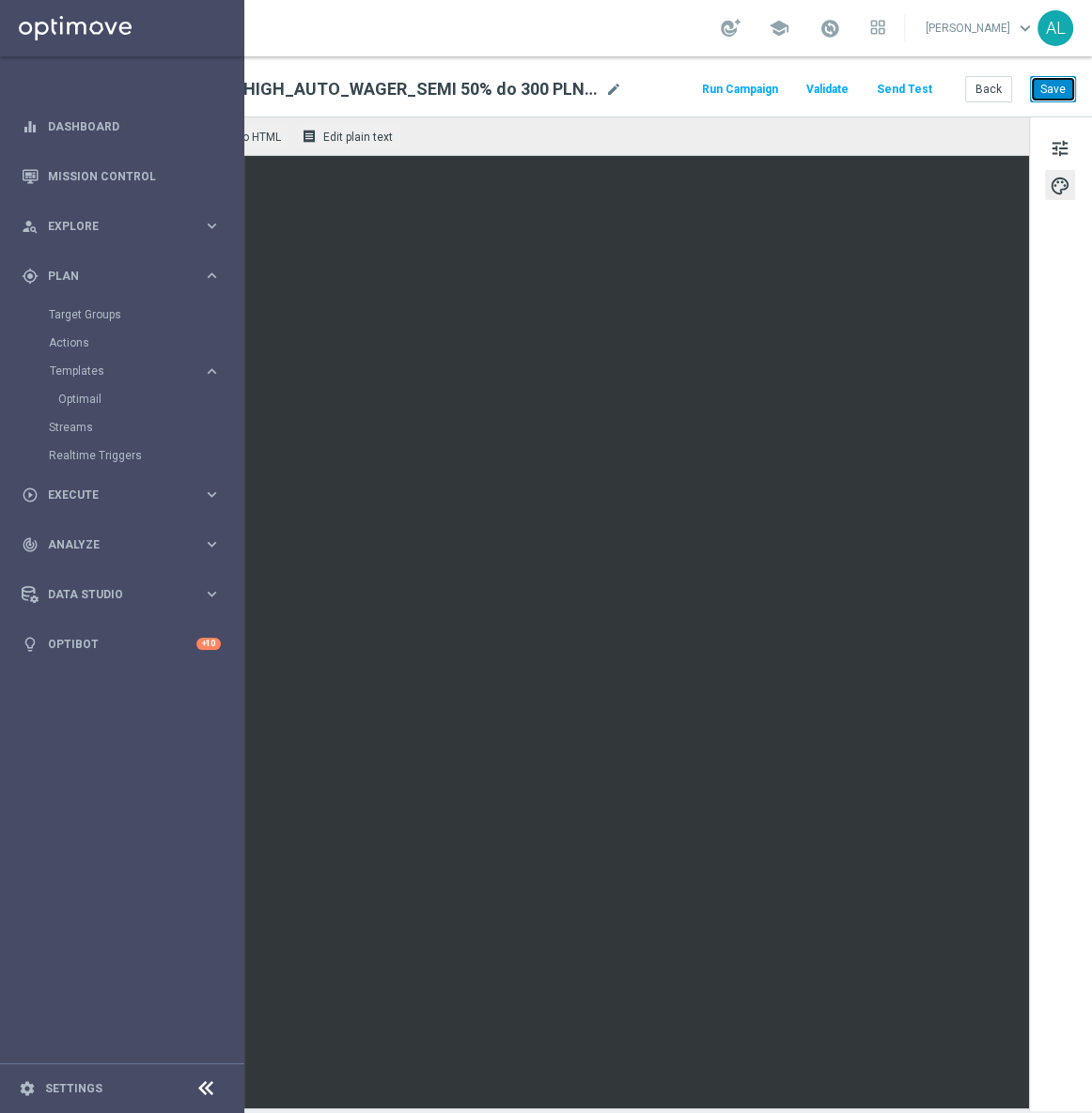
click at [1029, 94] on button "Save" at bounding box center [1052, 89] width 46 height 26
click at [968, 86] on button "Back" at bounding box center [988, 89] width 47 height 26
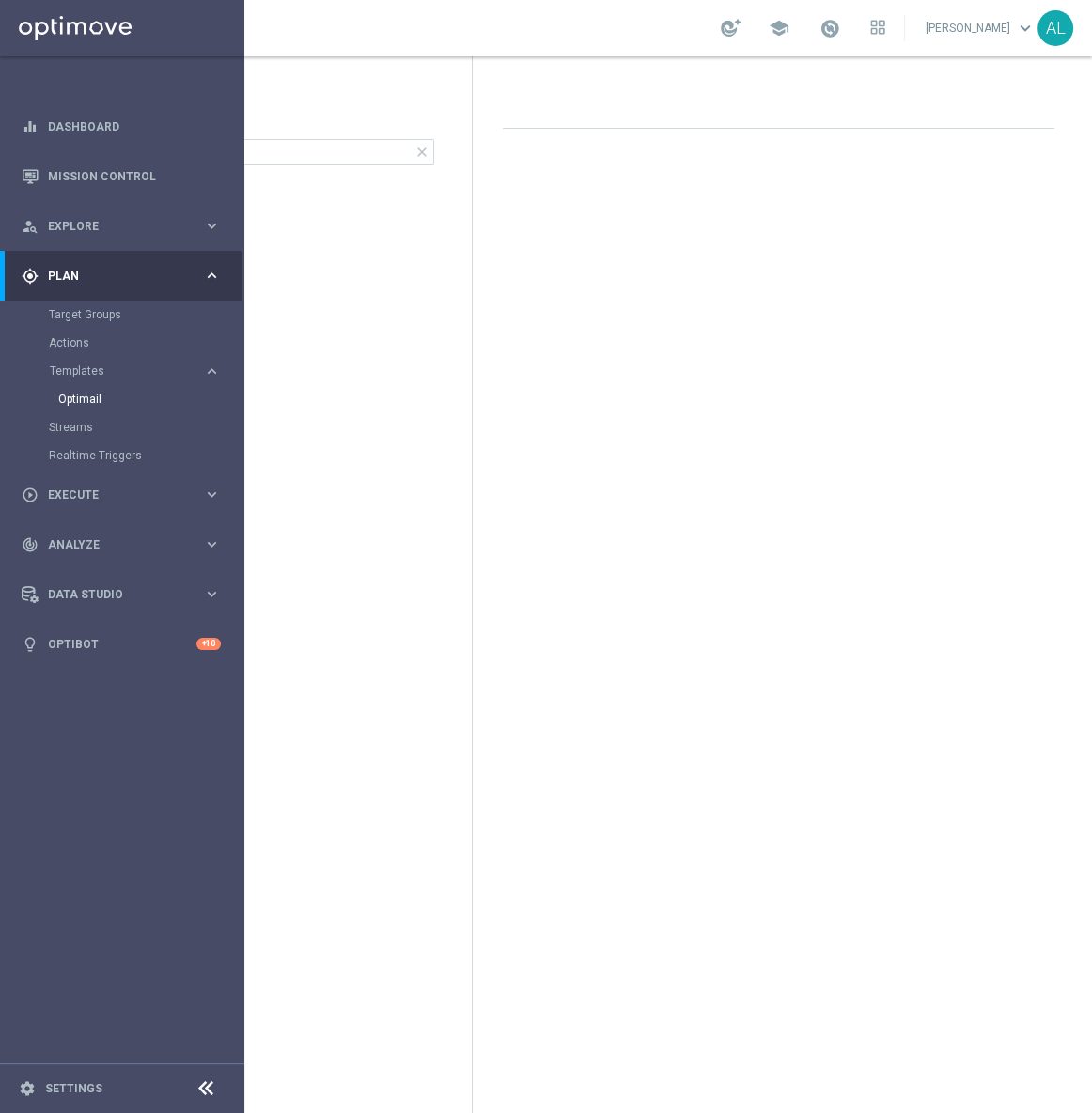
scroll to position [0, 135]
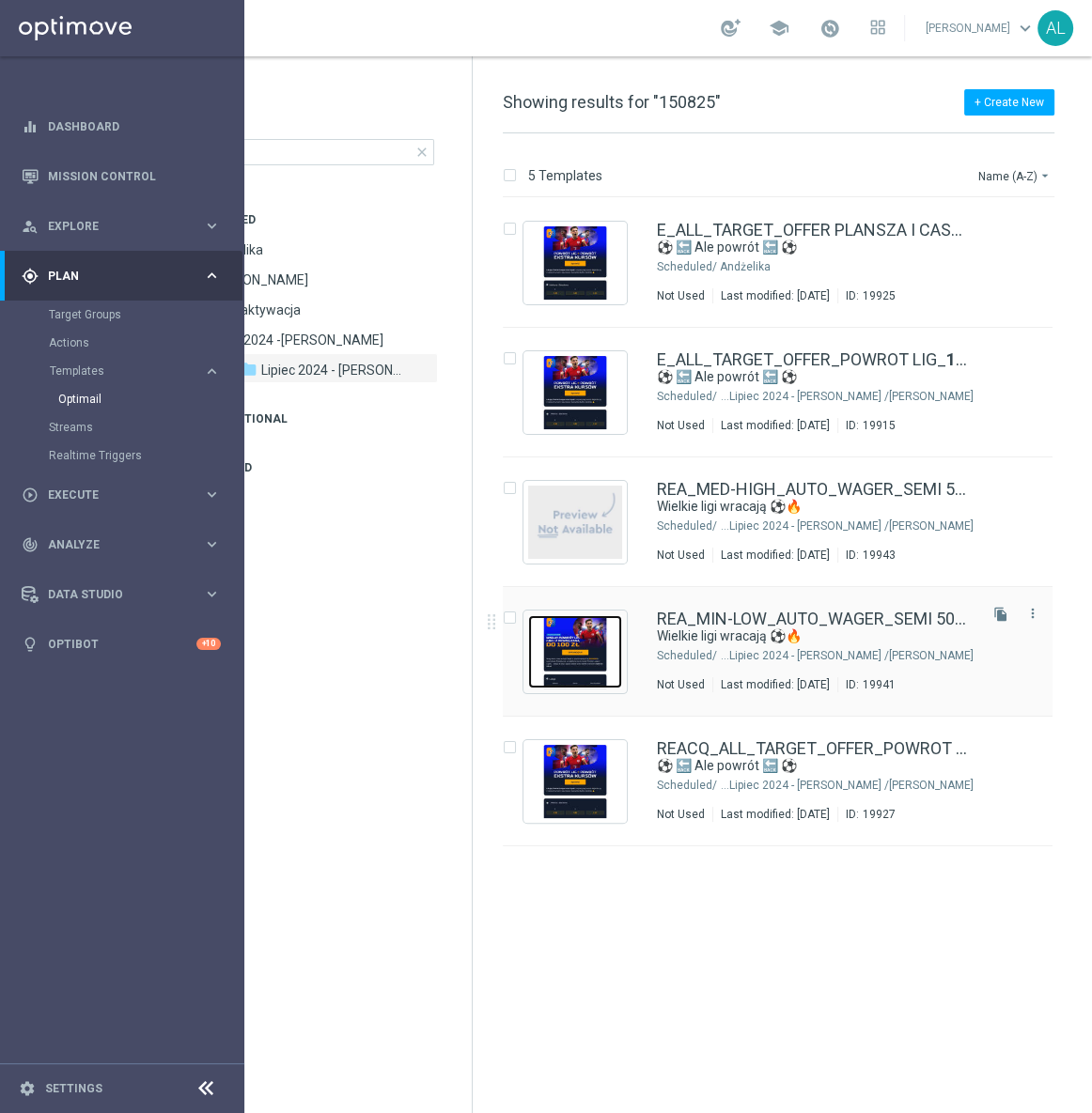
click at [620, 652] on img "Press SPACE to select this row." at bounding box center [575, 651] width 94 height 73
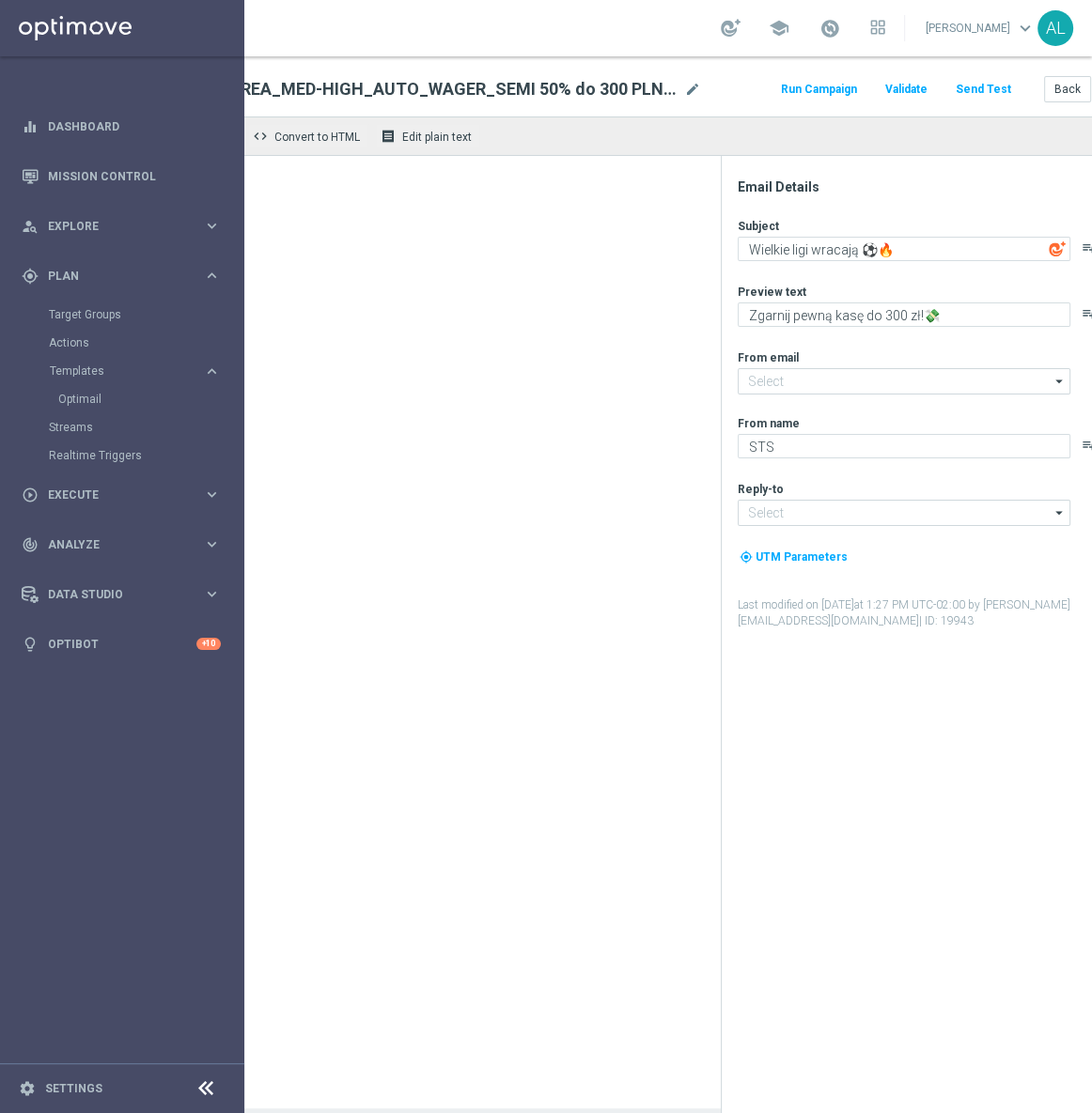
type input "[EMAIL_ADDRESS][DOMAIN_NAME]"
type textarea "Zgarnij pewną kasę do 100 zł!💸"
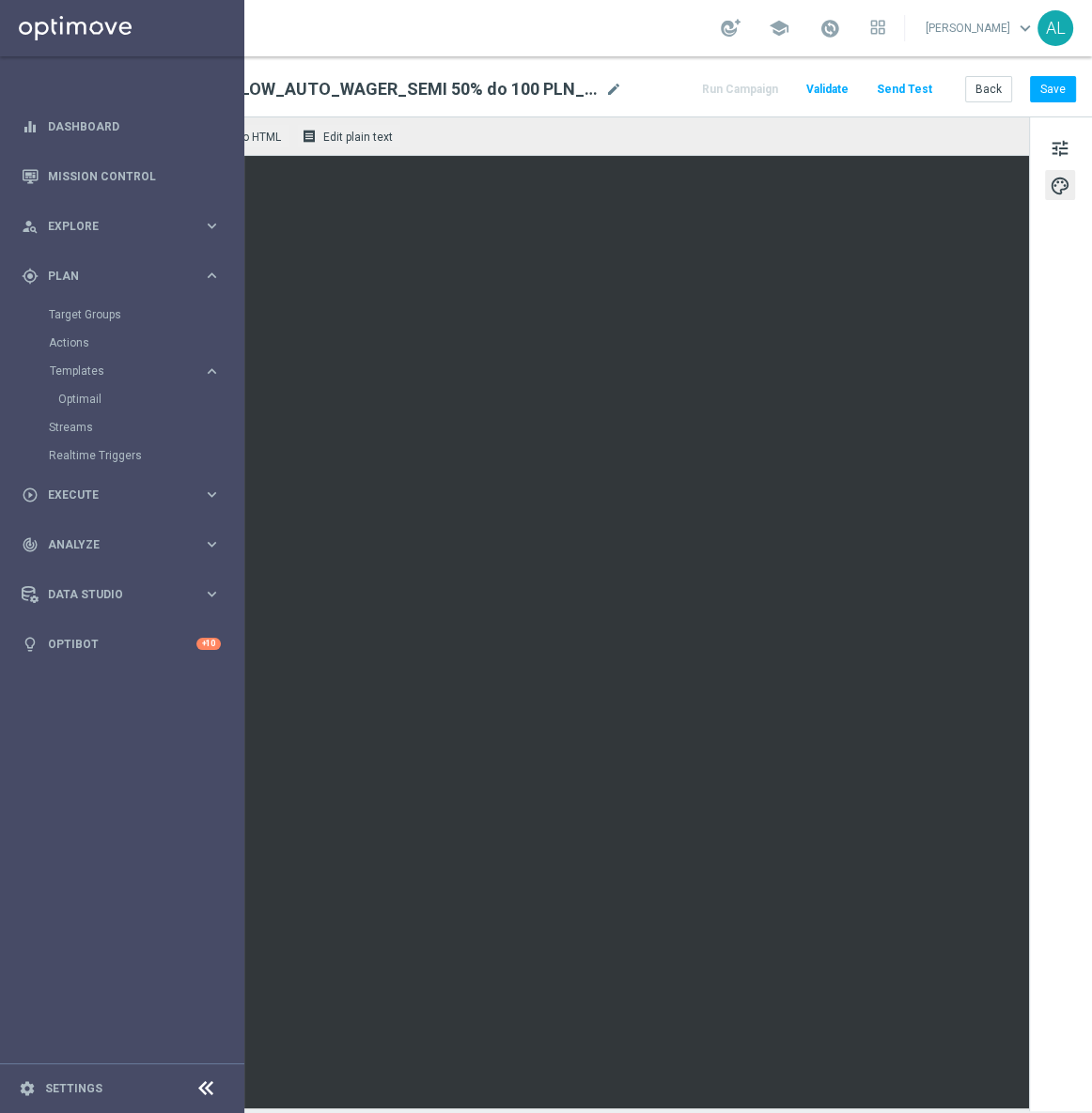
scroll to position [0, 227]
click at [1029, 99] on button "Save" at bounding box center [1052, 89] width 46 height 26
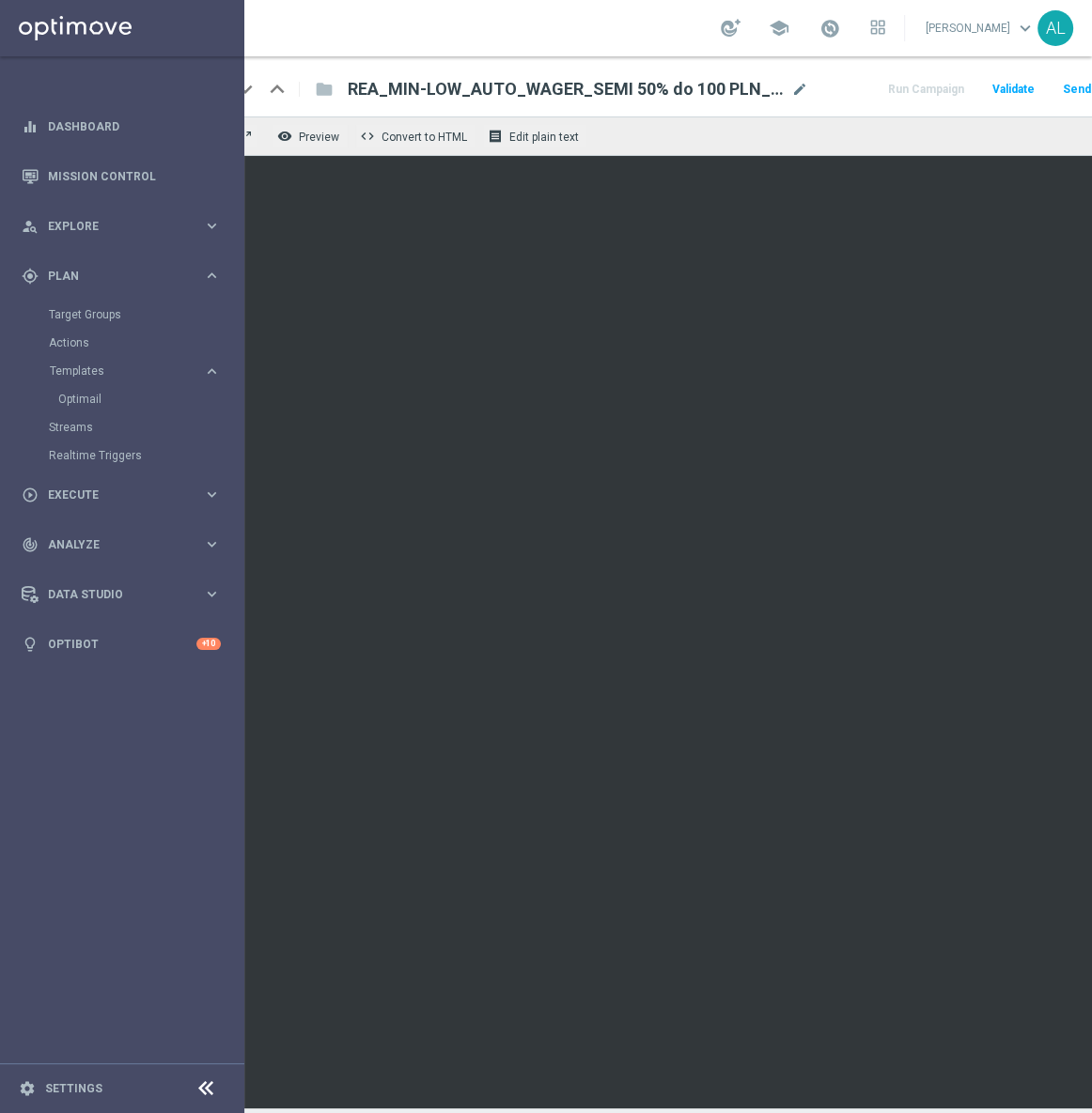
scroll to position [0, 0]
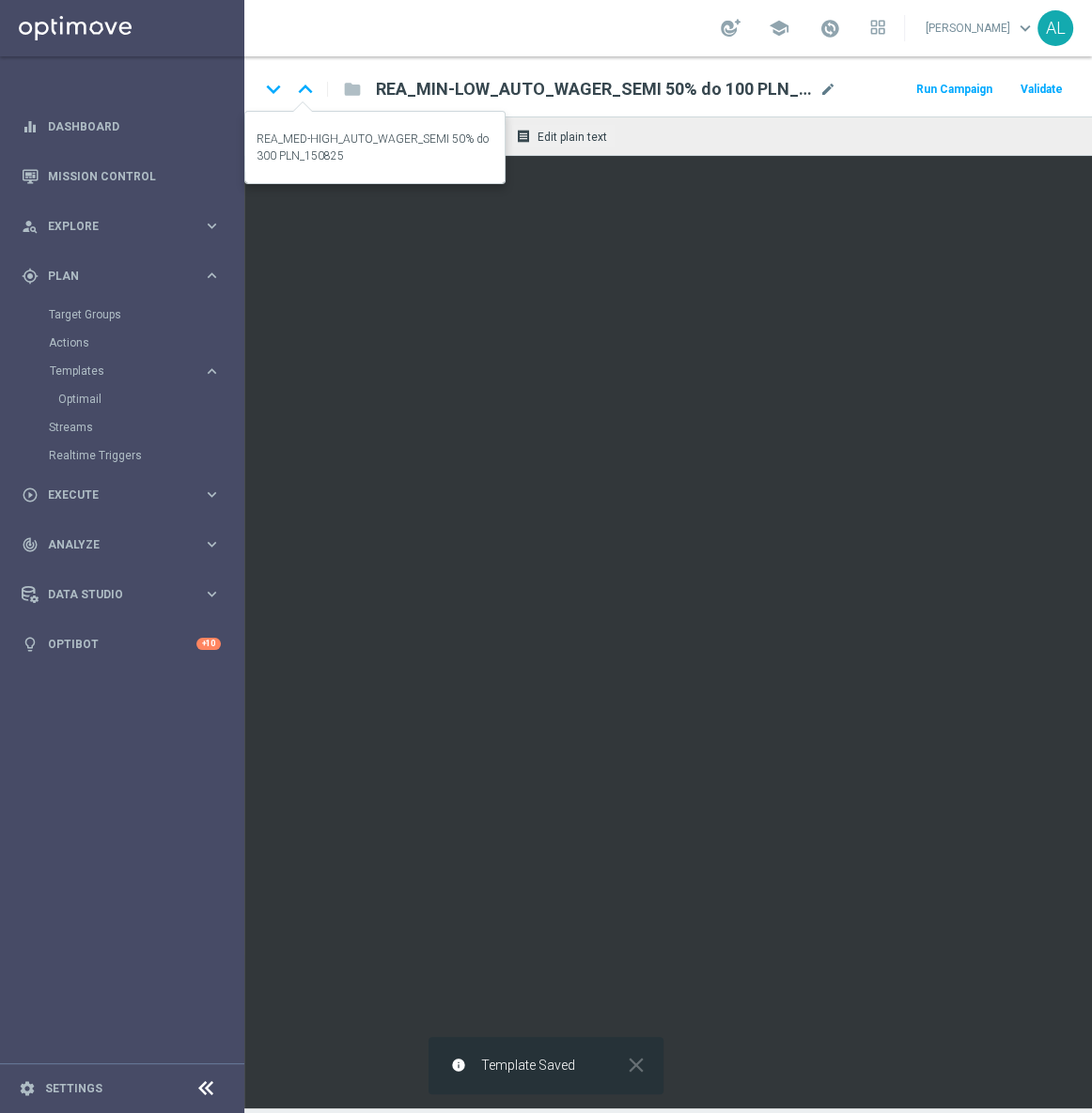
click at [308, 85] on icon "keyboard_arrow_up" at bounding box center [305, 89] width 28 height 28
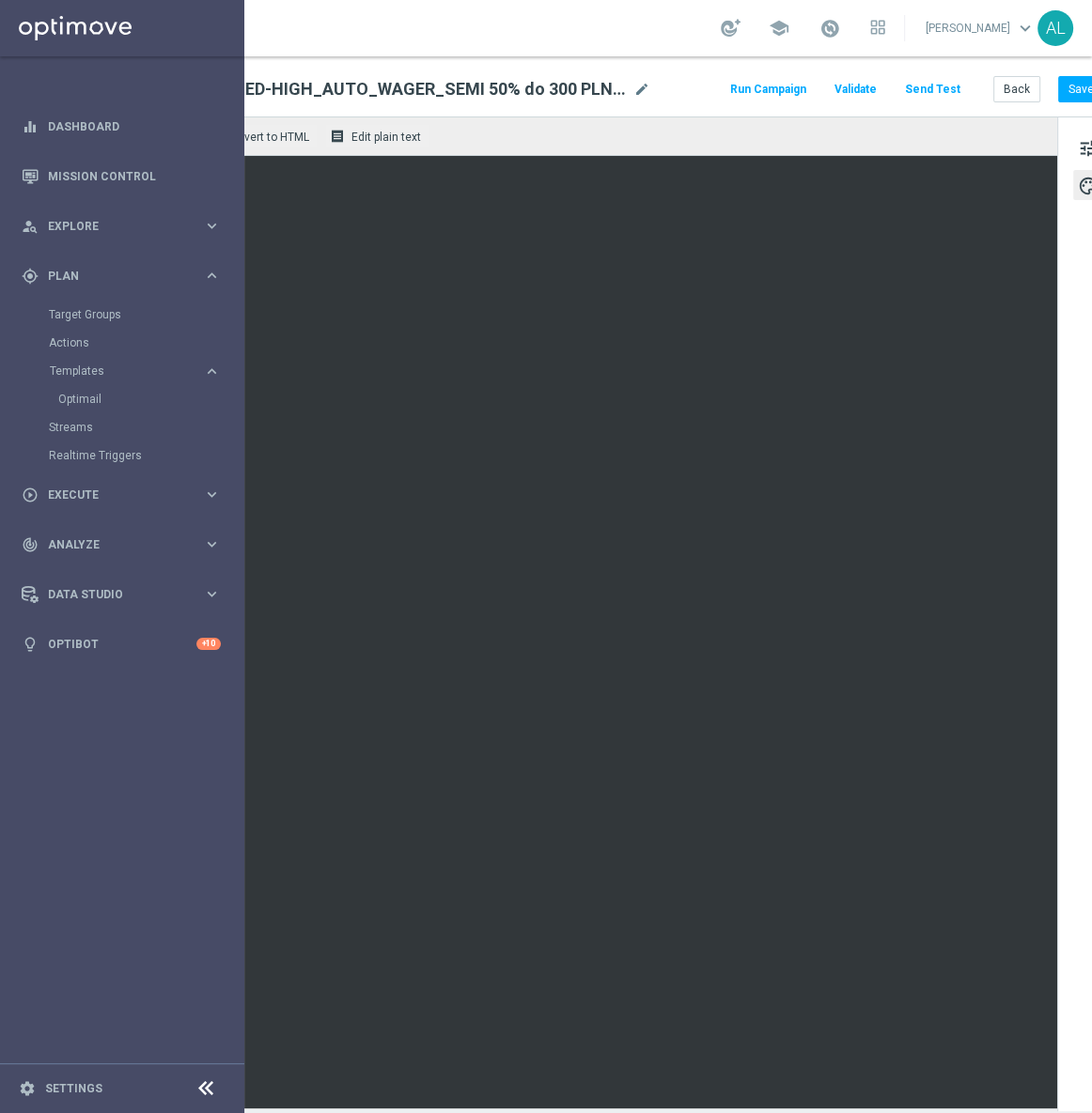
scroll to position [0, 227]
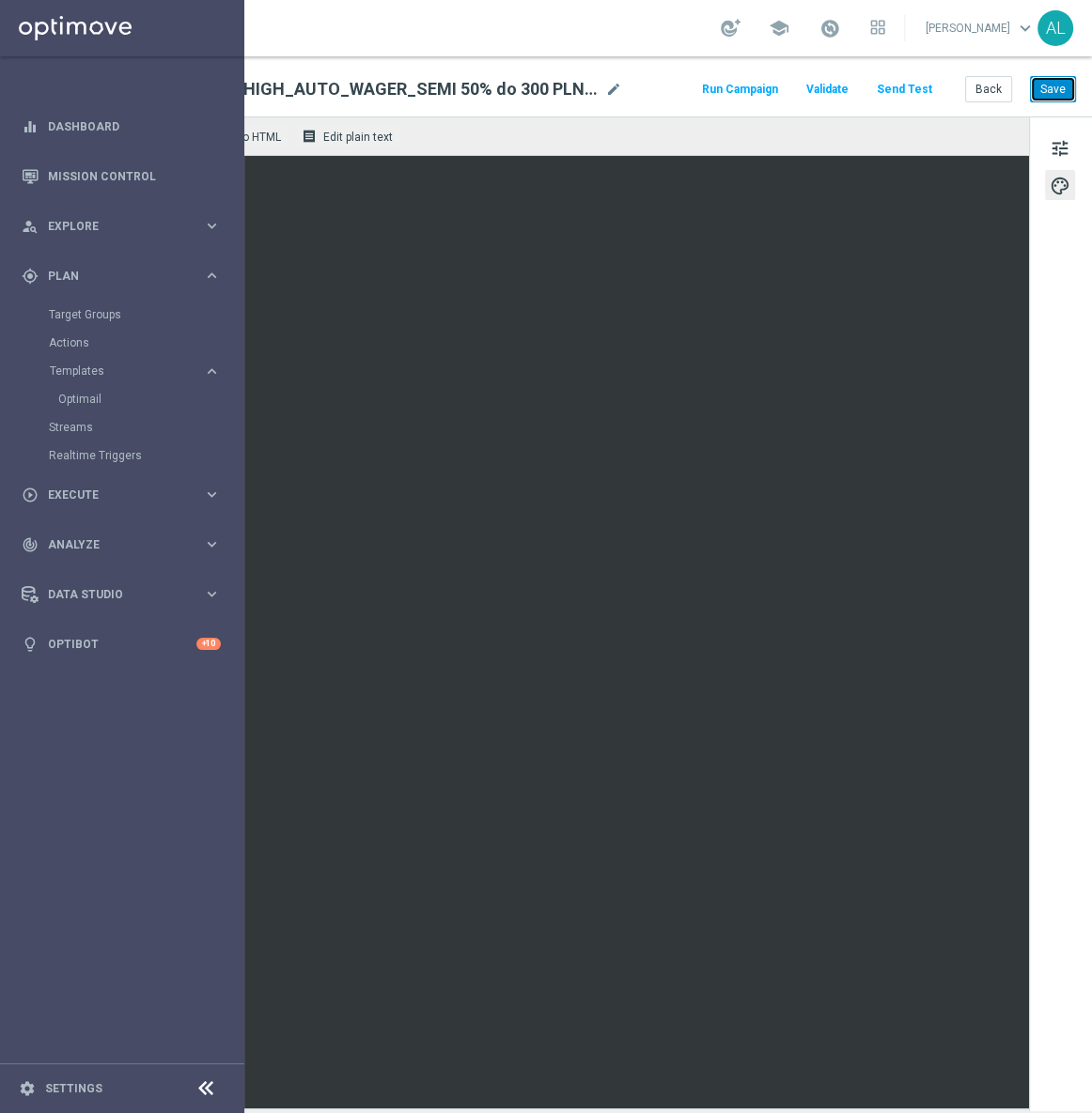
click at [1053, 85] on button "Save" at bounding box center [1052, 89] width 46 height 26
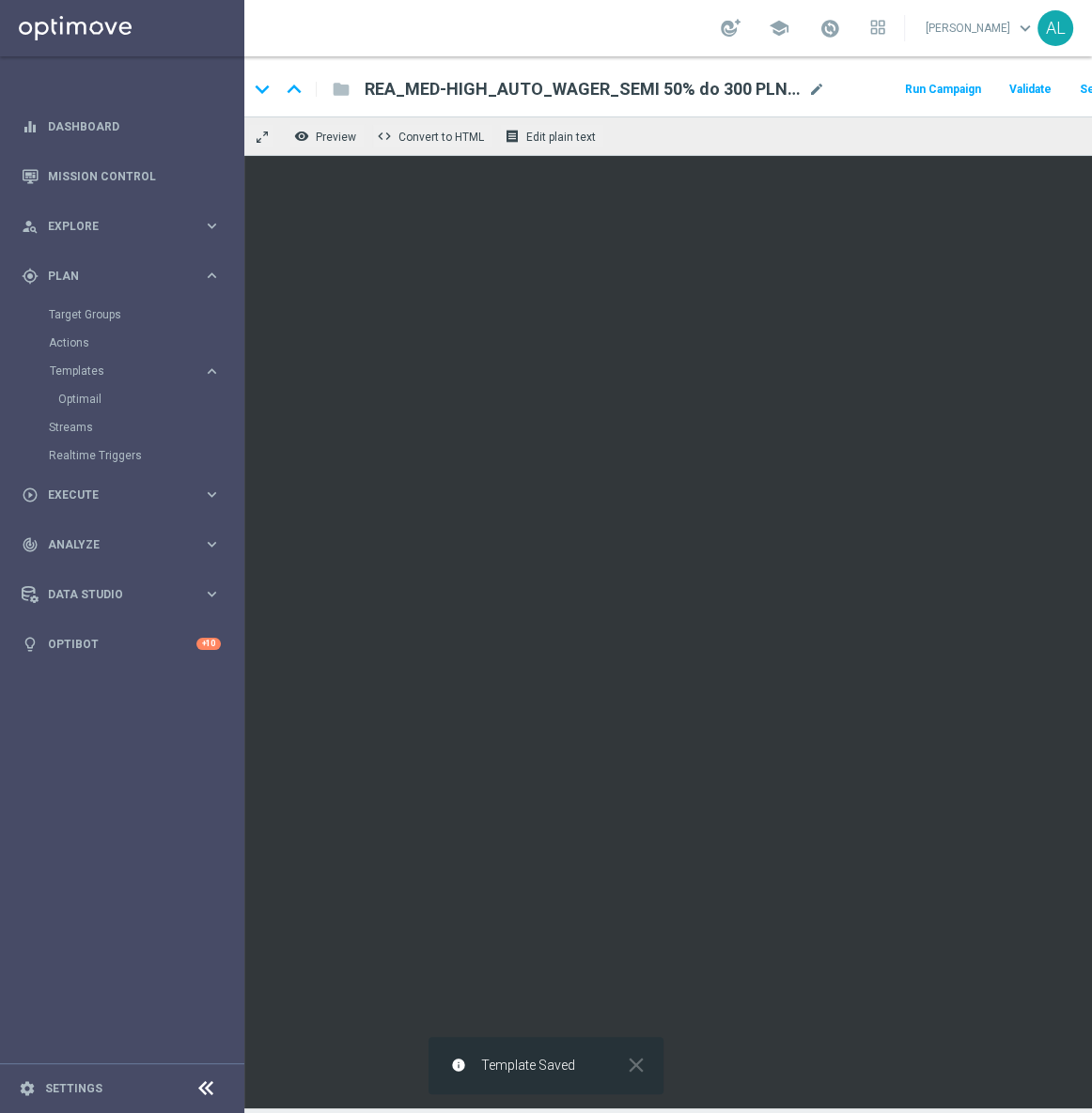
scroll to position [0, 0]
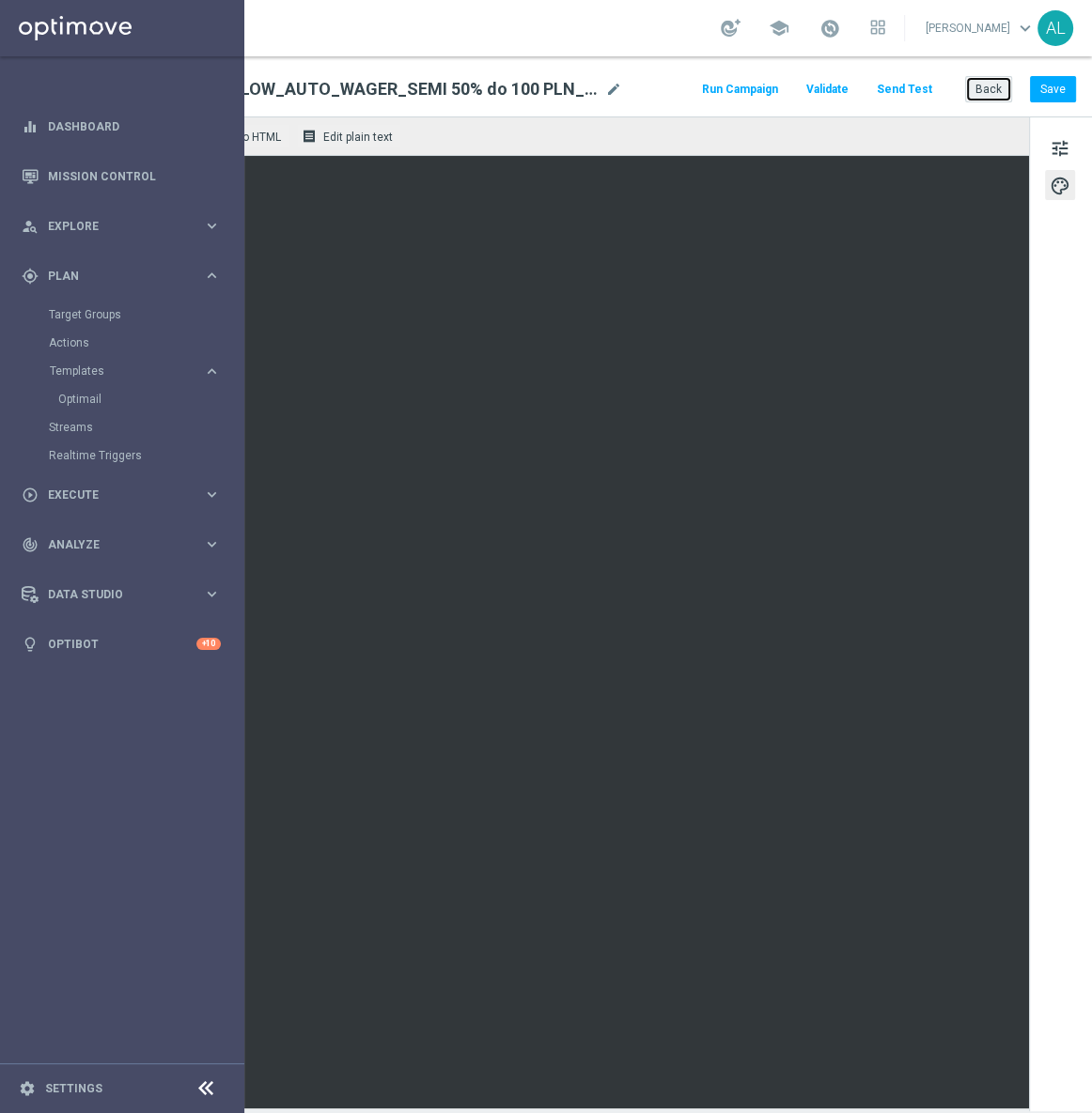
click at [976, 99] on button "Back" at bounding box center [988, 89] width 47 height 26
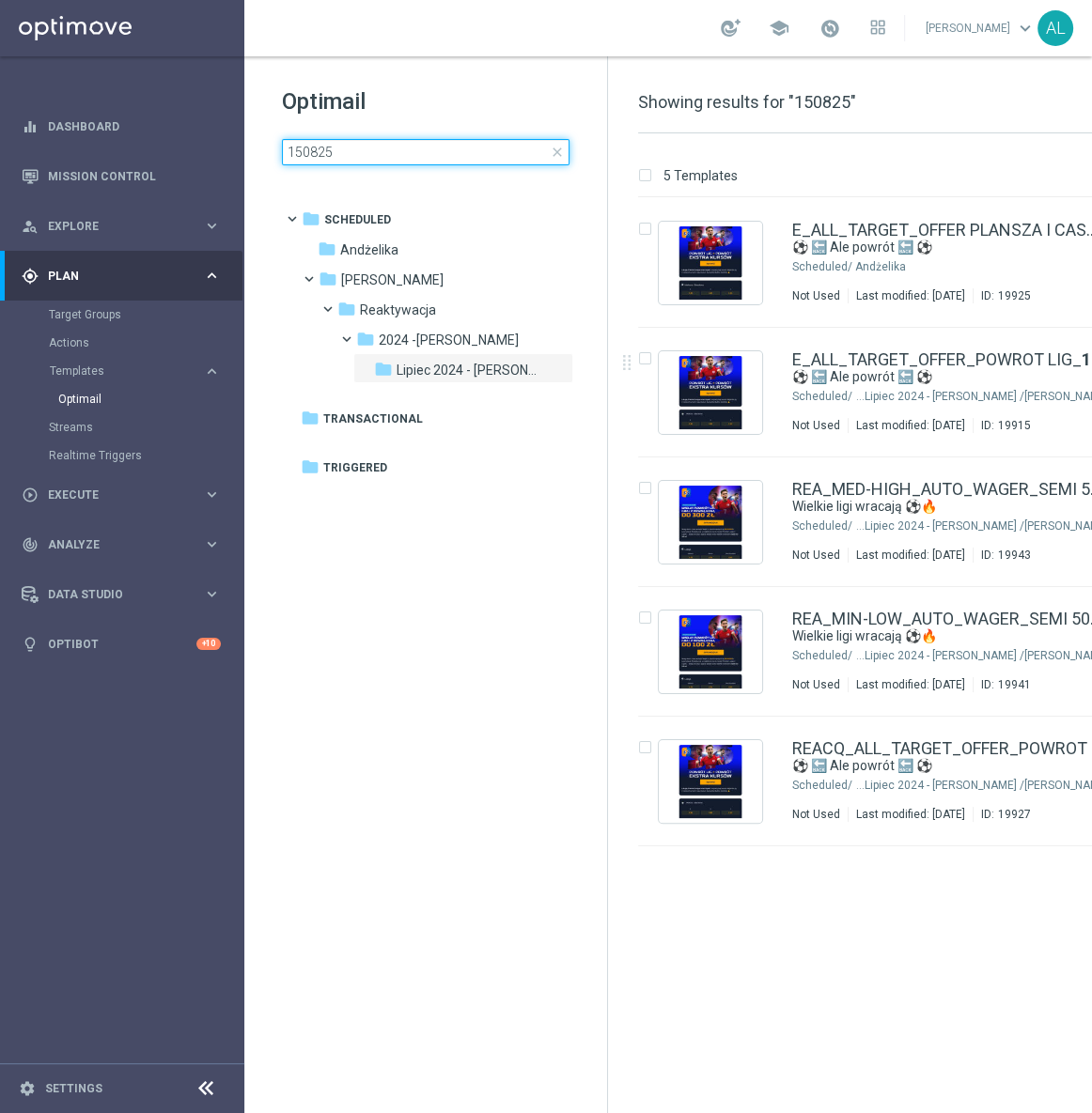
click at [349, 159] on input "150825" at bounding box center [426, 151] width 287 height 26
click at [297, 164] on input "150825" at bounding box center [426, 151] width 287 height 26
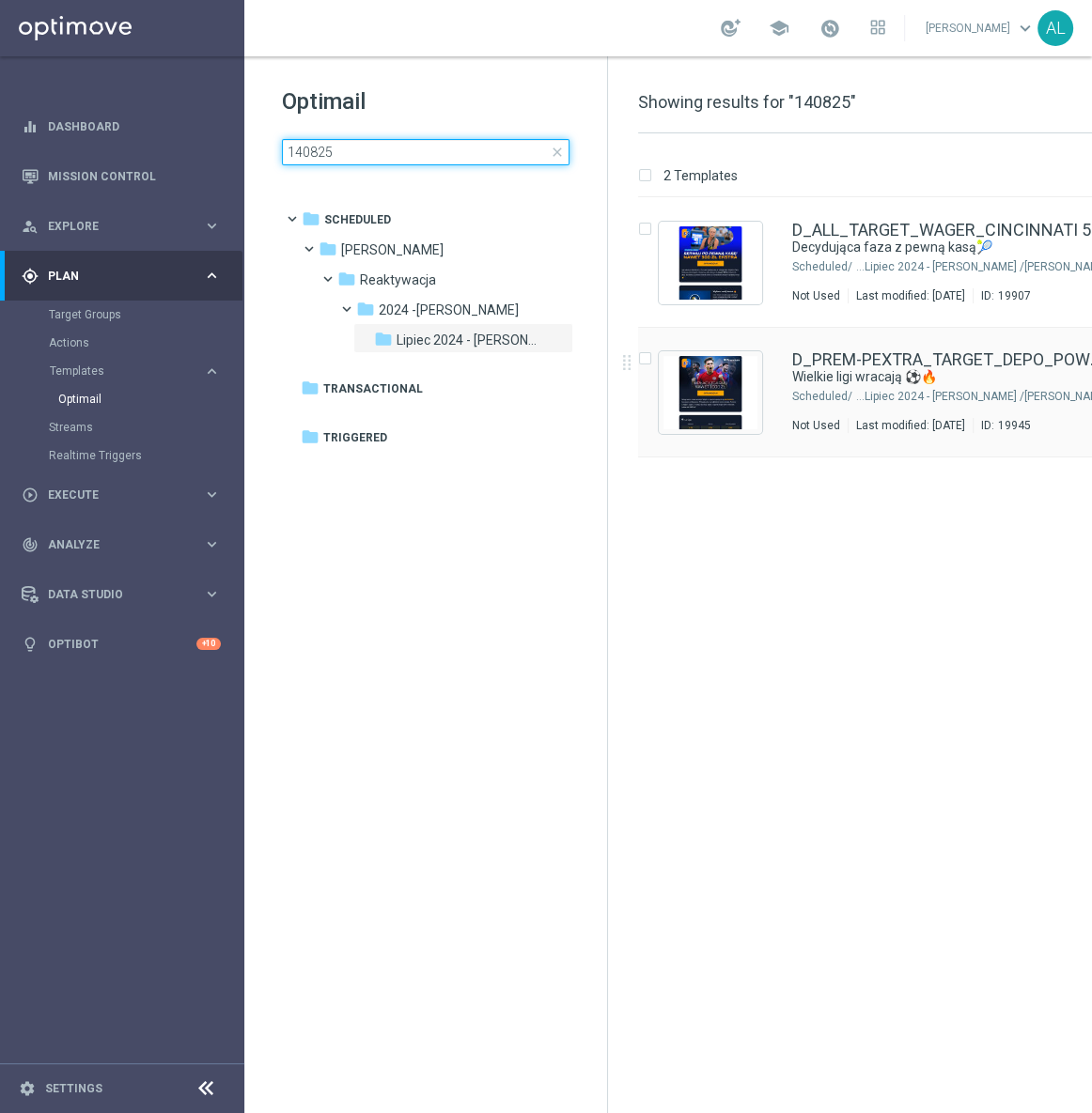
type input "140825"
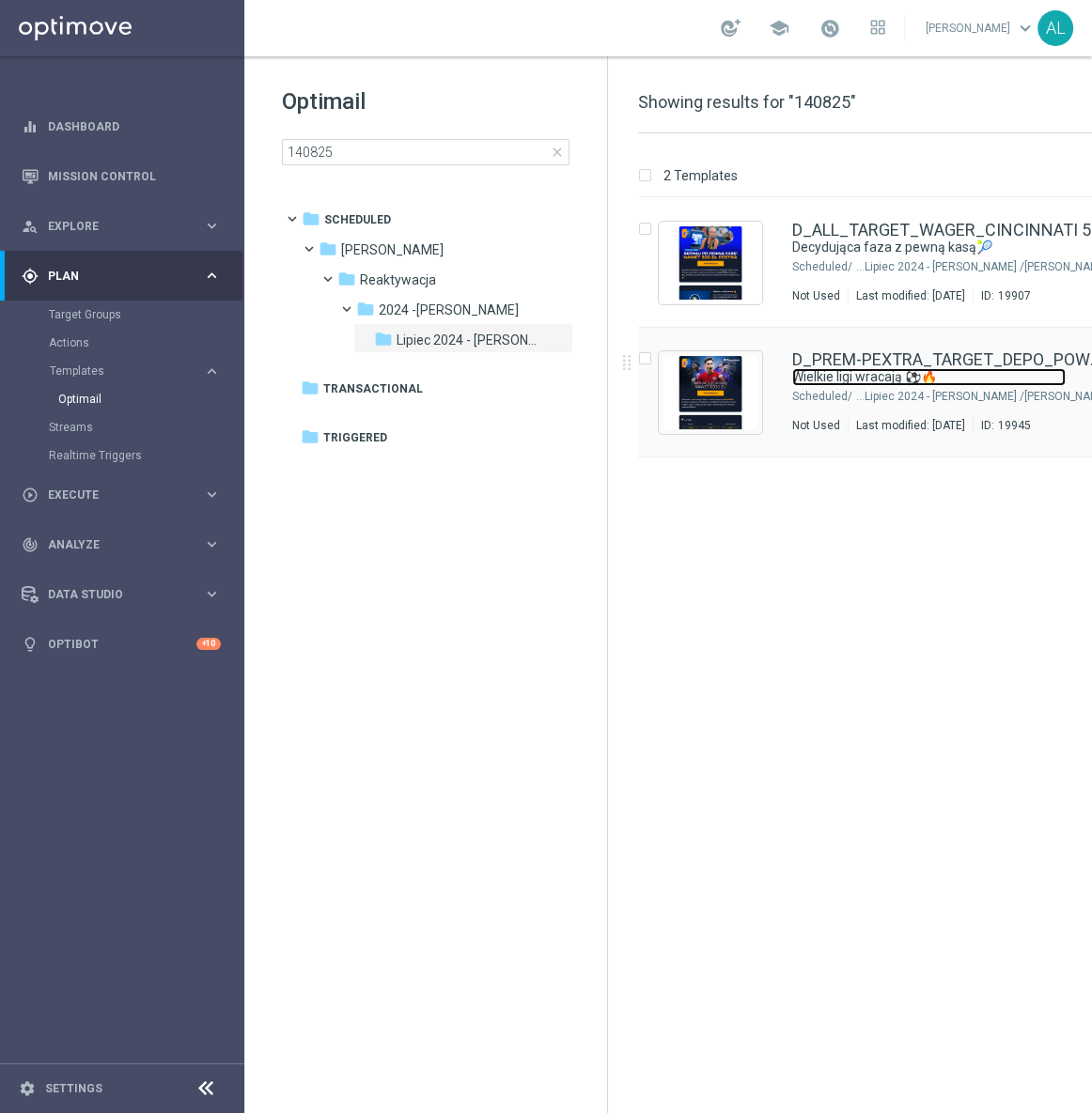
click at [797, 376] on link "Wielkie ligi wracają ⚽🔥" at bounding box center [929, 377] width 273 height 18
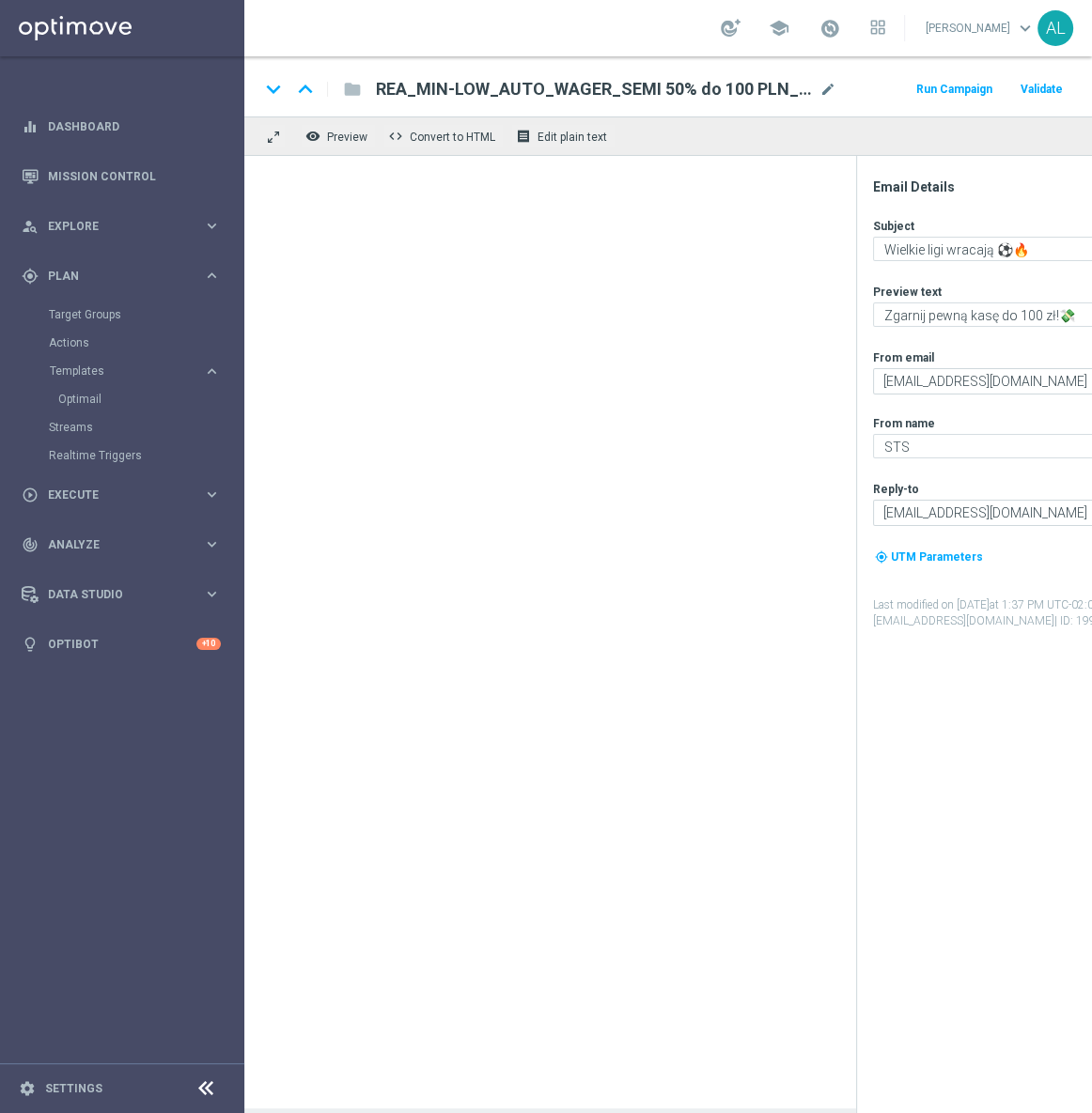
type textarea "Typuj z bonusem od wpłaty do 1000 zł! 💸"
type input "[EMAIL_ADDRESS][DOMAIN_NAME]"
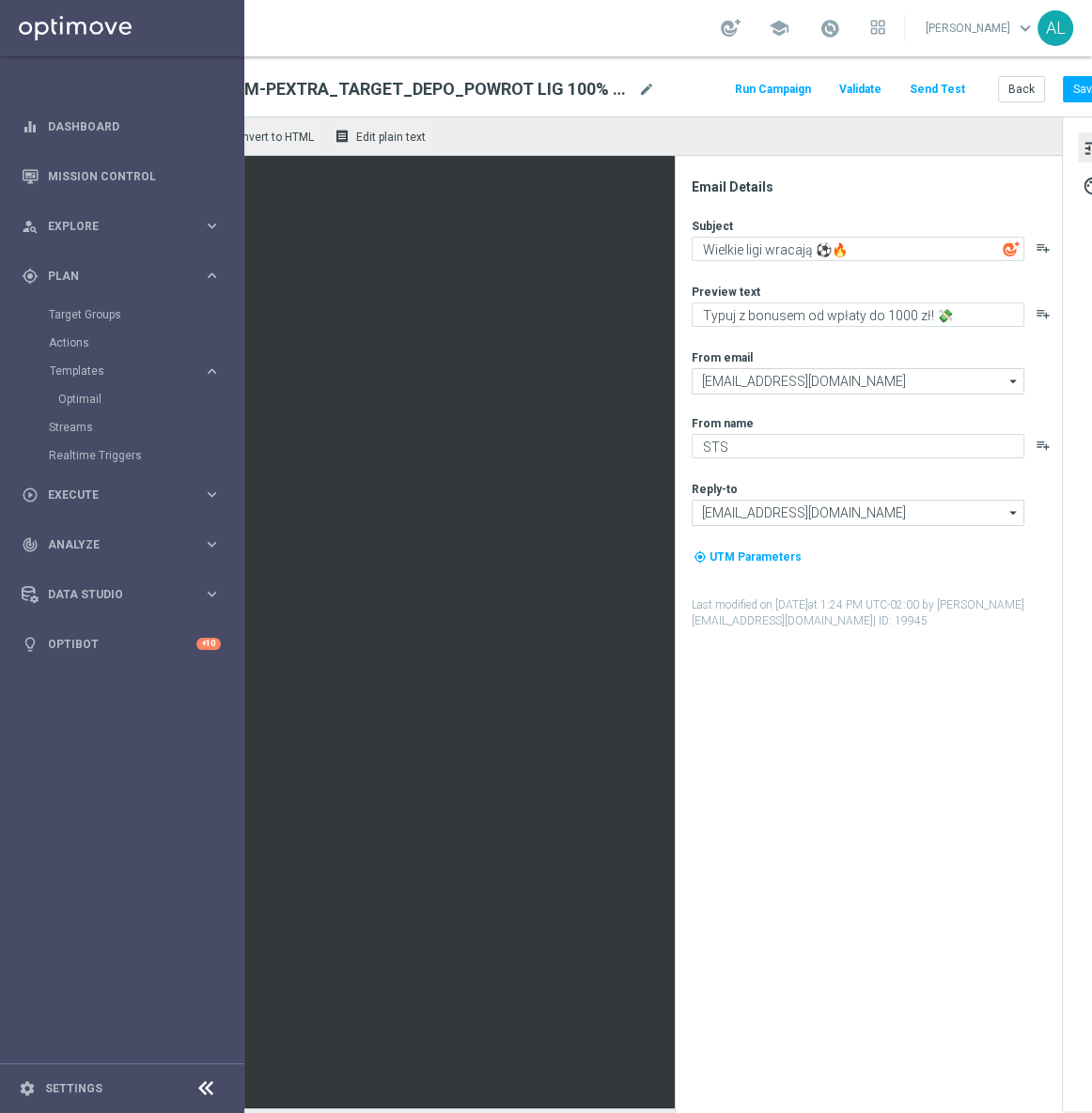
scroll to position [0, 227]
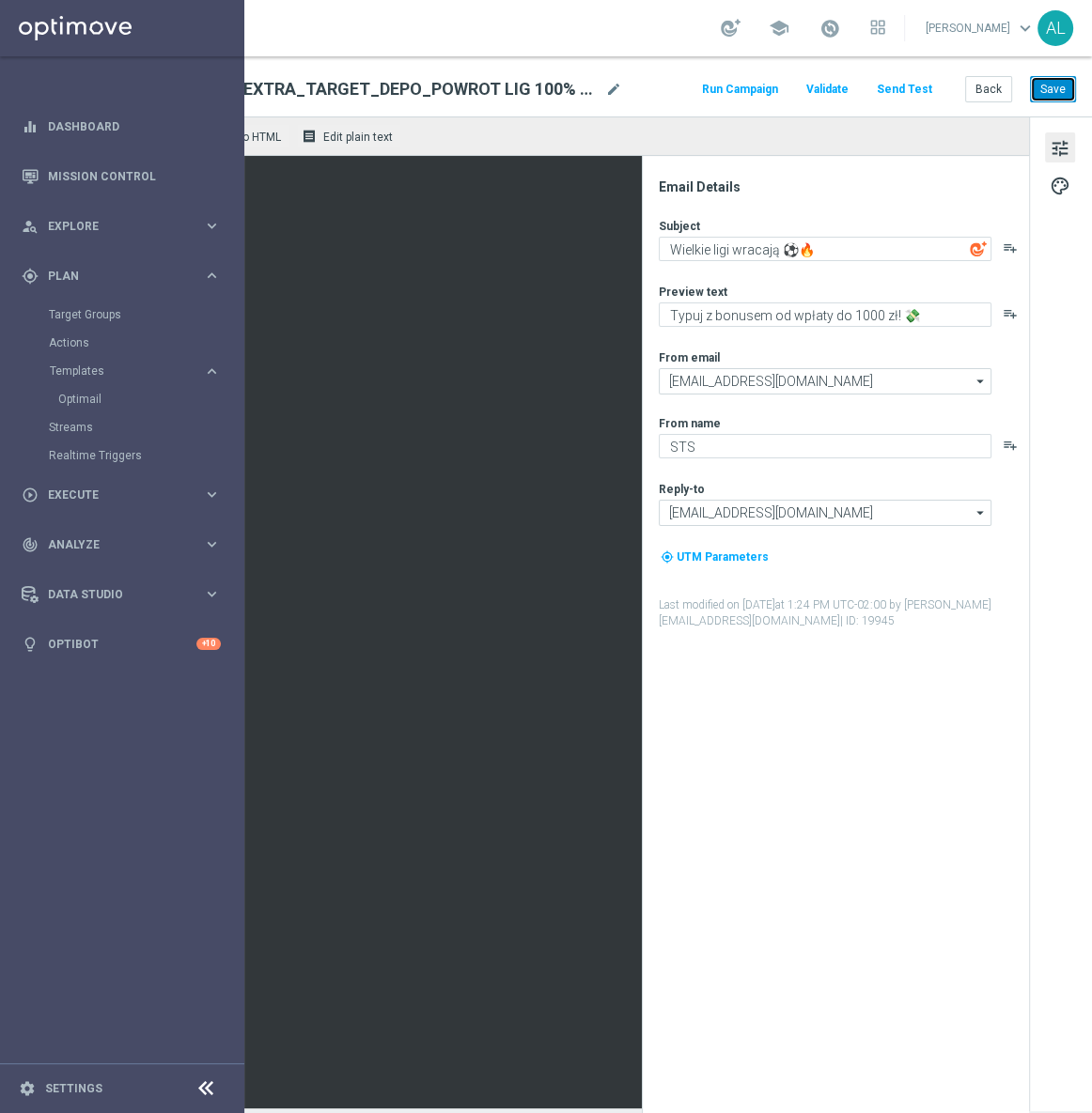
click at [1029, 97] on button "Save" at bounding box center [1052, 89] width 46 height 26
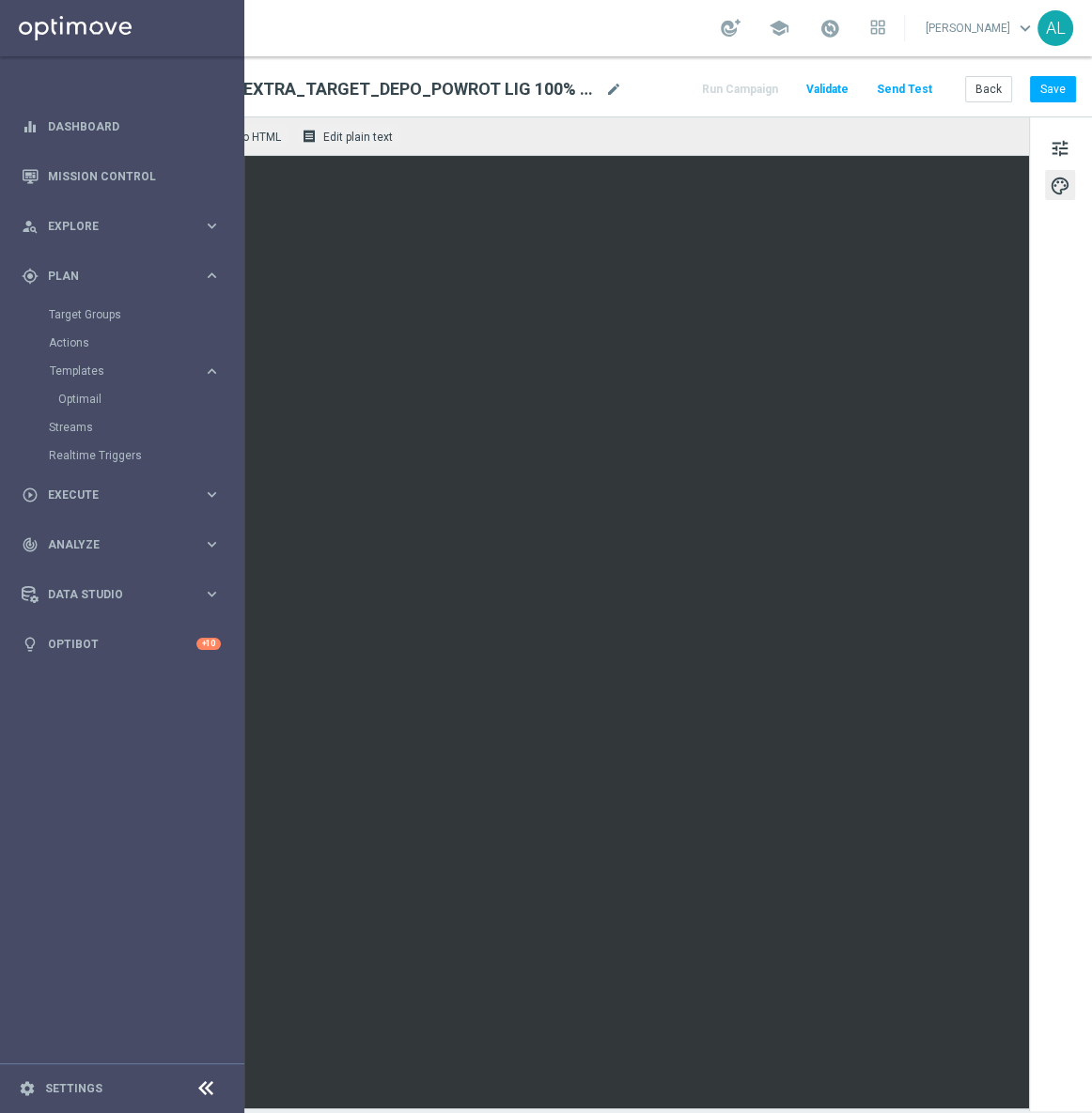
click at [1041, 103] on div "keyboard_arrow_down keyboard_arrow_up folder D_PREM-PEXTRA_TARGET_DEPO_POWROT L…" at bounding box center [561, 87] width 1062 height 61
click at [1038, 86] on button "Save" at bounding box center [1052, 89] width 46 height 26
click at [983, 94] on button "Back" at bounding box center [988, 89] width 47 height 26
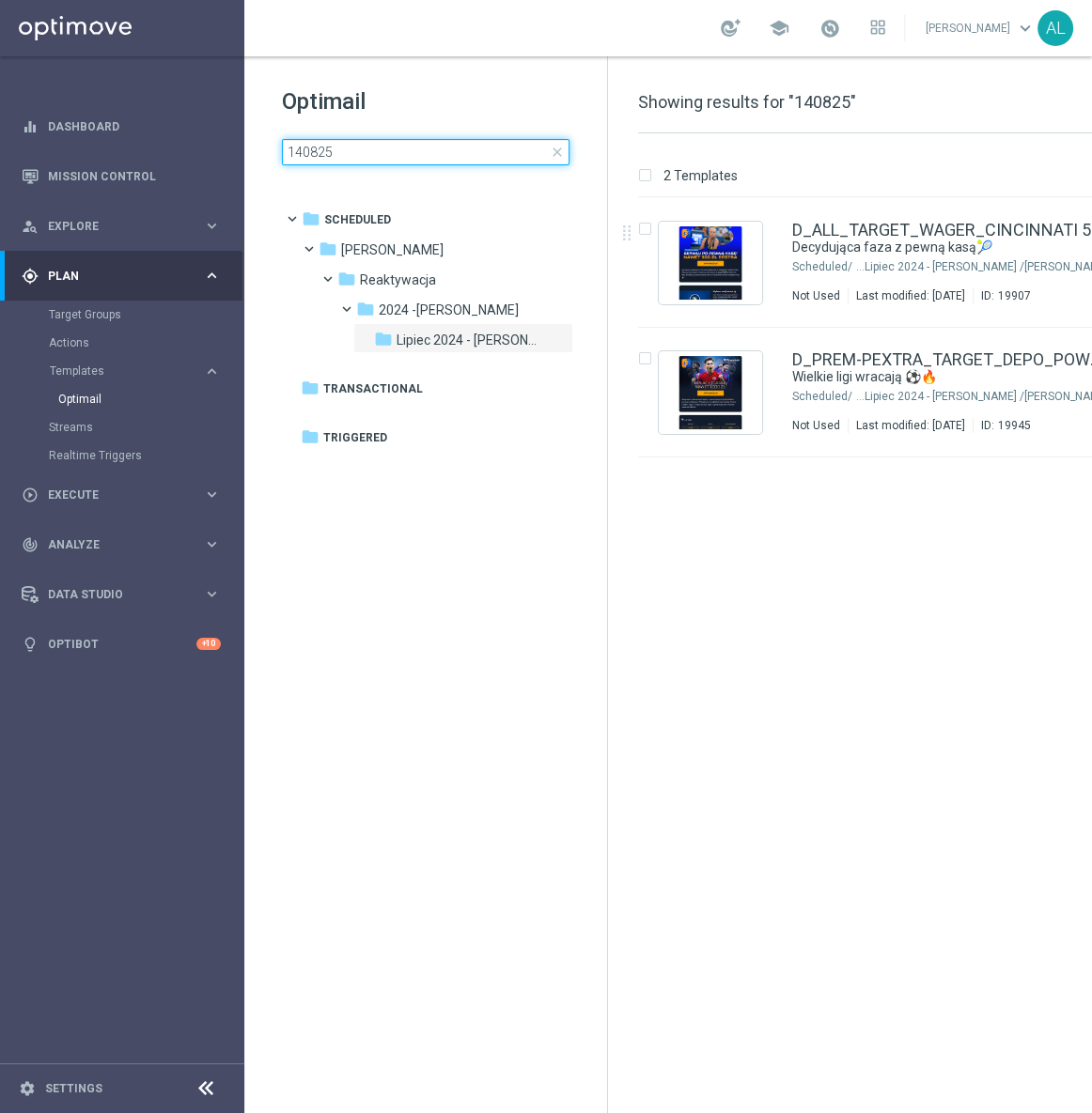
click at [294, 150] on input "140825" at bounding box center [426, 151] width 287 height 26
type input "150825"
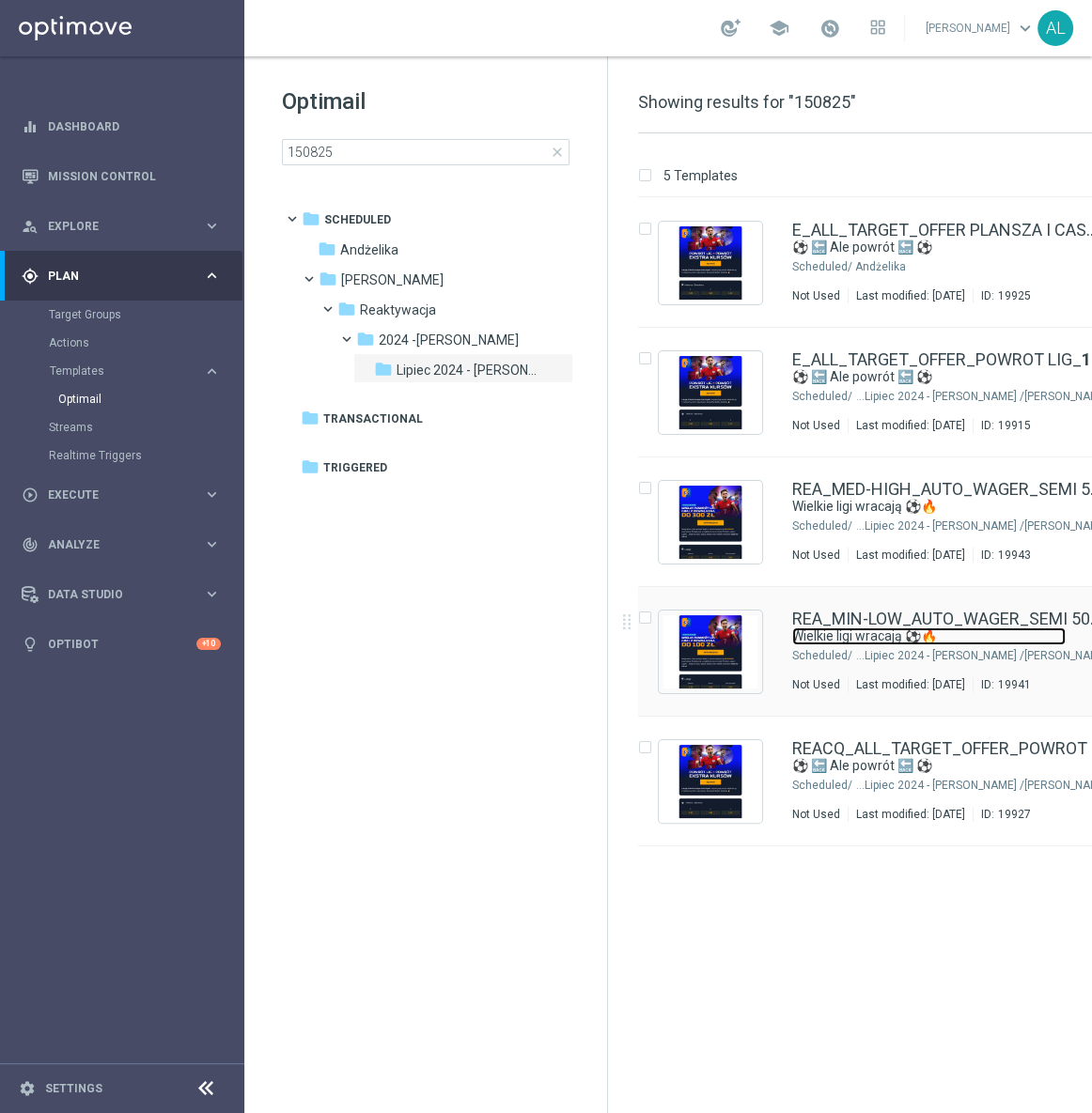
click at [836, 644] on link "Wielkie ligi wracają ⚽🔥" at bounding box center [929, 636] width 273 height 18
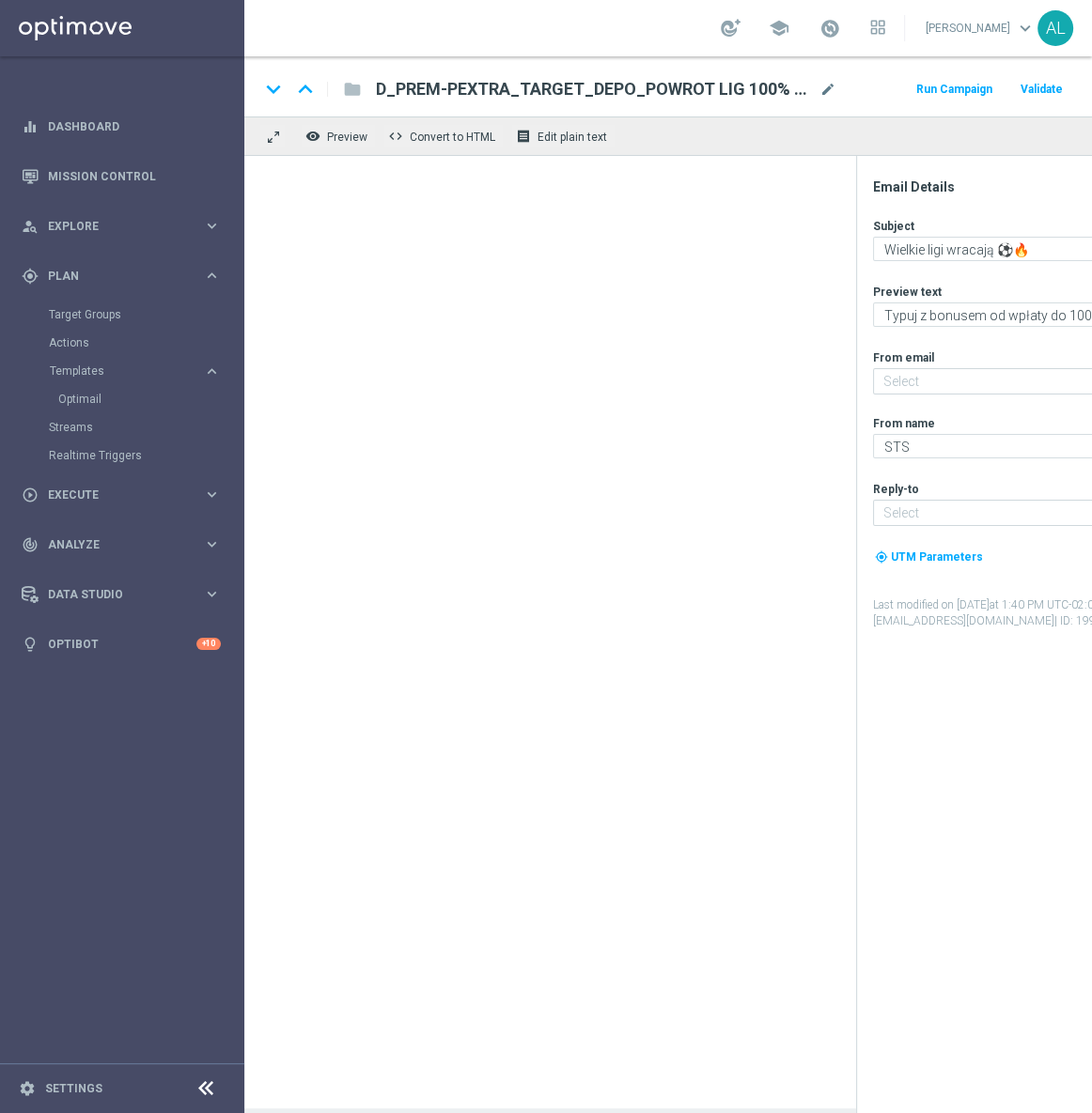
type input "[EMAIL_ADDRESS][DOMAIN_NAME]"
type textarea "Zgarnij pewną kasę do 100 zł!💸"
type input "[EMAIL_ADDRESS][DOMAIN_NAME]"
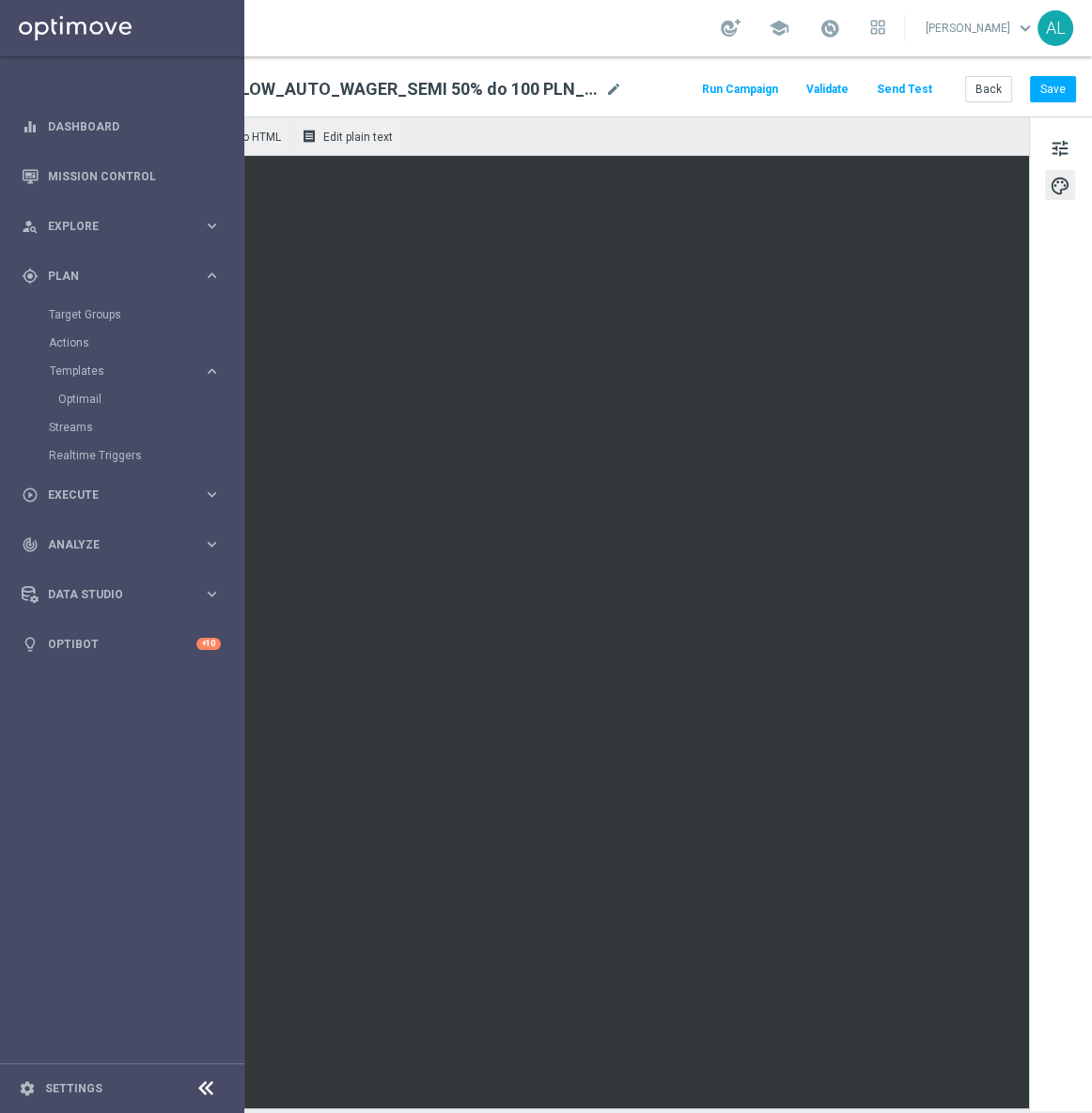
scroll to position [0, 216]
click at [1044, 94] on button "Save" at bounding box center [1052, 89] width 46 height 26
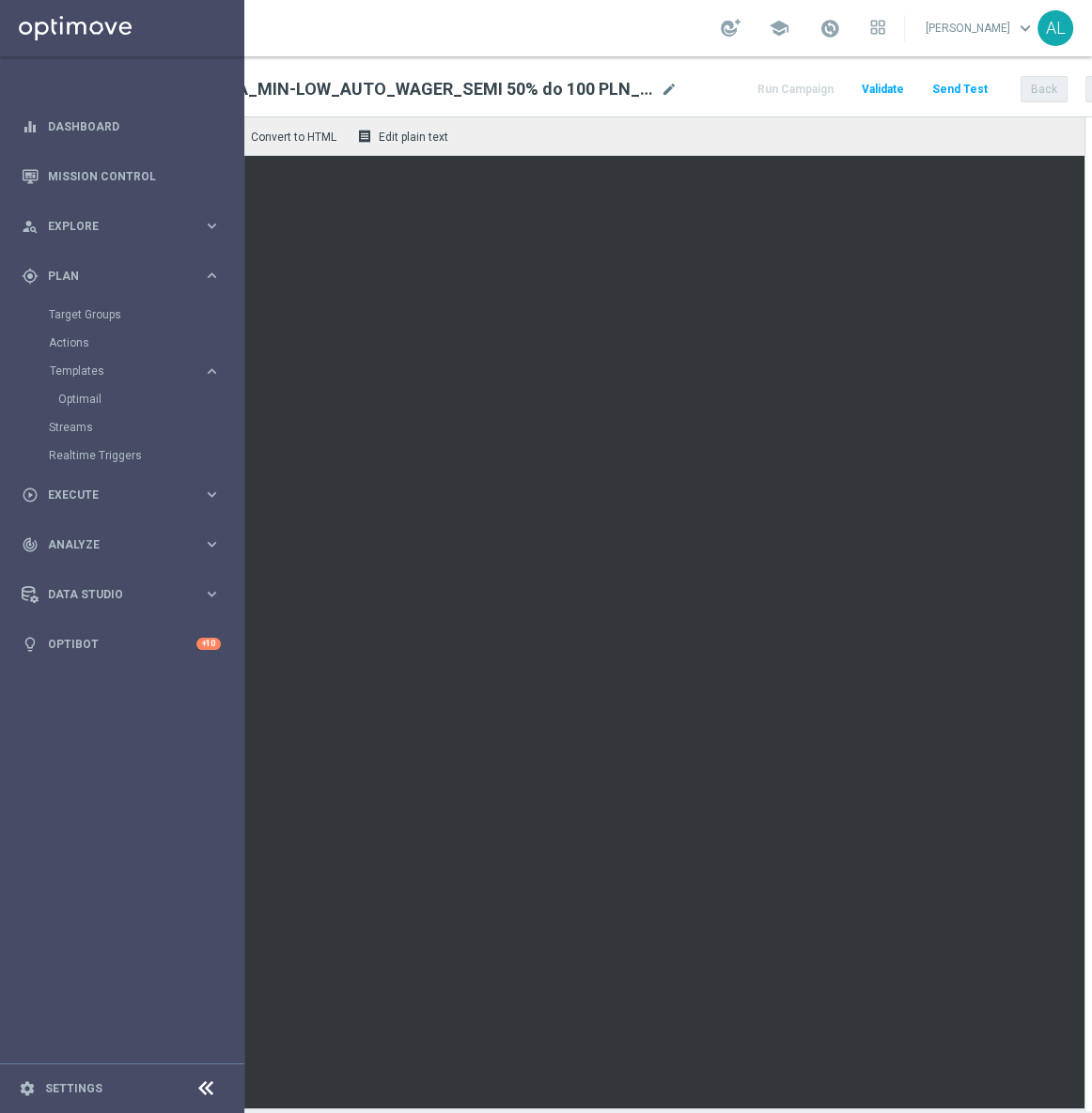
scroll to position [0, 0]
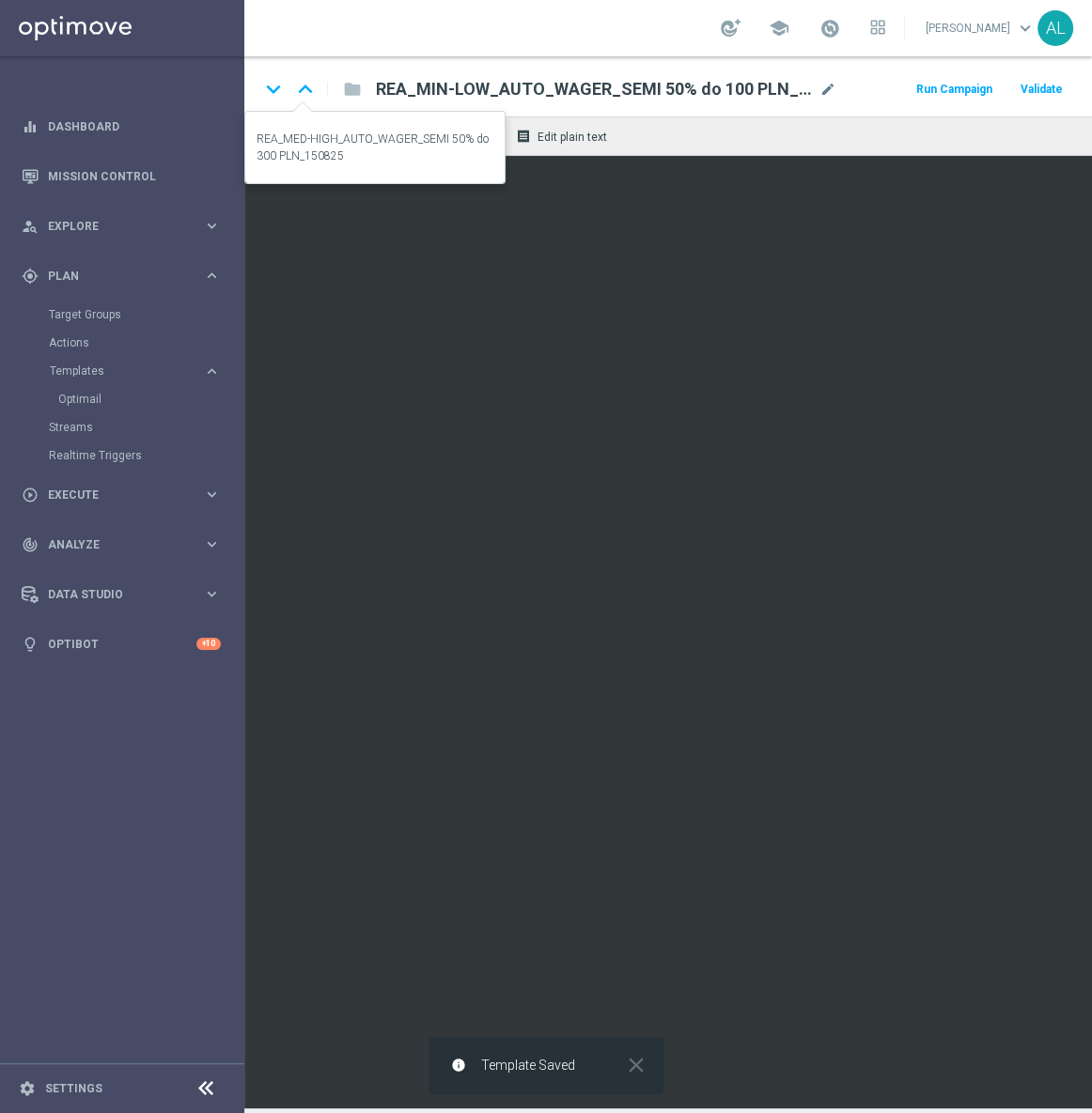
click at [316, 85] on icon "keyboard_arrow_up" at bounding box center [305, 89] width 28 height 28
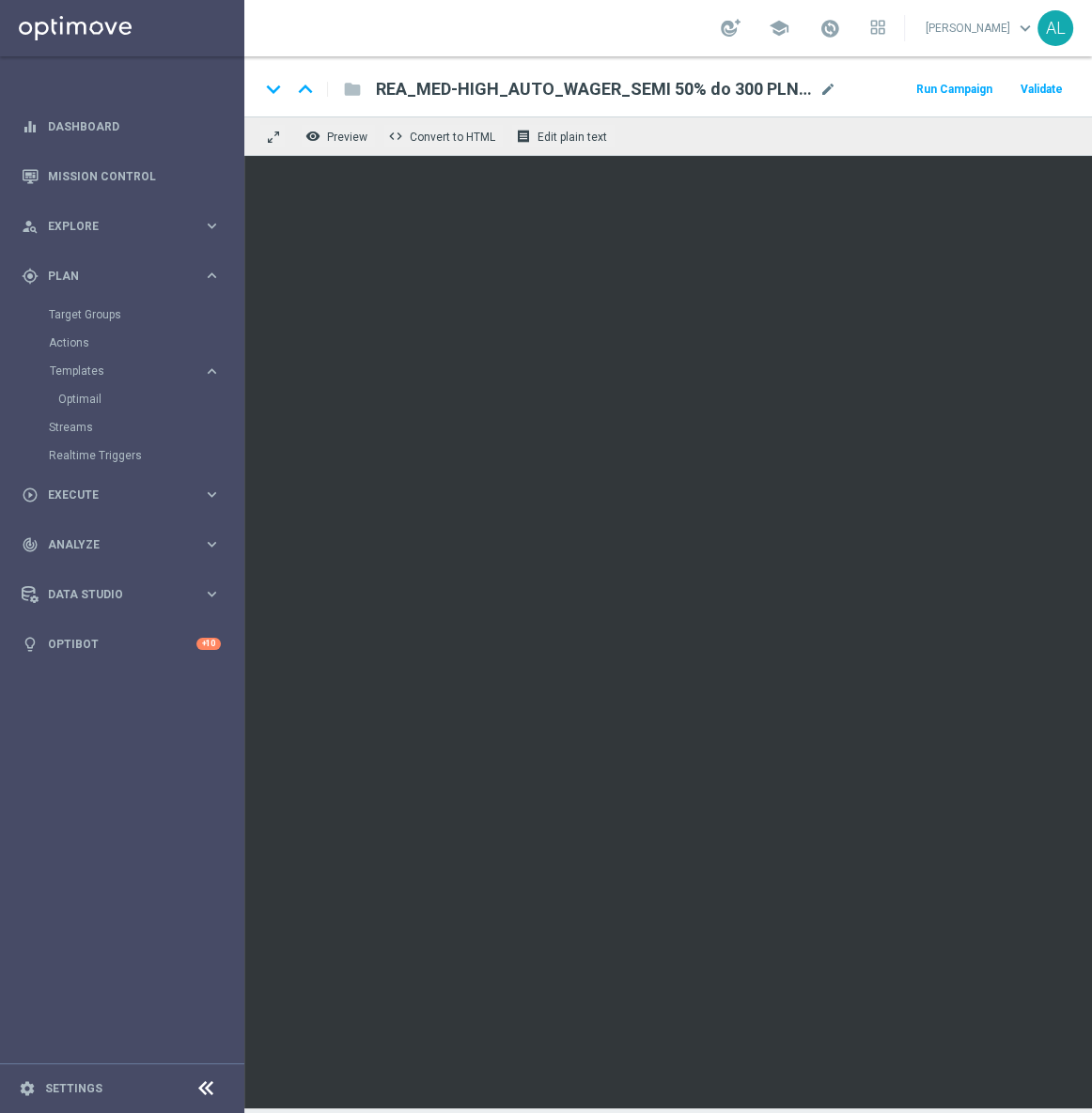
scroll to position [0, 227]
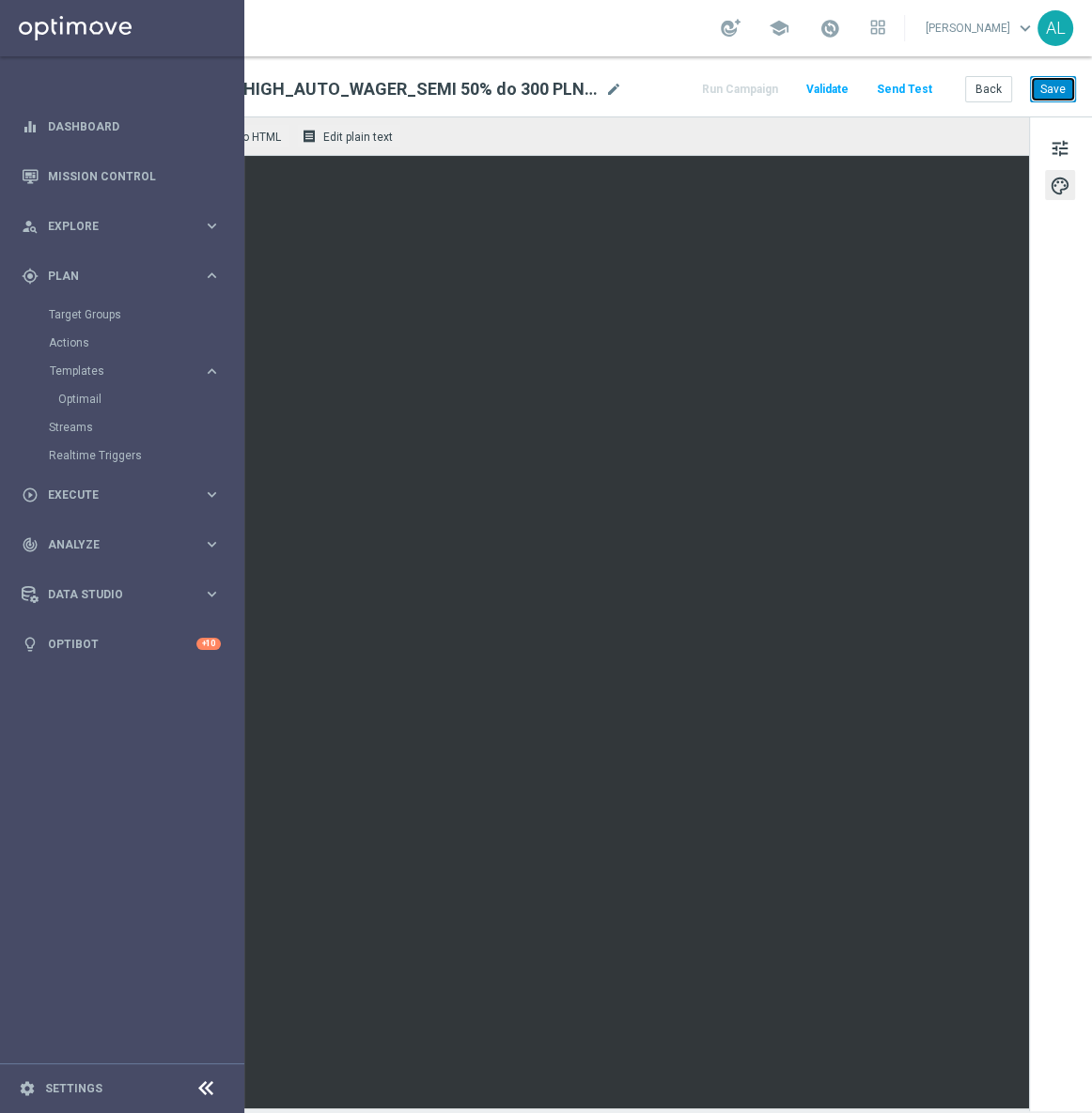
click at [1059, 80] on button "Save" at bounding box center [1052, 89] width 46 height 26
click at [1044, 87] on button "Save" at bounding box center [1052, 89] width 46 height 26
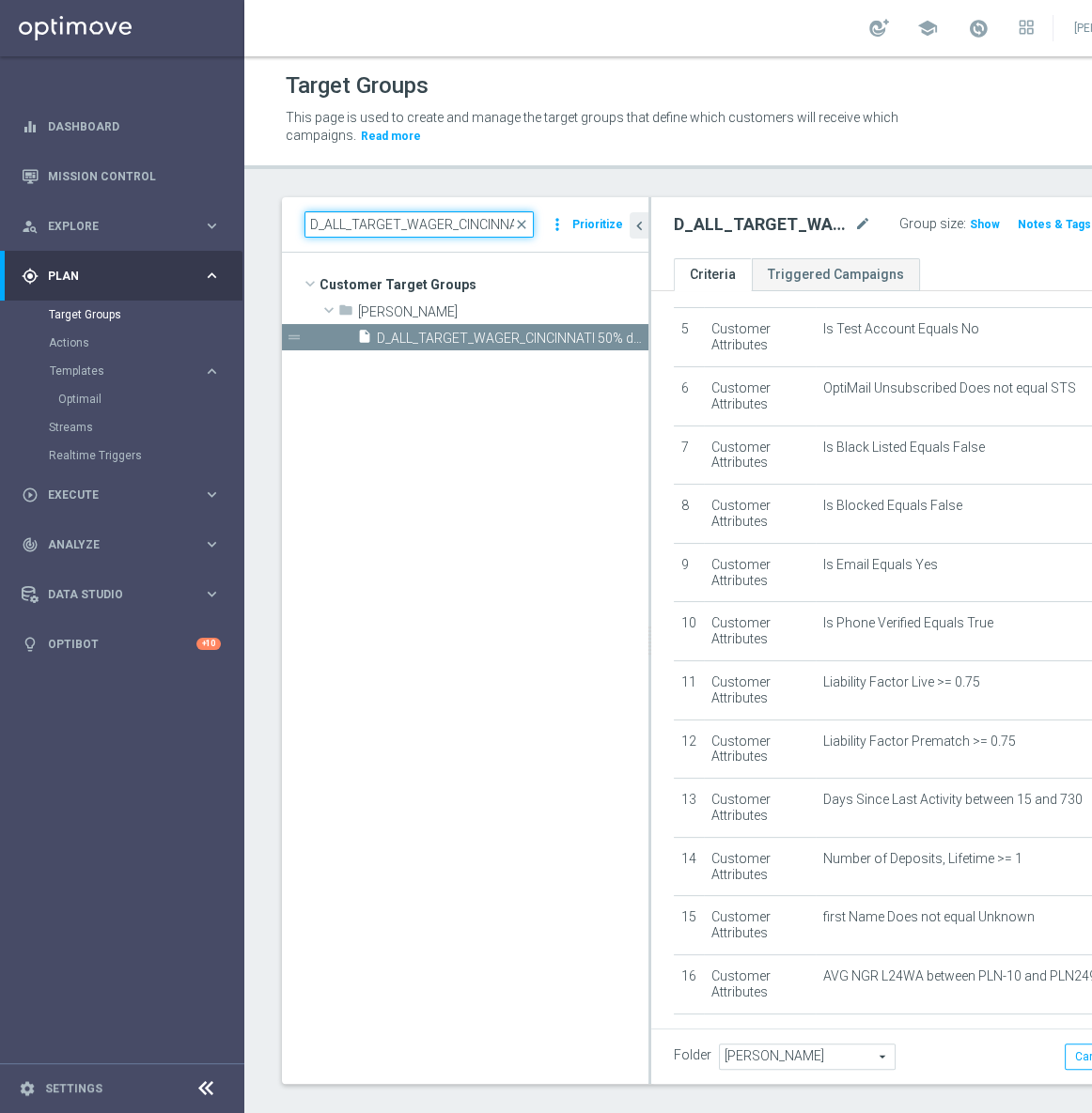
scroll to position [0, 156]
drag, startPoint x: 325, startPoint y: 225, endPoint x: 626, endPoint y: 242, distance: 301.5
click at [626, 242] on div "D_ALL_TARGET_WAGER_CINCINNATI 50% do 300 PLN_130825 close more_vert Prioritize" at bounding box center [465, 225] width 366 height 56
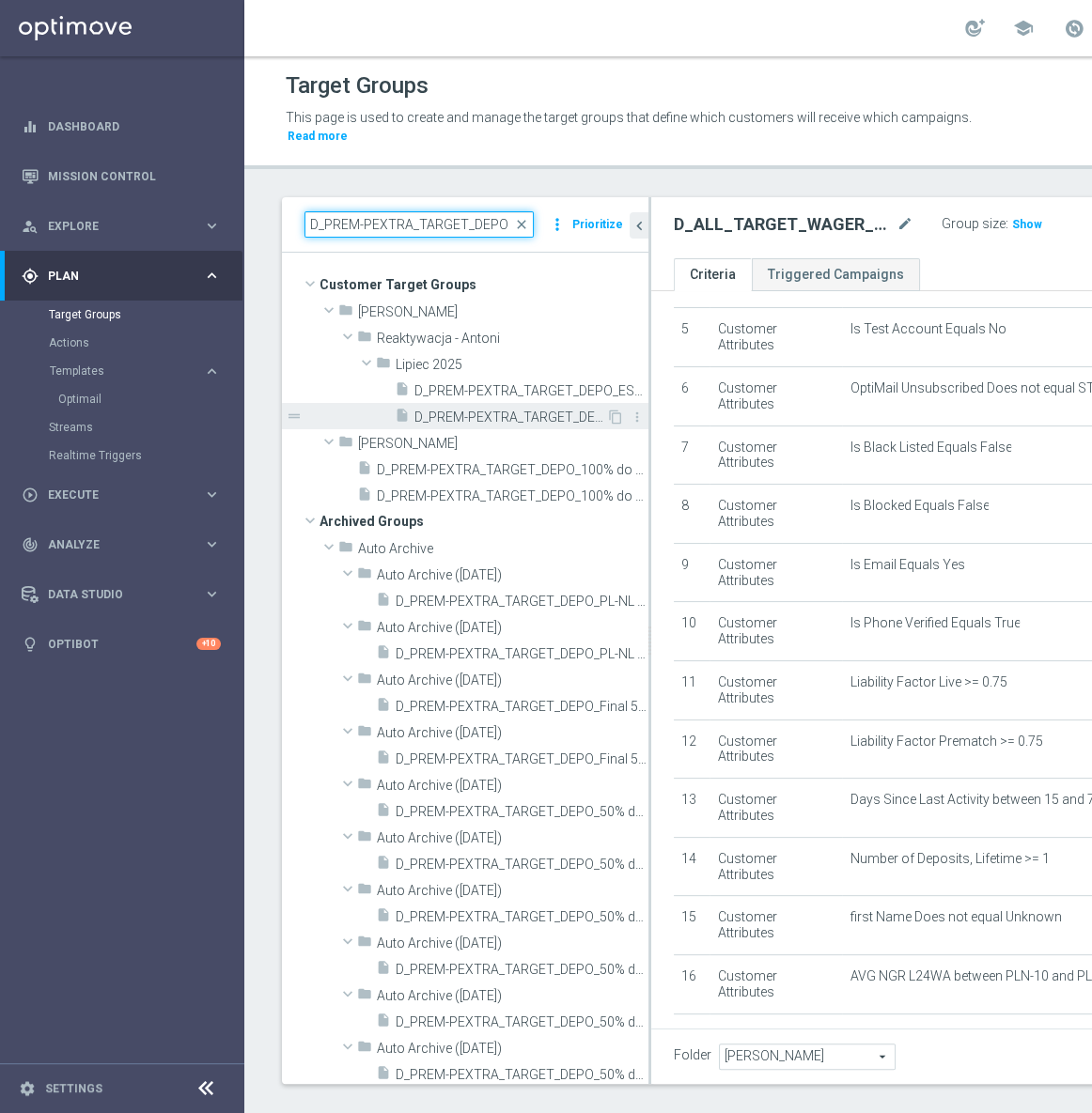
type input "D_PREM-PEXTRA_TARGET_DEPO"
click at [525, 414] on span "D_PREM-PEXTRA_TARGET_DEPO_ESA 100% do 1000 PLN_180725" at bounding box center [510, 417] width 191 height 16
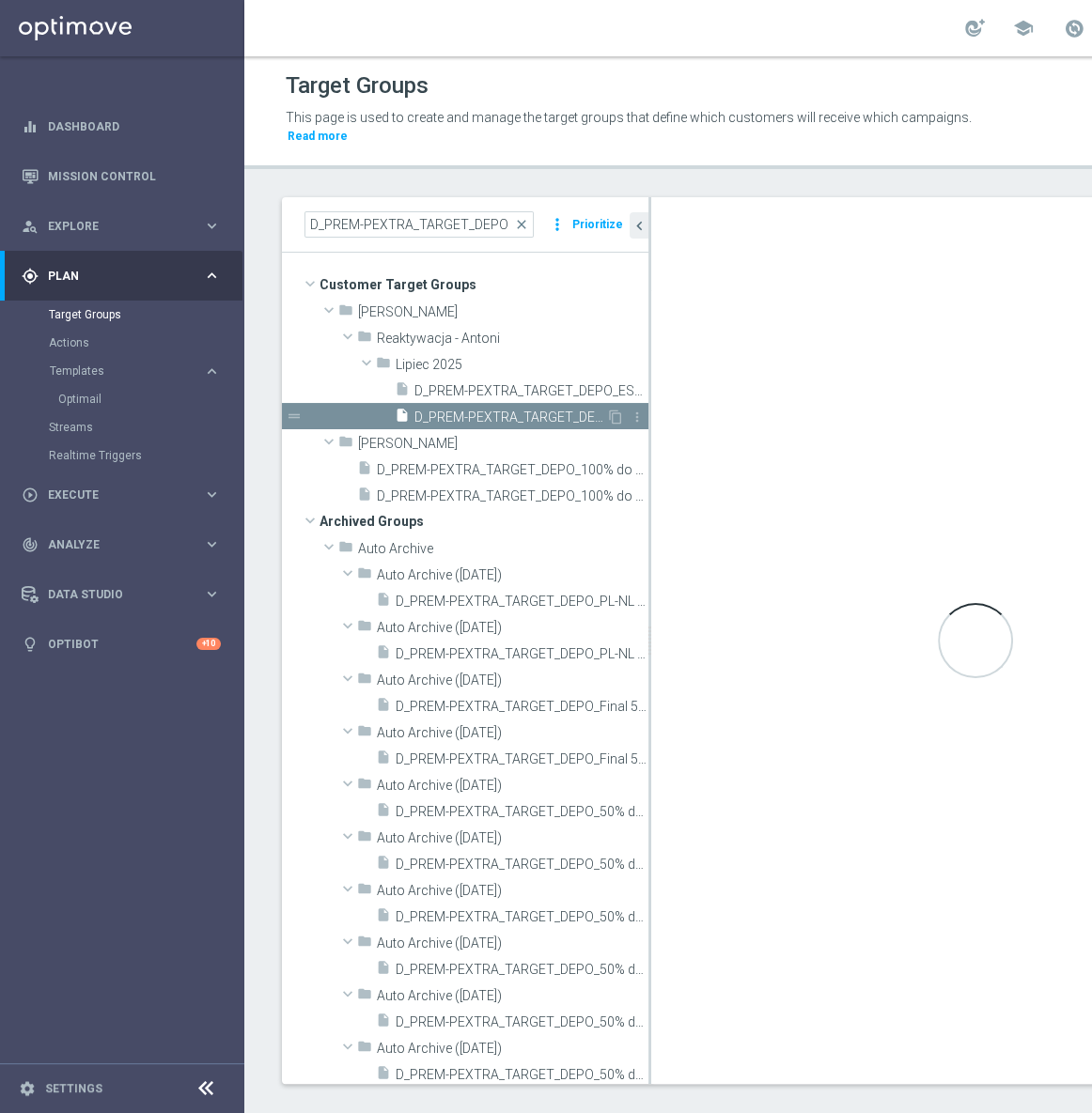
checkbox input "true"
type input "Lipiec 2025"
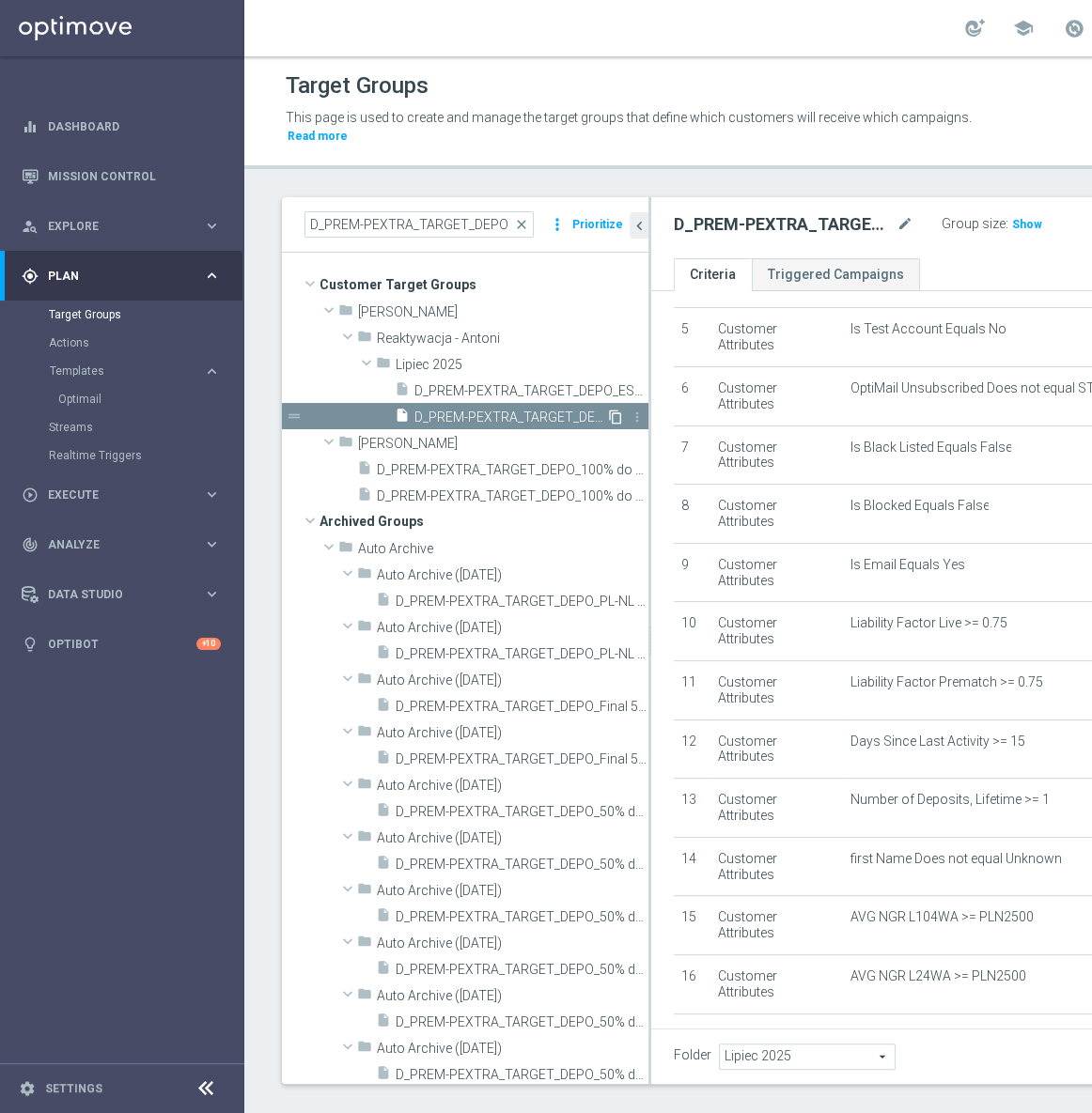
click at [608, 415] on icon "content_copy" at bounding box center [614, 416] width 15 height 15
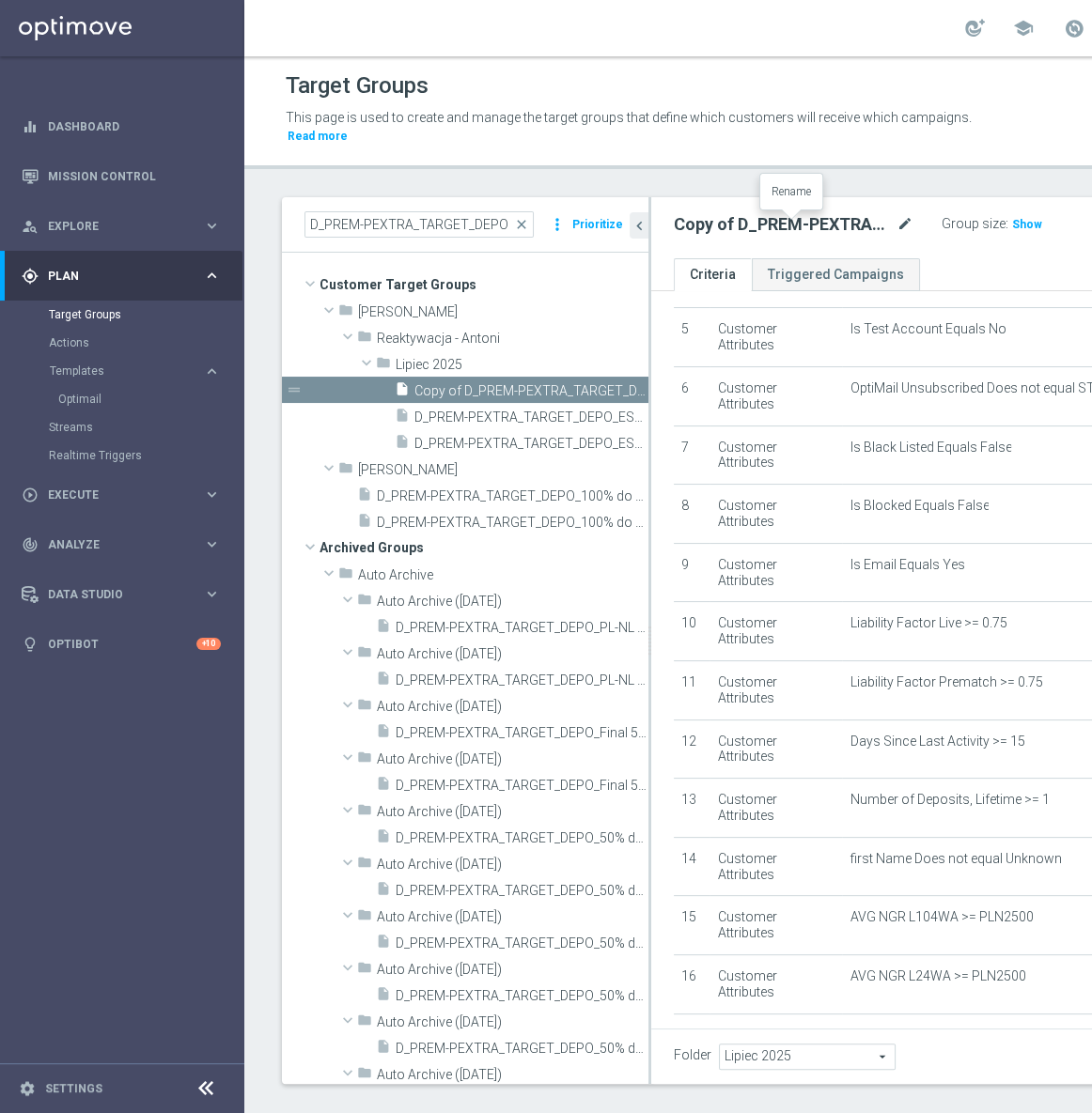
click at [897, 225] on icon "mode_edit" at bounding box center [904, 224] width 17 height 22
type input "D_PREM-PEXTRA_TARGET_DEPO_POWROT LIG 100% do 1000 PLN_140825"
click at [818, 1077] on div "Folder Lipiec 2025 Lipiec 2025 arrow_drop_down search Cancel Save Saving..." at bounding box center [972, 1055] width 644 height 56
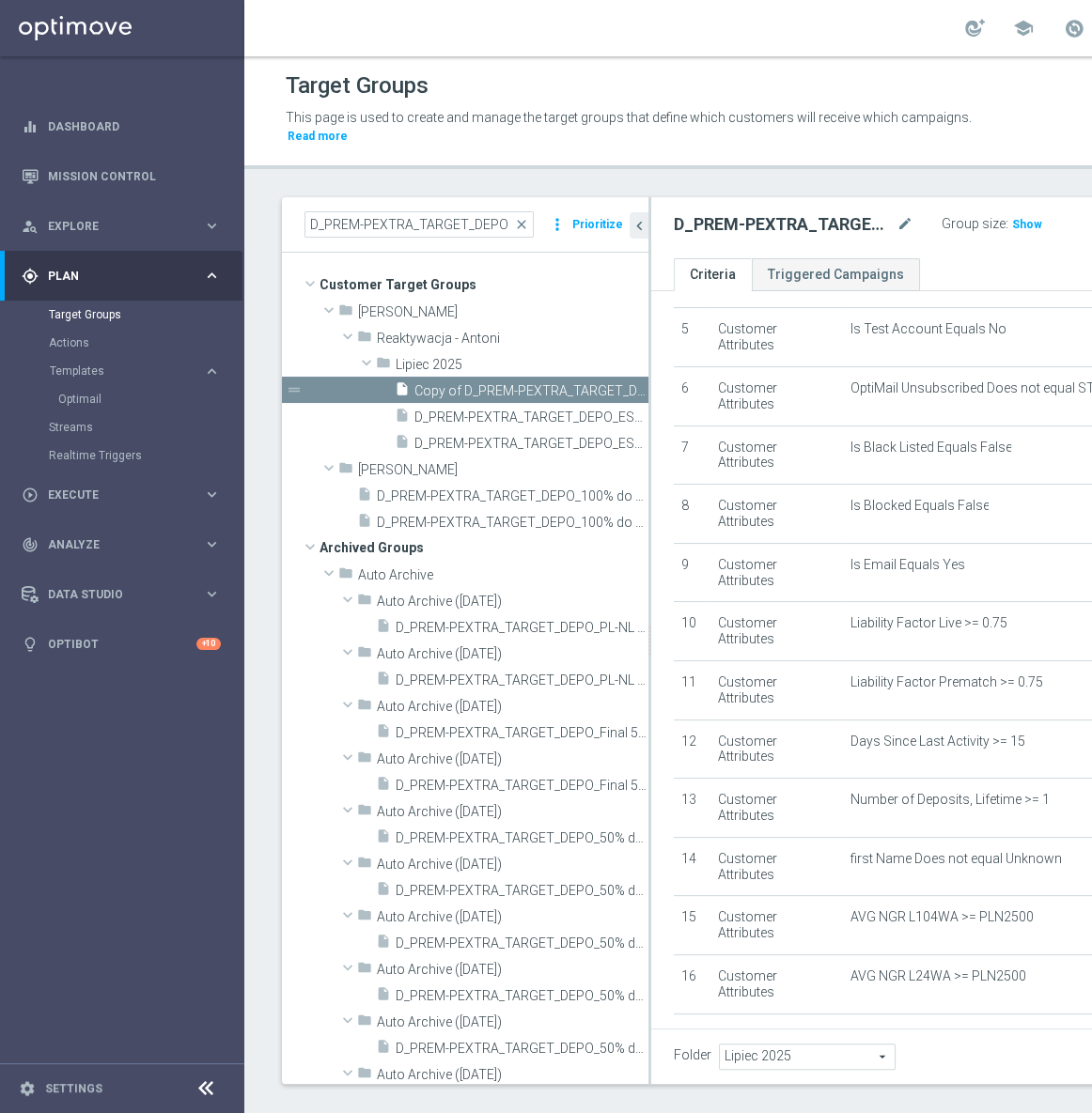
click at [826, 1045] on div "Folder Lipiec 2025 Lipiec 2025 arrow_drop_down search Cancel Save Saving..." at bounding box center [974, 1055] width 648 height 56
click at [825, 1044] on span "Lipiec 2025" at bounding box center [807, 1055] width 175 height 24
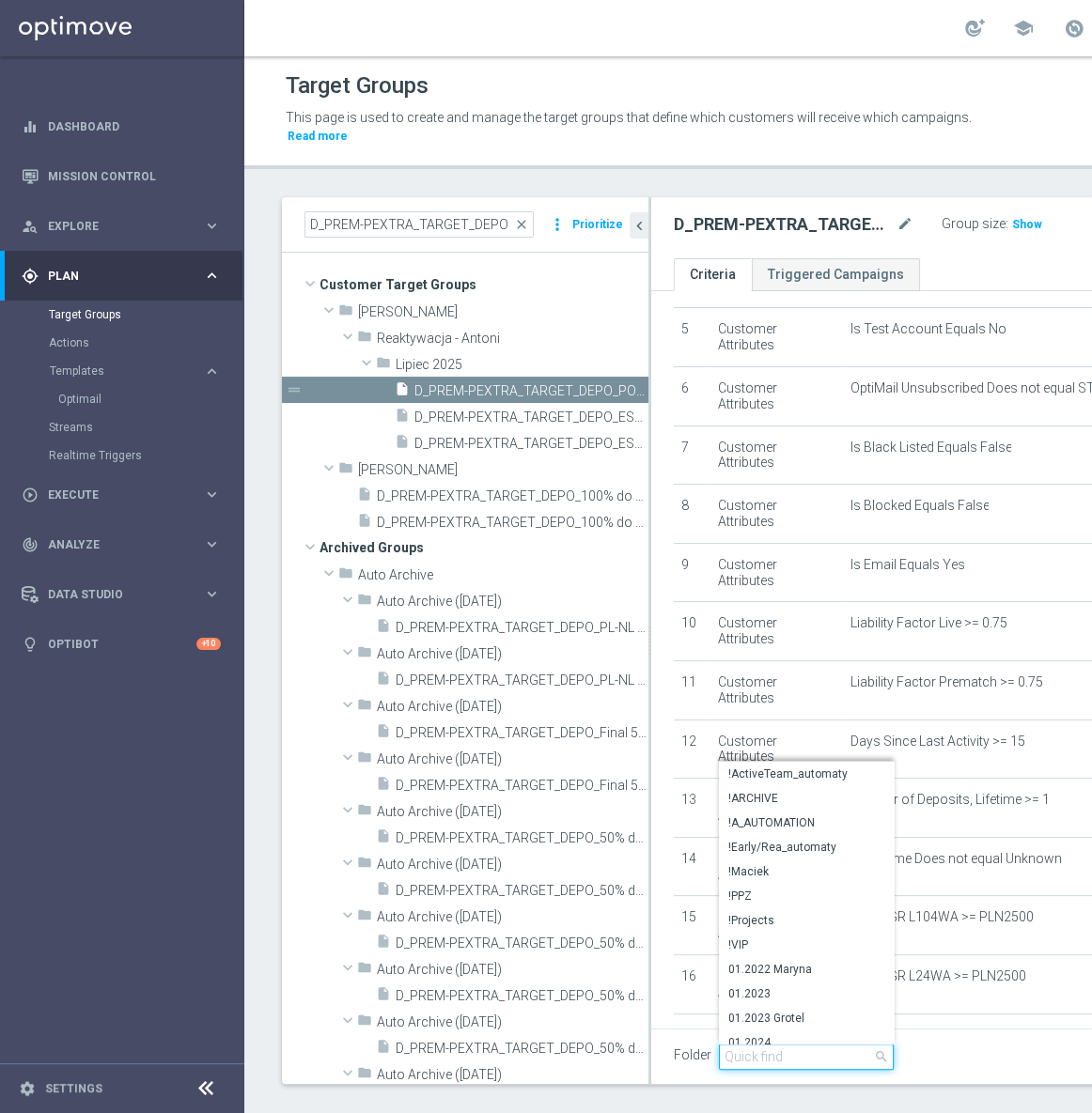
click at [771, 1044] on input "search" at bounding box center [806, 1056] width 175 height 26
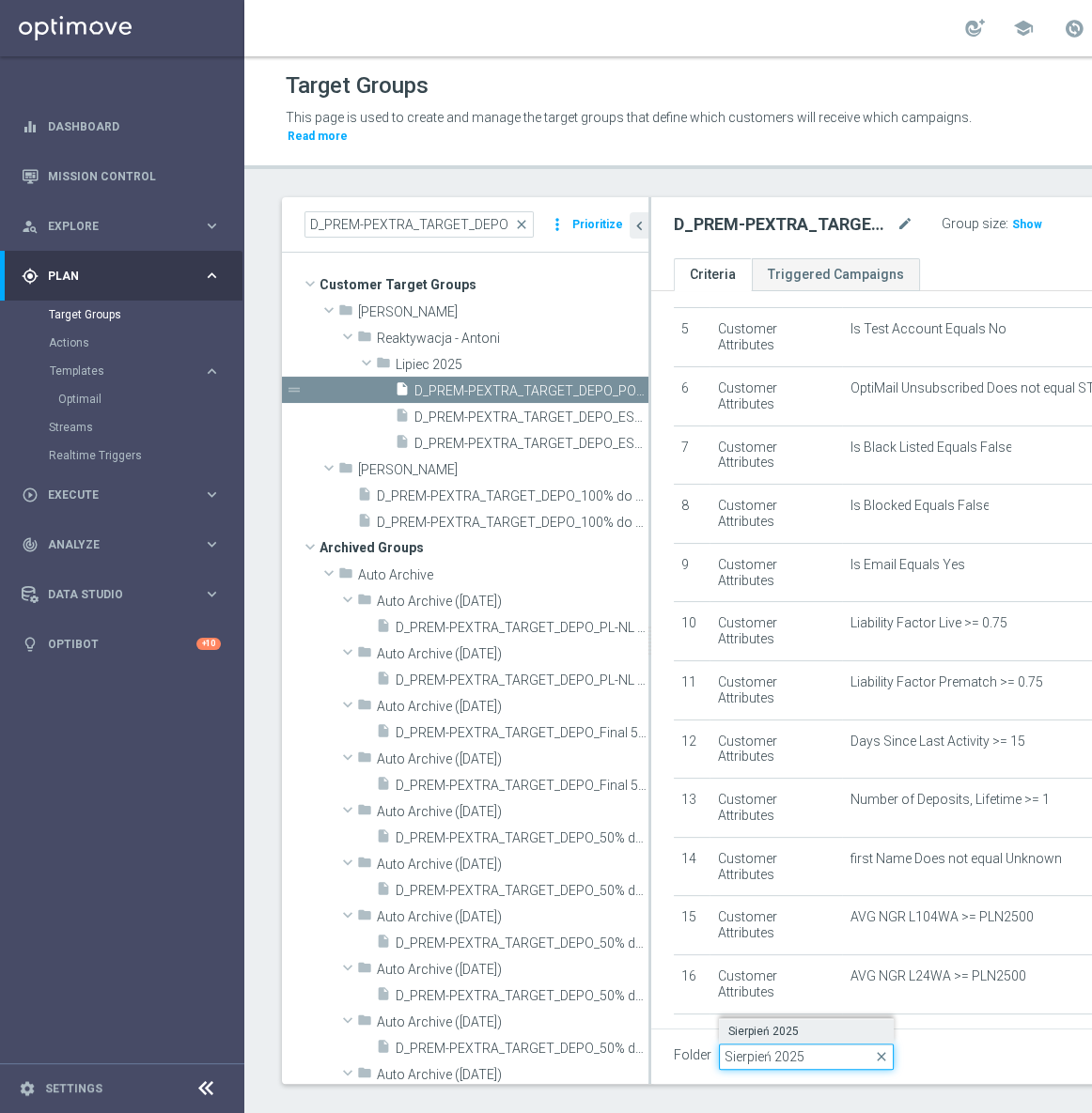
type input "Sierpień 2025"
click at [766, 1023] on span "Sierpień 2025" at bounding box center [806, 1030] width 156 height 15
type input "Sierpień 2025"
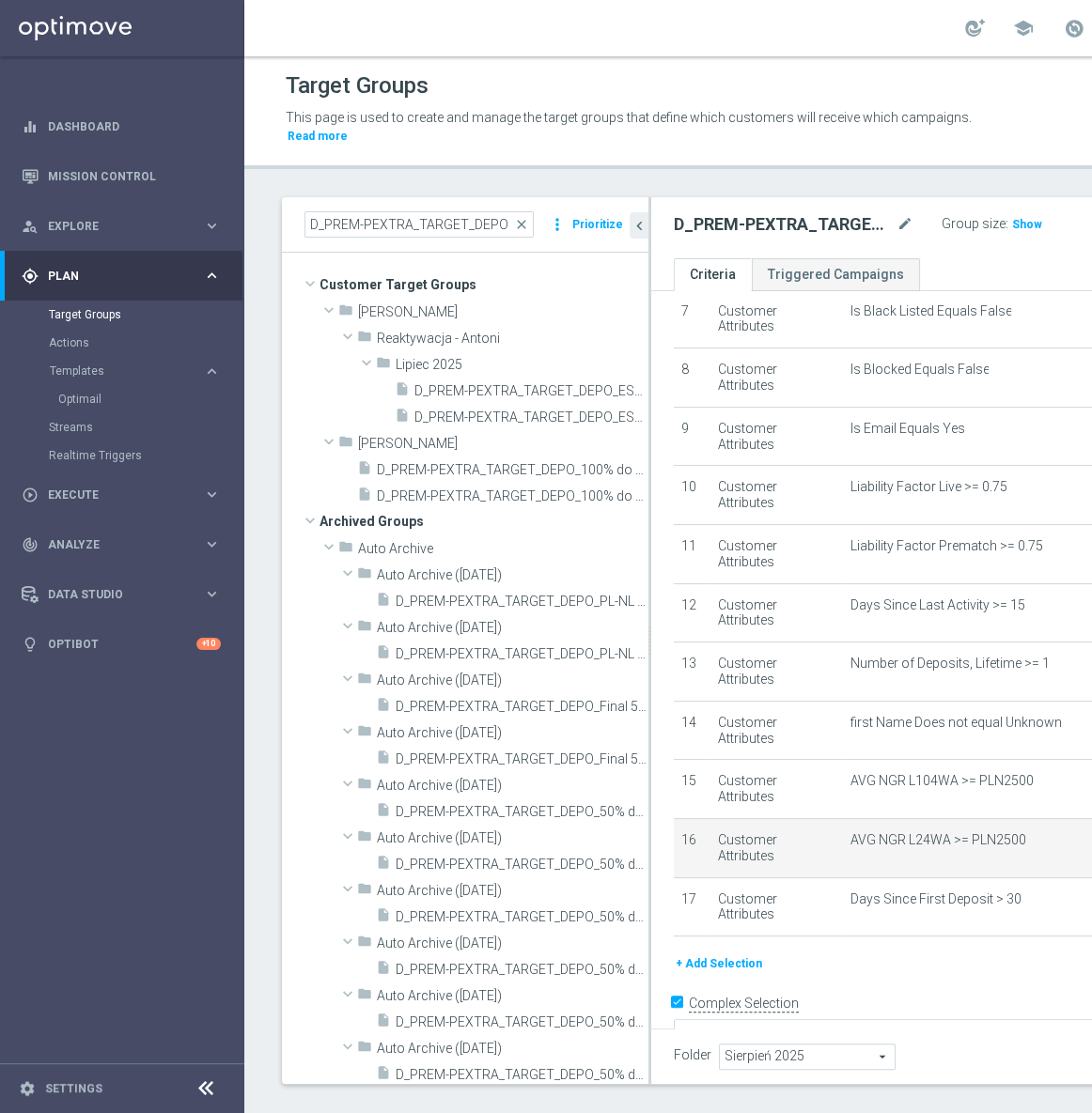
scroll to position [475, 0]
